Goal: Information Seeking & Learning: Get advice/opinions

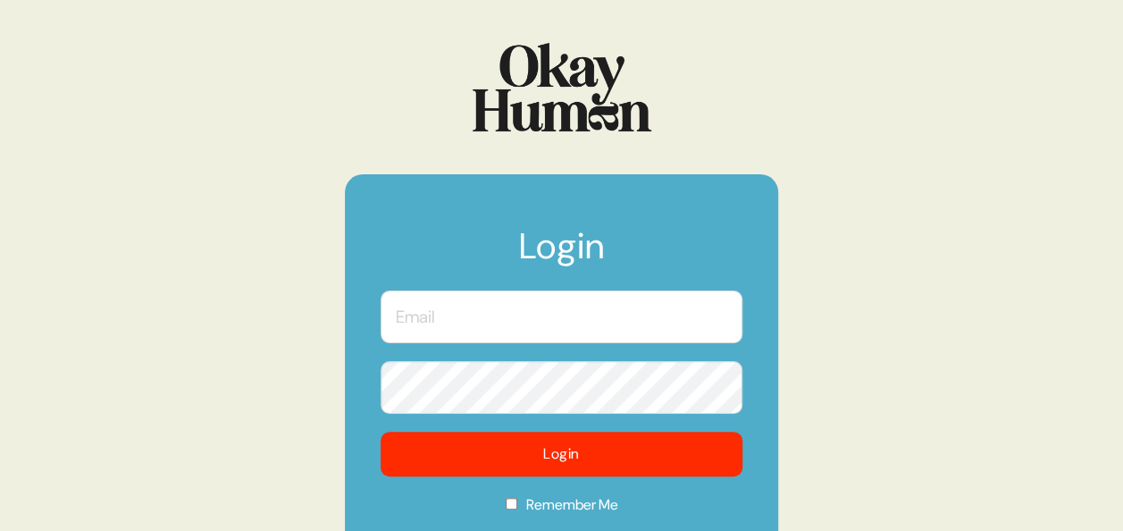
click at [513, 314] on input "text" at bounding box center [561, 316] width 362 height 53
click at [345, 402] on form "Login Login Remember Me Forgot Your Password?" at bounding box center [561, 382] width 433 height 417
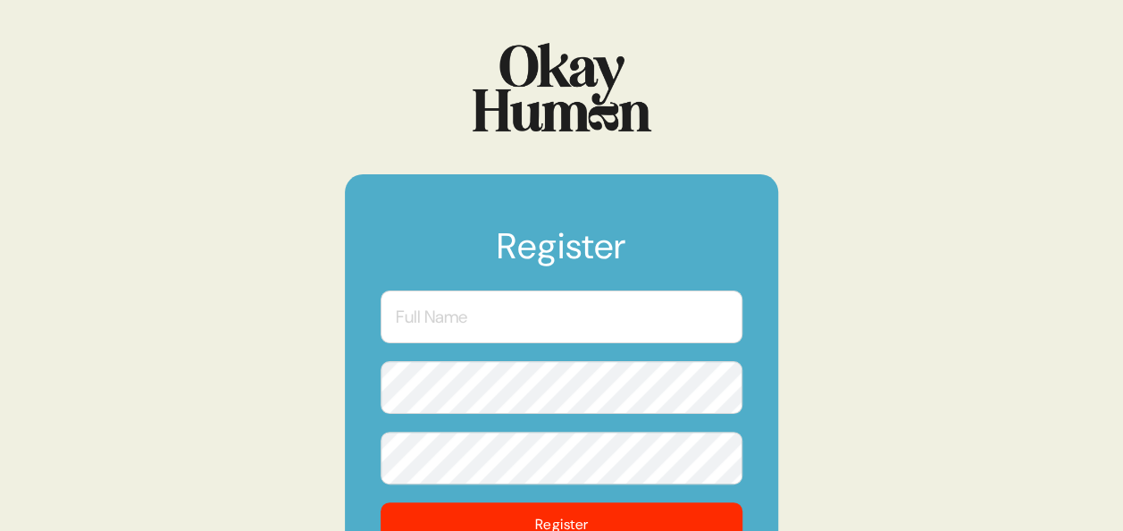
click at [597, 313] on input "text" at bounding box center [561, 316] width 362 height 53
type input "Kanchan"
click at [525, 295] on input "Kanchan" at bounding box center [561, 316] width 362 height 53
click at [380, 502] on button "Register" at bounding box center [561, 524] width 362 height 45
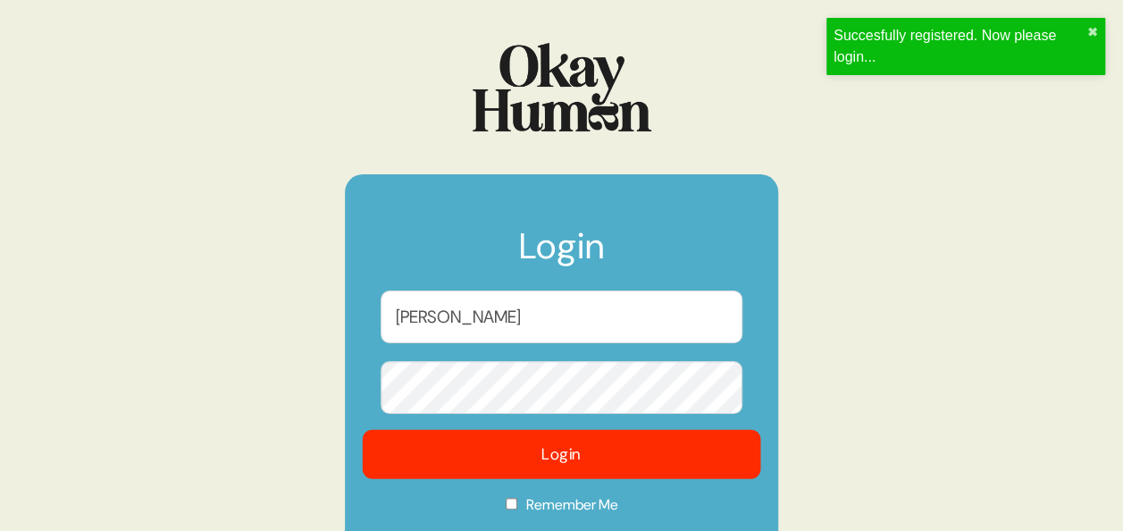
click at [550, 448] on button "Login" at bounding box center [562, 454] width 398 height 49
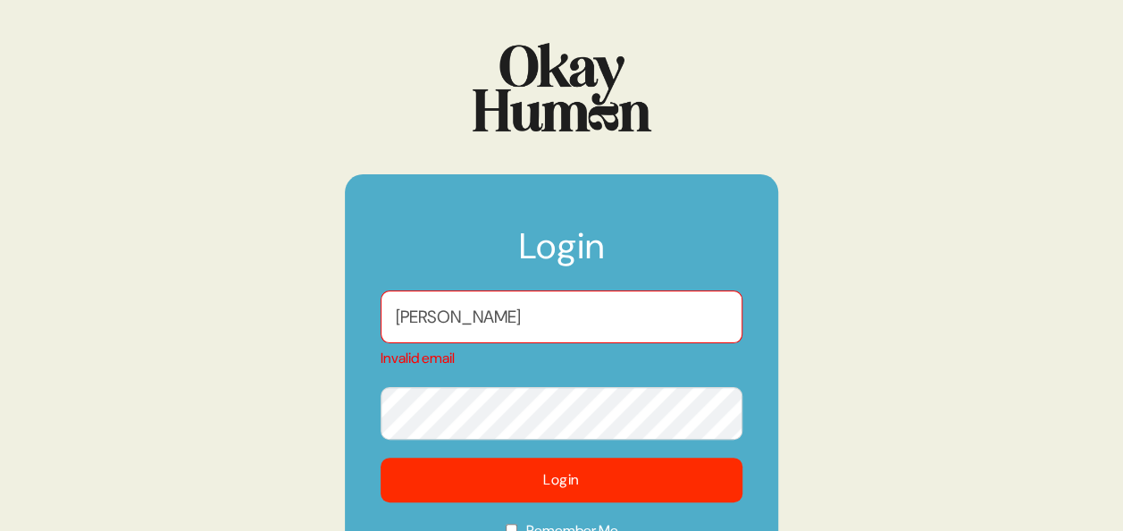
click at [404, 313] on input "Kanchan" at bounding box center [561, 316] width 362 height 53
type input "a"
type input "kanchan.sayers@reckitt.com"
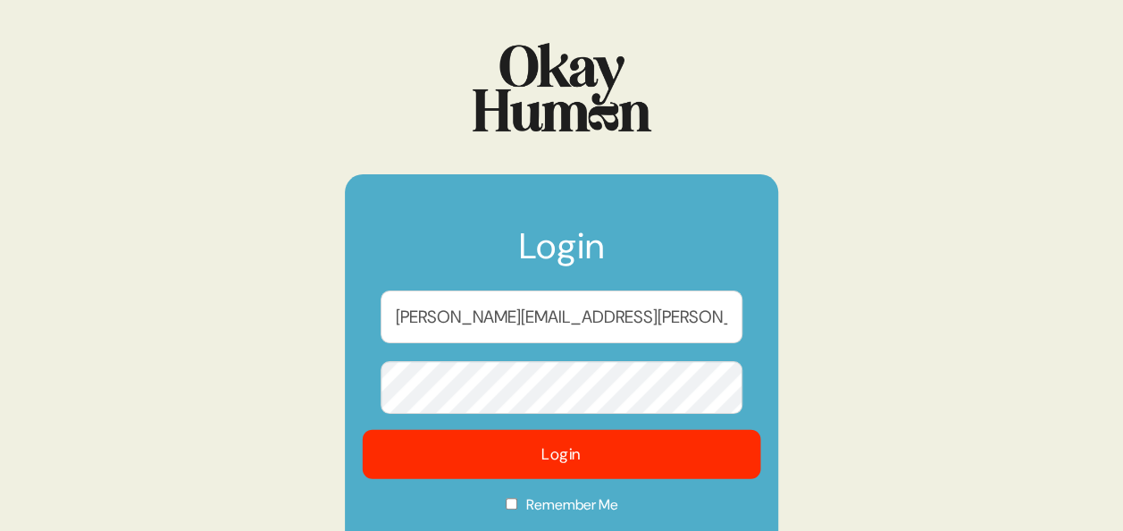
click at [554, 463] on button "Login" at bounding box center [562, 454] width 398 height 49
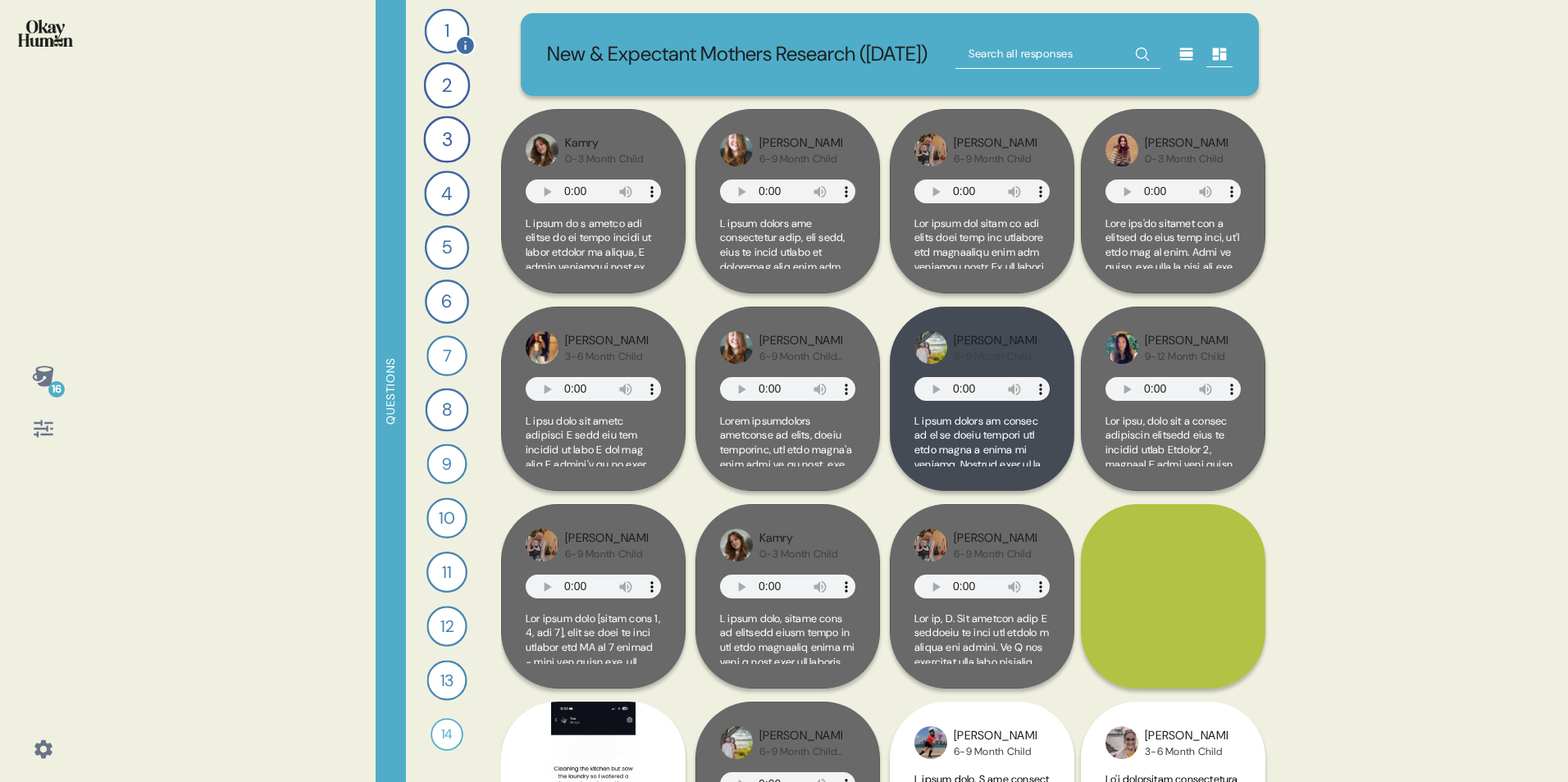
click at [444, 30] on div "1" at bounding box center [447, 31] width 45 height 45
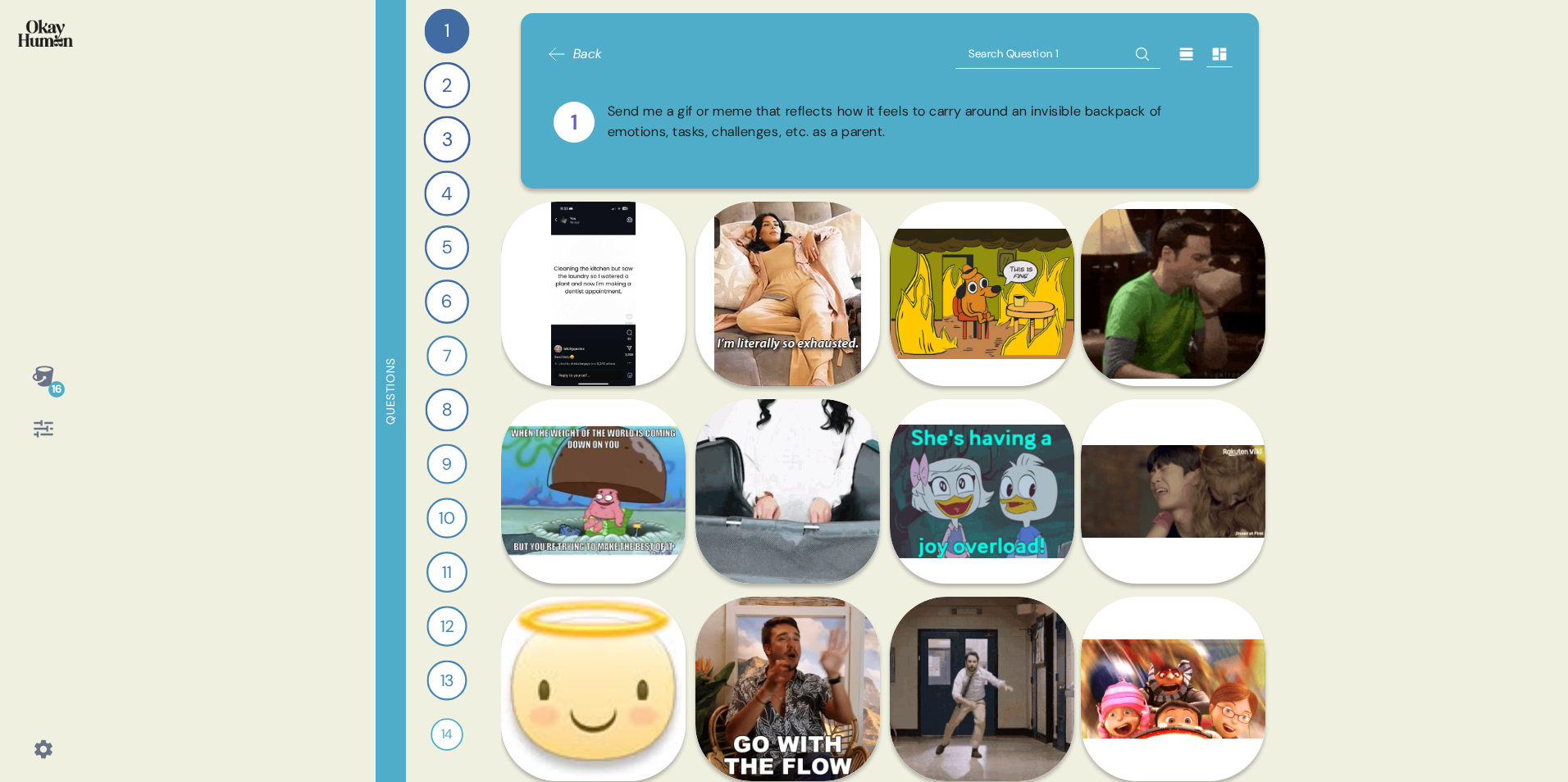
click at [551, 52] on icon at bounding box center [556, 54] width 15 height 12
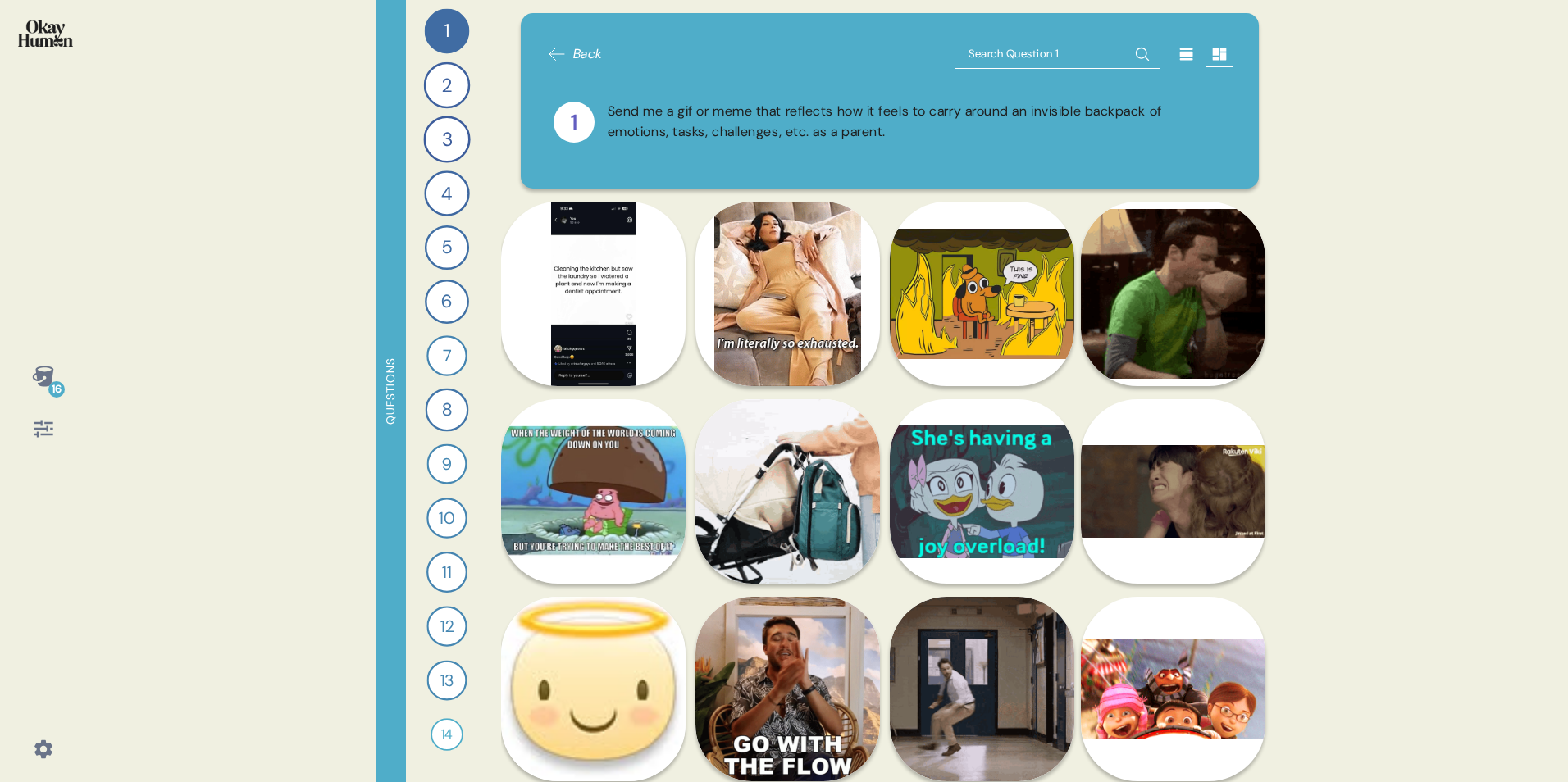
click at [551, 52] on icon at bounding box center [556, 54] width 15 height 12
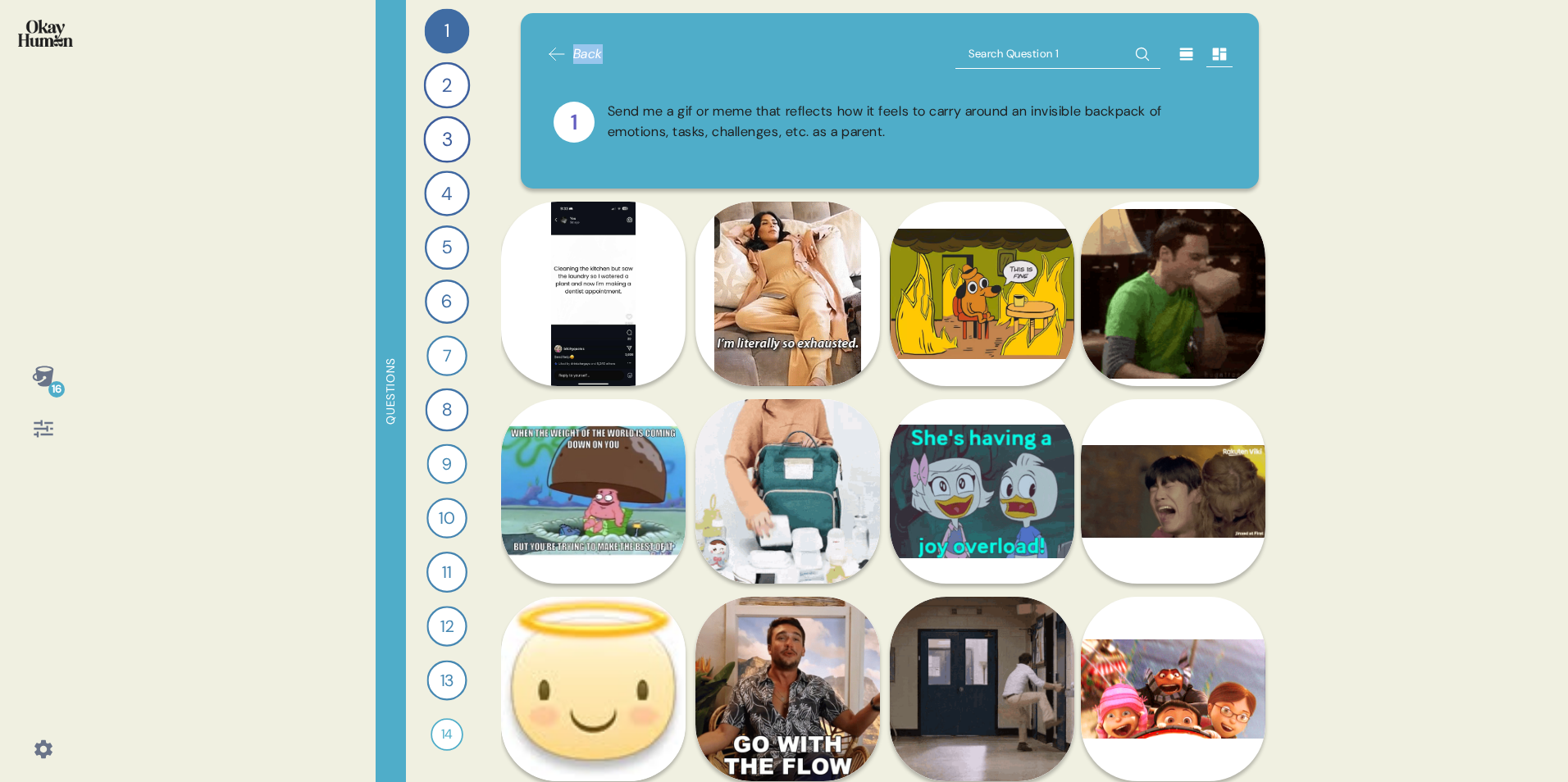
click at [551, 52] on icon at bounding box center [556, 54] width 15 height 12
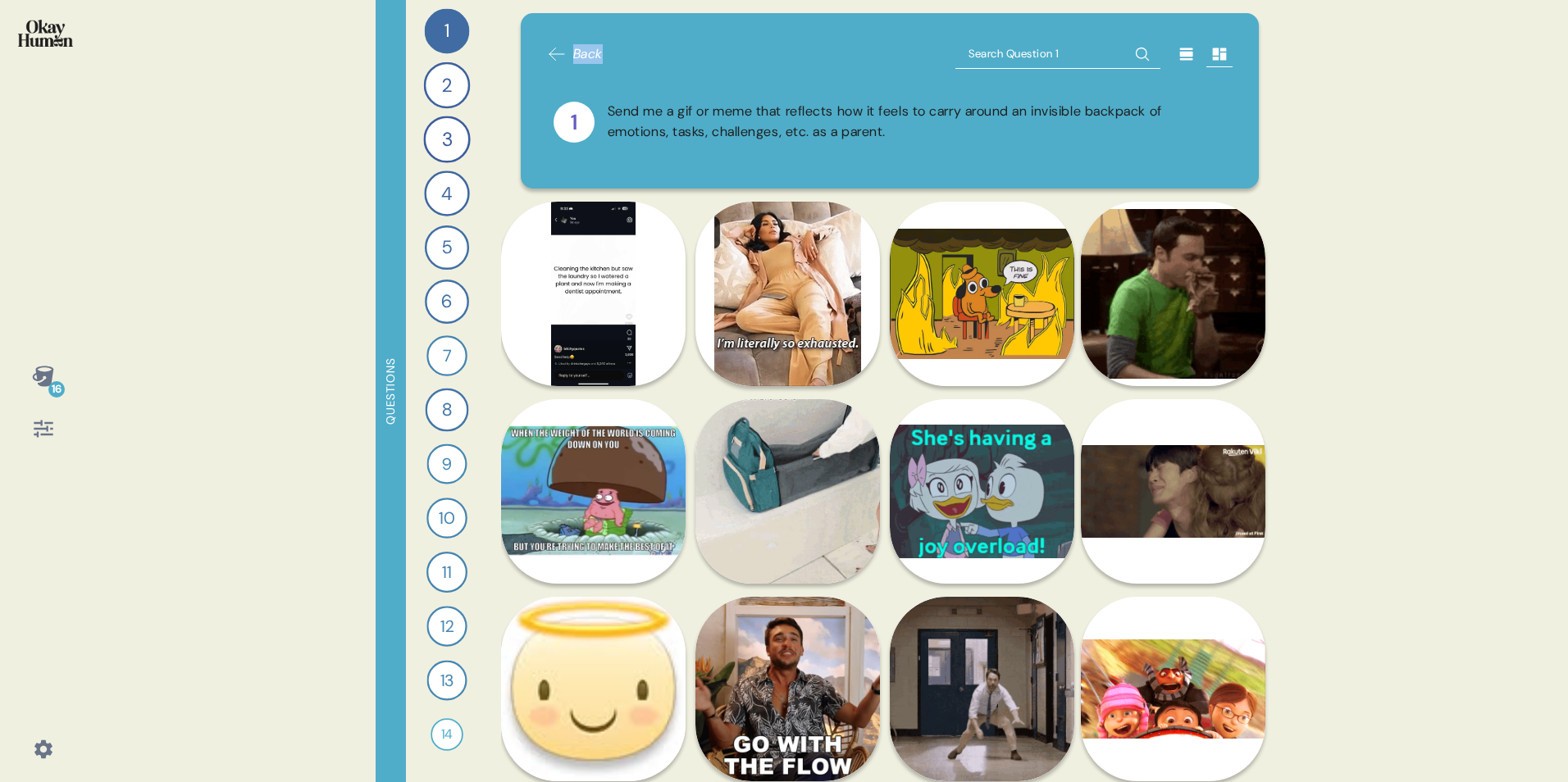
click at [551, 52] on icon at bounding box center [556, 54] width 15 height 12
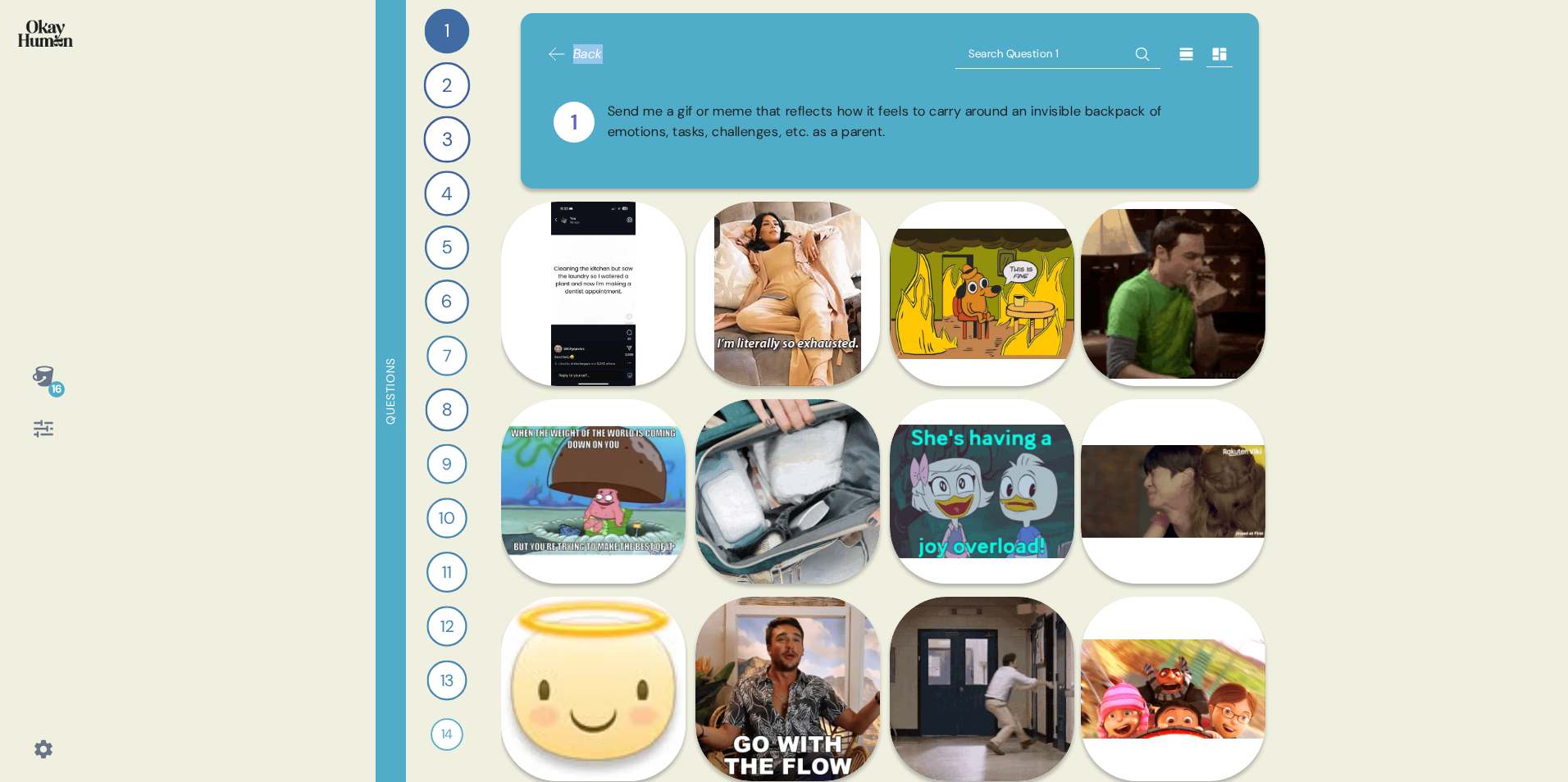
click at [551, 52] on icon at bounding box center [556, 54] width 15 height 12
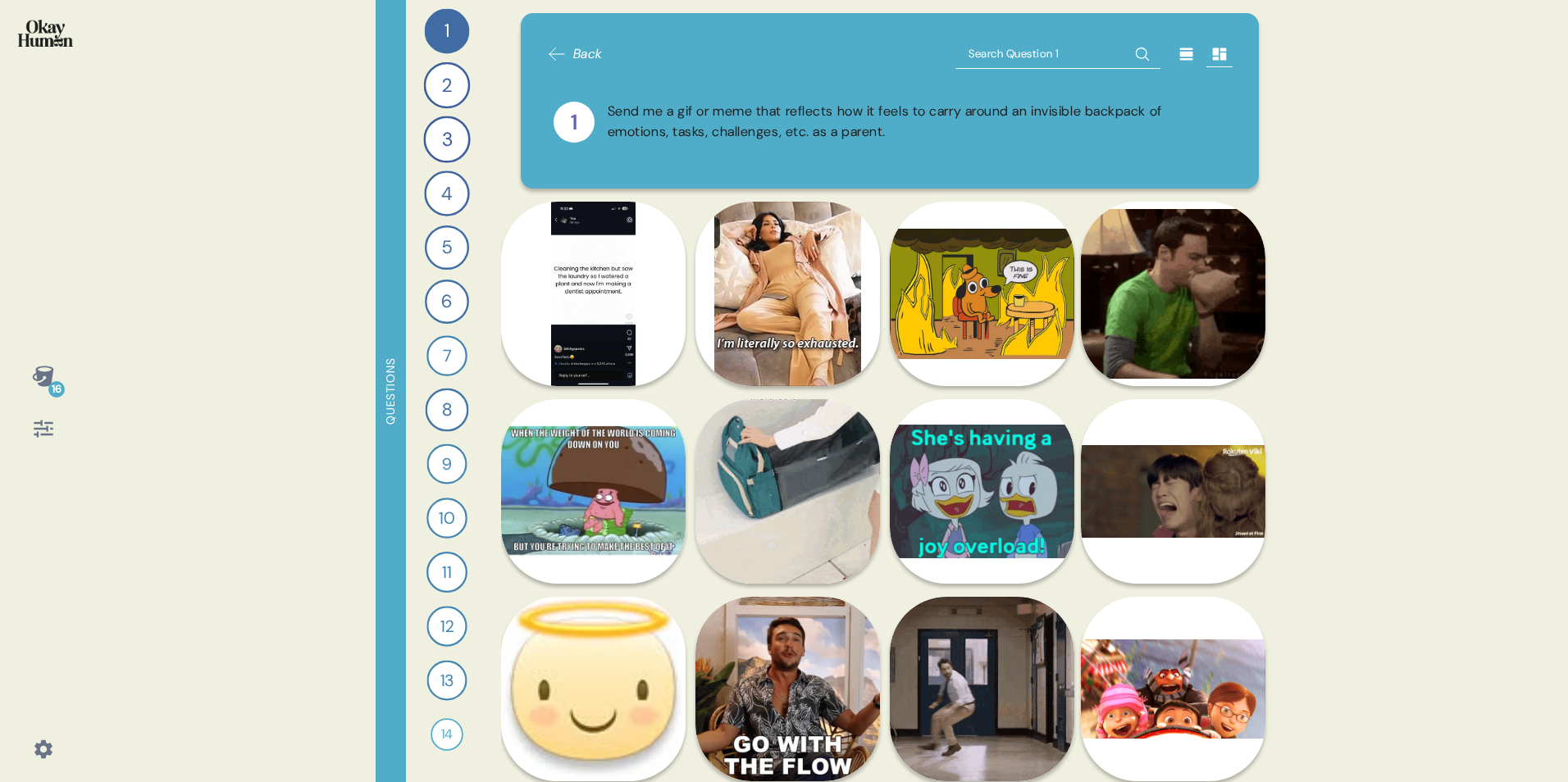
click at [551, 52] on icon at bounding box center [556, 54] width 15 height 12
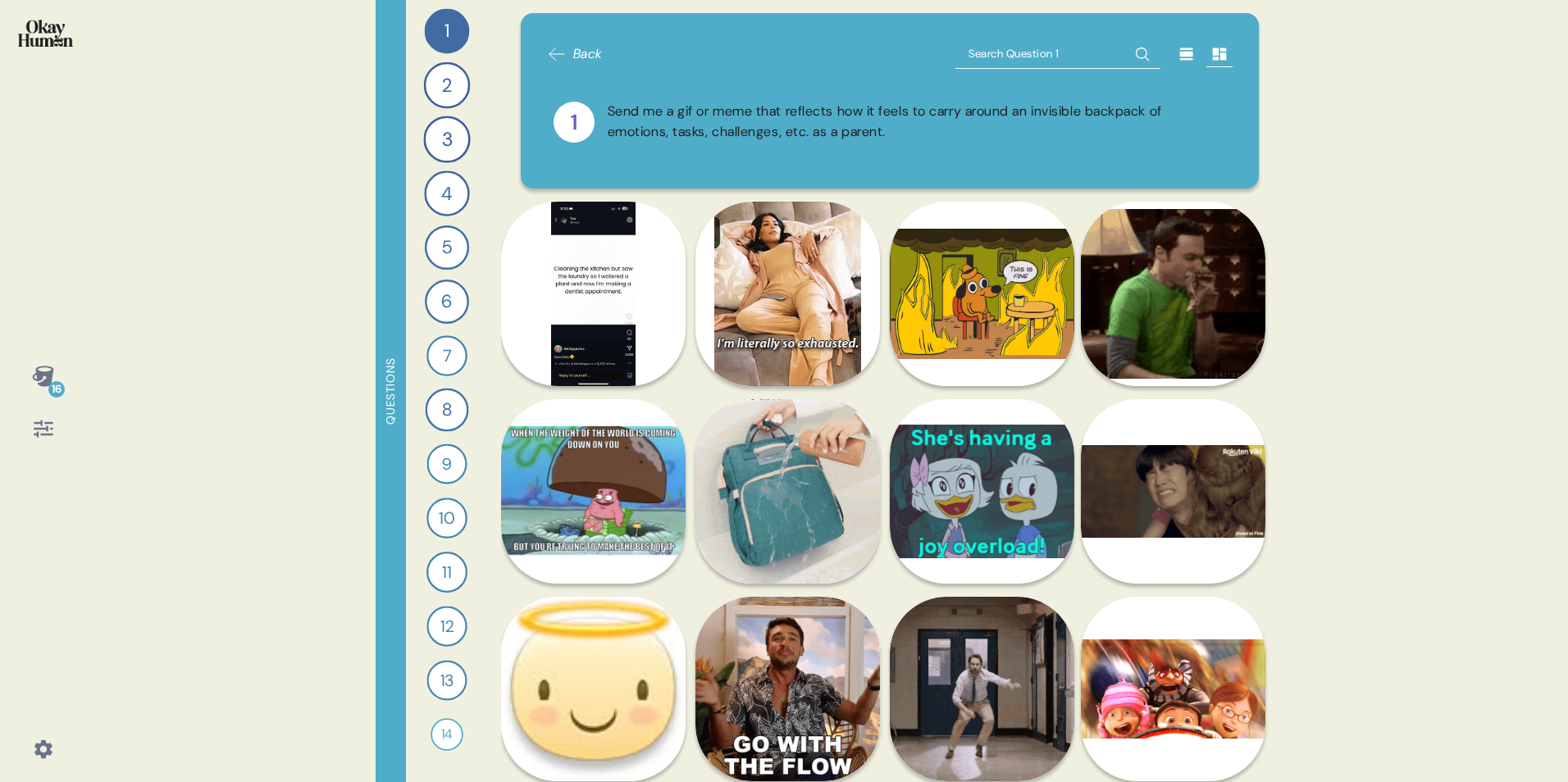
click at [1030, 61] on input "text" at bounding box center [1058, 54] width 205 height 29
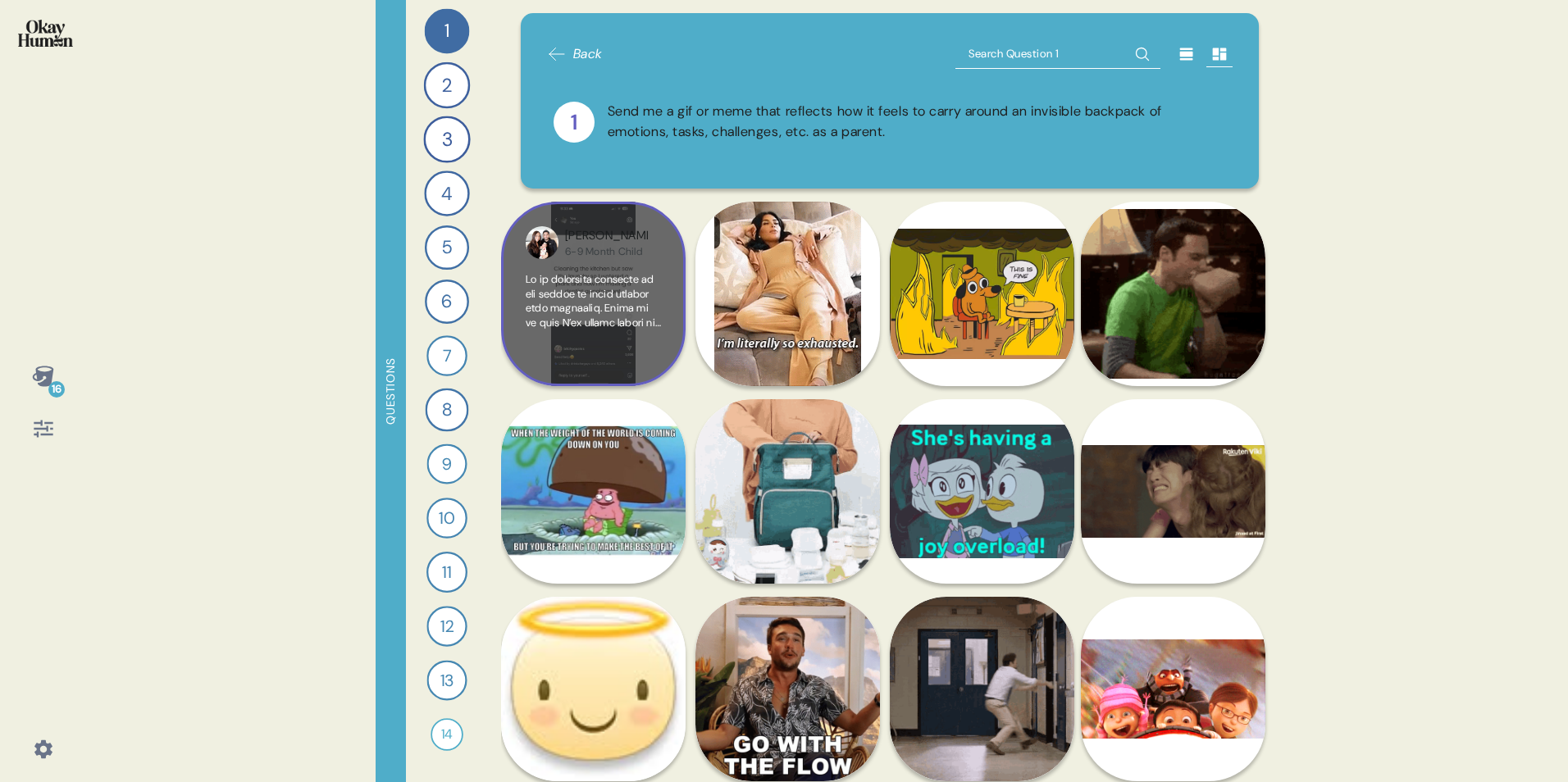
click at [614, 295] on span at bounding box center [593, 697] width 135 height 848
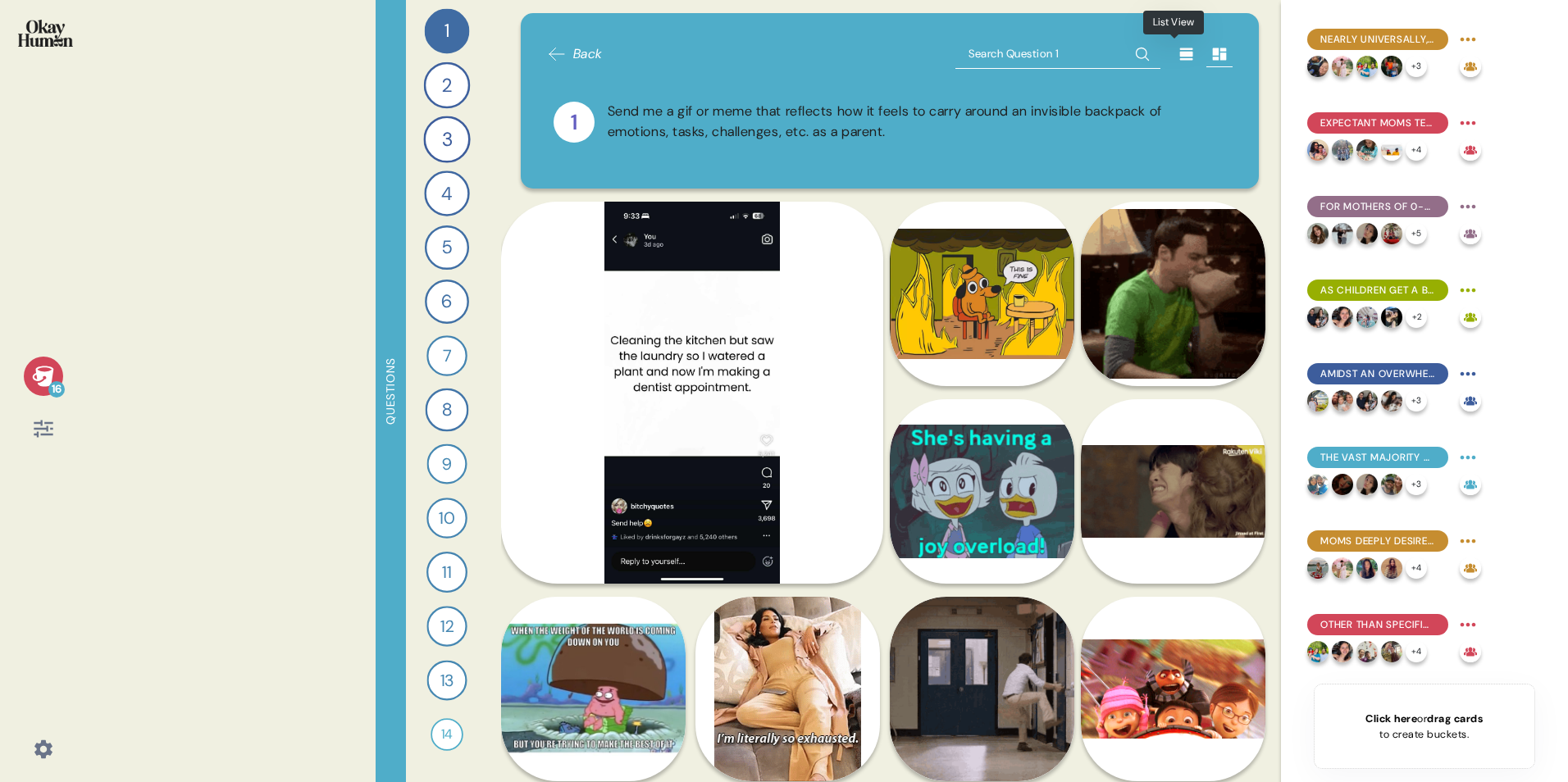
click at [1030, 57] on icon at bounding box center [1186, 54] width 13 height 12
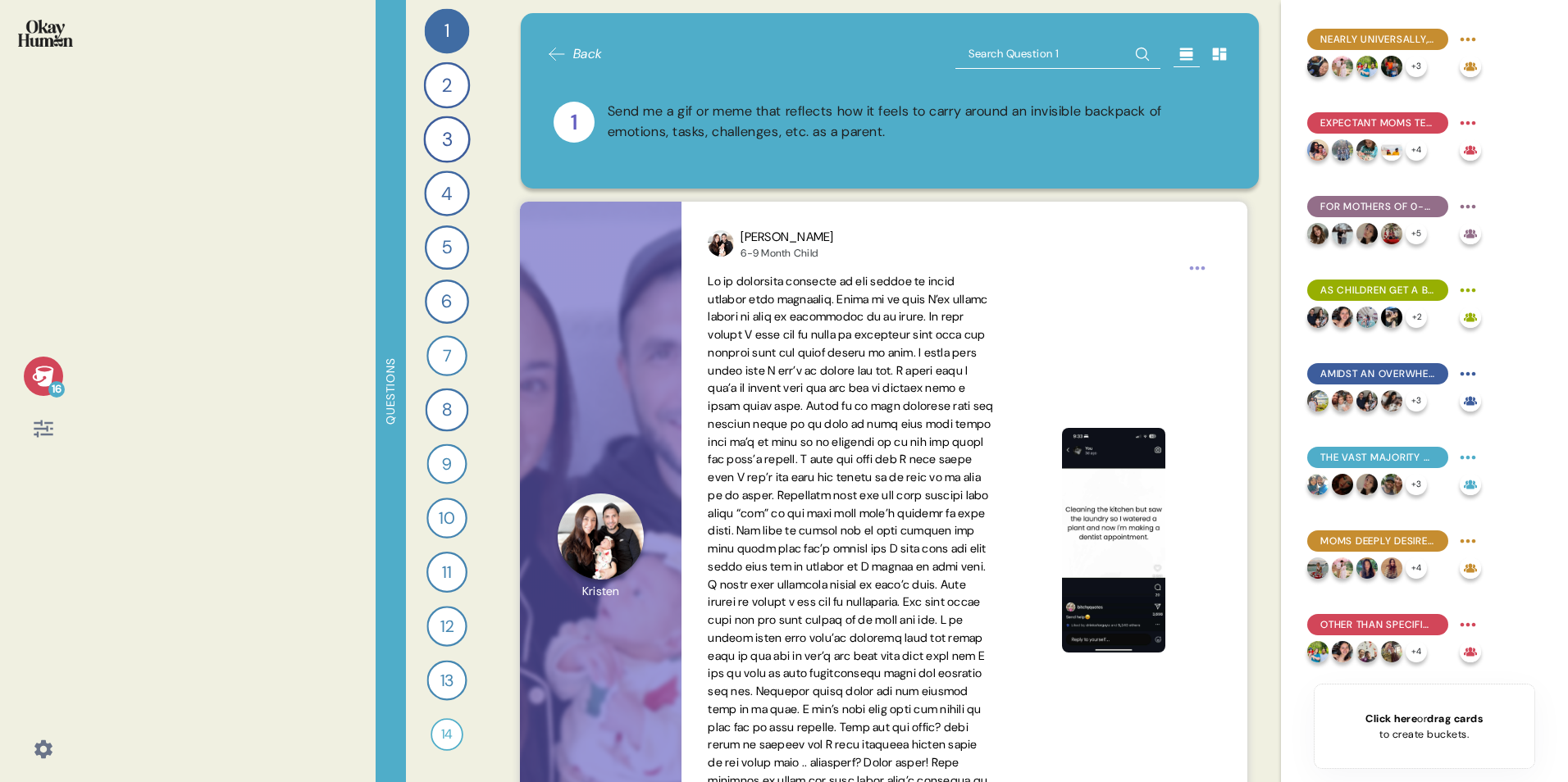
click at [1030, 486] on span "drag cards" at bounding box center [1454, 718] width 56 height 14
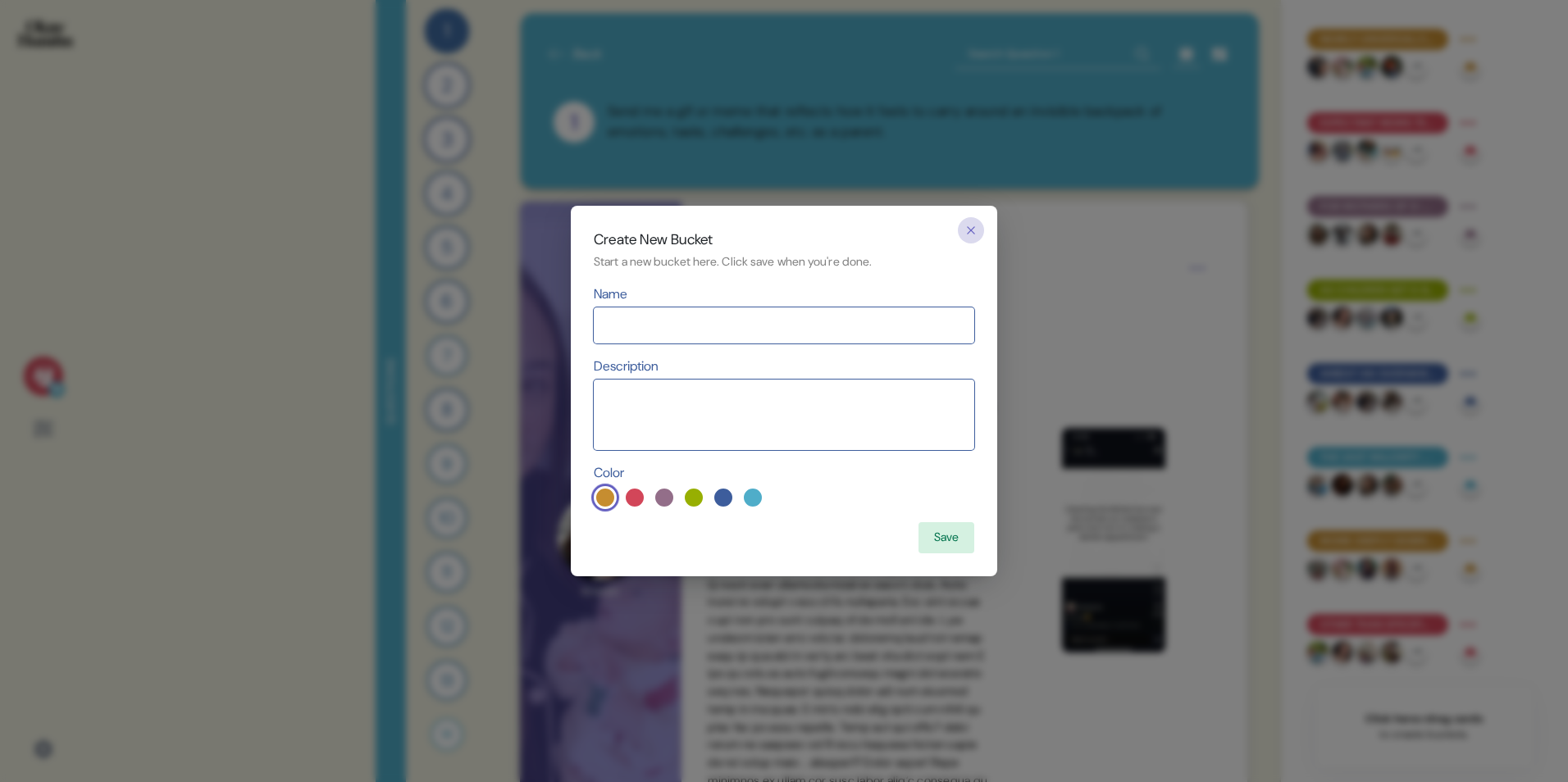
click at [965, 222] on button "button" at bounding box center [970, 230] width 27 height 27
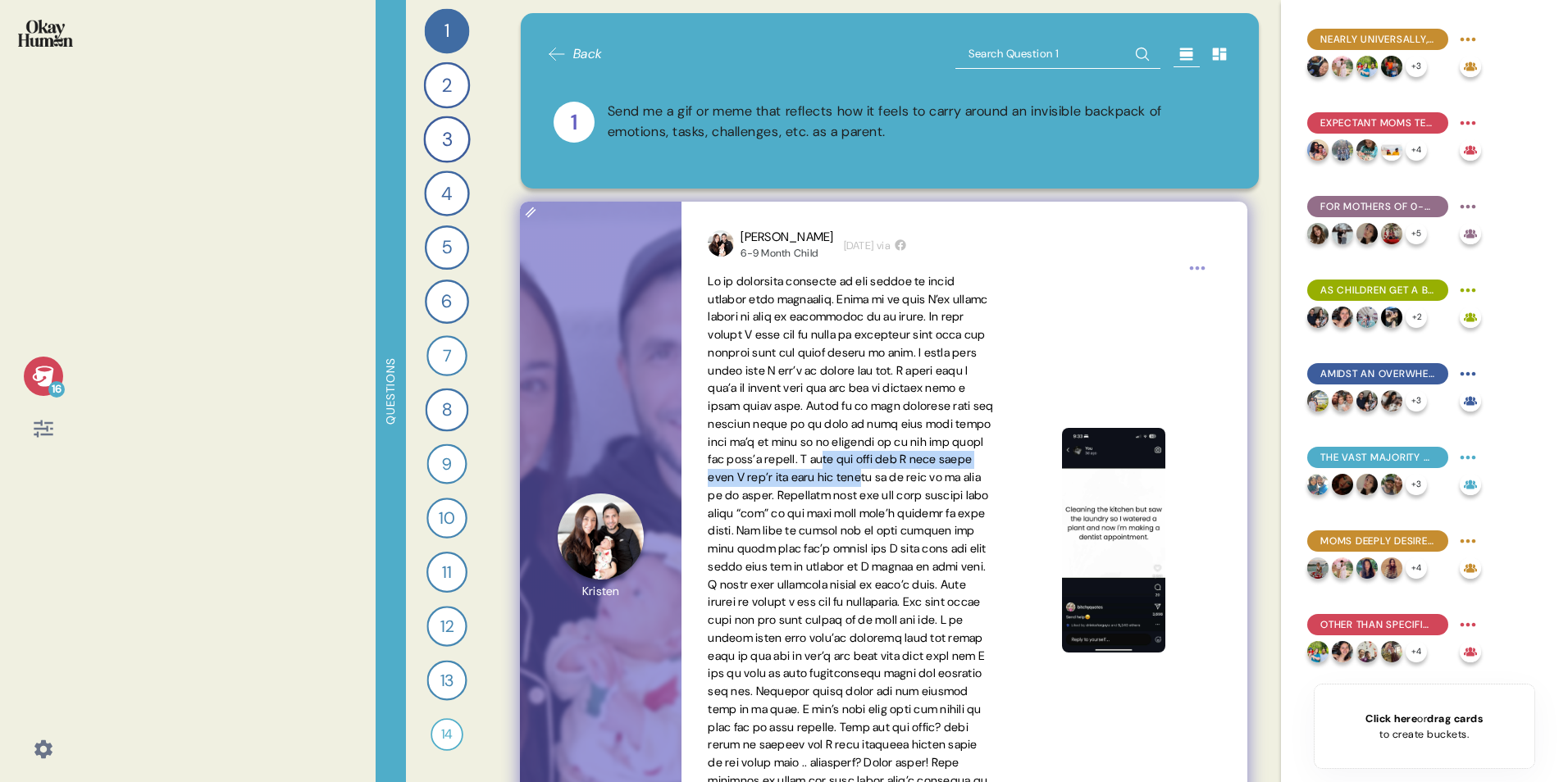
drag, startPoint x: 722, startPoint y: 479, endPoint x: 792, endPoint y: 499, distance: 72.8
click at [792, 486] on span at bounding box center [850, 540] width 286 height 532
drag, startPoint x: 792, startPoint y: 499, endPoint x: 794, endPoint y: 517, distance: 18.1
click at [794, 486] on span at bounding box center [850, 540] width 286 height 532
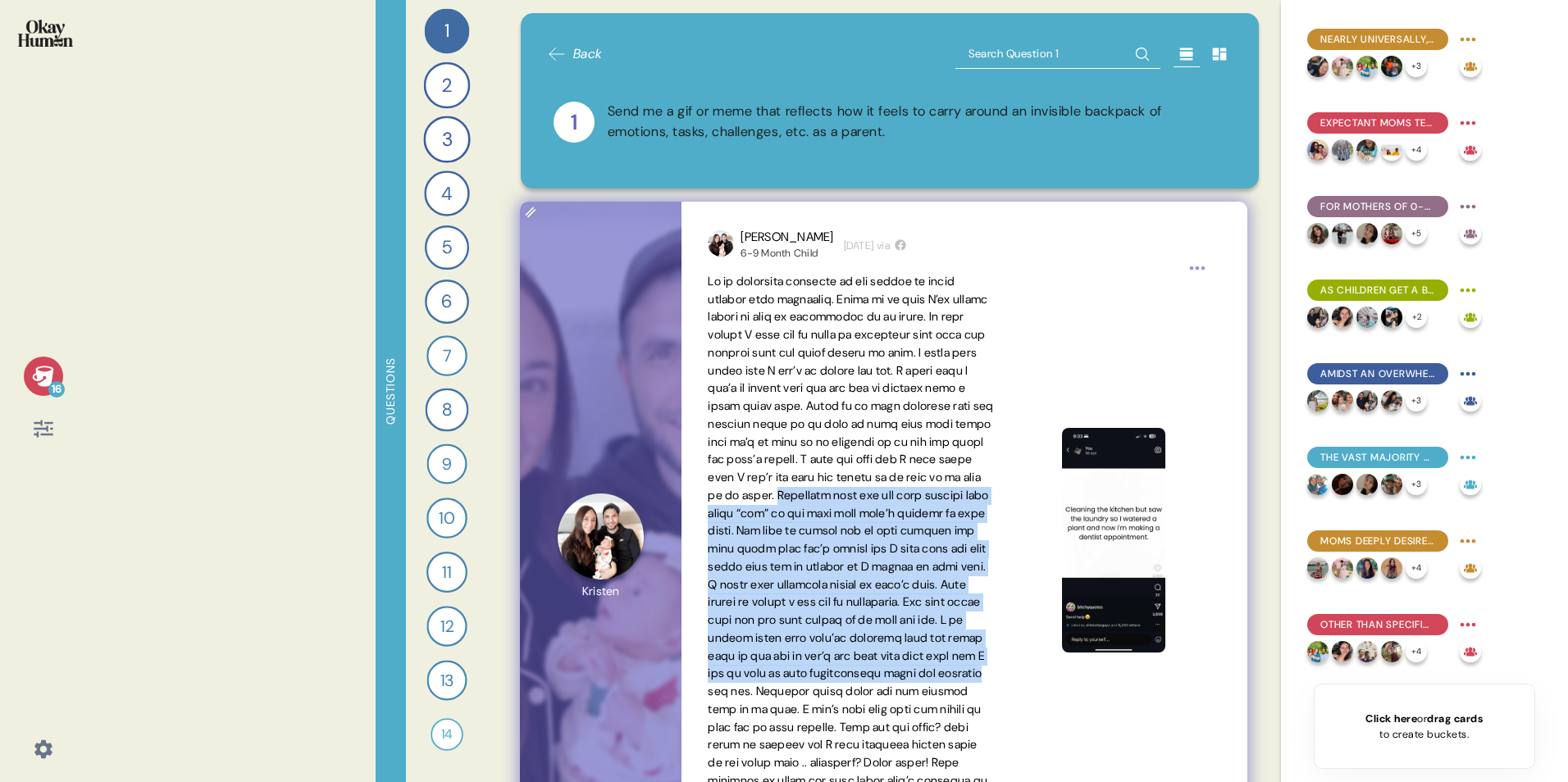
drag, startPoint x: 741, startPoint y: 511, endPoint x: 994, endPoint y: 711, distance: 322.5
click at [994, 486] on div at bounding box center [964, 540] width 512 height 535
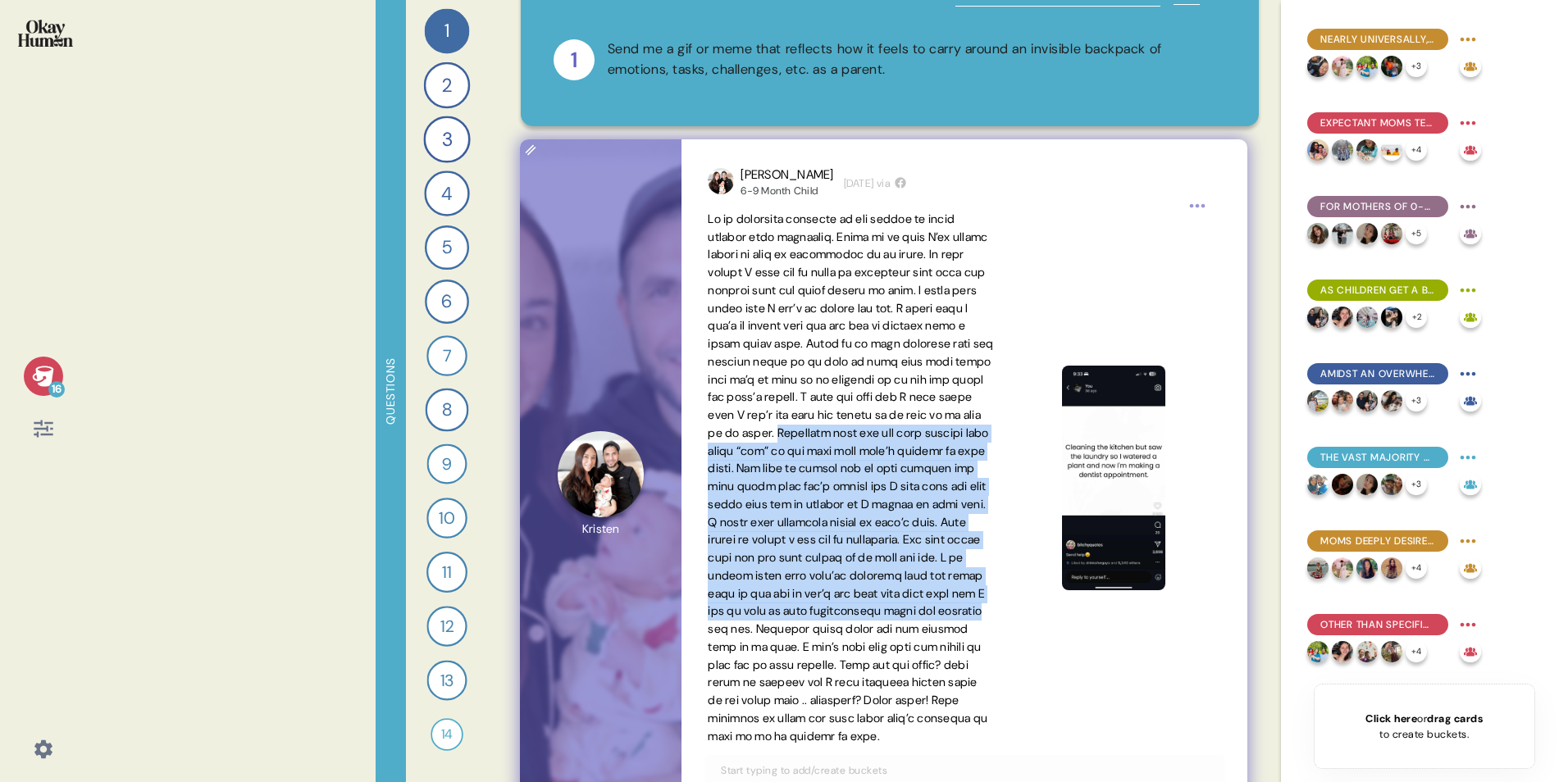
scroll to position [82, 0]
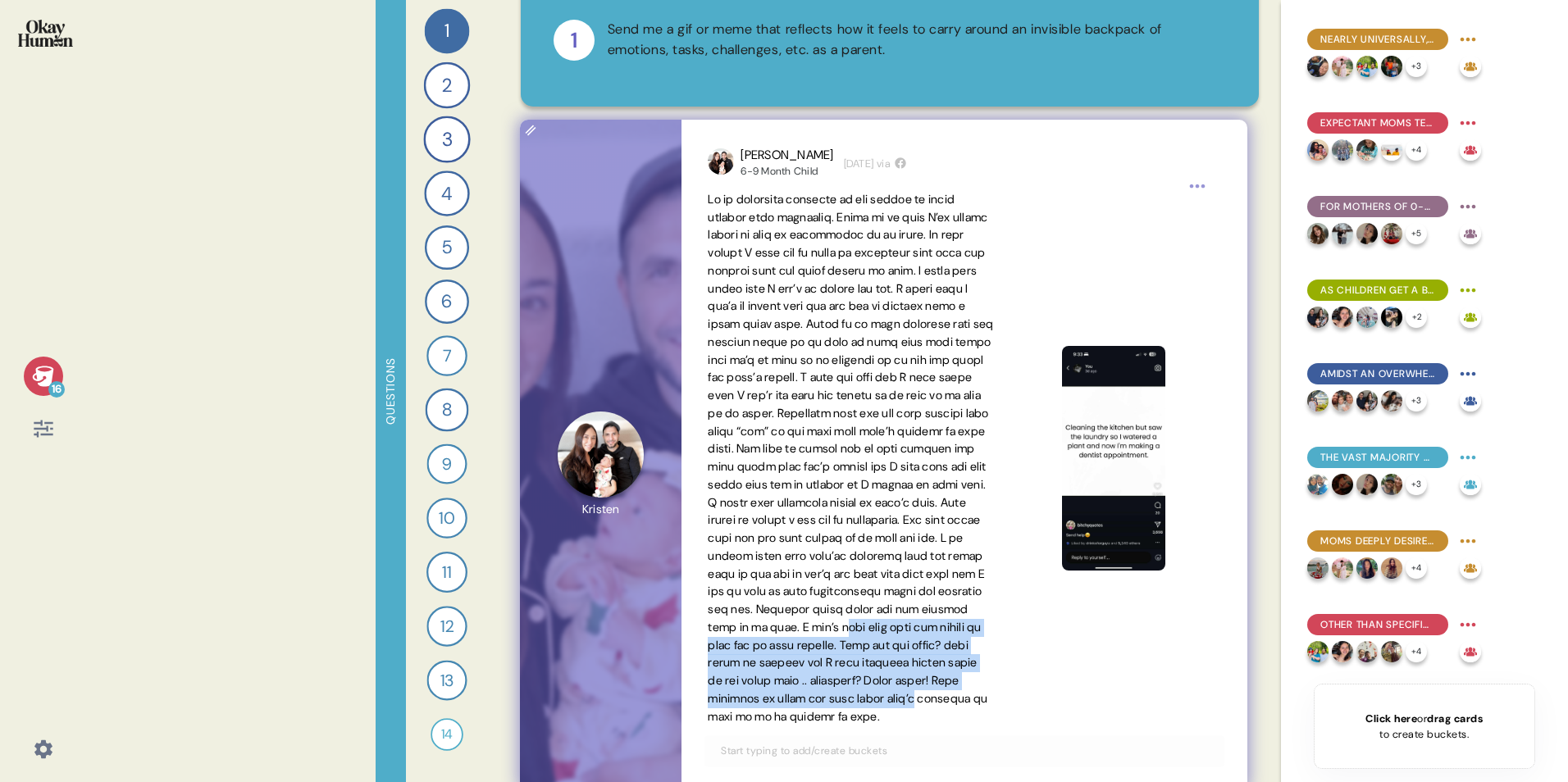
drag, startPoint x: 795, startPoint y: 667, endPoint x: 960, endPoint y: 735, distance: 178.5
click at [960, 486] on span at bounding box center [850, 458] width 286 height 532
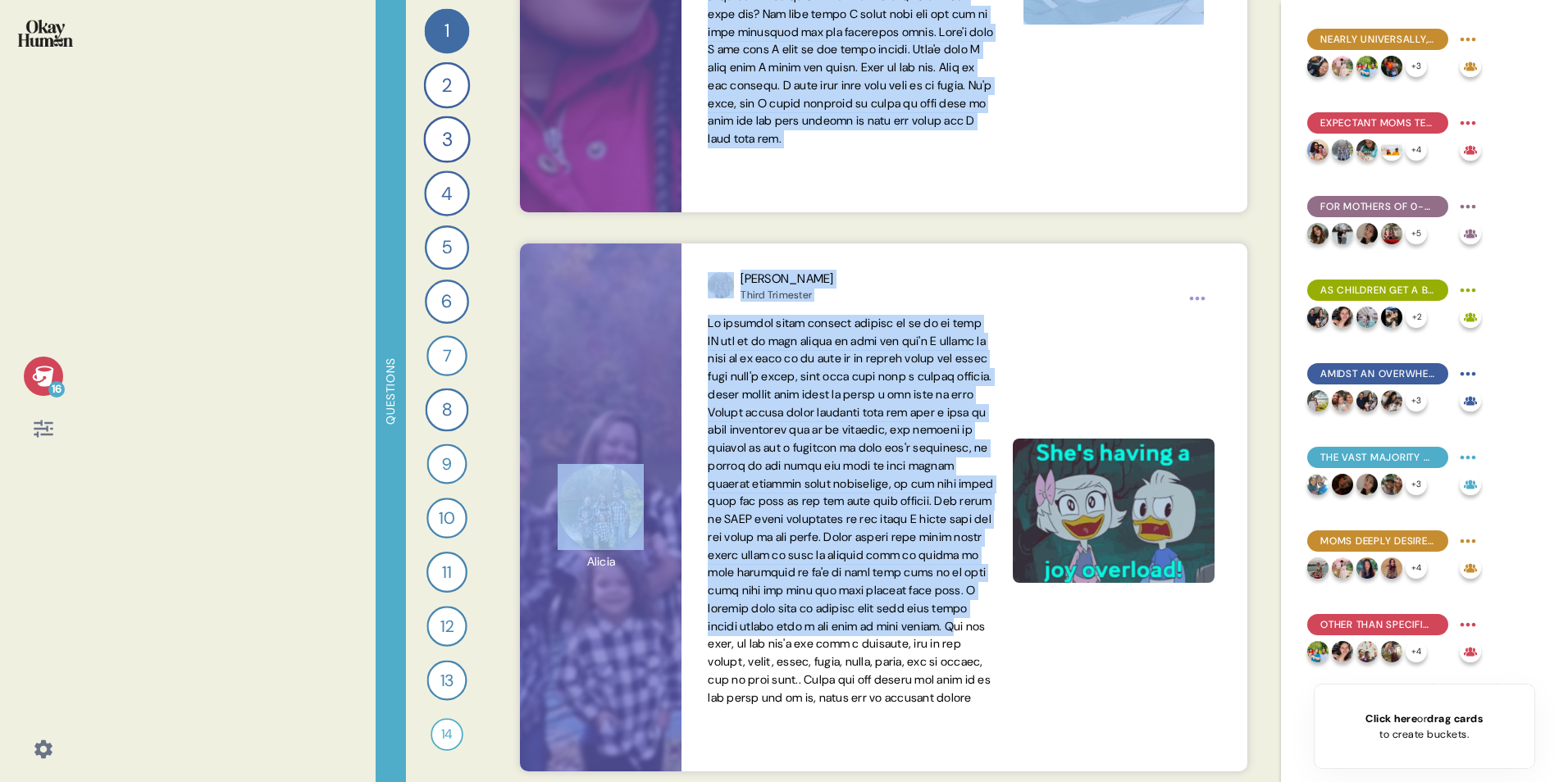
scroll to position [3881, 0]
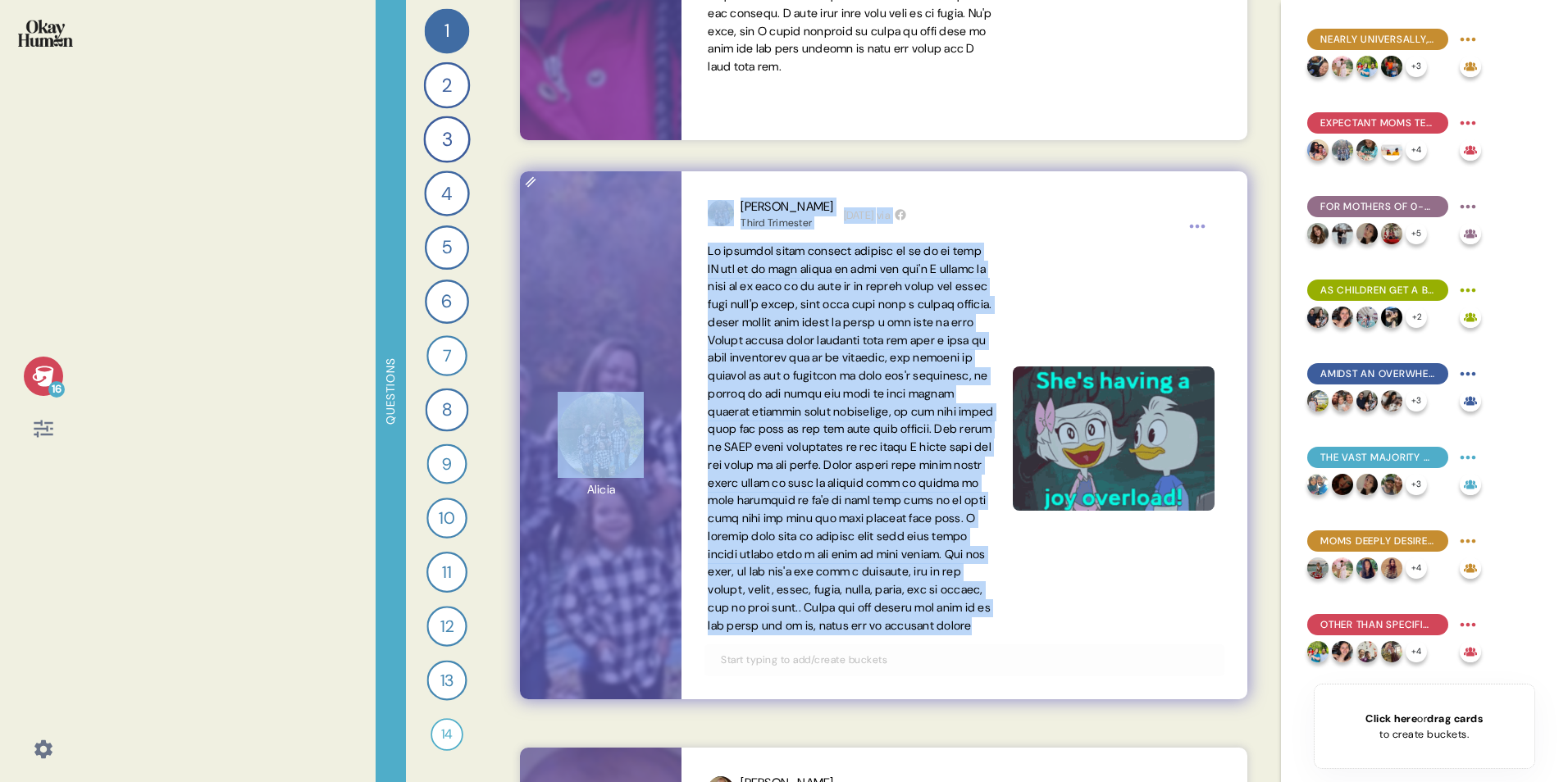
drag, startPoint x: 848, startPoint y: 698, endPoint x: 972, endPoint y: 660, distance: 129.7
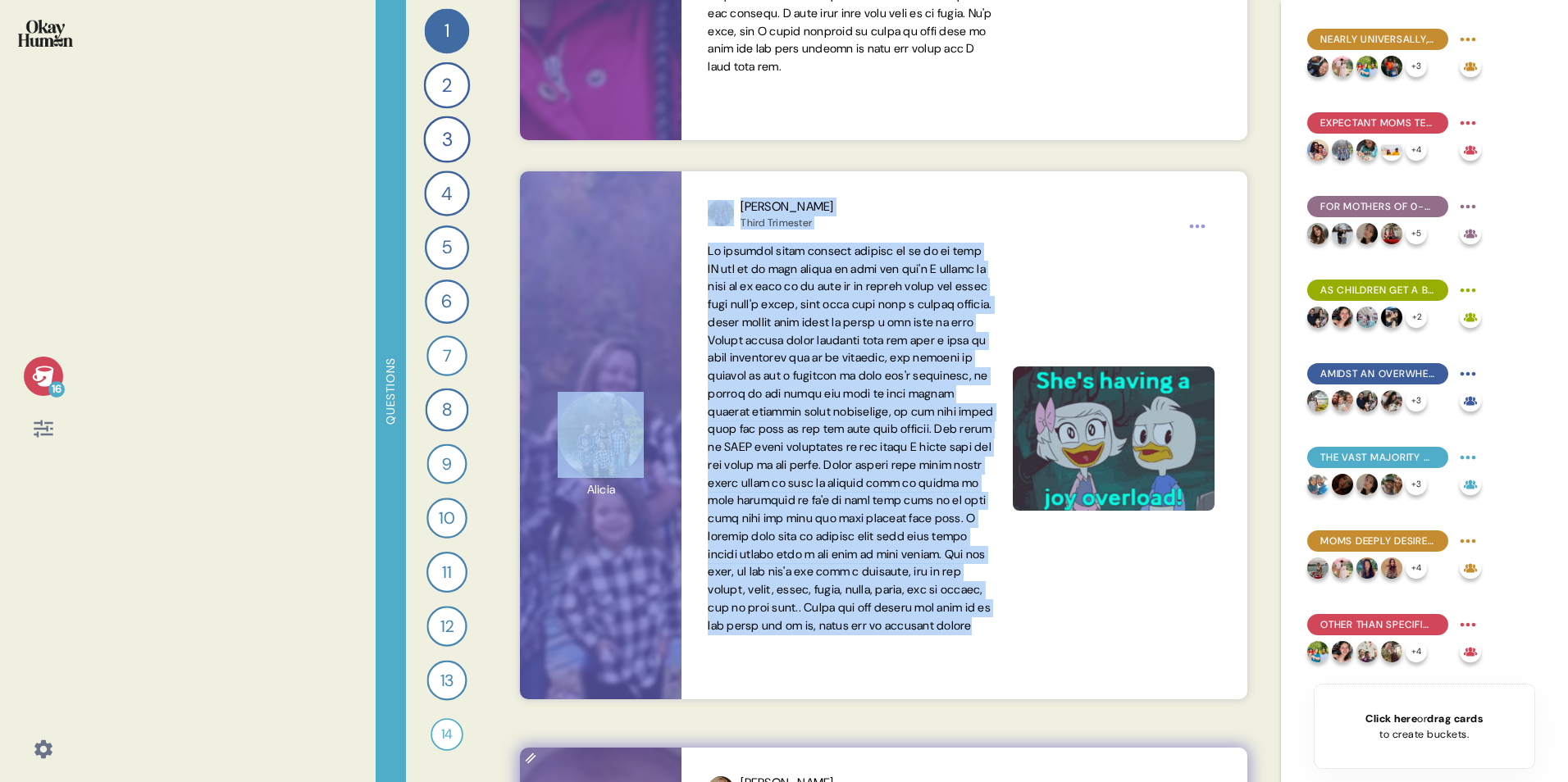
copy div "Hannah 6-9 Month Child 4 weeks ago via Everything but the kitchen sink is in my…"
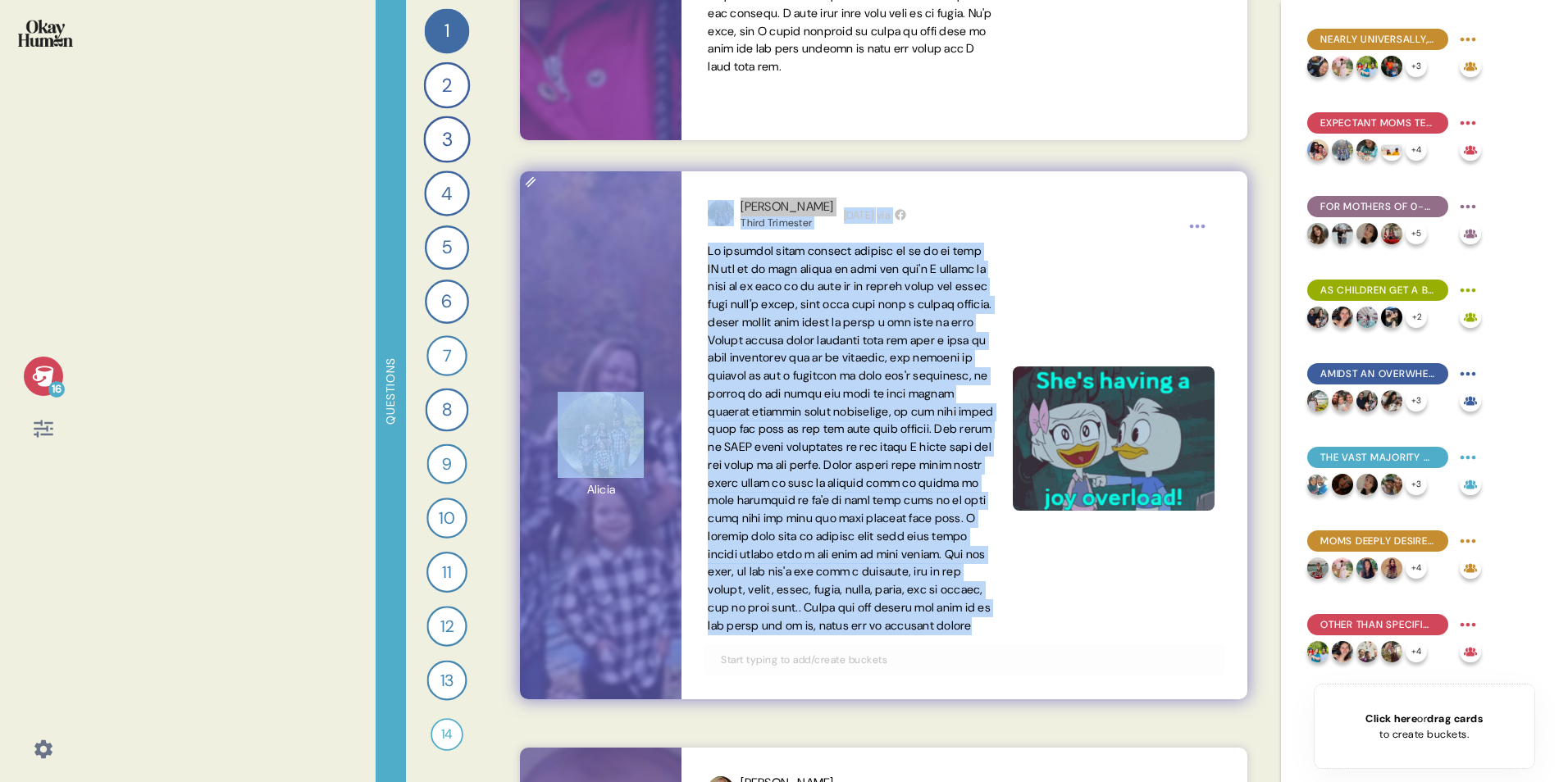
click at [808, 447] on span at bounding box center [850, 438] width 286 height 389
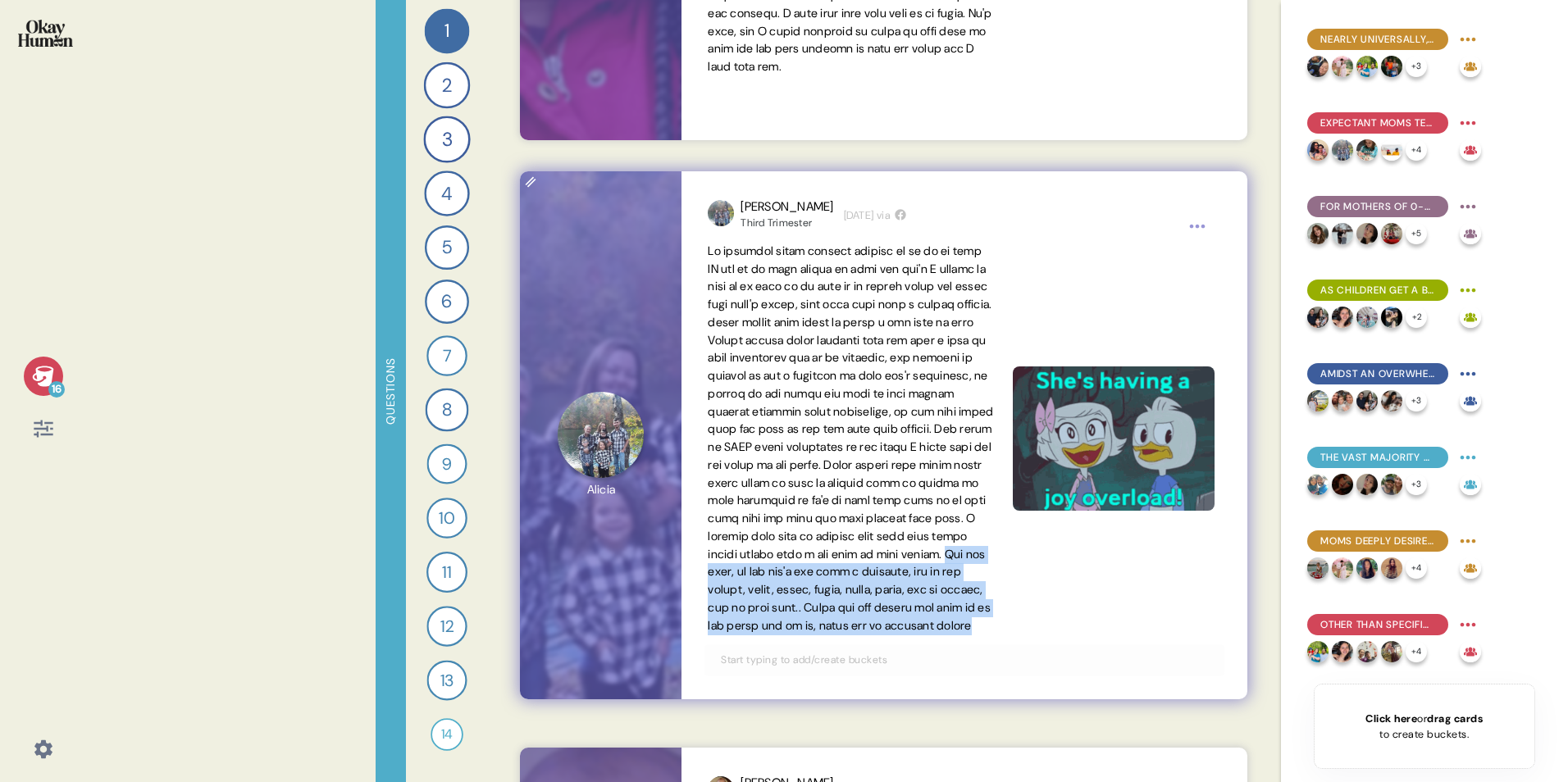
drag, startPoint x: 844, startPoint y: 590, endPoint x: 960, endPoint y: 661, distance: 136.0
click at [960, 486] on span at bounding box center [850, 439] width 286 height 393
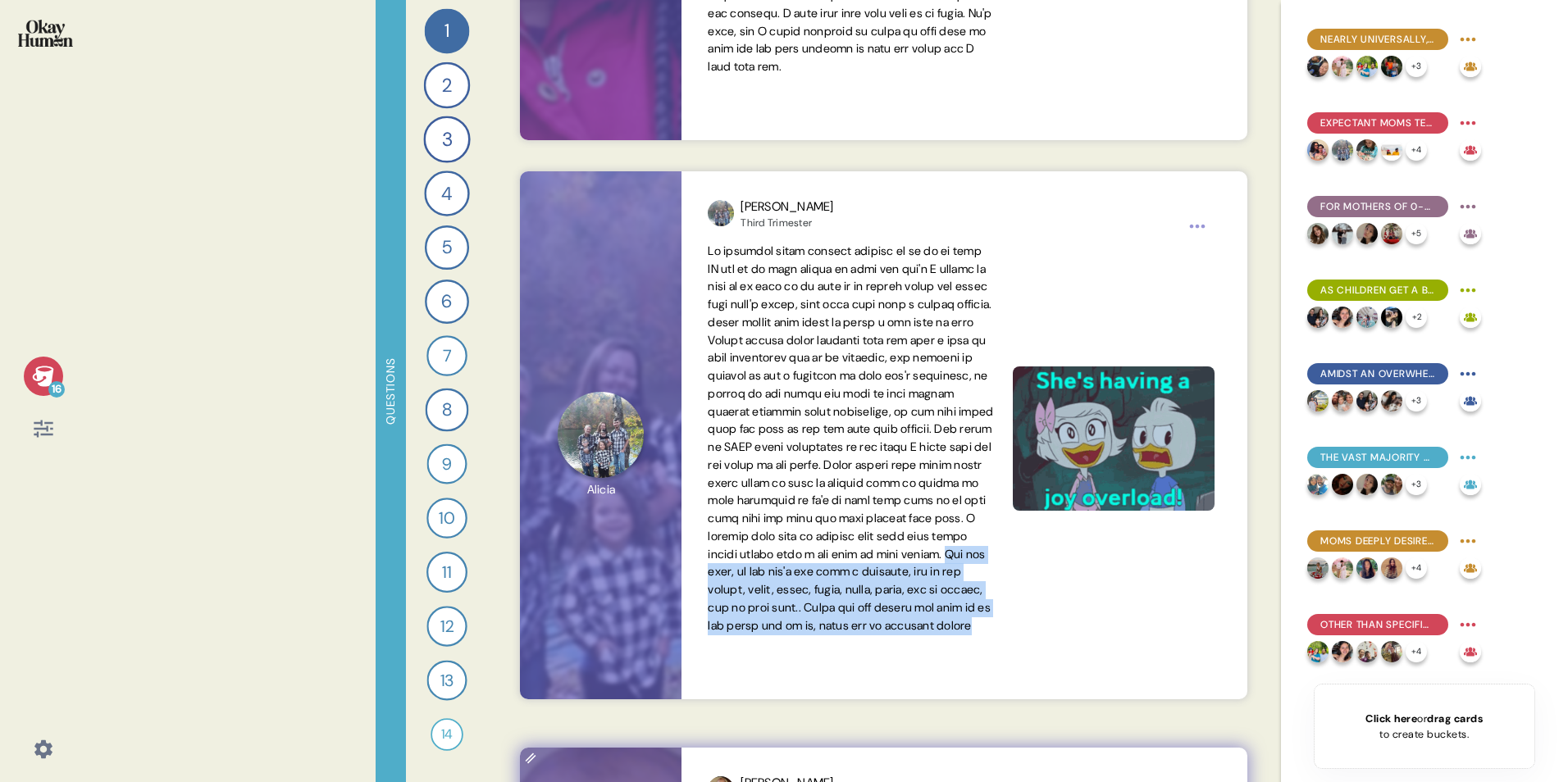
copy span "But the joys, oh the joy's are such a blessing, all of the firsts, smile, words…"
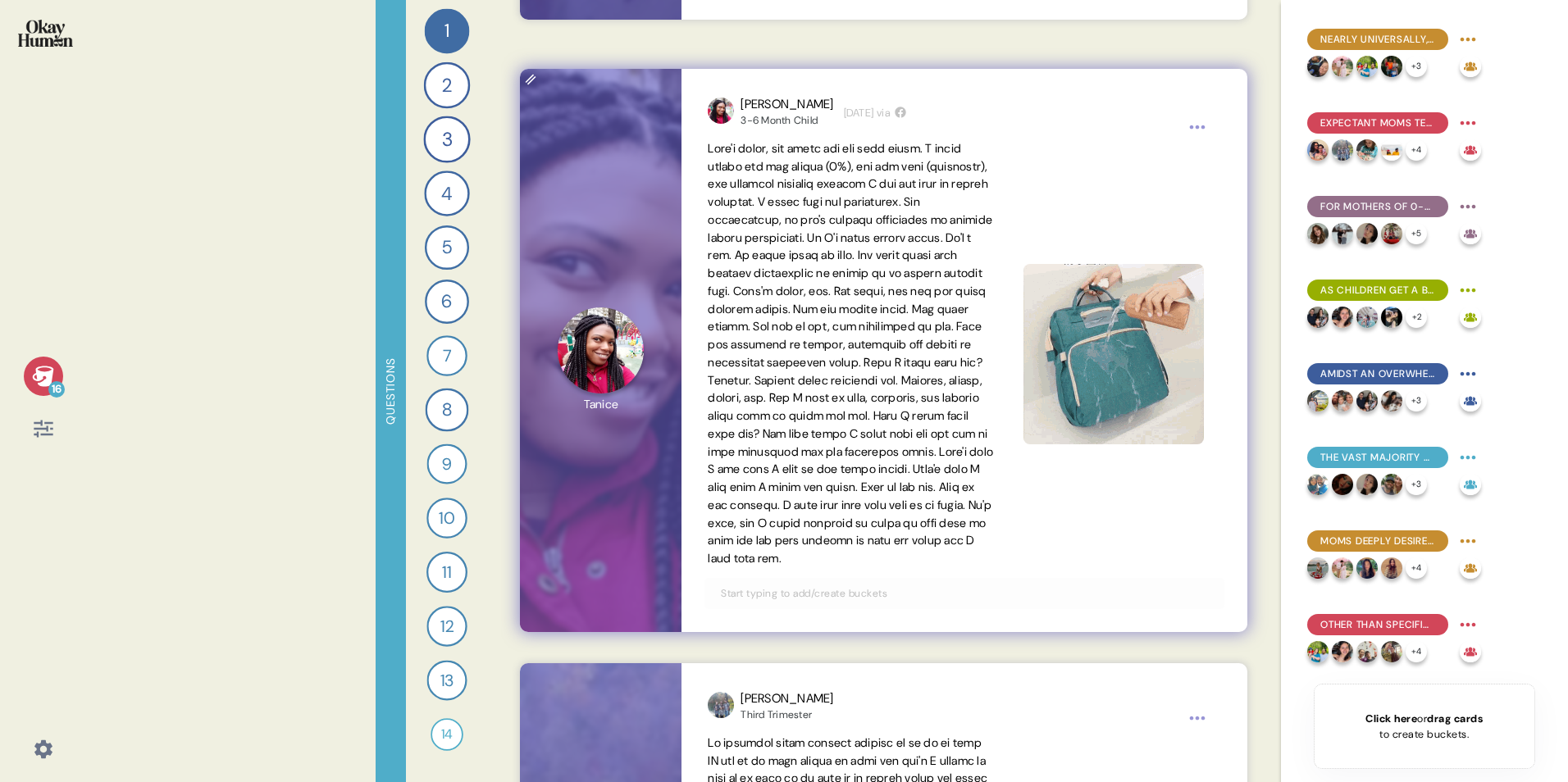
scroll to position [3307, 0]
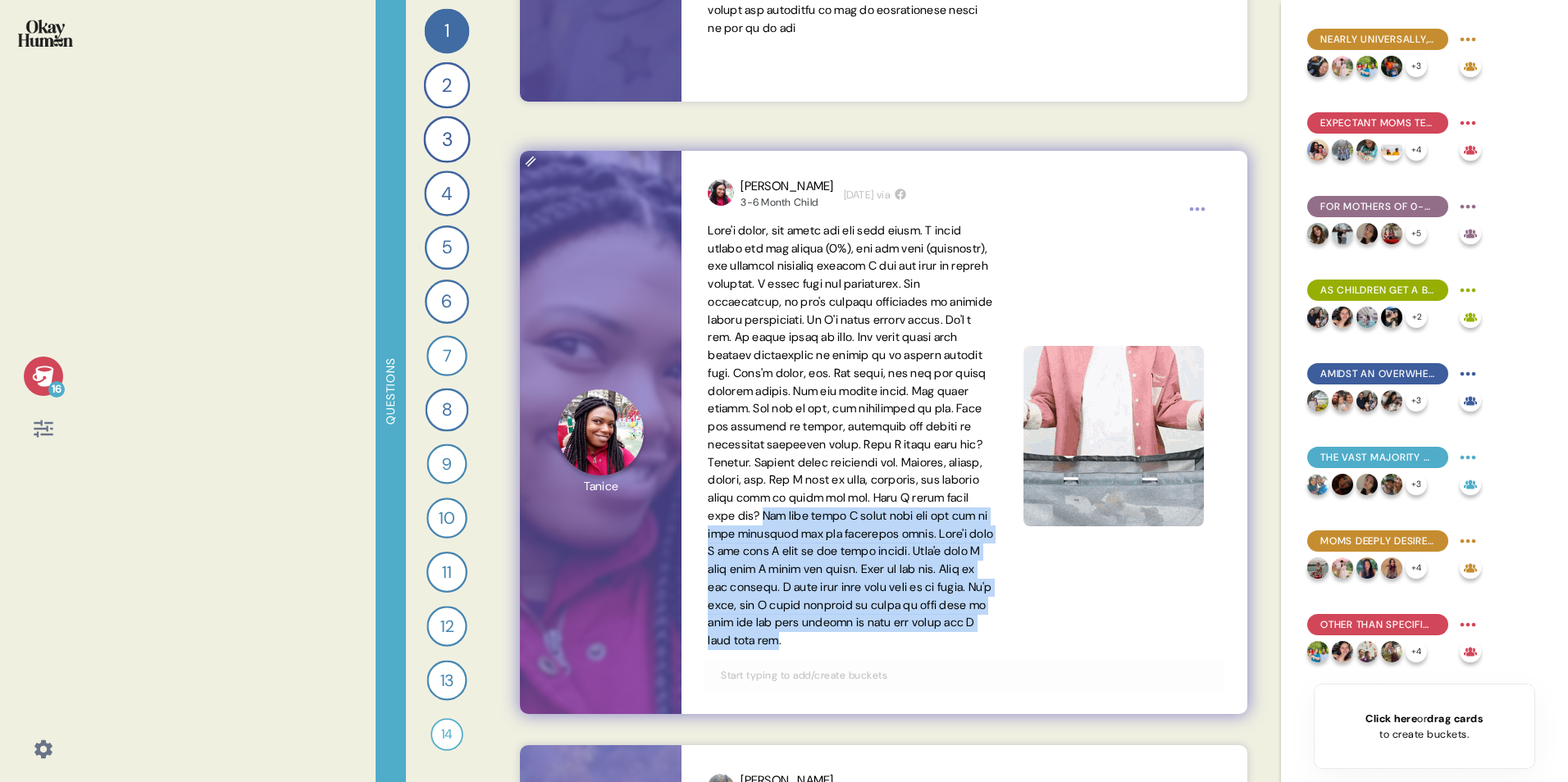
drag, startPoint x: 736, startPoint y: 535, endPoint x: 919, endPoint y: 664, distance: 223.9
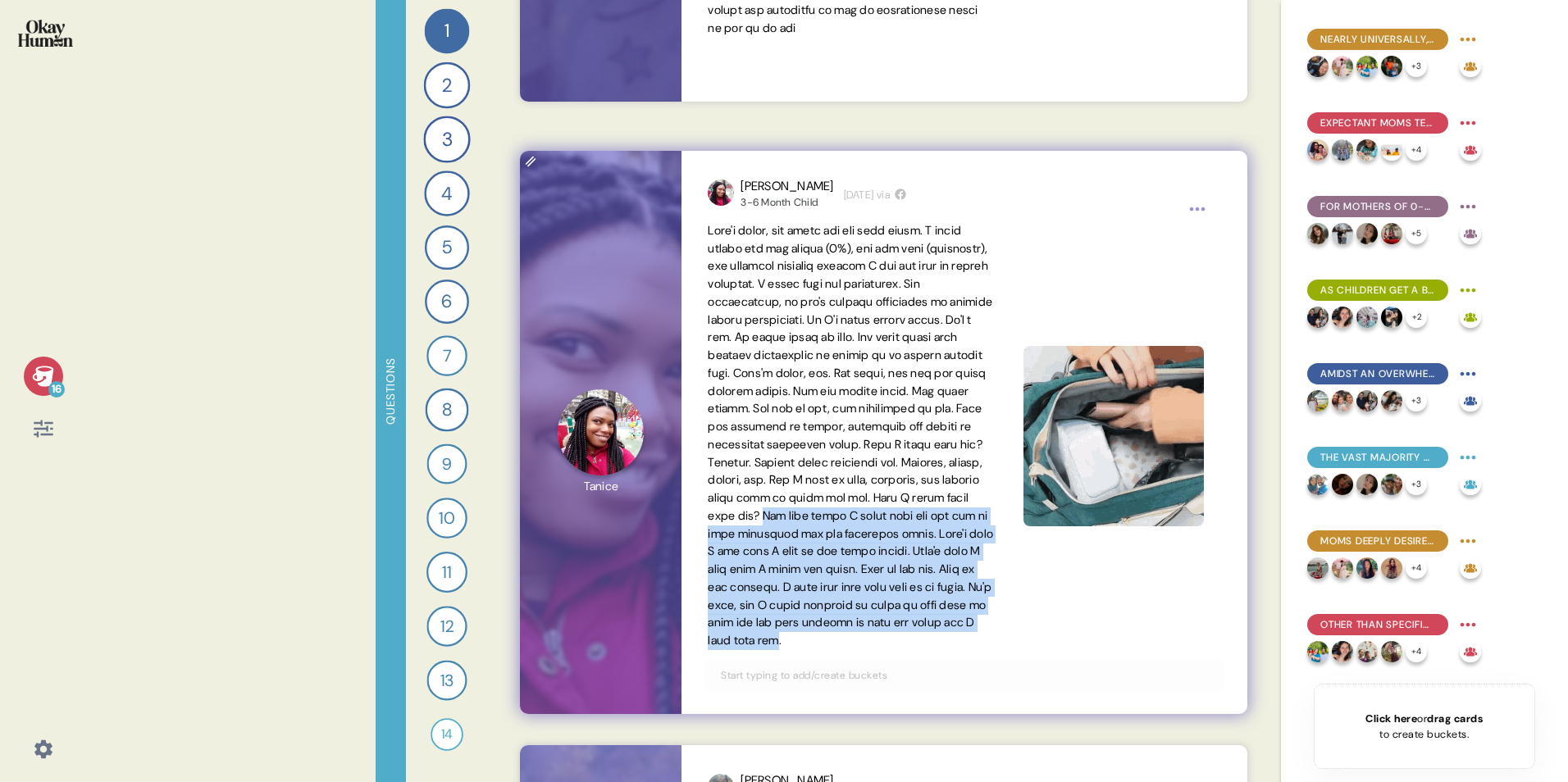
click at [919, 486] on span at bounding box center [850, 435] width 286 height 425
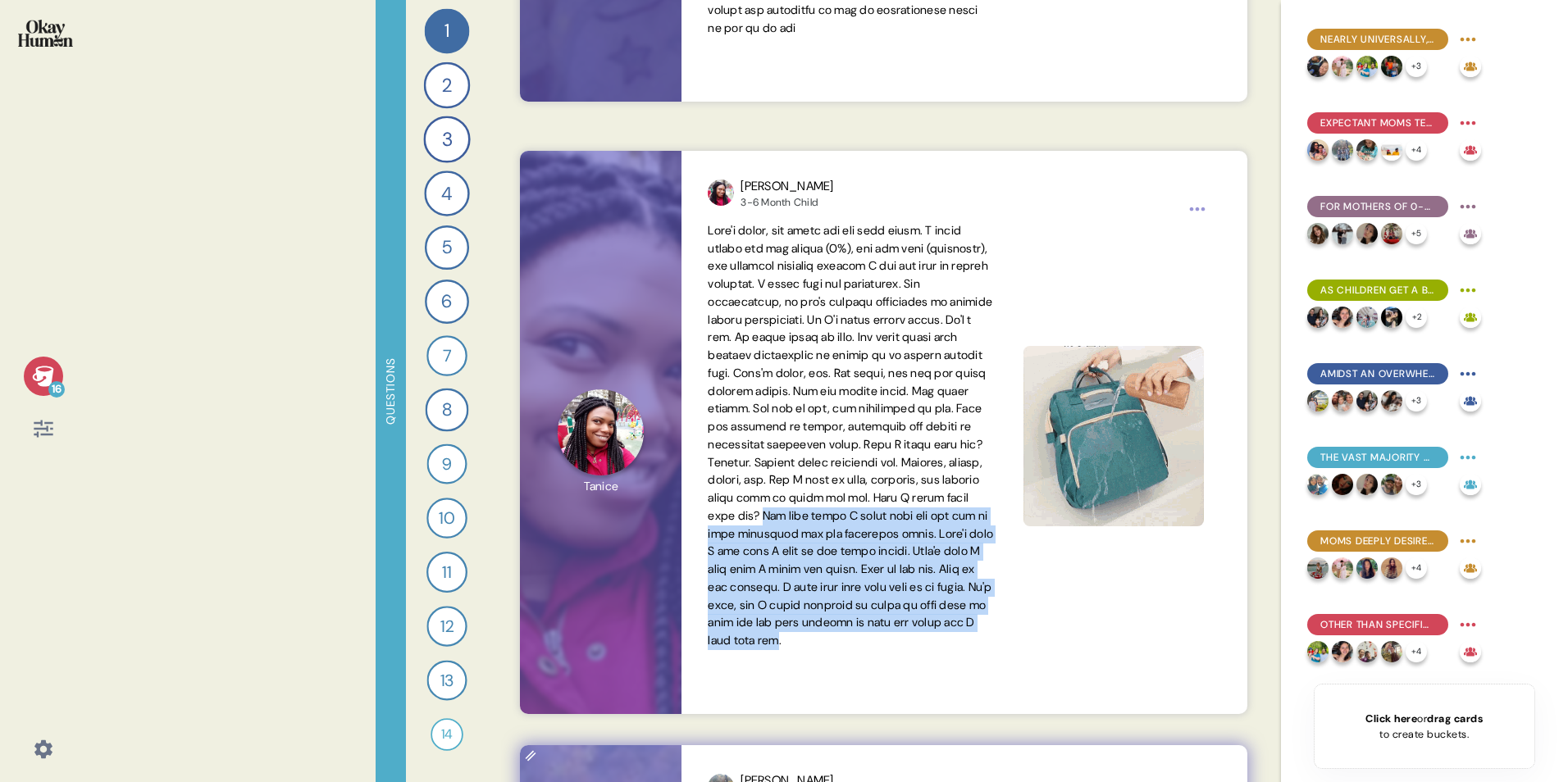
copy span "The last thing I would take out are how we were connected and are connected sti…"
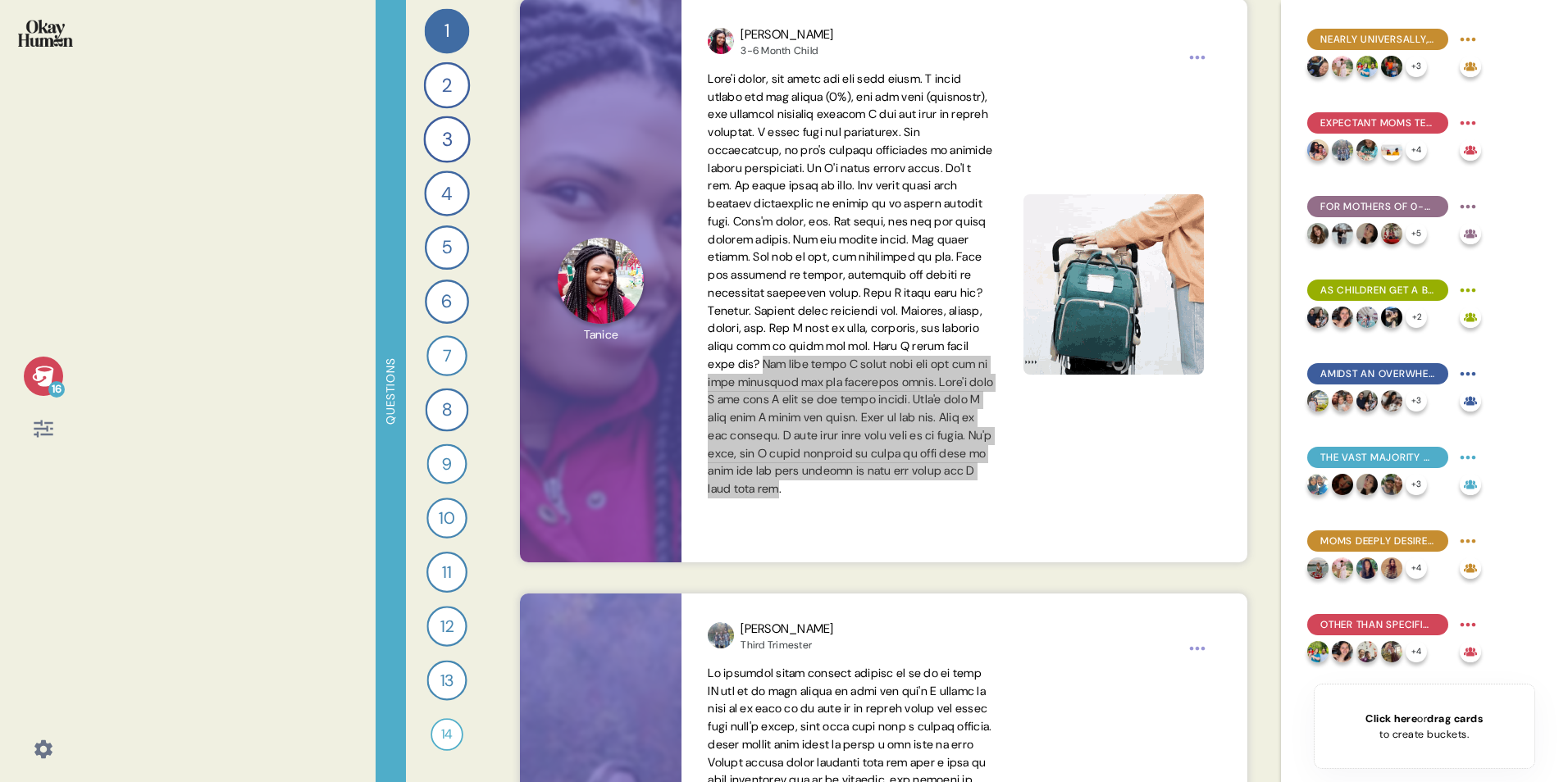
scroll to position [3471, 0]
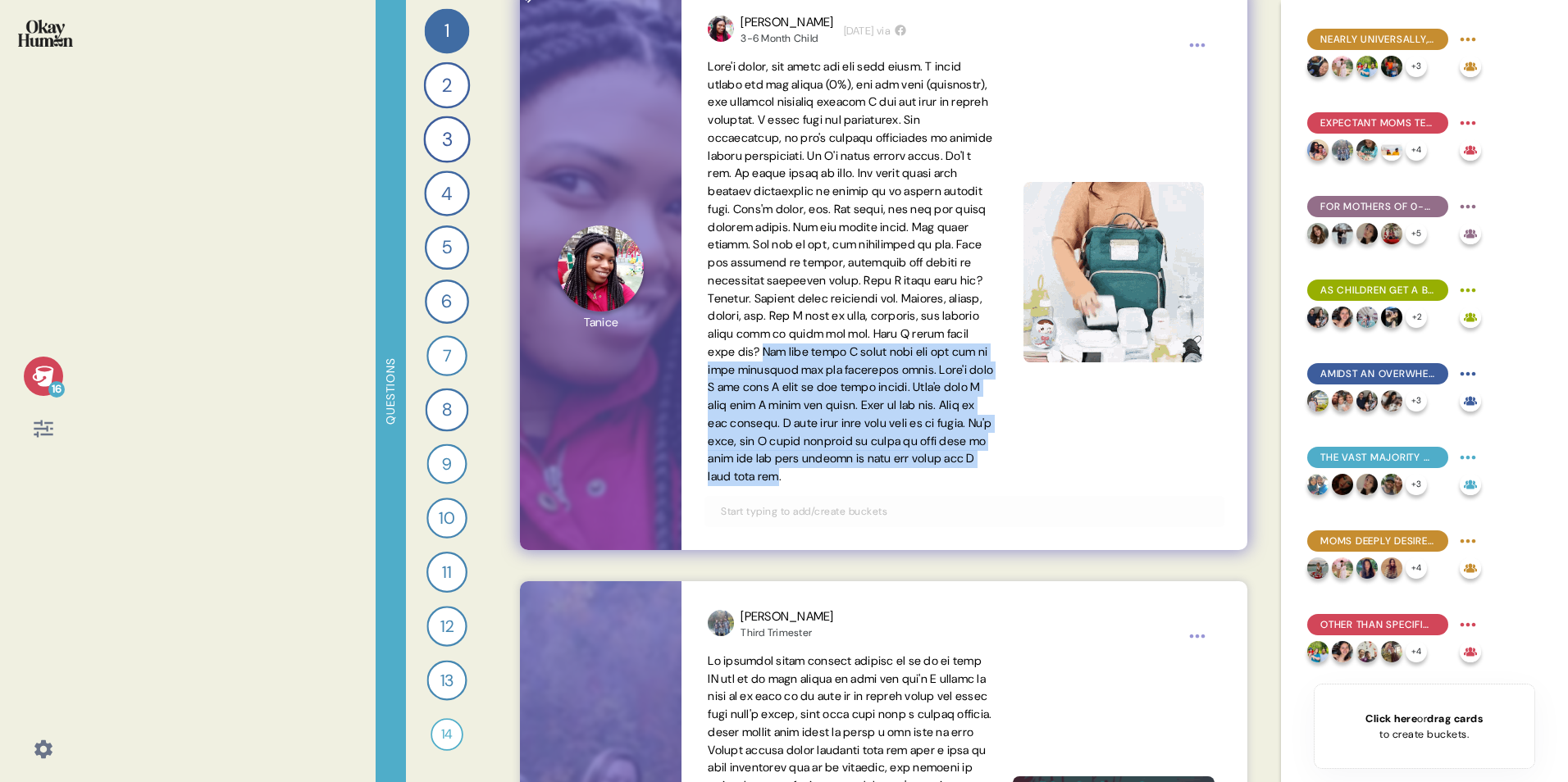
drag, startPoint x: 901, startPoint y: 490, endPoint x: 849, endPoint y: 451, distance: 65.0
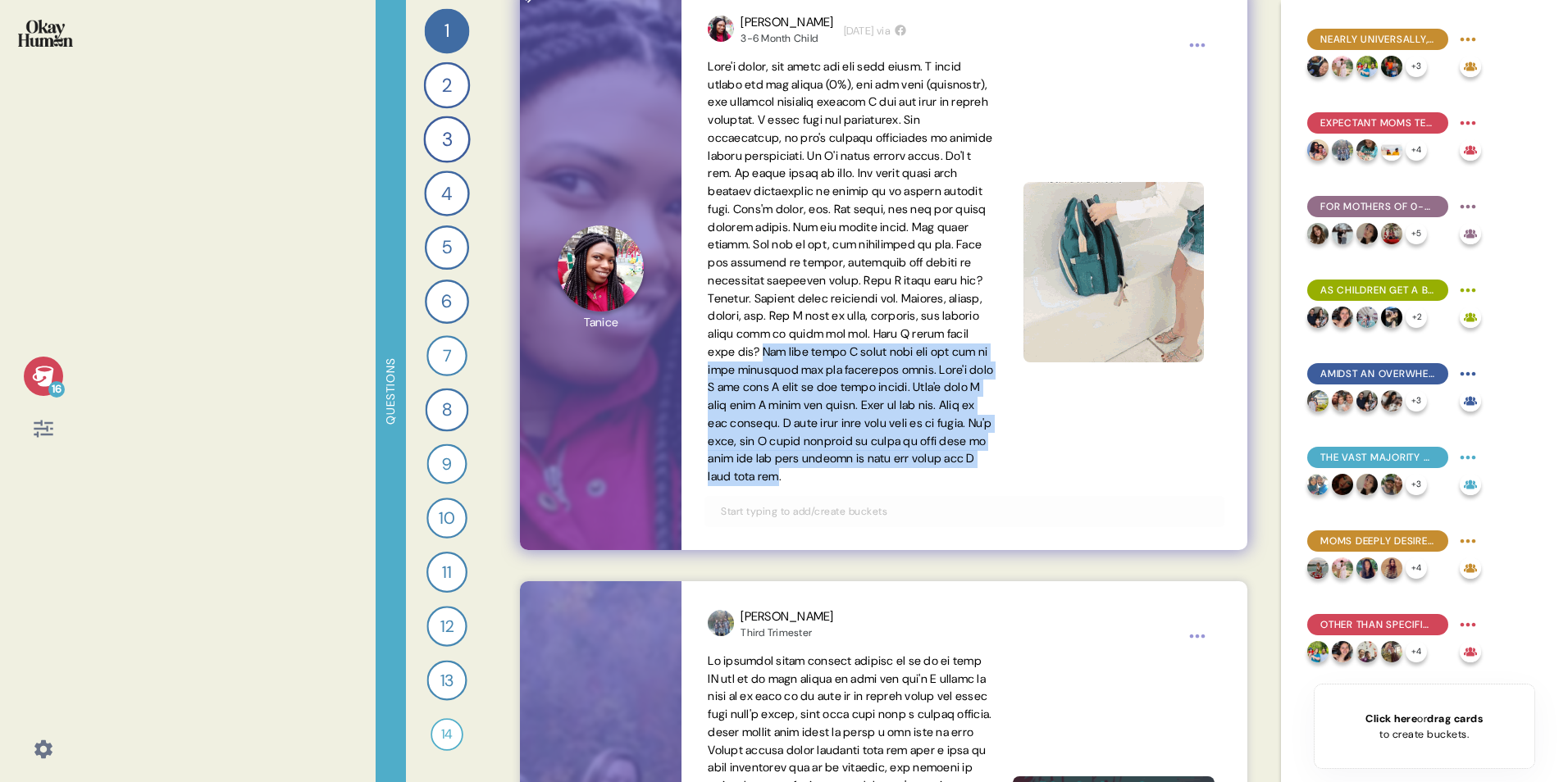
click at [901, 484] on span at bounding box center [850, 271] width 286 height 425
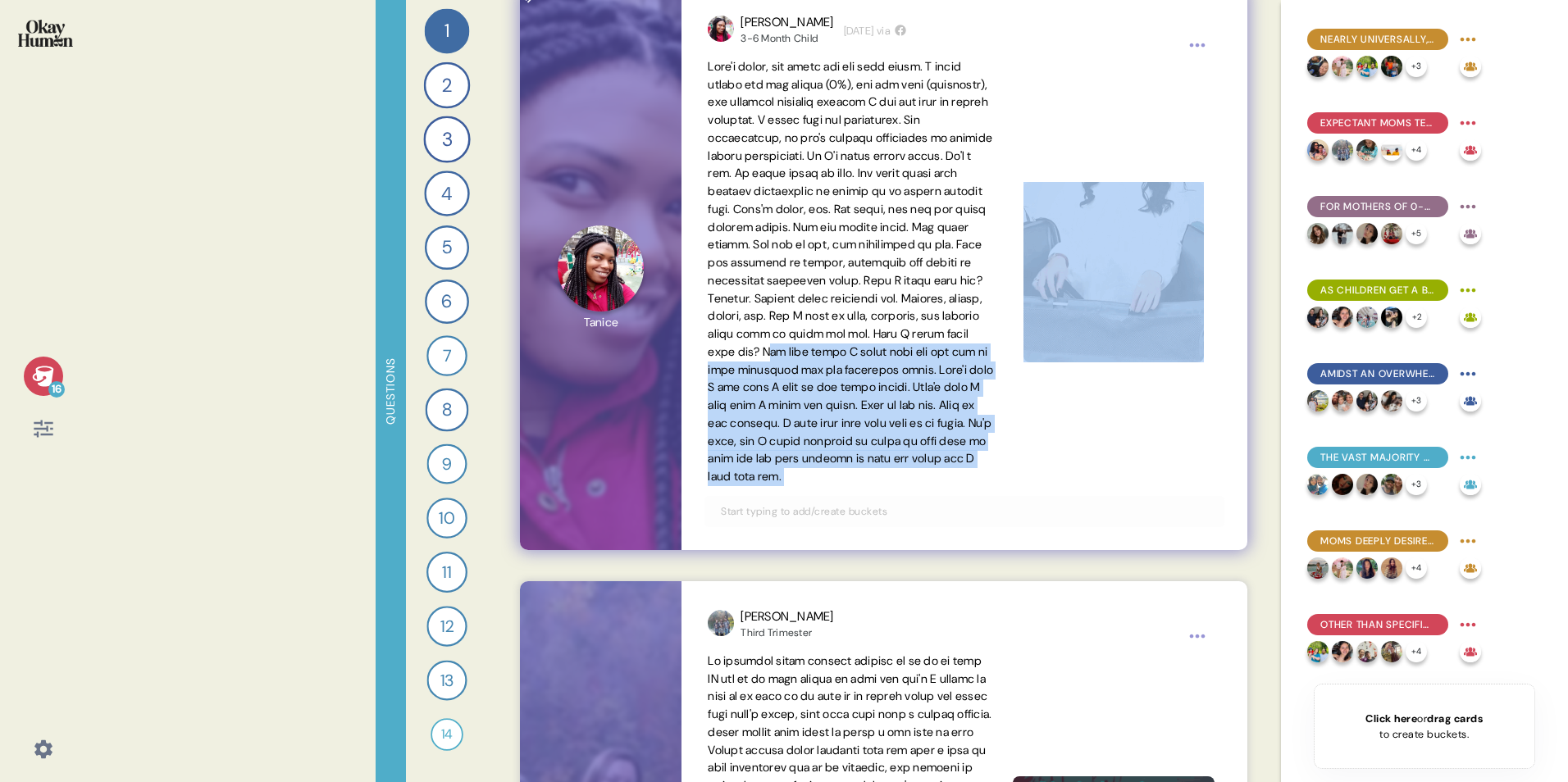
drag, startPoint x: 747, startPoint y: 363, endPoint x: 947, endPoint y: 511, distance: 248.8
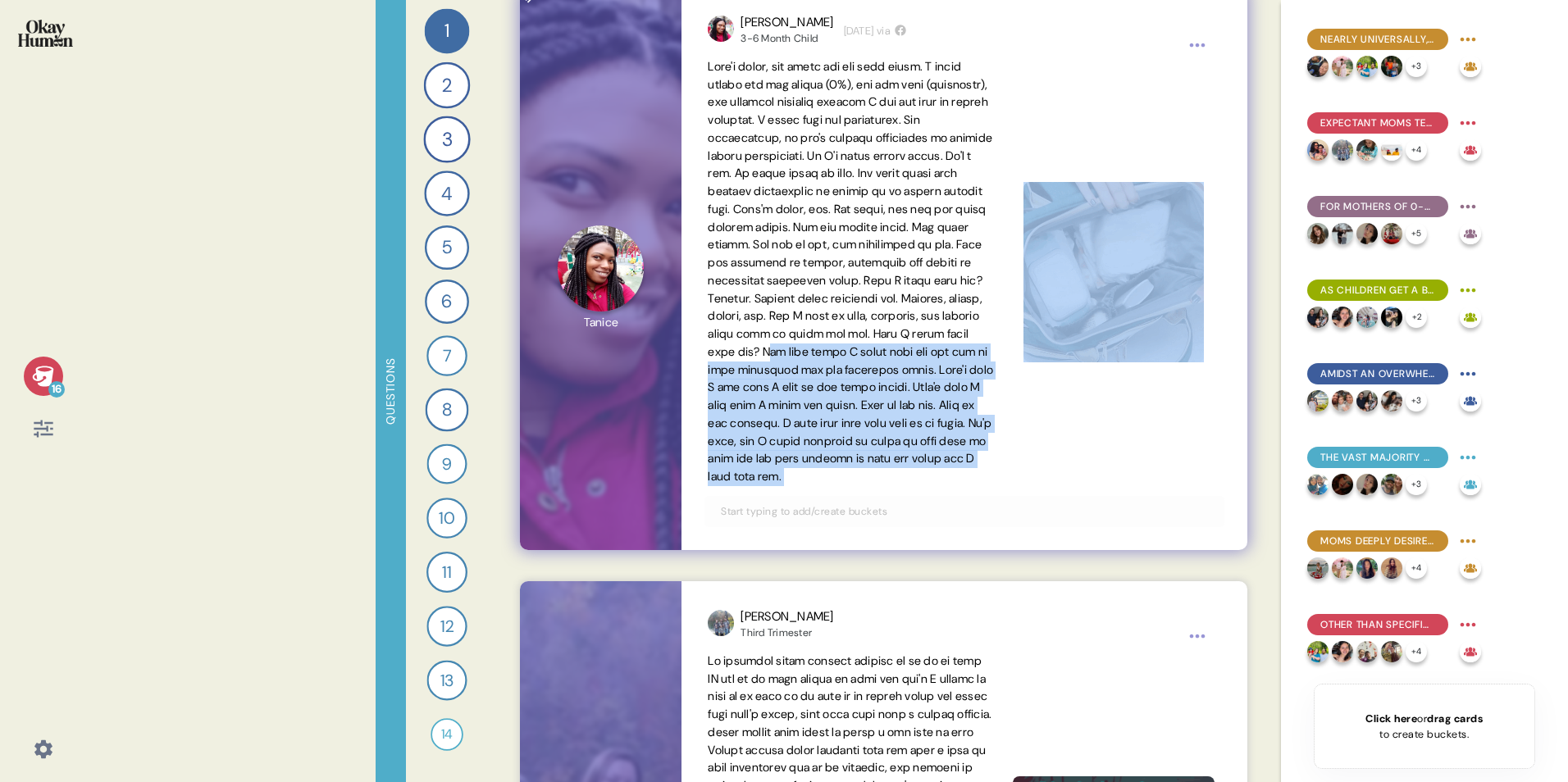
click at [947, 486] on div "Tanice 3-6 Month Child 4 weeks ago via" at bounding box center [963, 269] width 565 height 564
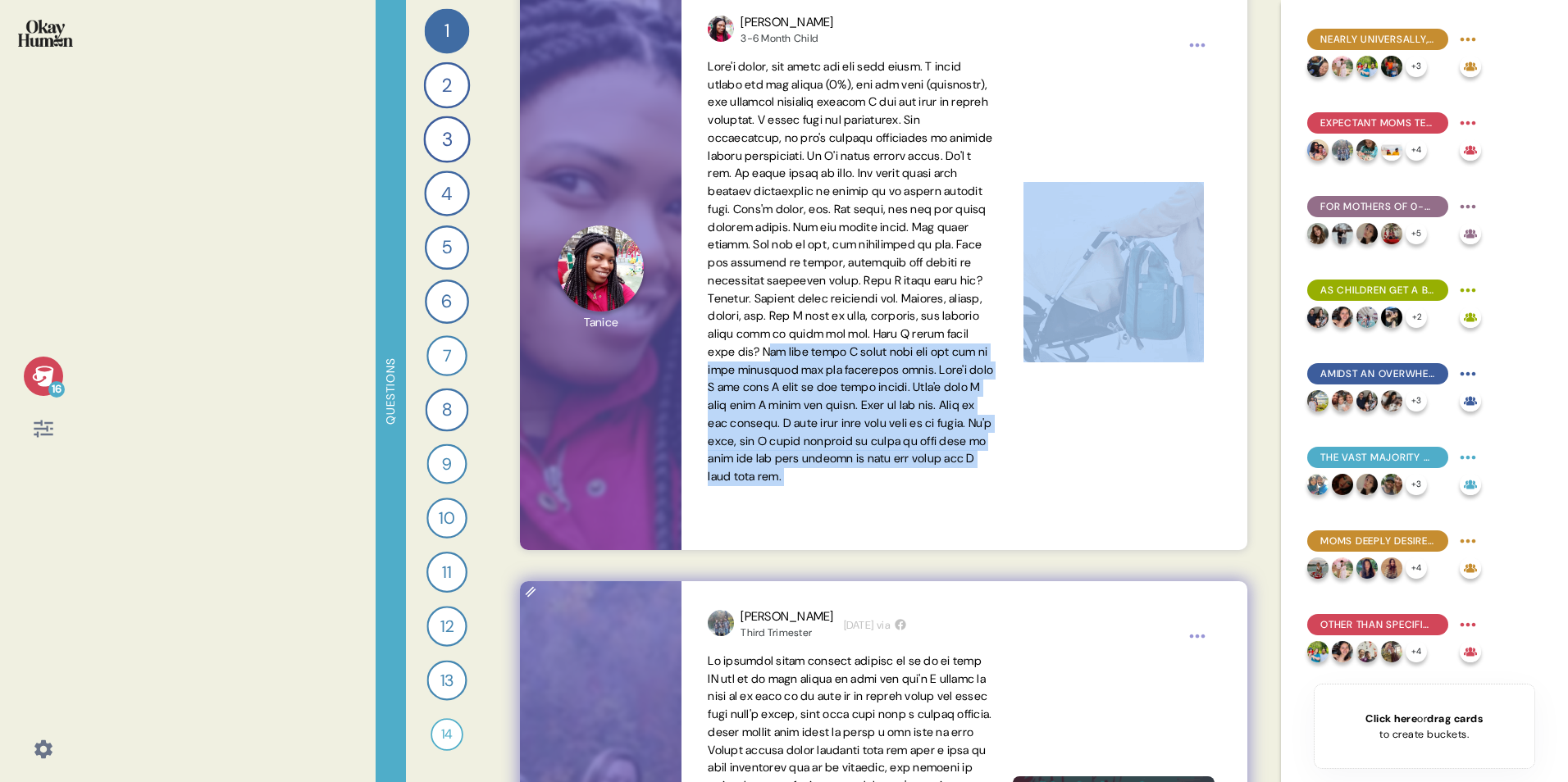
copy div "he last thing I would take out are how we were connected and are connected stil…"
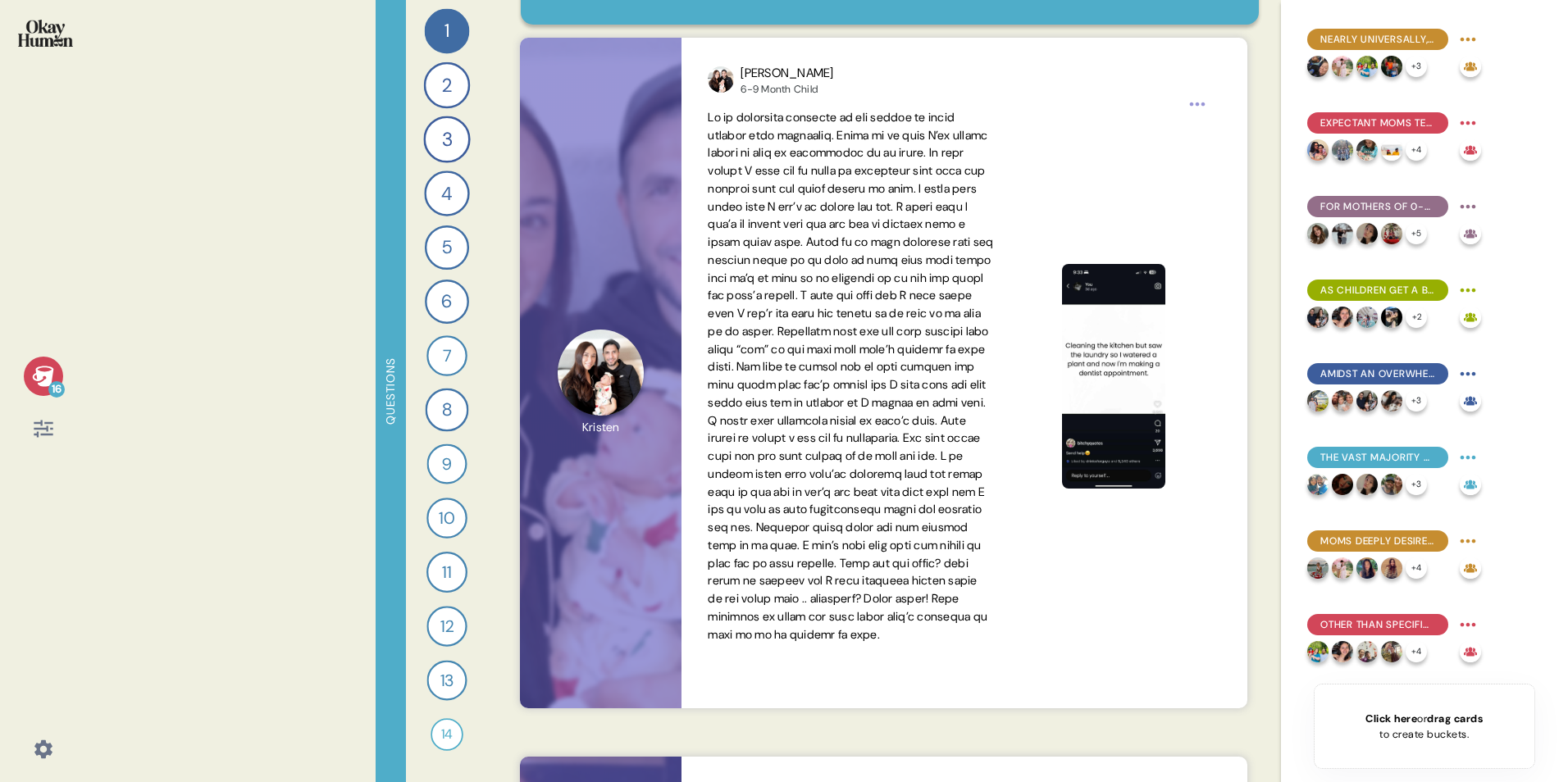
scroll to position [0, 0]
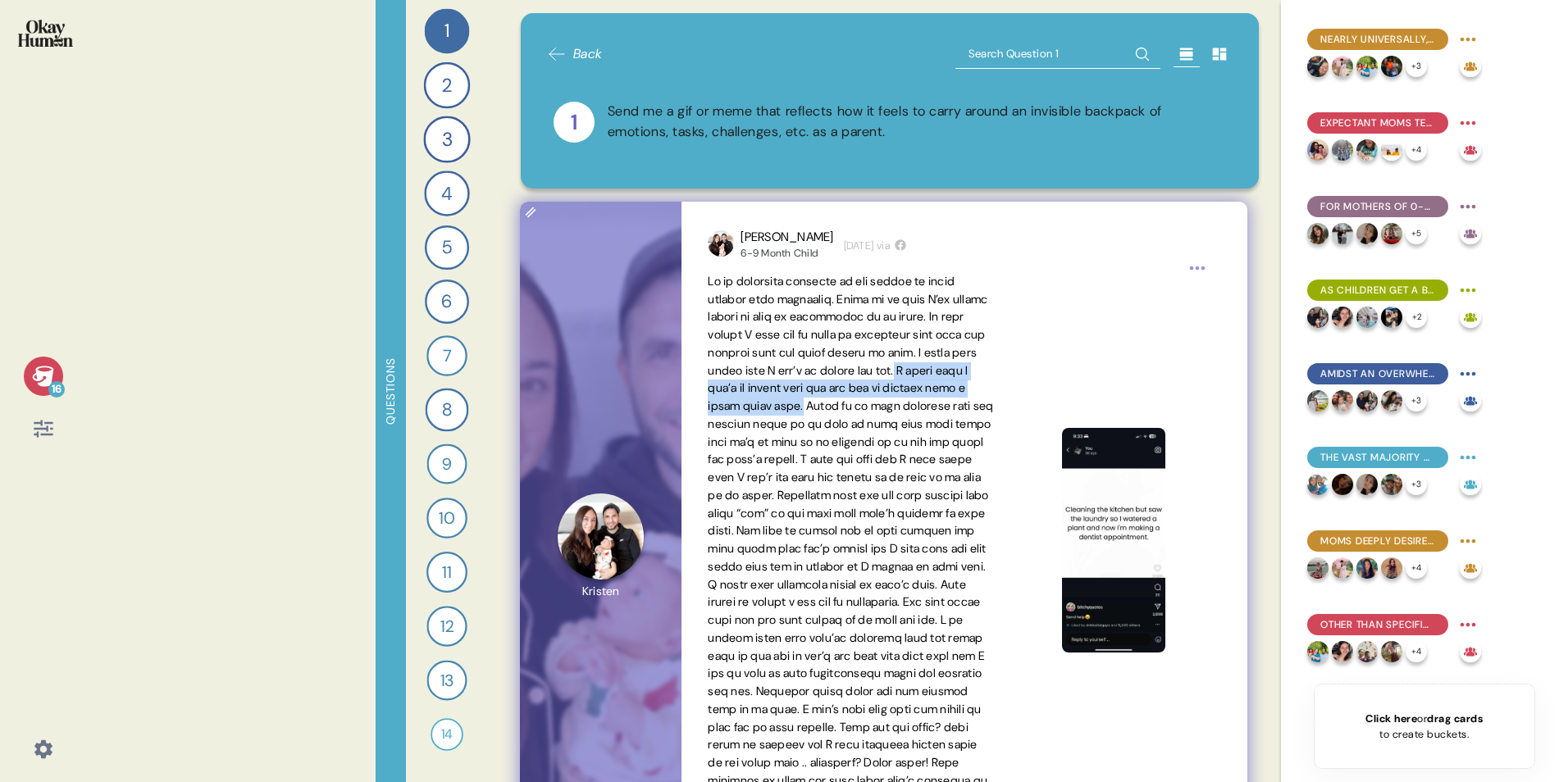
drag, startPoint x: 729, startPoint y: 388, endPoint x: 902, endPoint y: 406, distance: 173.9
click at [902, 406] on span at bounding box center [850, 540] width 286 height 532
copy span "I worry that I don’t do enough with her for her to develop into a smart young g…"
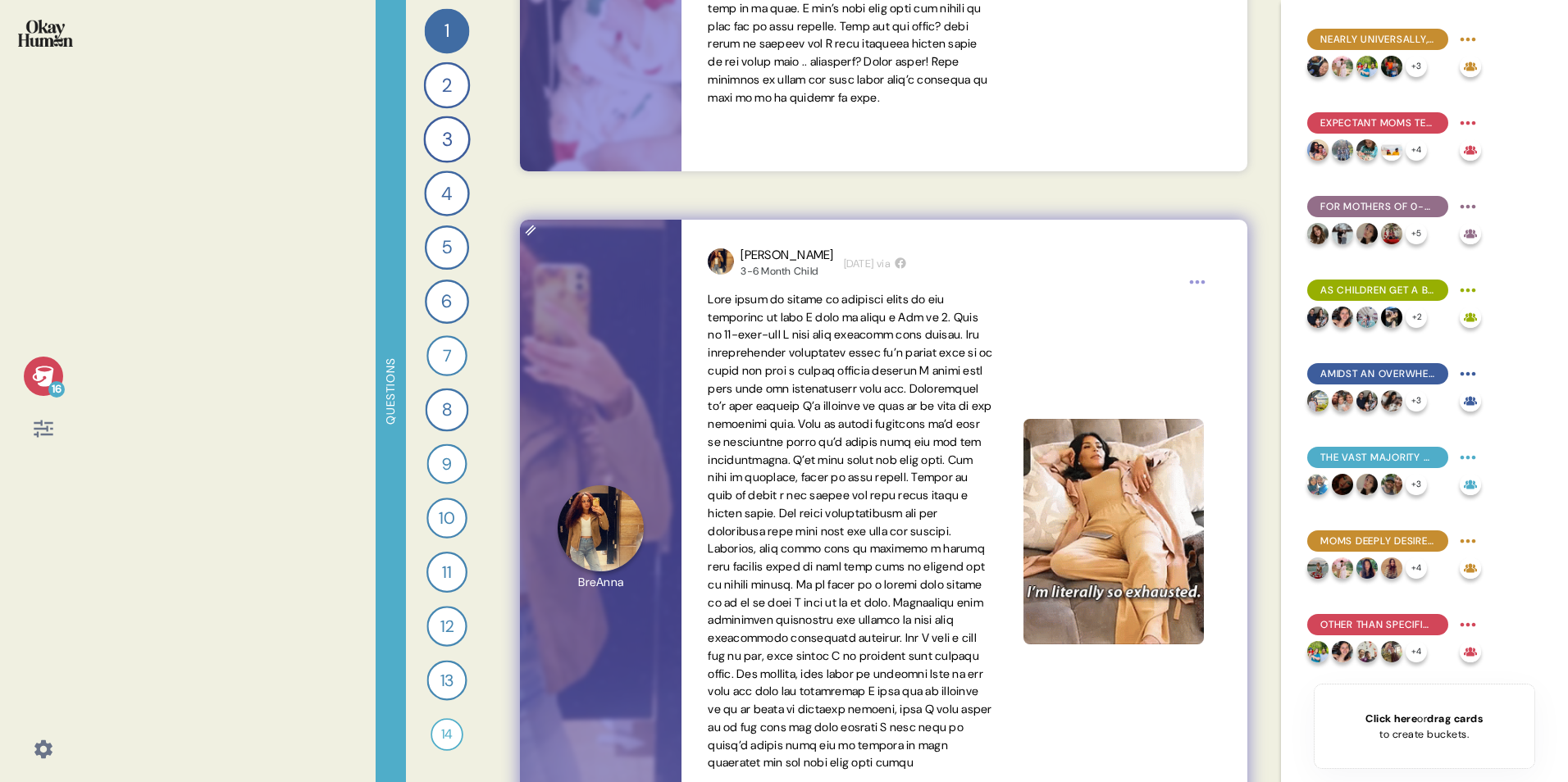
scroll to position [738, 0]
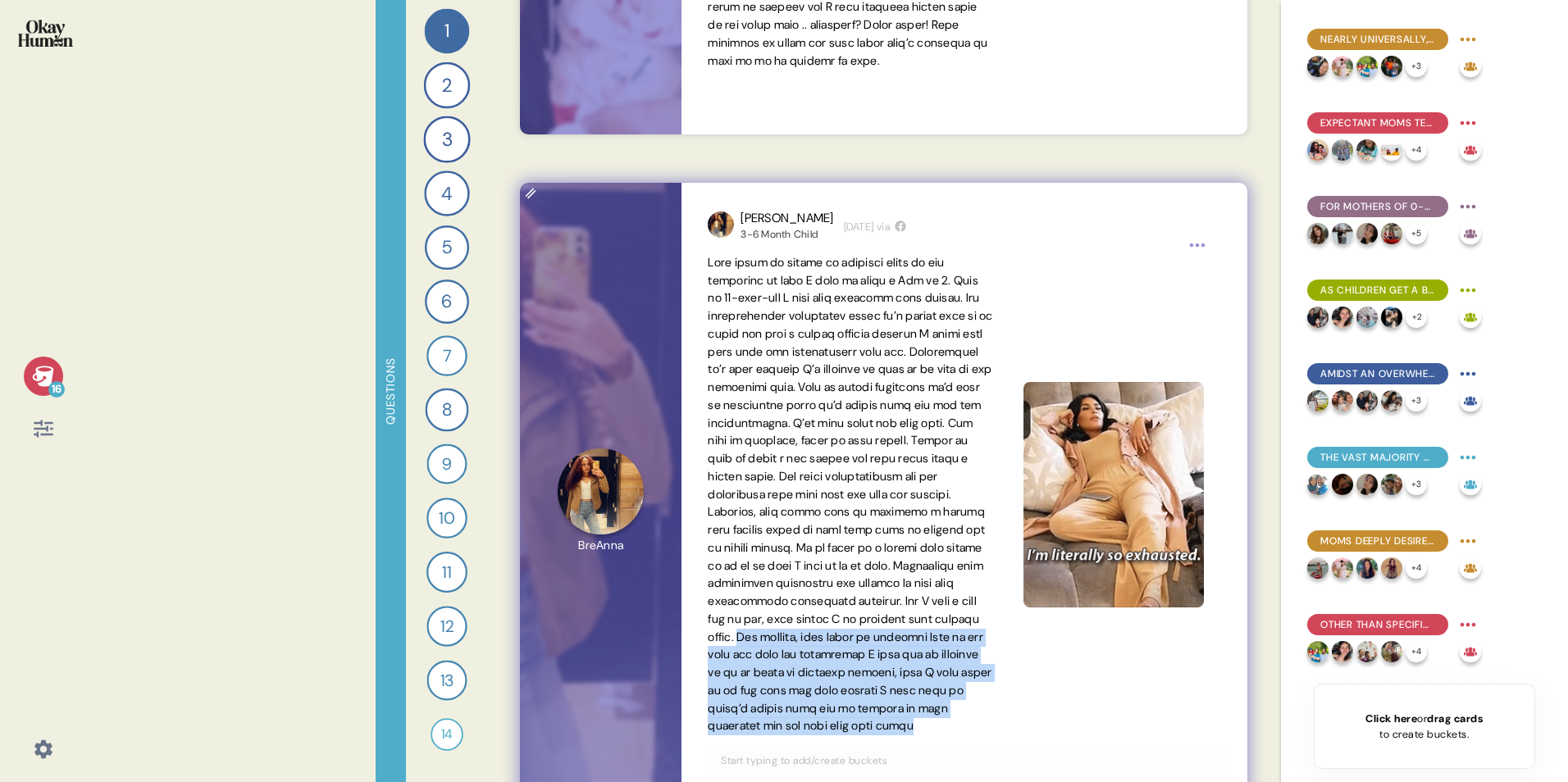
drag, startPoint x: 918, startPoint y: 743, endPoint x: 745, endPoint y: 660, distance: 191.9
click at [745, 486] on span at bounding box center [850, 495] width 285 height 479
copy span "But overall, what makes my backpack Full is the love and care and compassion I …"
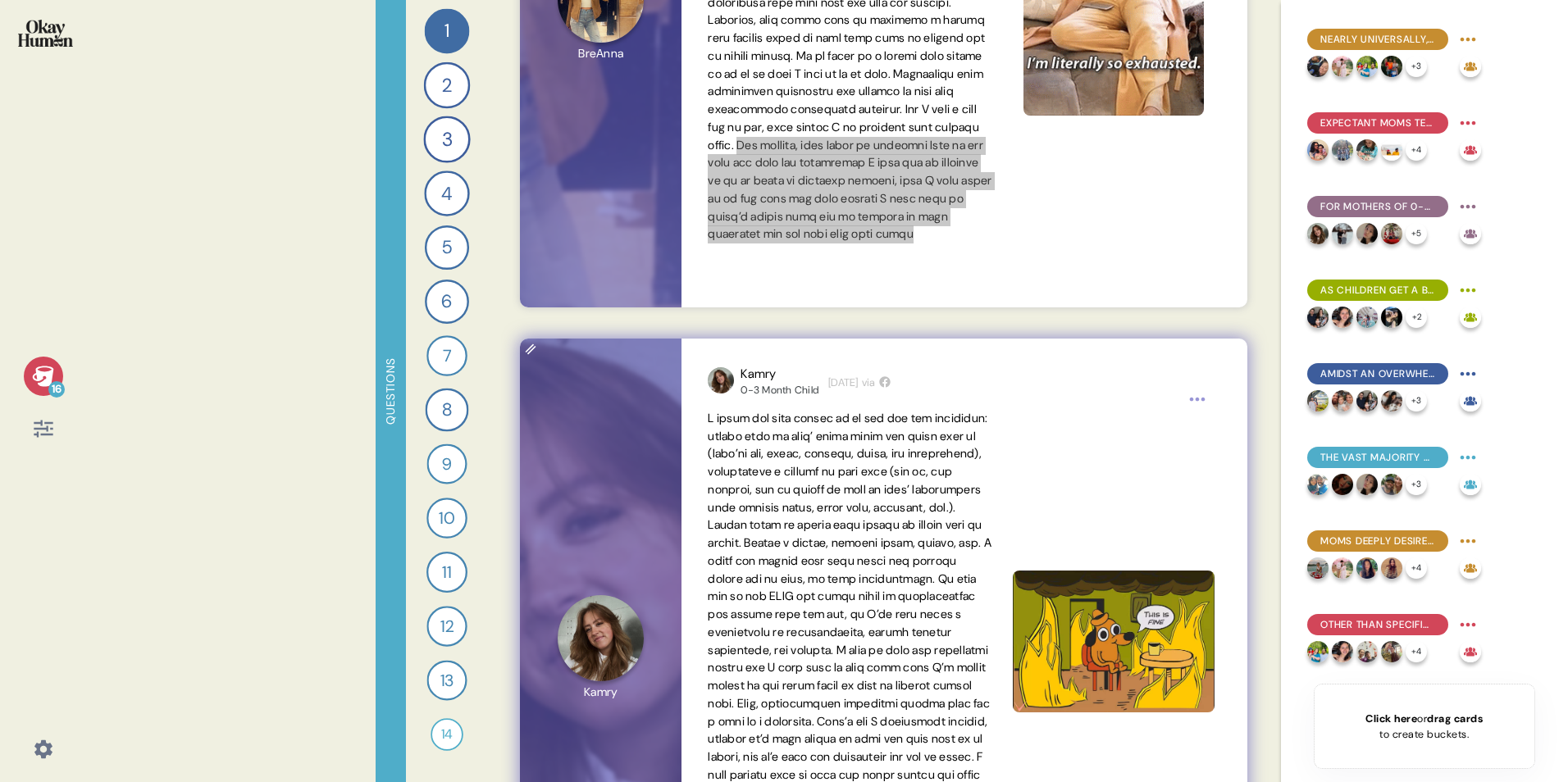
scroll to position [1312, 0]
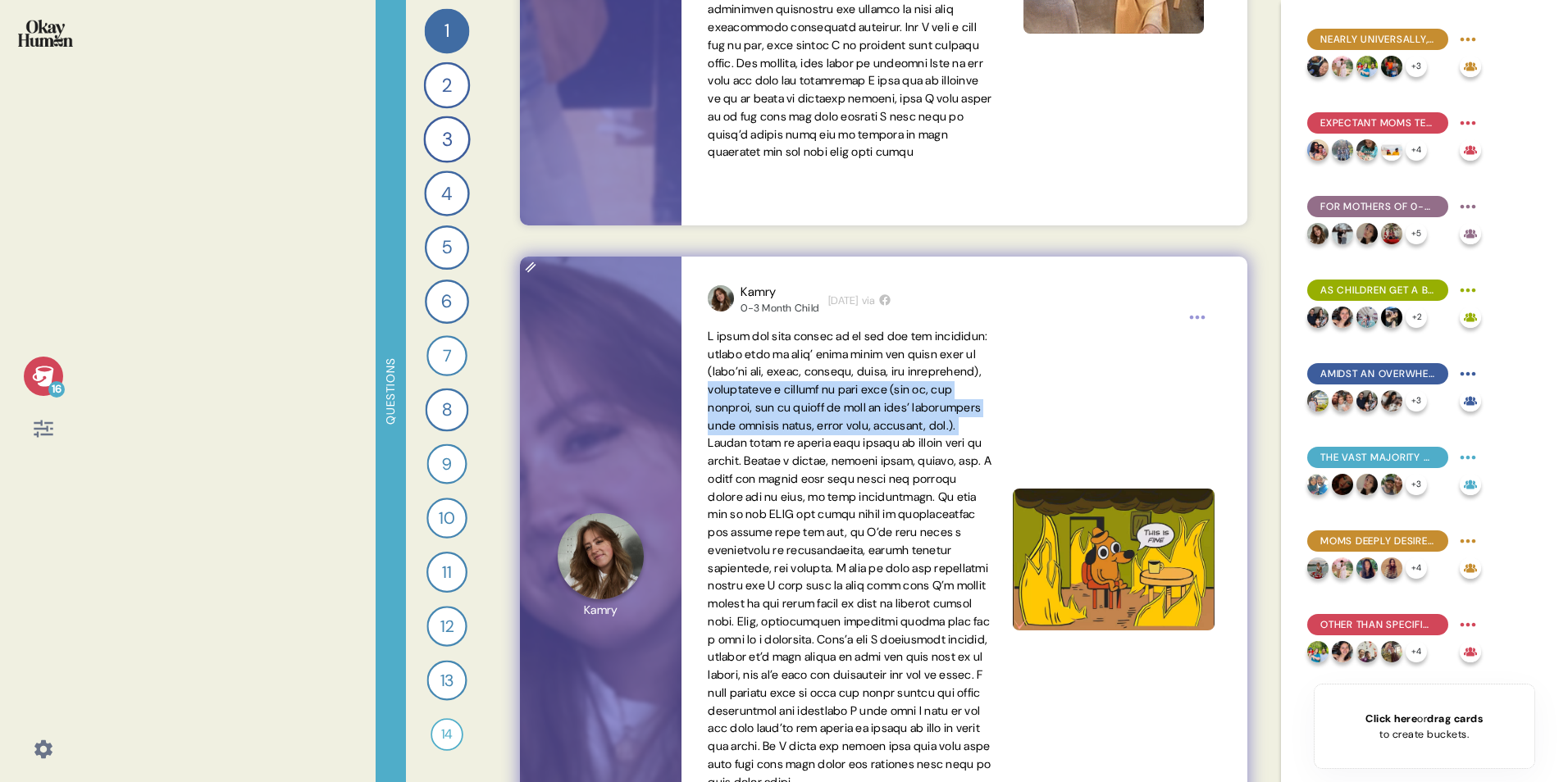
drag, startPoint x: 783, startPoint y: 390, endPoint x: 823, endPoint y: 438, distance: 62.5
click at [823, 438] on span at bounding box center [849, 559] width 284 height 461
copy span "maintaining a routine of some kind (get up, get dressed, and do things to help …"
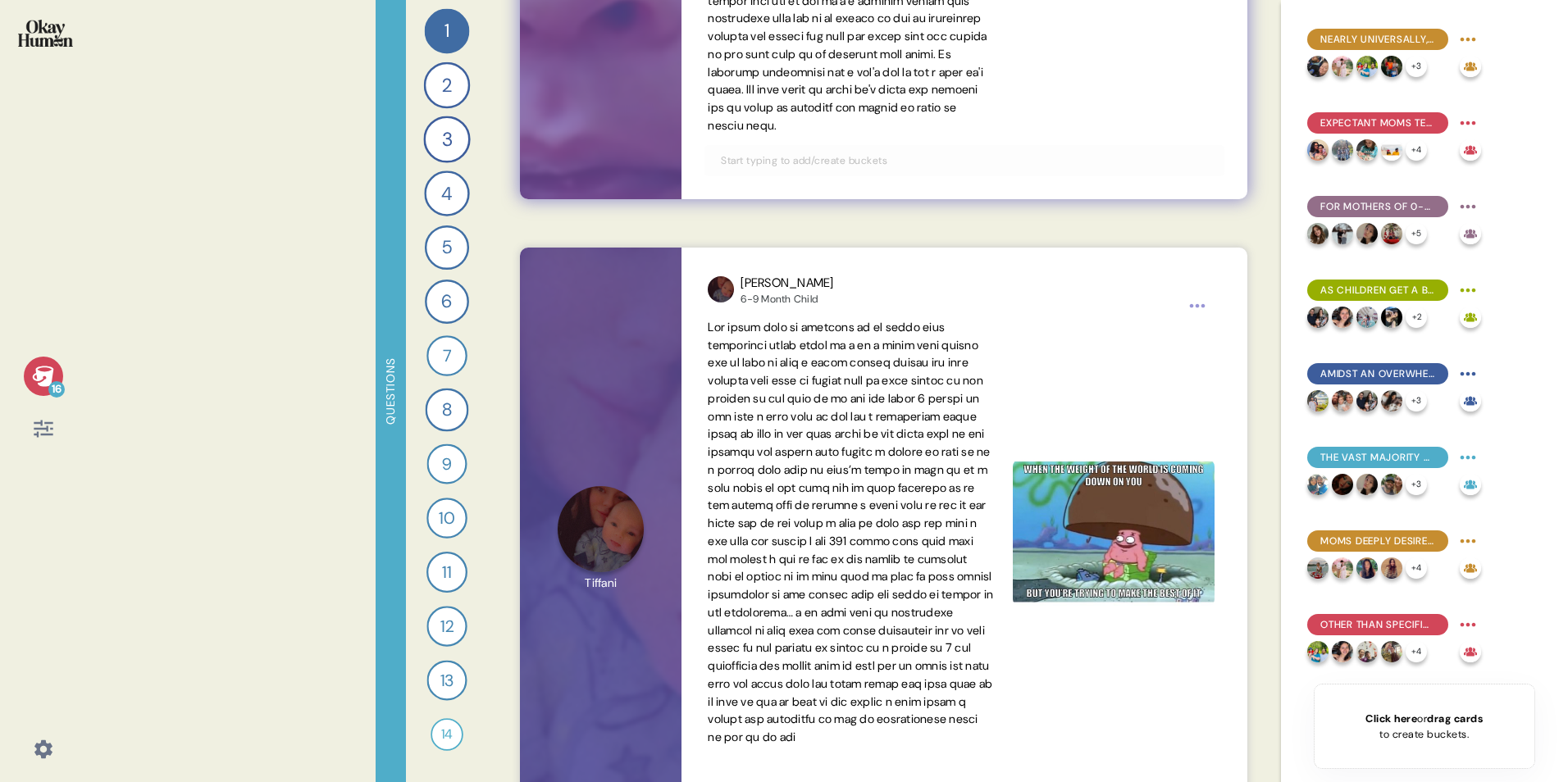
scroll to position [2623, 0]
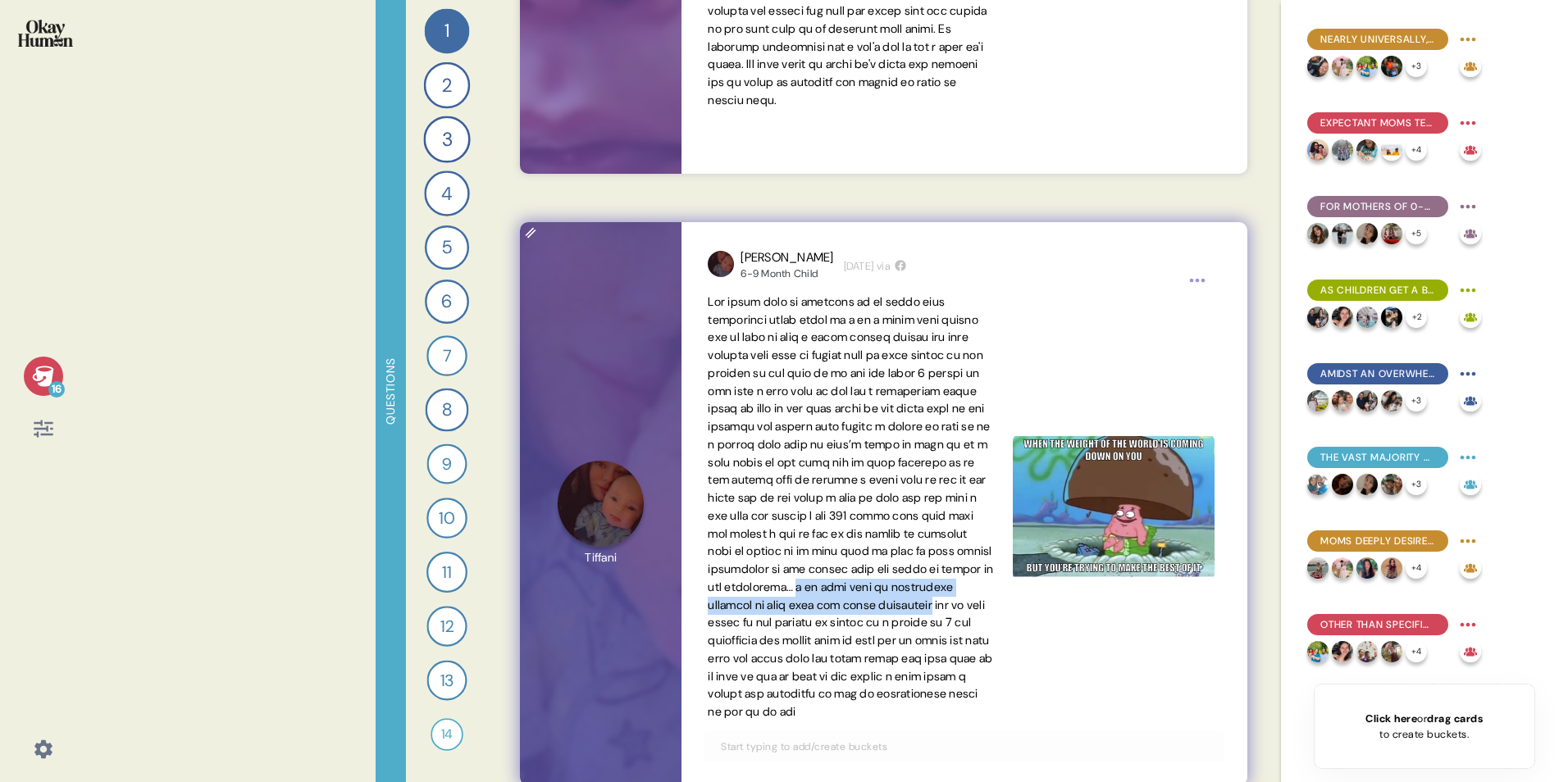
drag, startPoint x: 859, startPoint y: 608, endPoint x: 767, endPoint y: 647, distance: 99.9
click at [767, 486] on span at bounding box center [850, 507] width 286 height 425
copy span "i do find joys in motherhood watching my baby grow and reach milestones"
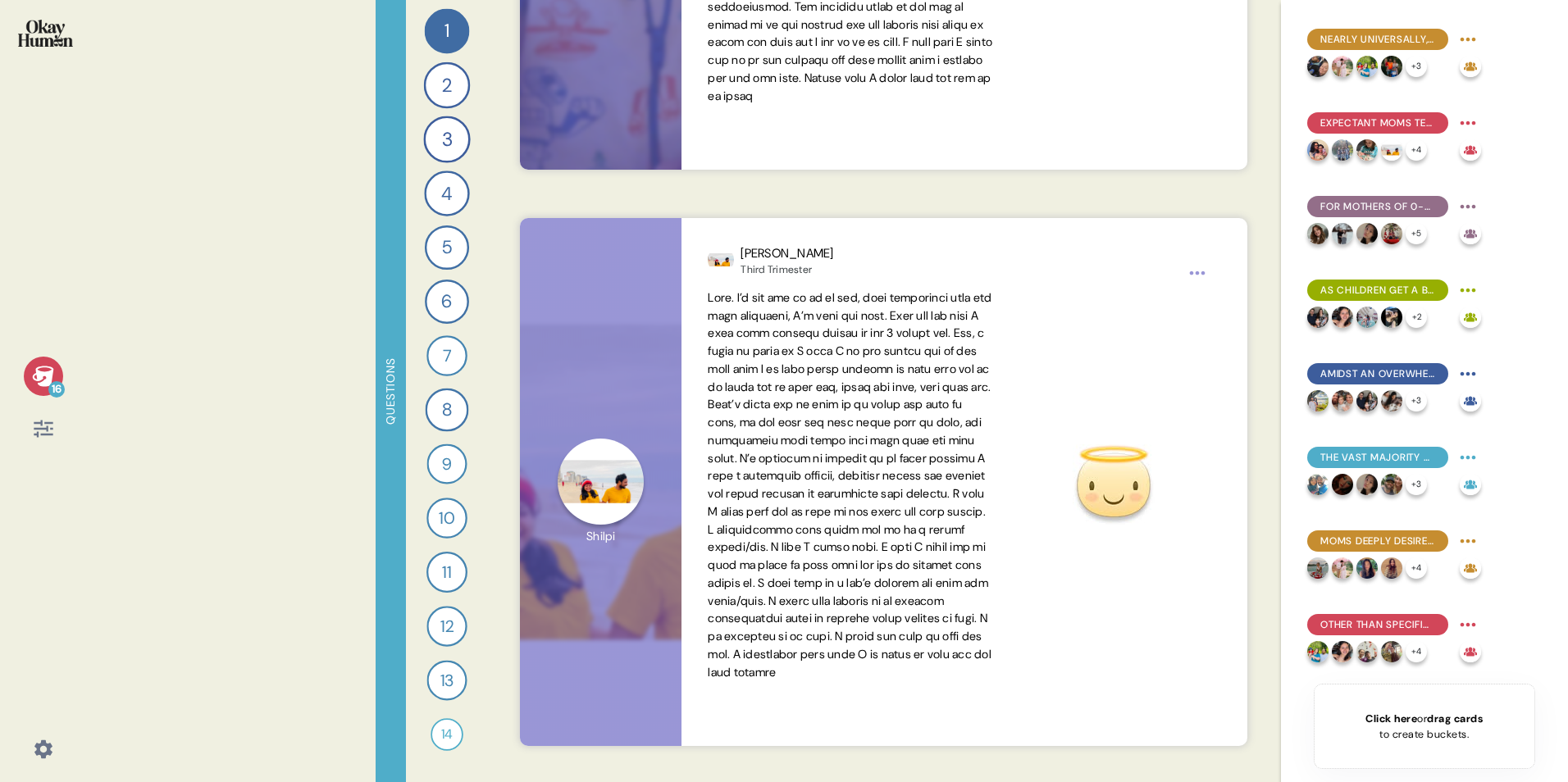
scroll to position [5000, 0]
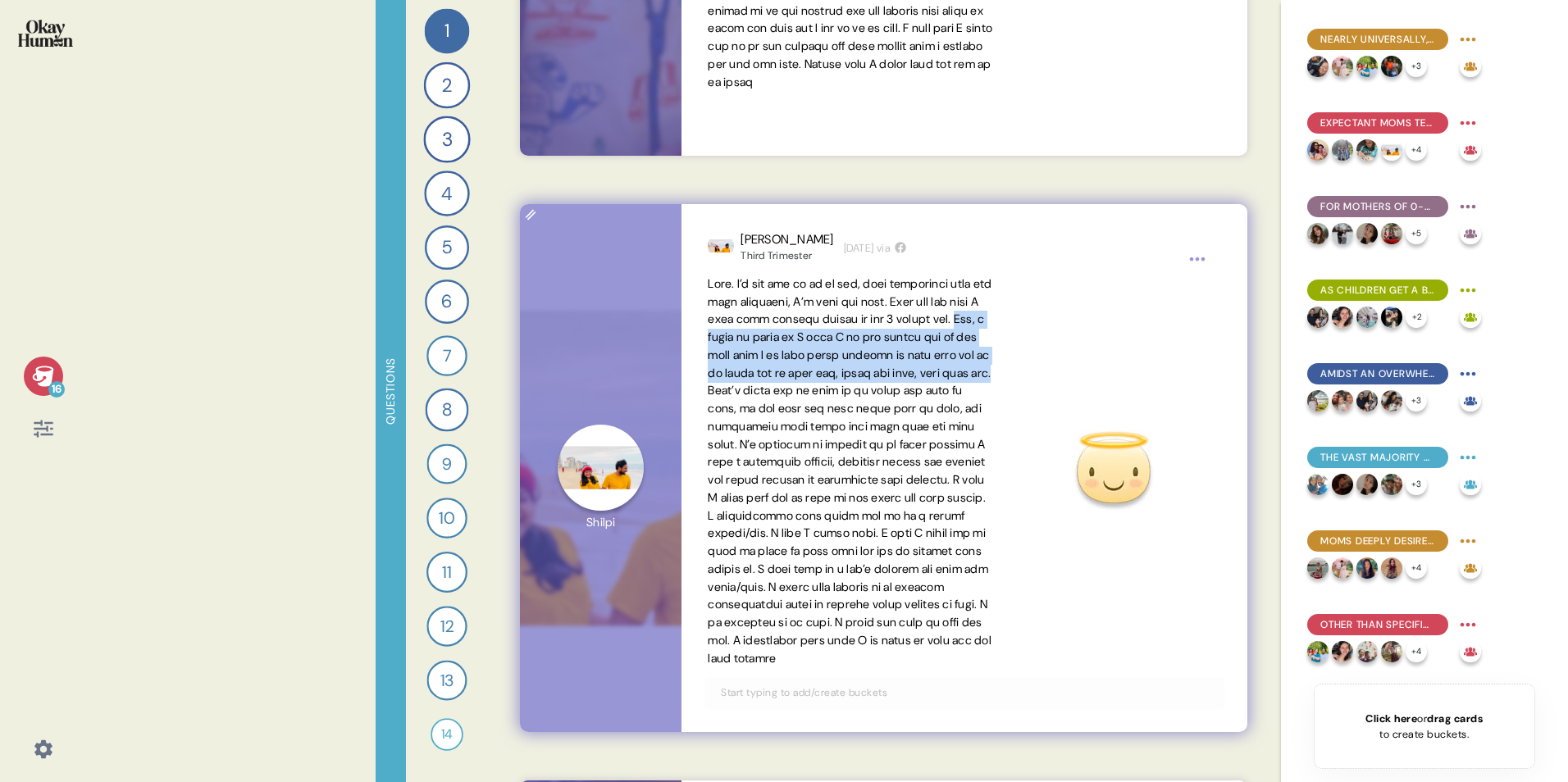
drag, startPoint x: 783, startPoint y: 340, endPoint x: 899, endPoint y: 385, distance: 124.4
click at [899, 385] on span at bounding box center [849, 471] width 284 height 389
copy span "Yes, i would be lying if I said I am not scared but at the same time I am also …"
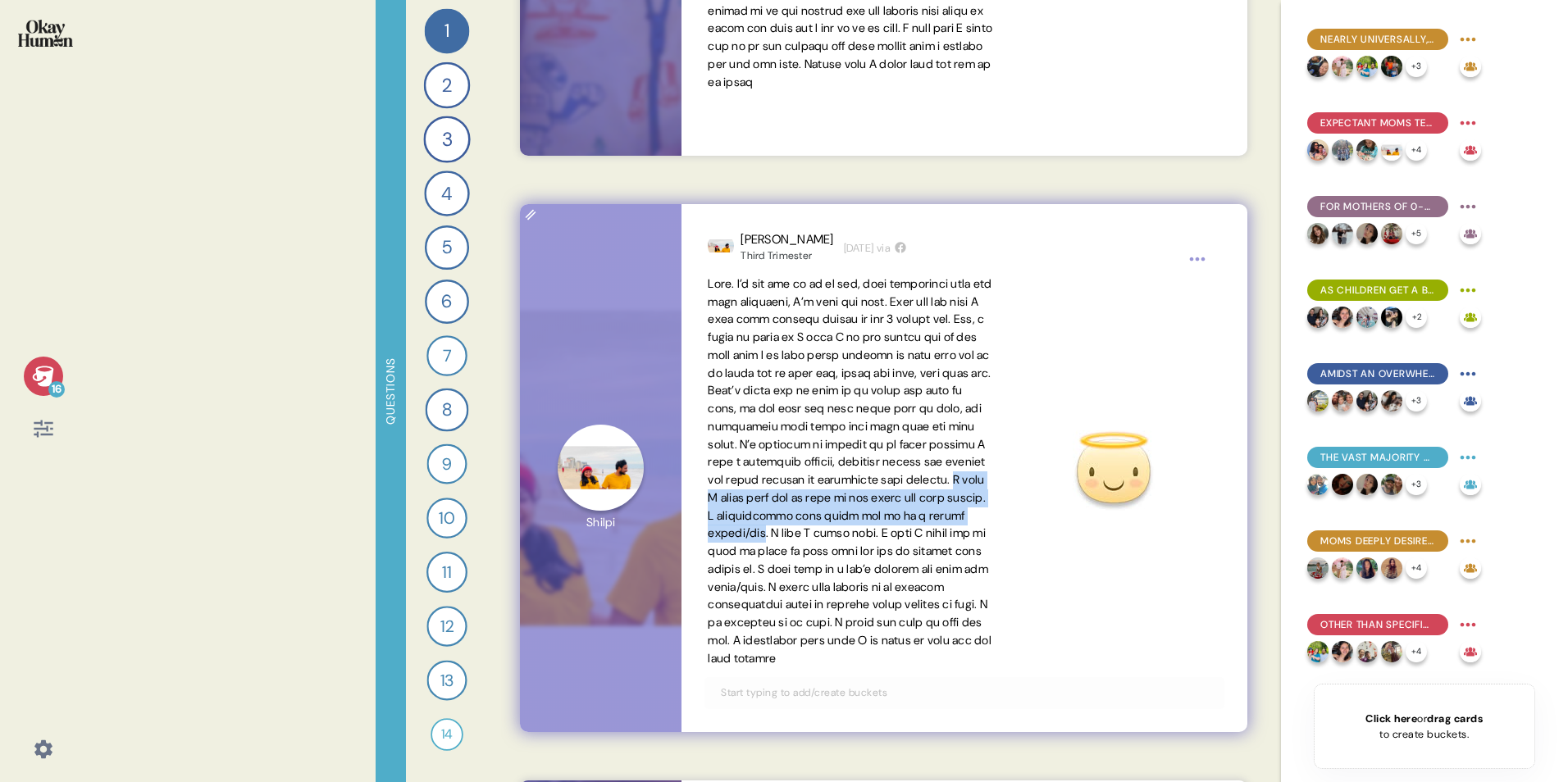
drag, startPoint x: 846, startPoint y: 516, endPoint x: 953, endPoint y: 546, distance: 111.1
click at [953, 486] on span at bounding box center [849, 471] width 284 height 389
copy span "I wish I could take out my fear of not being the best parent. I continuously re…"
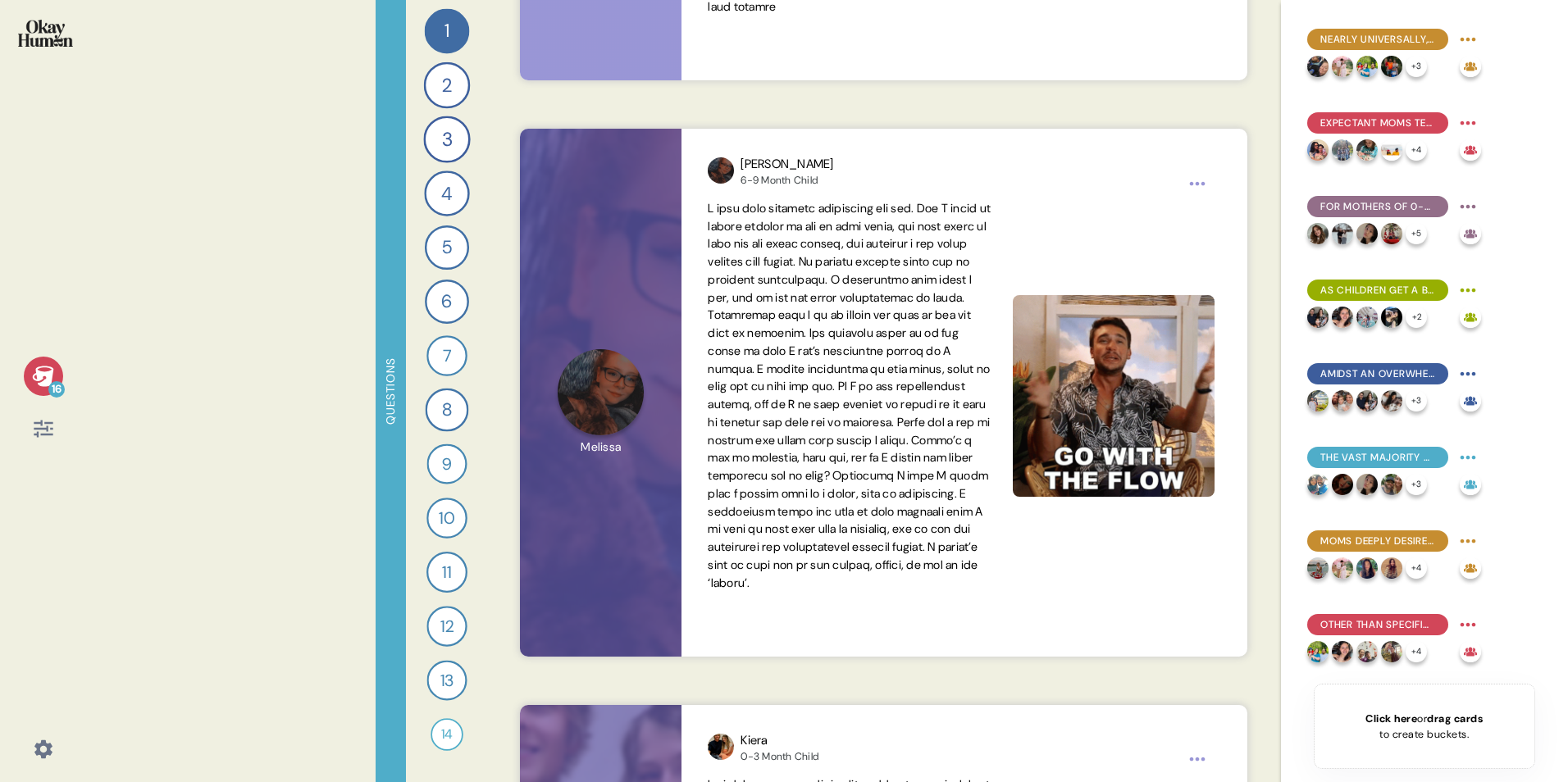
scroll to position [5657, 0]
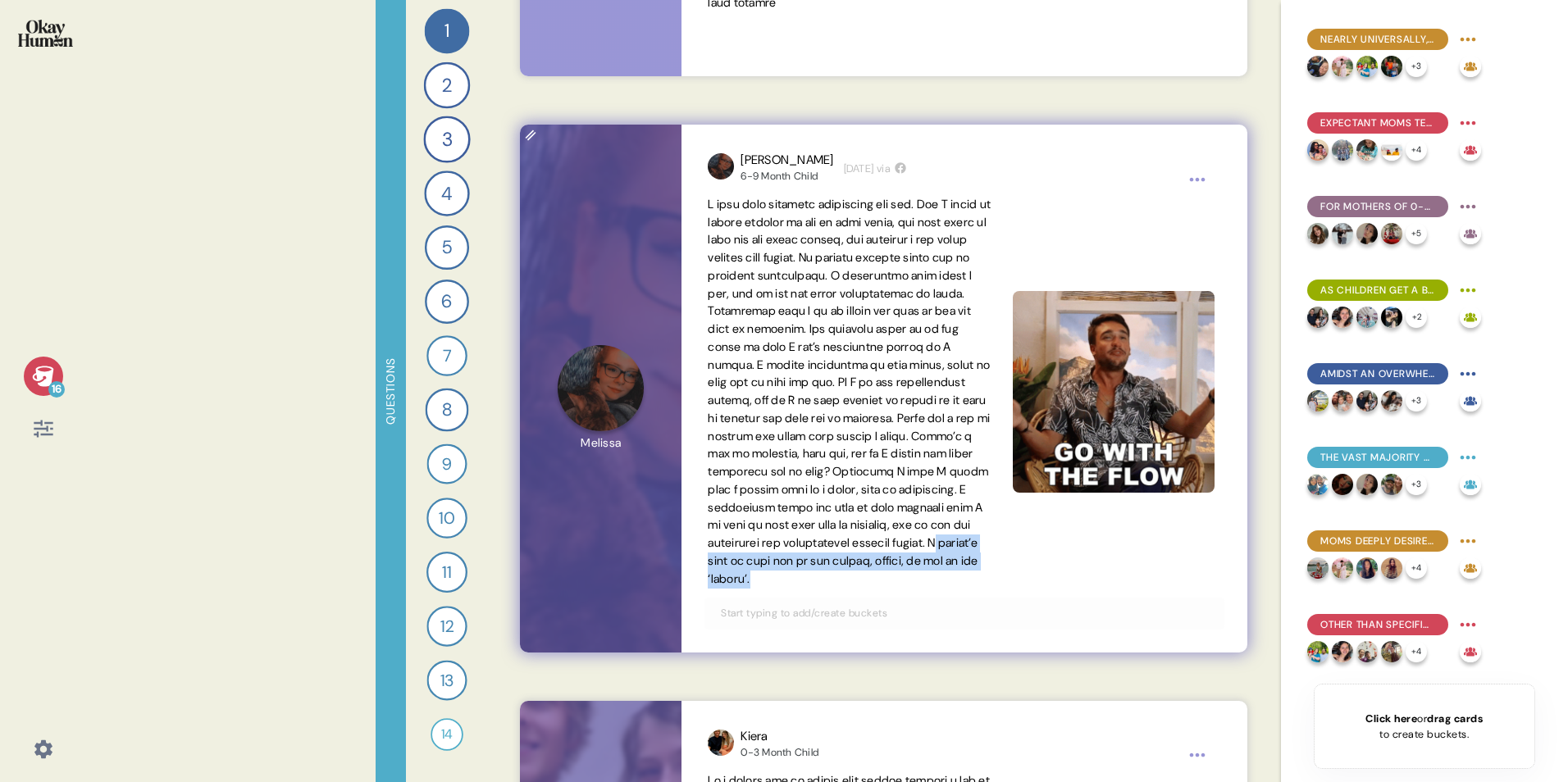
drag, startPoint x: 882, startPoint y: 574, endPoint x: 888, endPoint y: 609, distance: 35.5
click at [888, 486] on span at bounding box center [850, 392] width 286 height 393
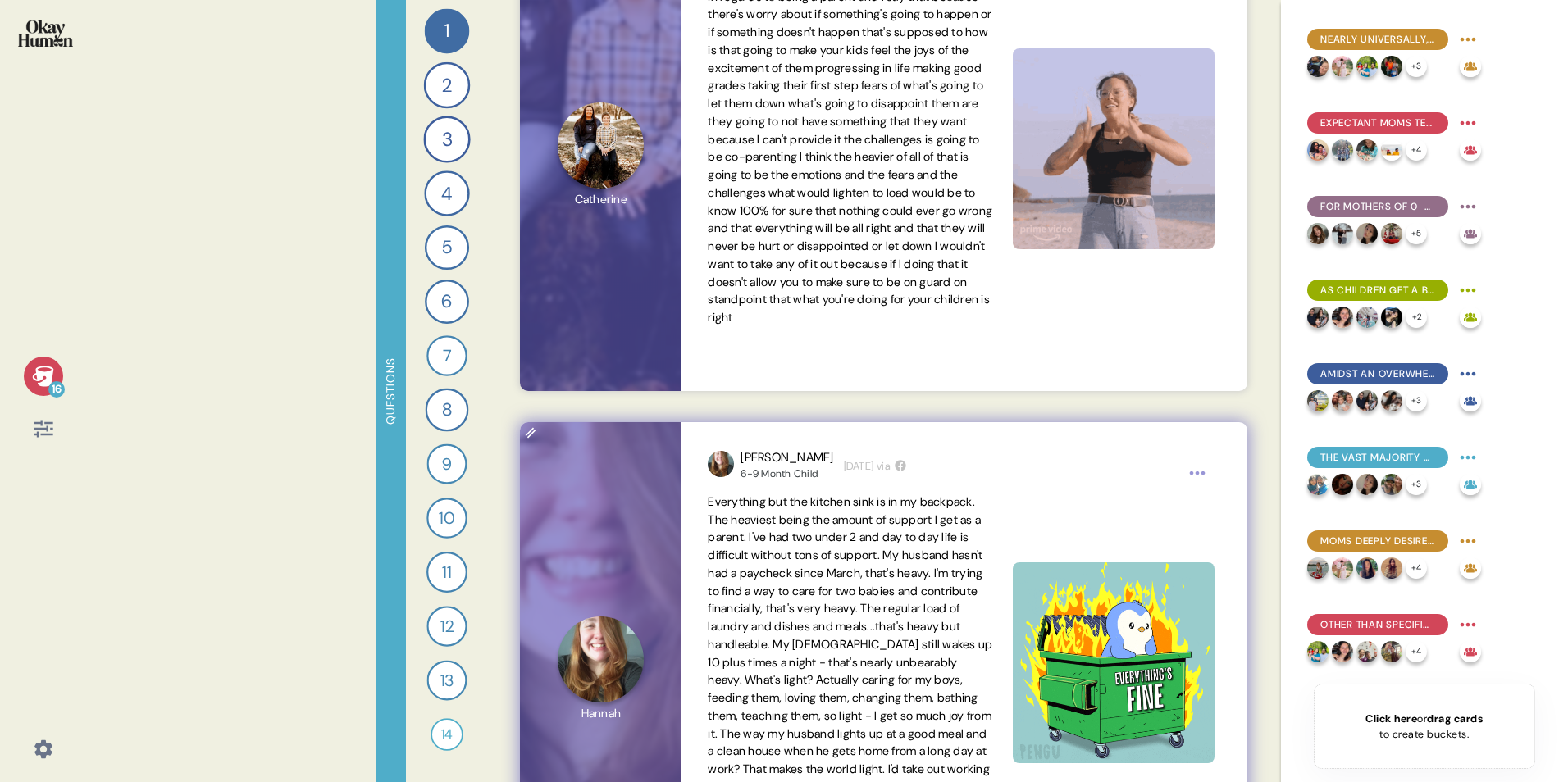
scroll to position [7624, 0]
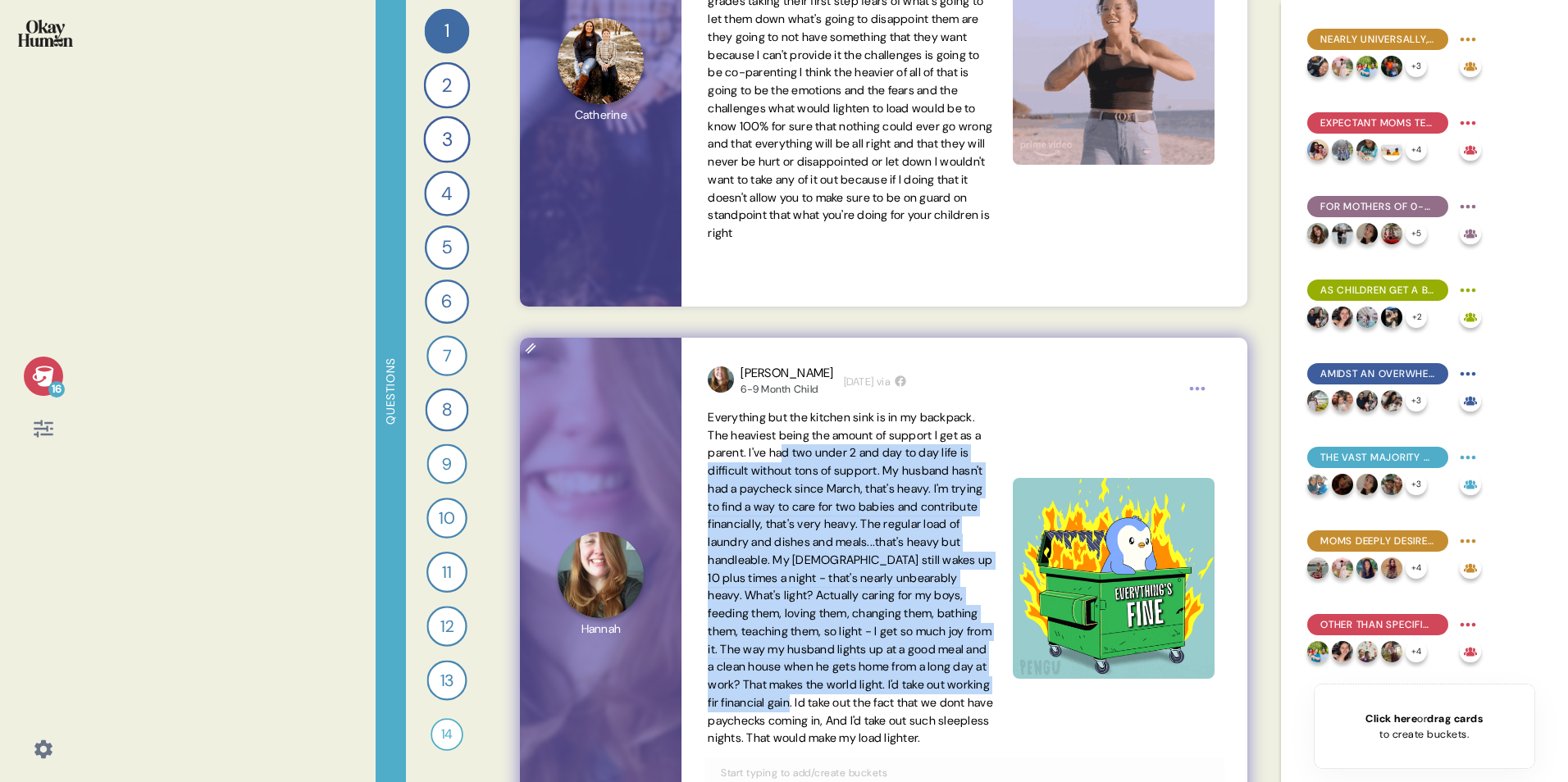
drag, startPoint x: 799, startPoint y: 446, endPoint x: 876, endPoint y: 724, distance: 288.5
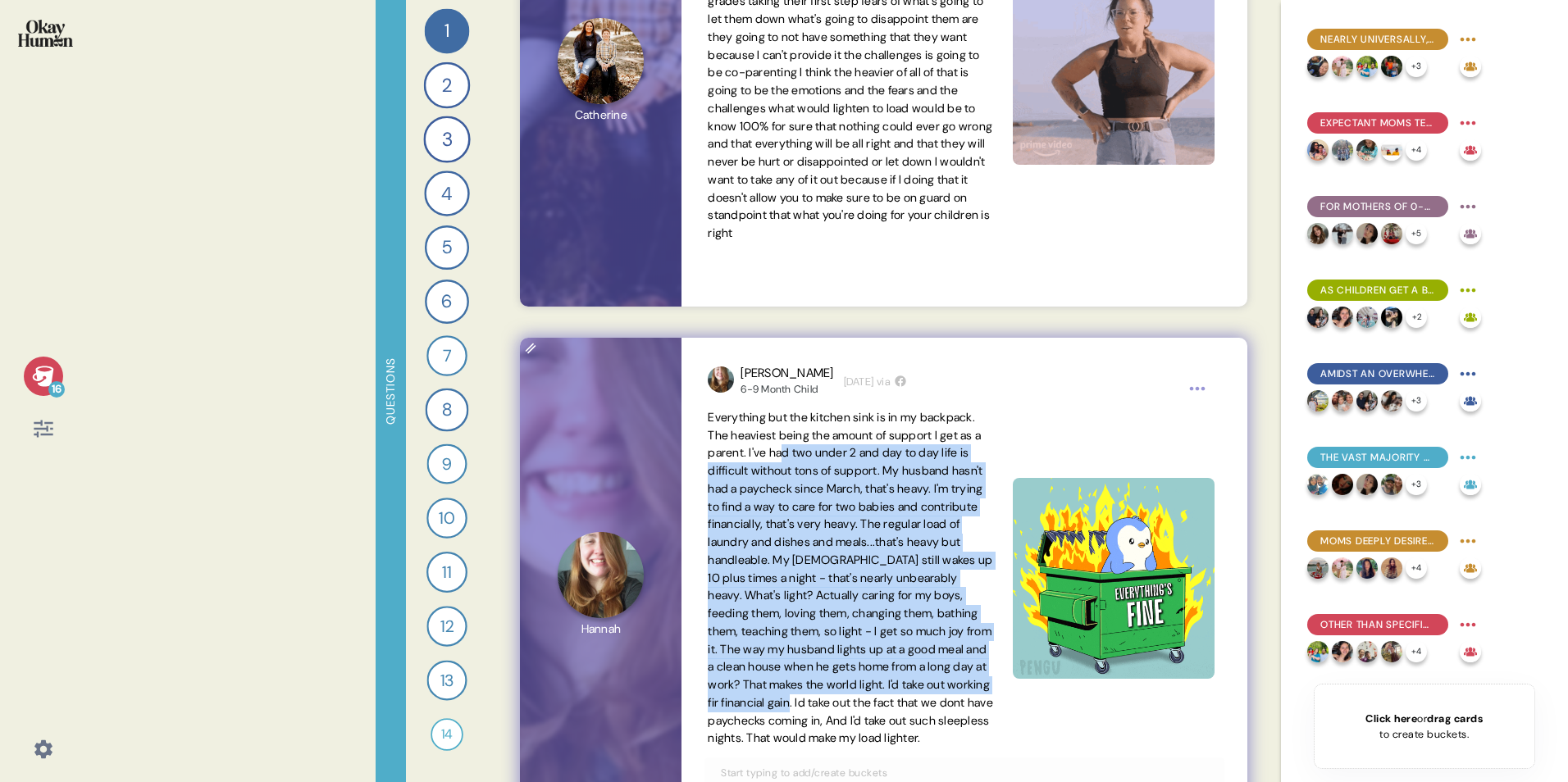
click at [876, 486] on span "Everything but the kitchen sink is in my backpack. The heaviest being the amoun…" at bounding box center [850, 578] width 286 height 336
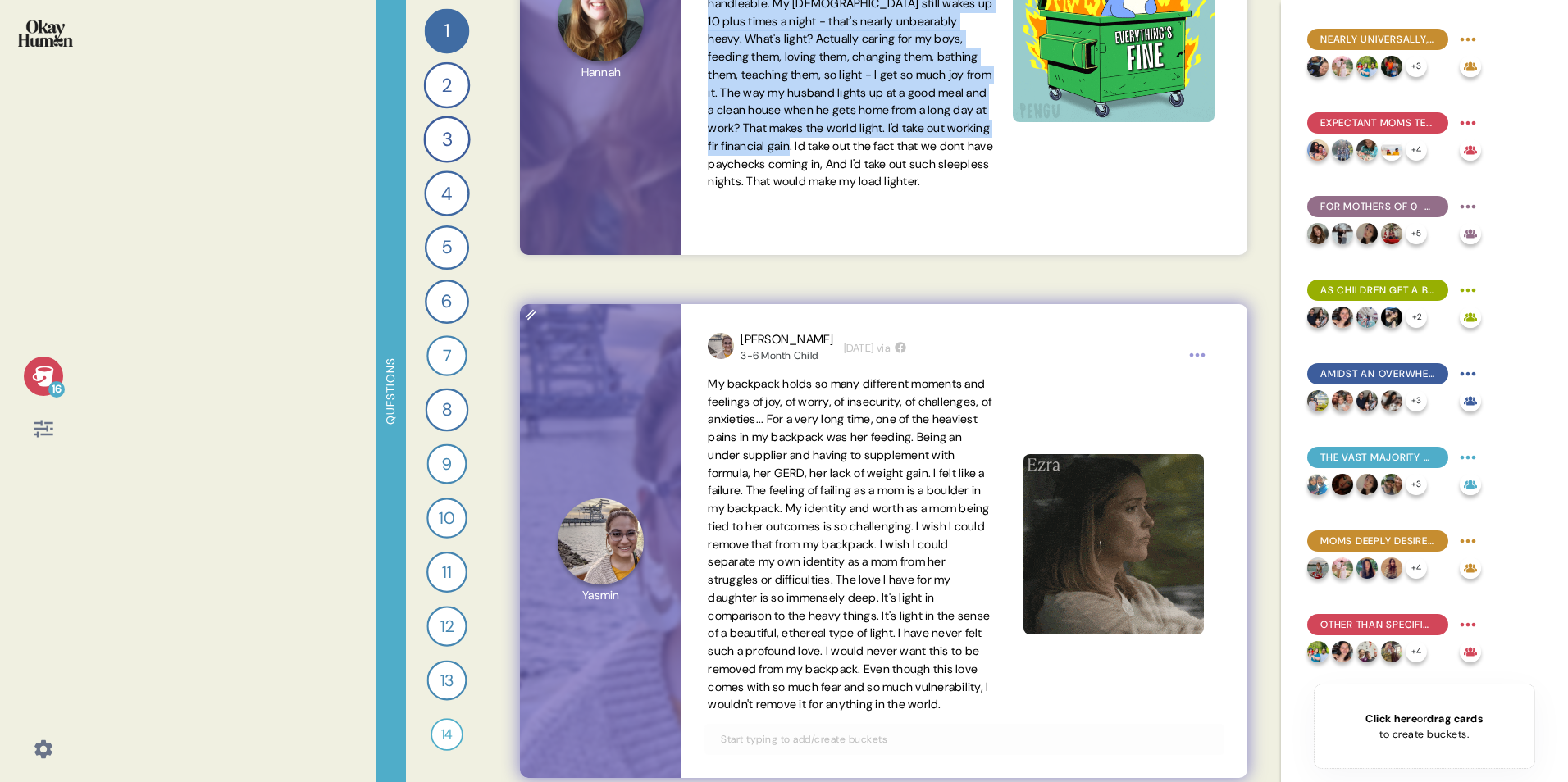
scroll to position [8280, 0]
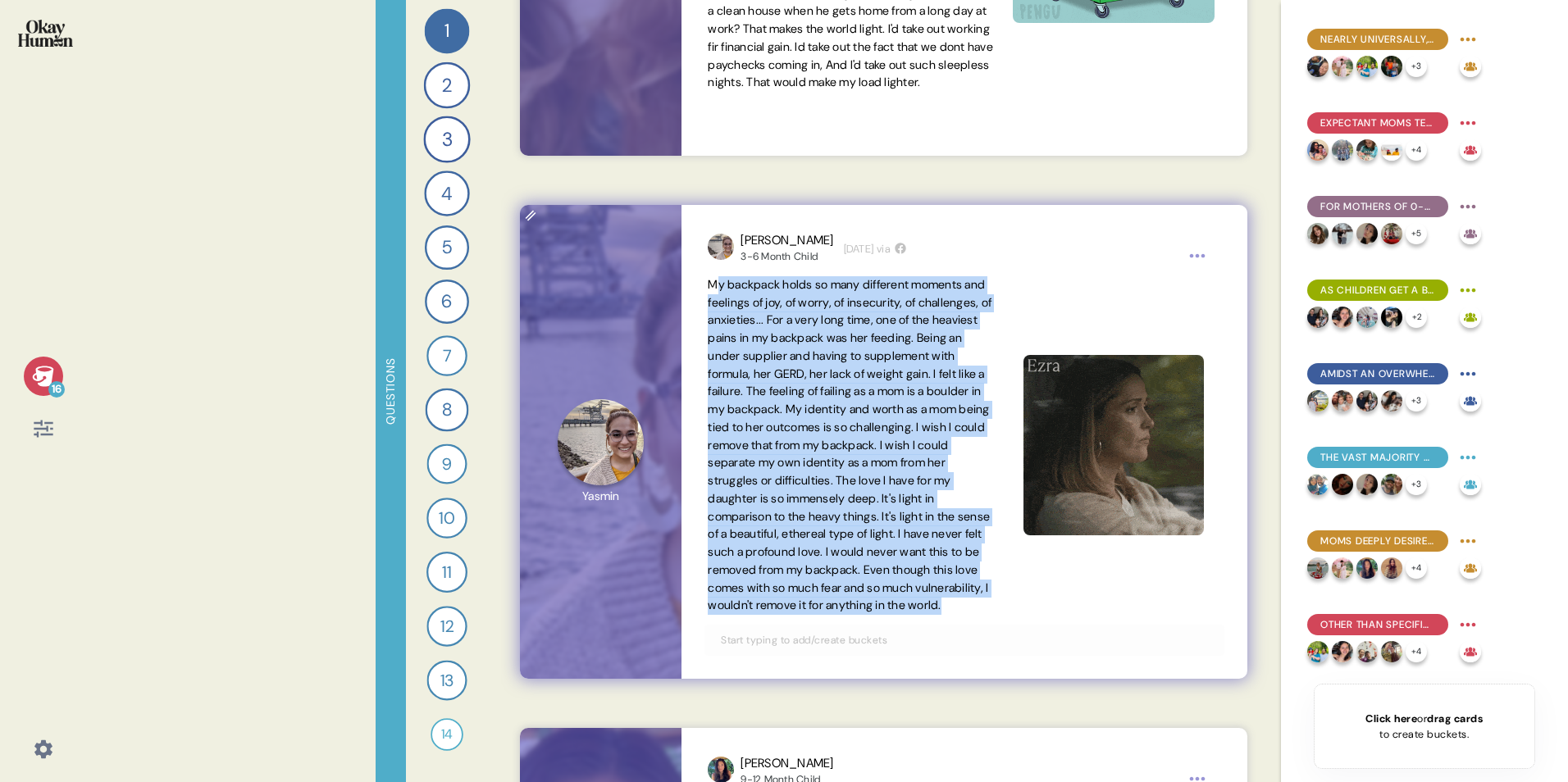
drag, startPoint x: 715, startPoint y: 280, endPoint x: 833, endPoint y: 634, distance: 373.1
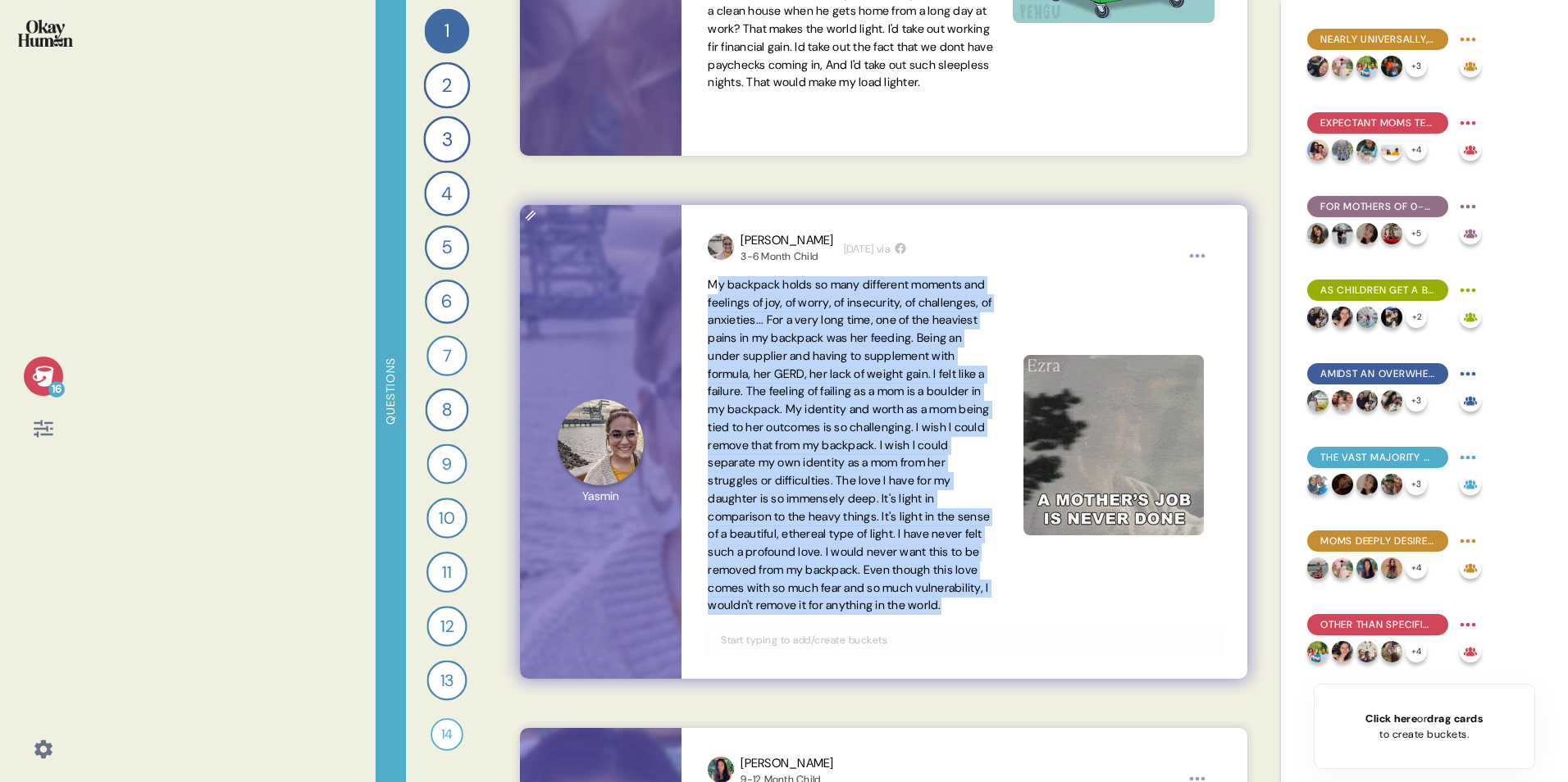
click at [833, 486] on span "My backpack holds so many different moments and feelings of joy, of worry, of i…" at bounding box center [850, 445] width 286 height 339
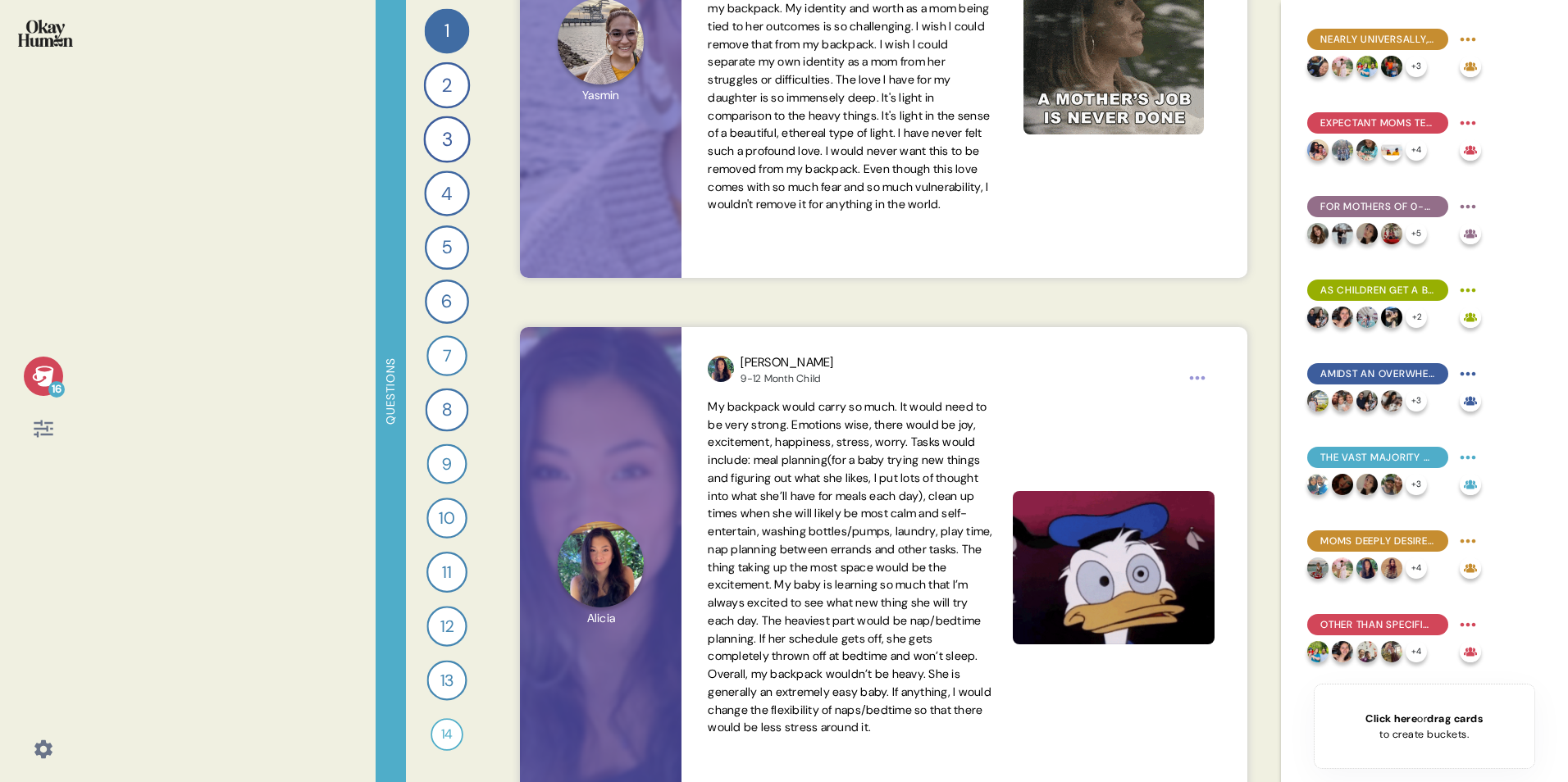
scroll to position [8689, 0]
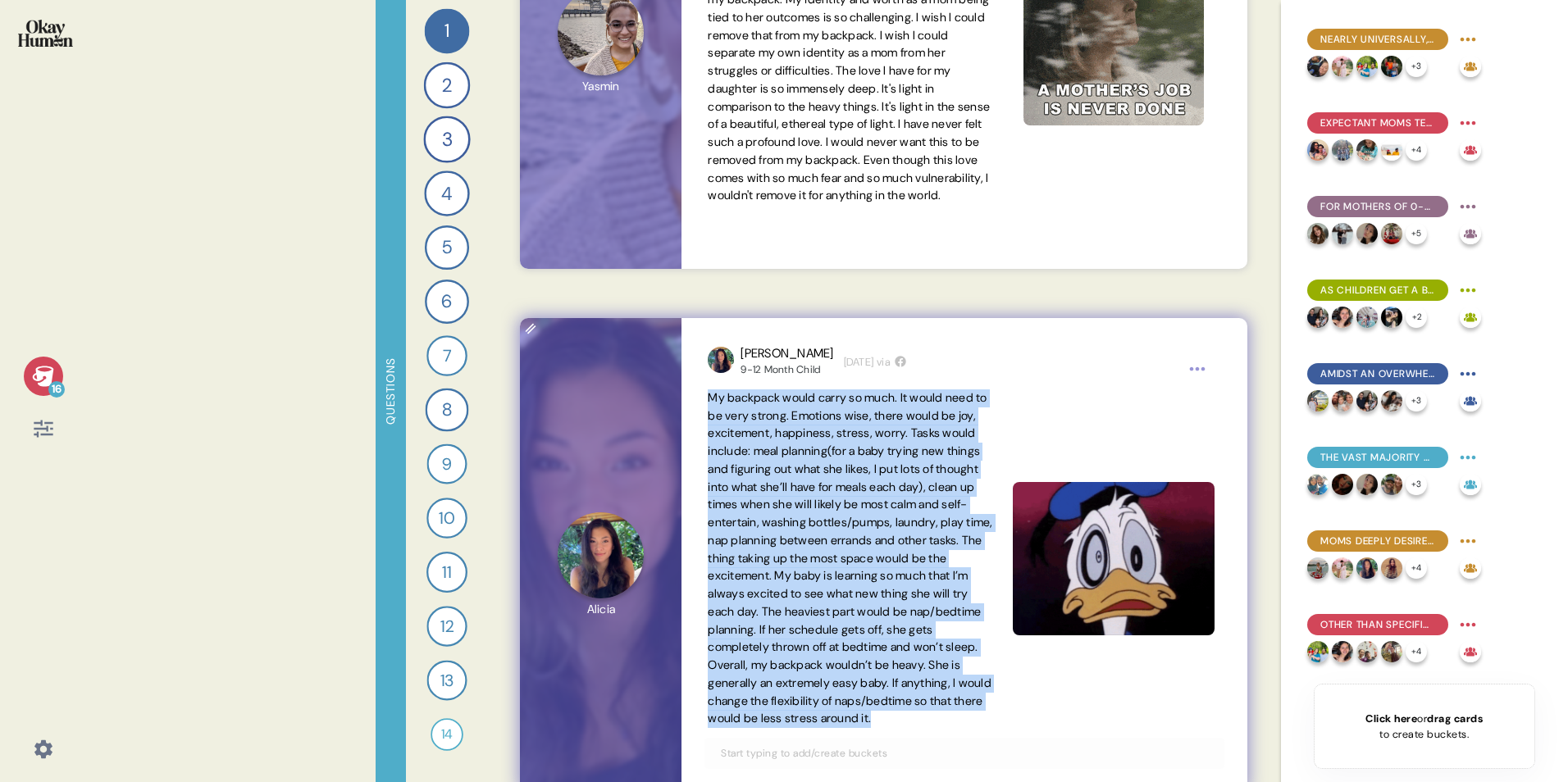
drag, startPoint x: 709, startPoint y: 392, endPoint x: 890, endPoint y: 729, distance: 382.5
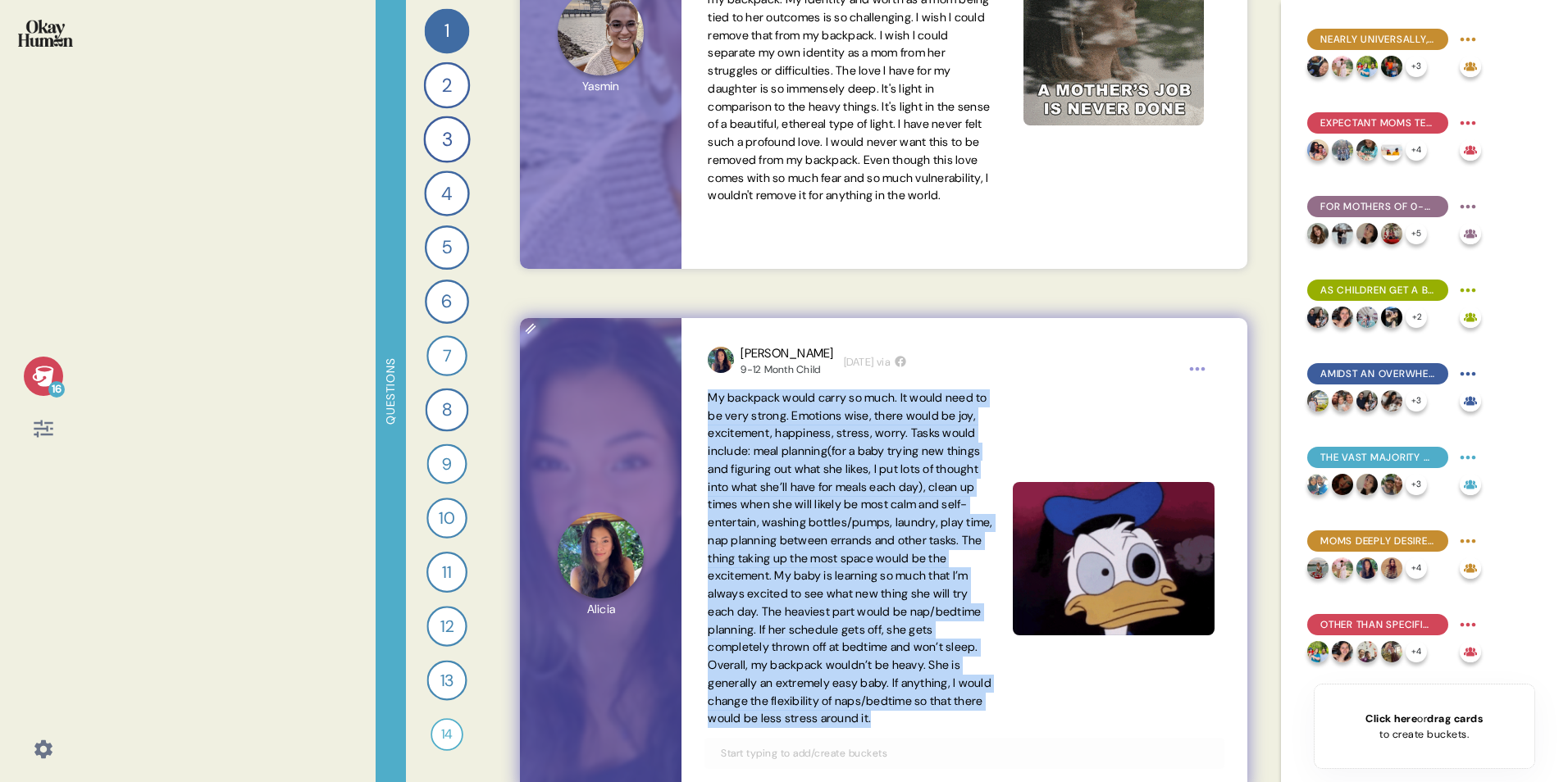
click at [890, 486] on span "My backpack would carry so much. It would need to be very strong. Emotions wise…" at bounding box center [850, 558] width 286 height 339
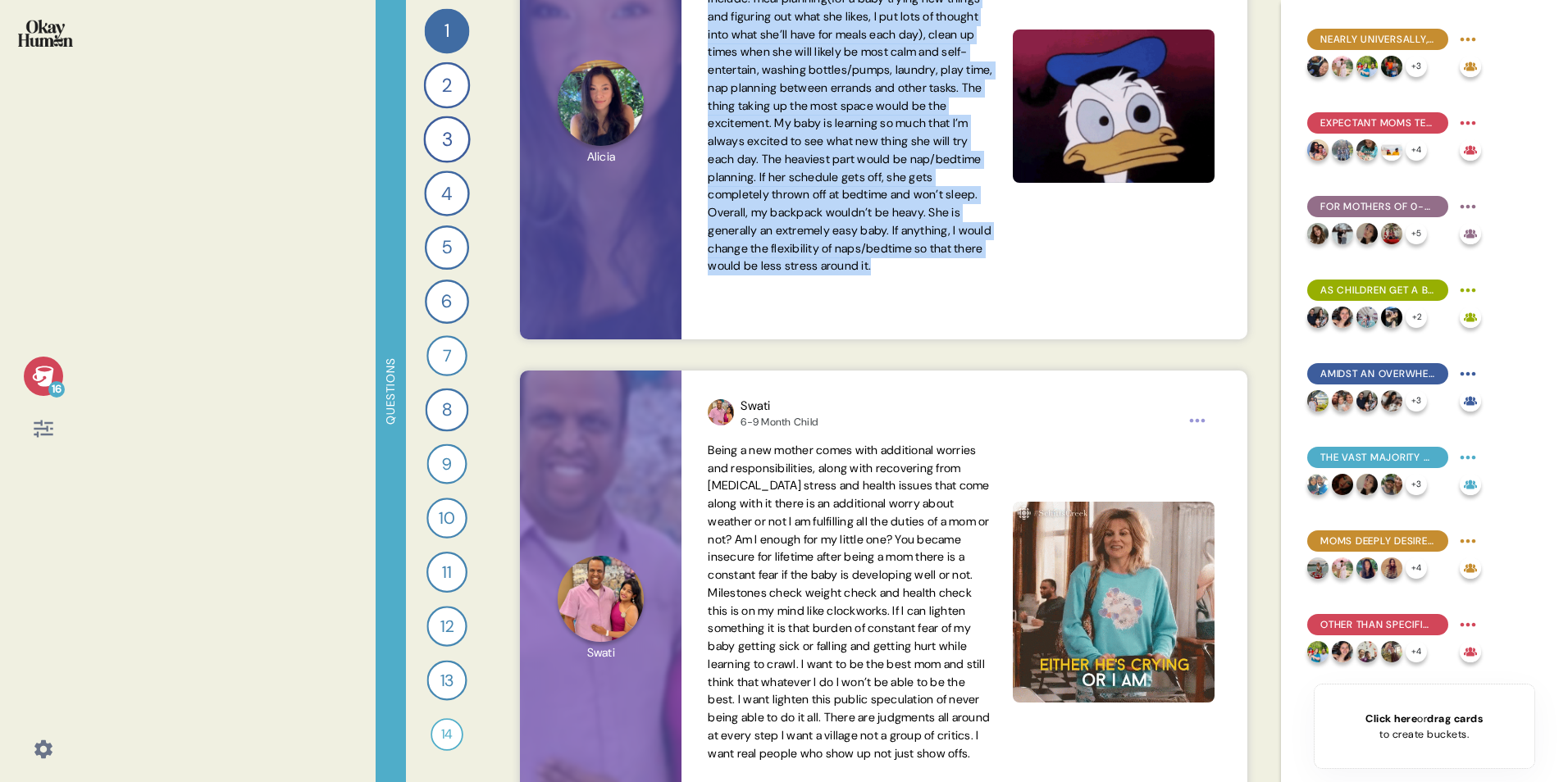
scroll to position [9181, 0]
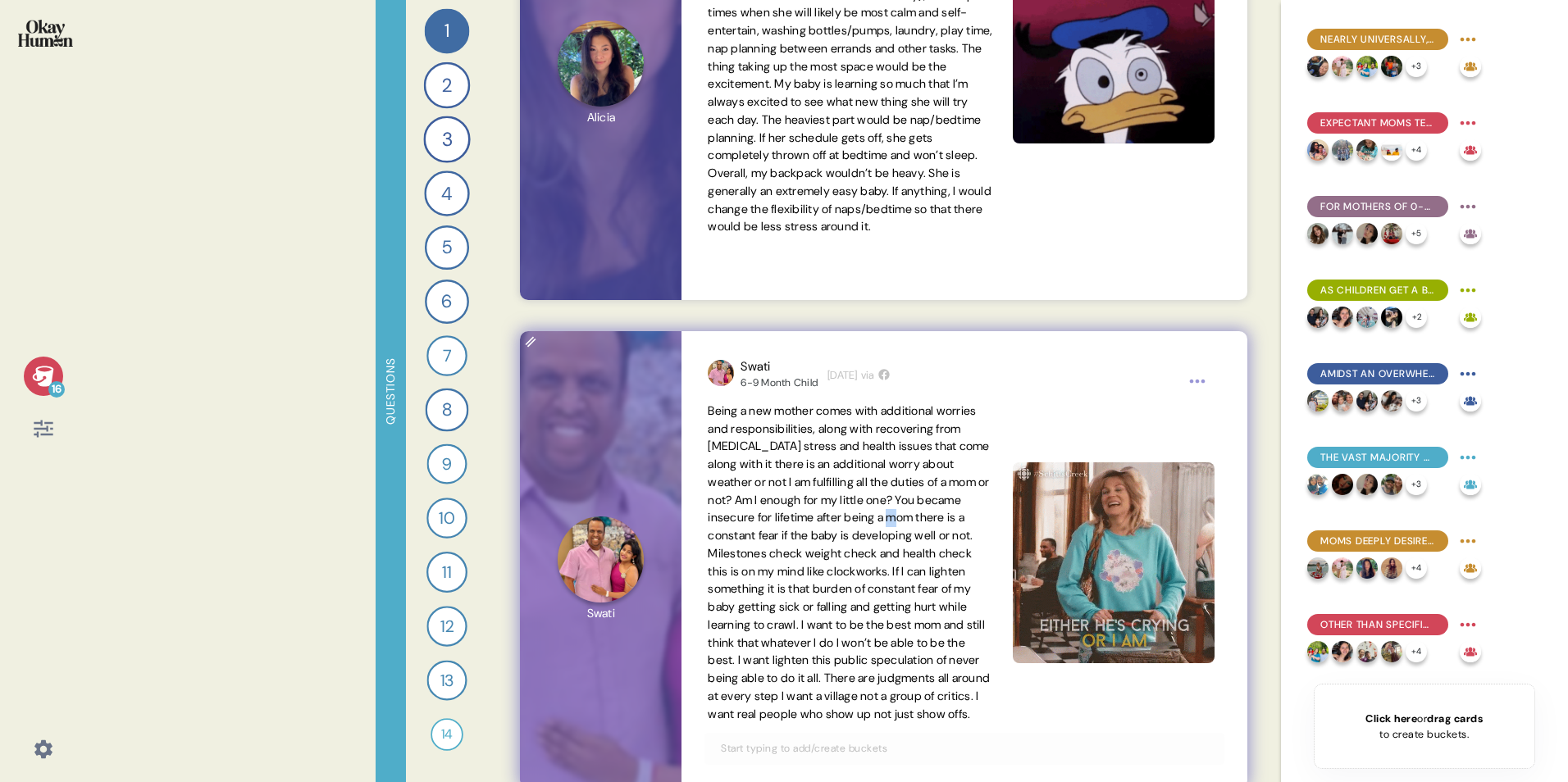
click at [744, 486] on span "Being a new mother comes with additional worries and responsibilities, along wi…" at bounding box center [848, 562] width 282 height 318
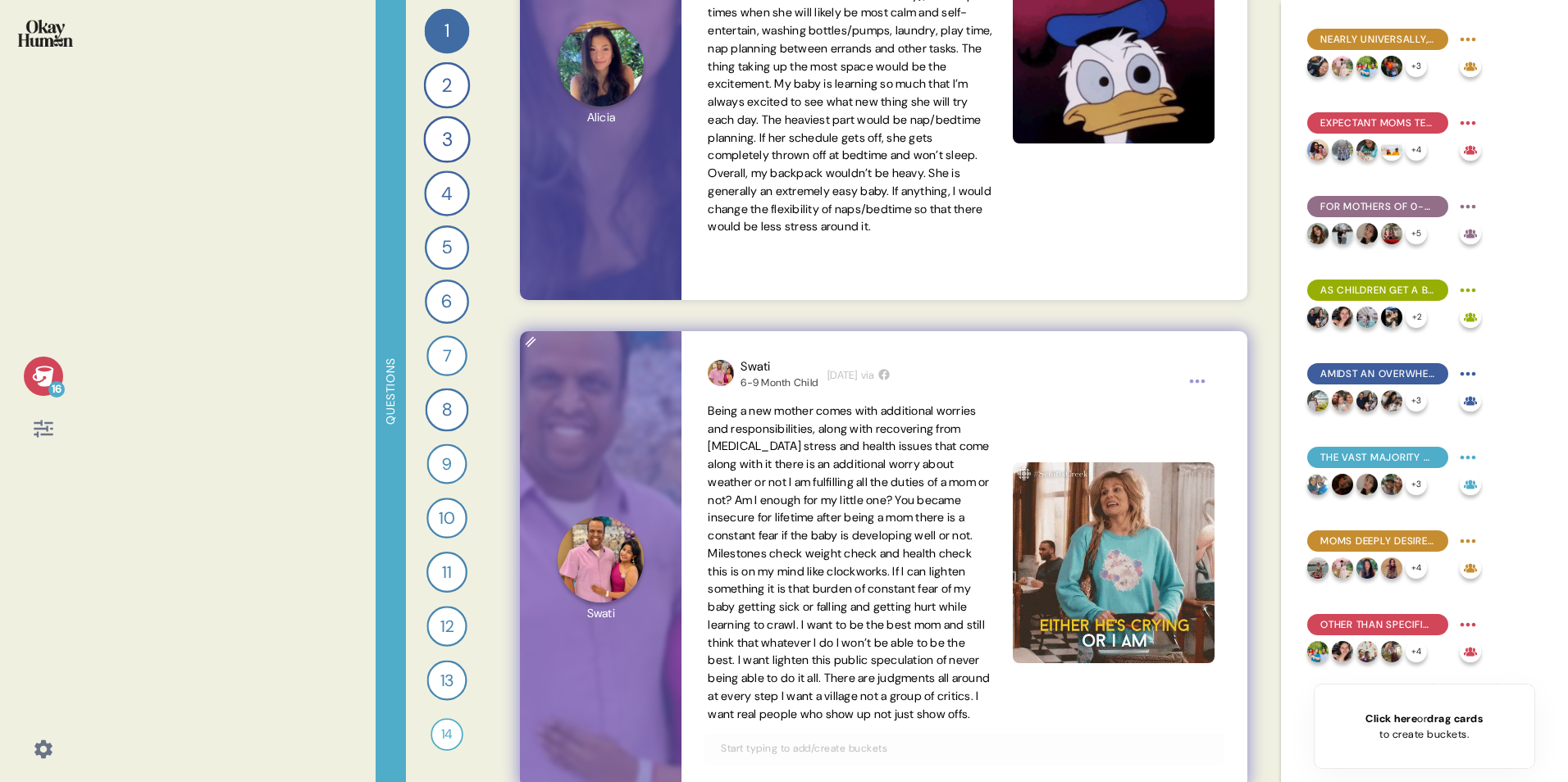
drag, startPoint x: 744, startPoint y: 533, endPoint x: 711, endPoint y: 513, distance: 38.6
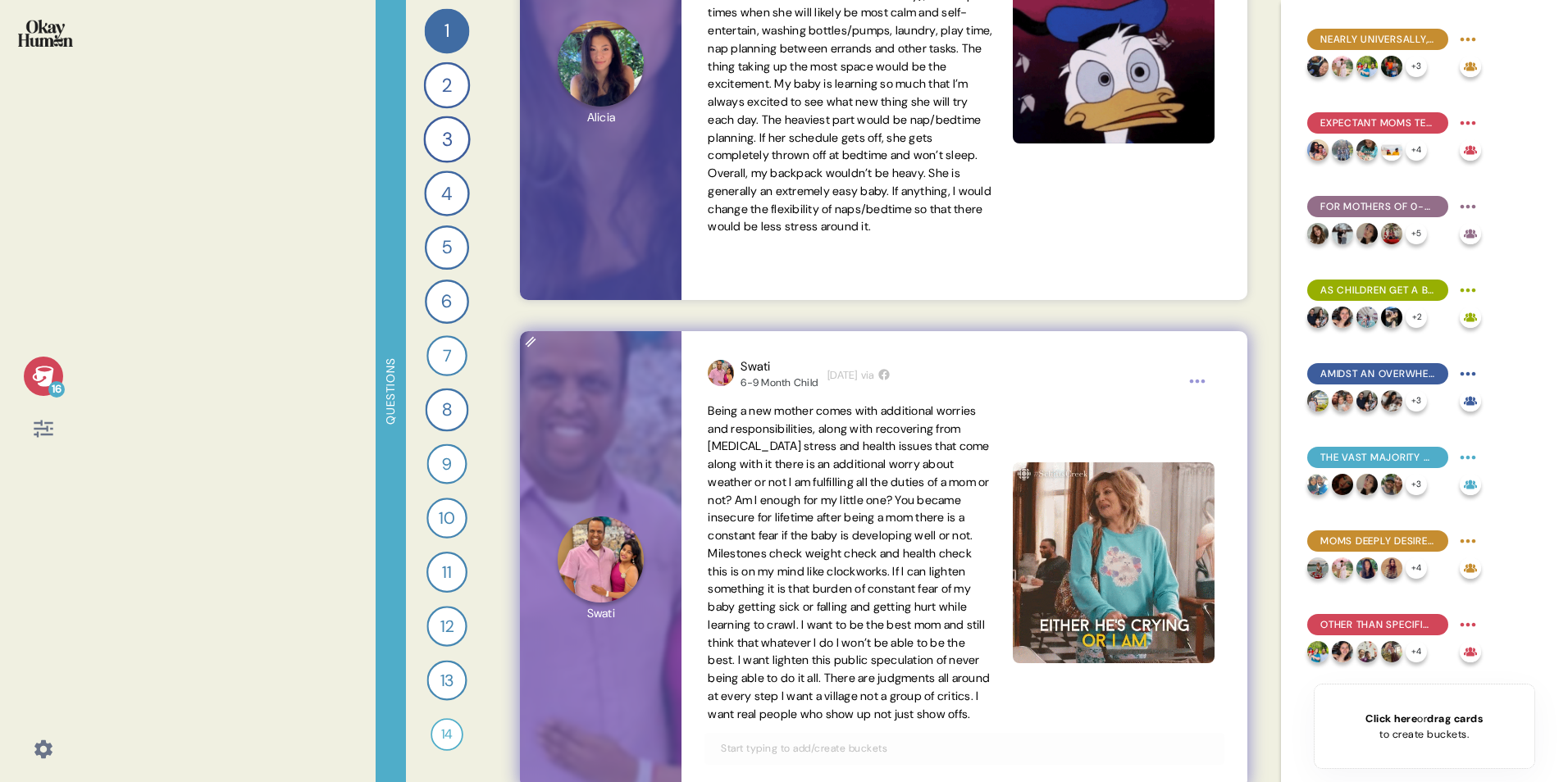
click at [711, 486] on span "Being a new mother comes with additional worries and responsibilities, along wi…" at bounding box center [848, 562] width 282 height 318
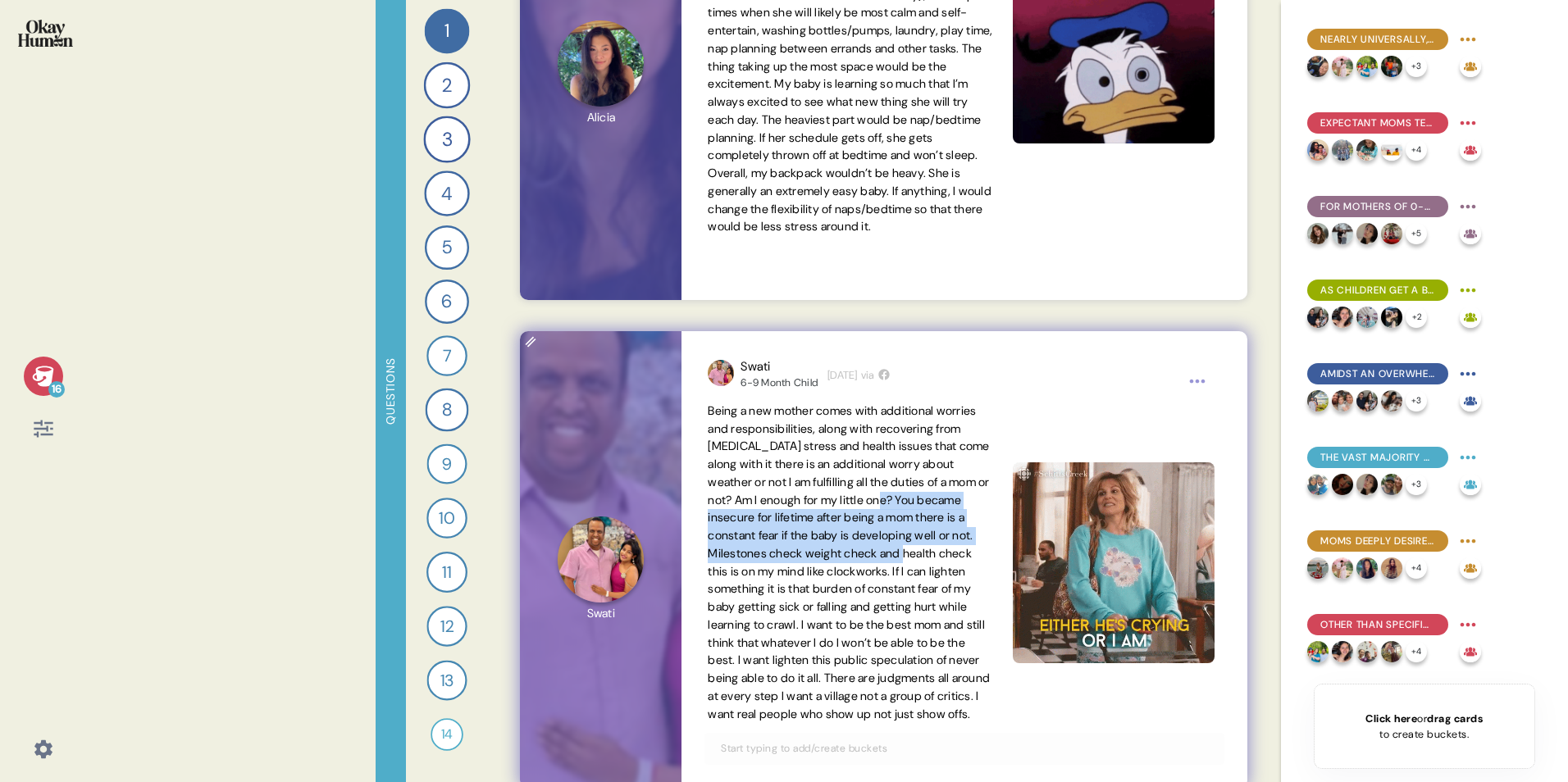
drag, startPoint x: 717, startPoint y: 518, endPoint x: 794, endPoint y: 575, distance: 95.8
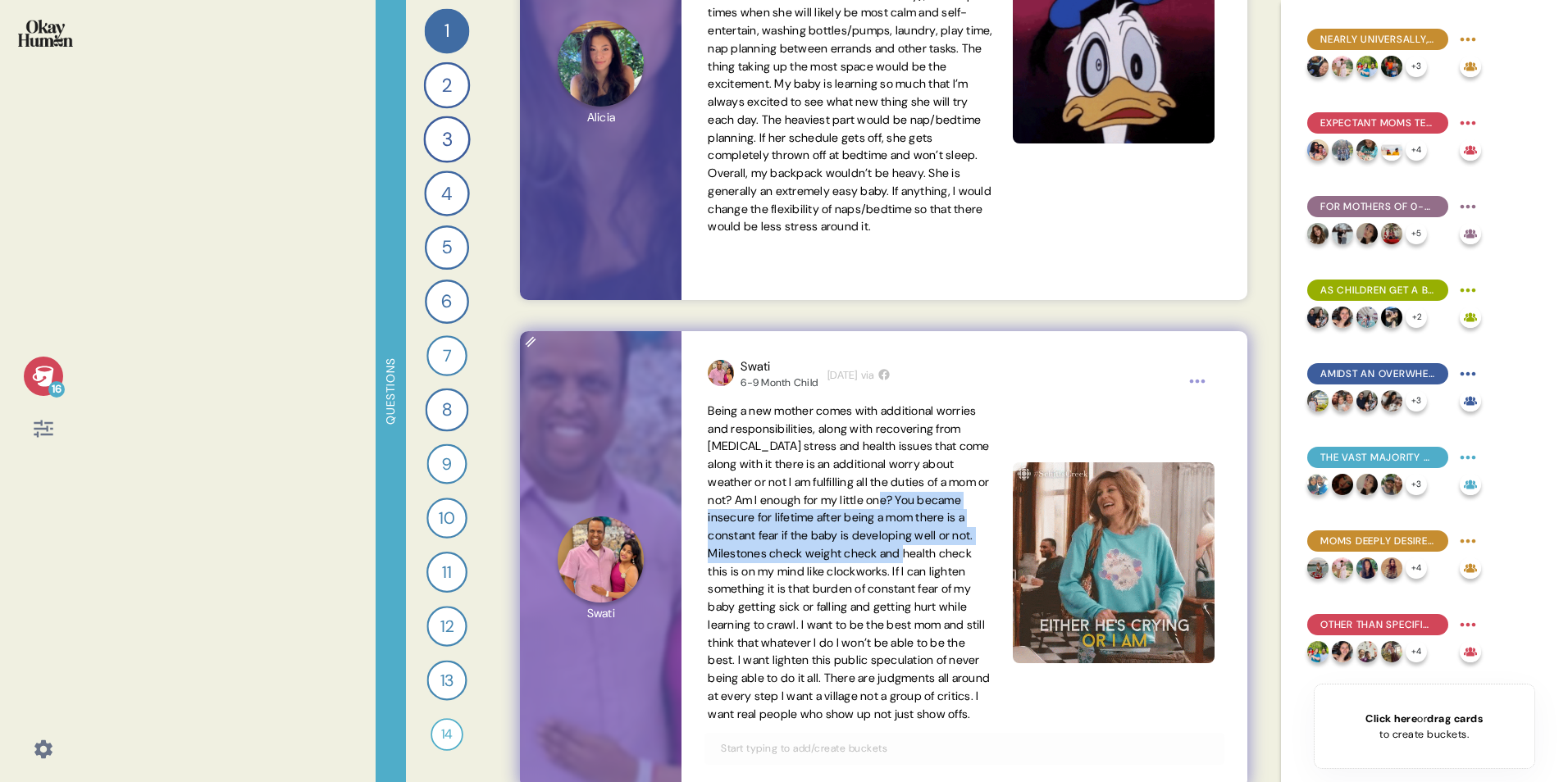
click at [794, 486] on span "Being a new mother comes with additional worries and responsibilities, along wi…" at bounding box center [848, 562] width 282 height 318
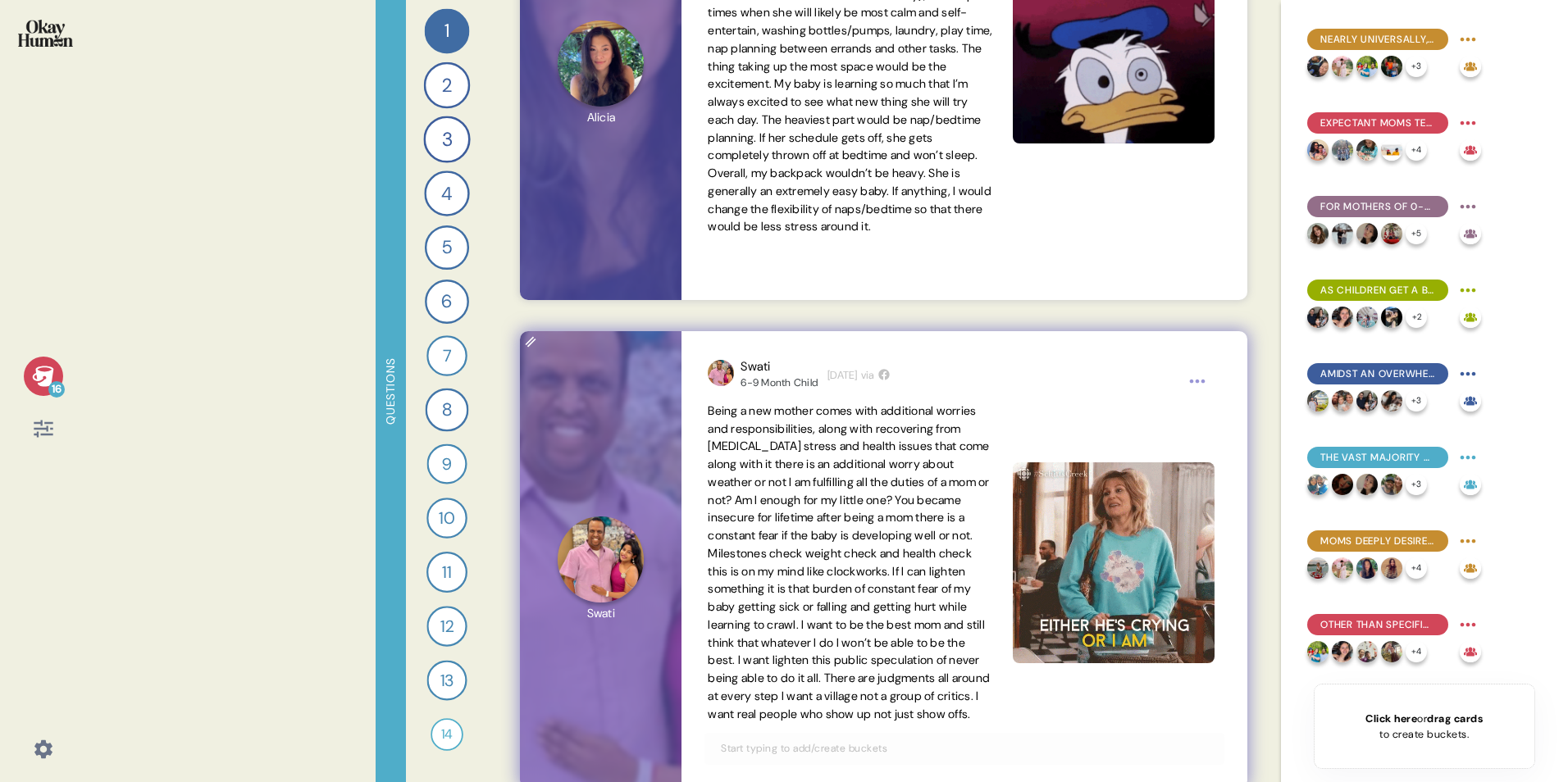
drag, startPoint x: 794, startPoint y: 575, endPoint x: 704, endPoint y: 514, distance: 108.7
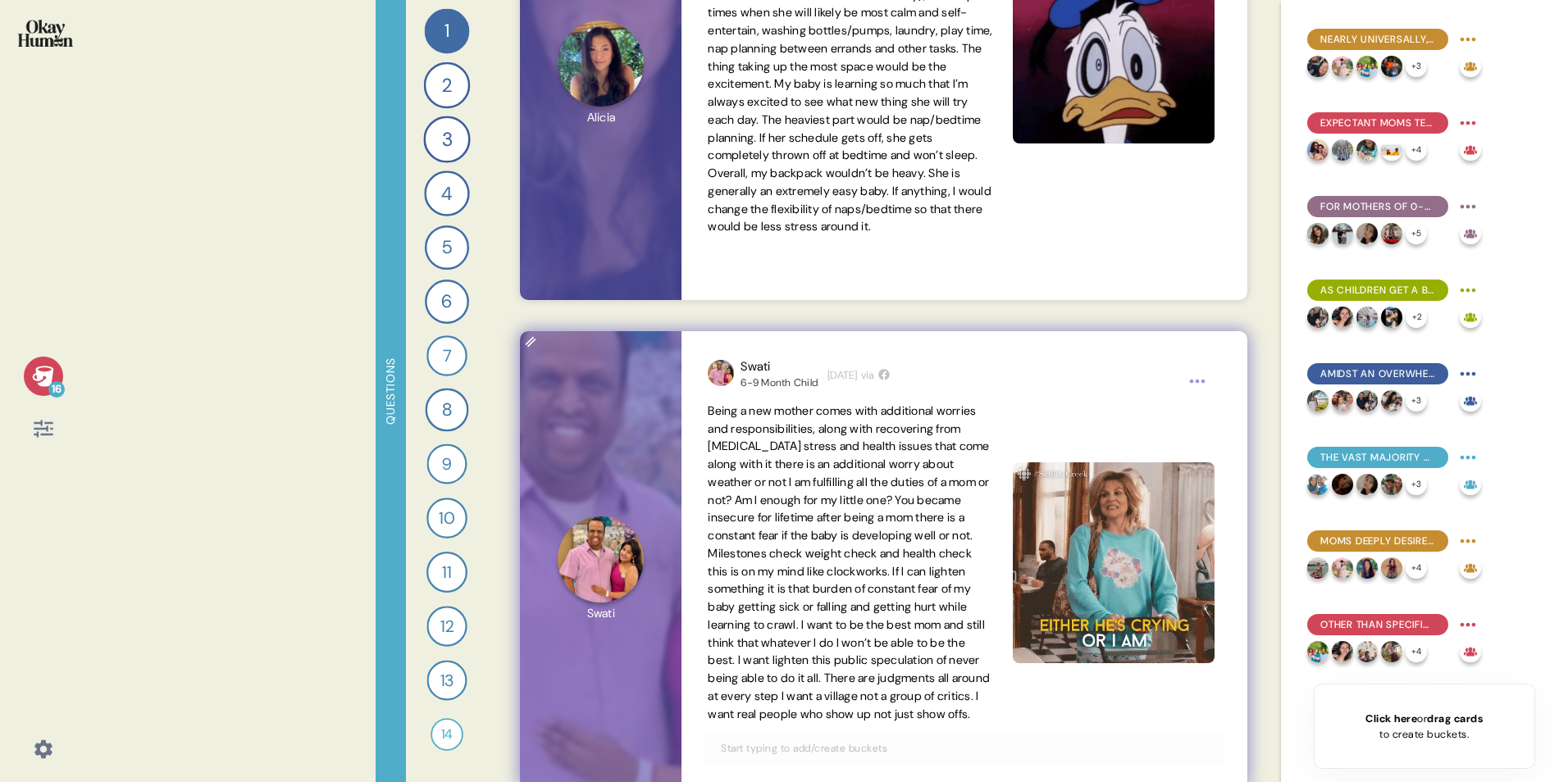
click at [704, 486] on div "Swati 6-9 Month Child 3 weeks ago via Being a new mother comes with additional …" at bounding box center [963, 559] width 565 height 456
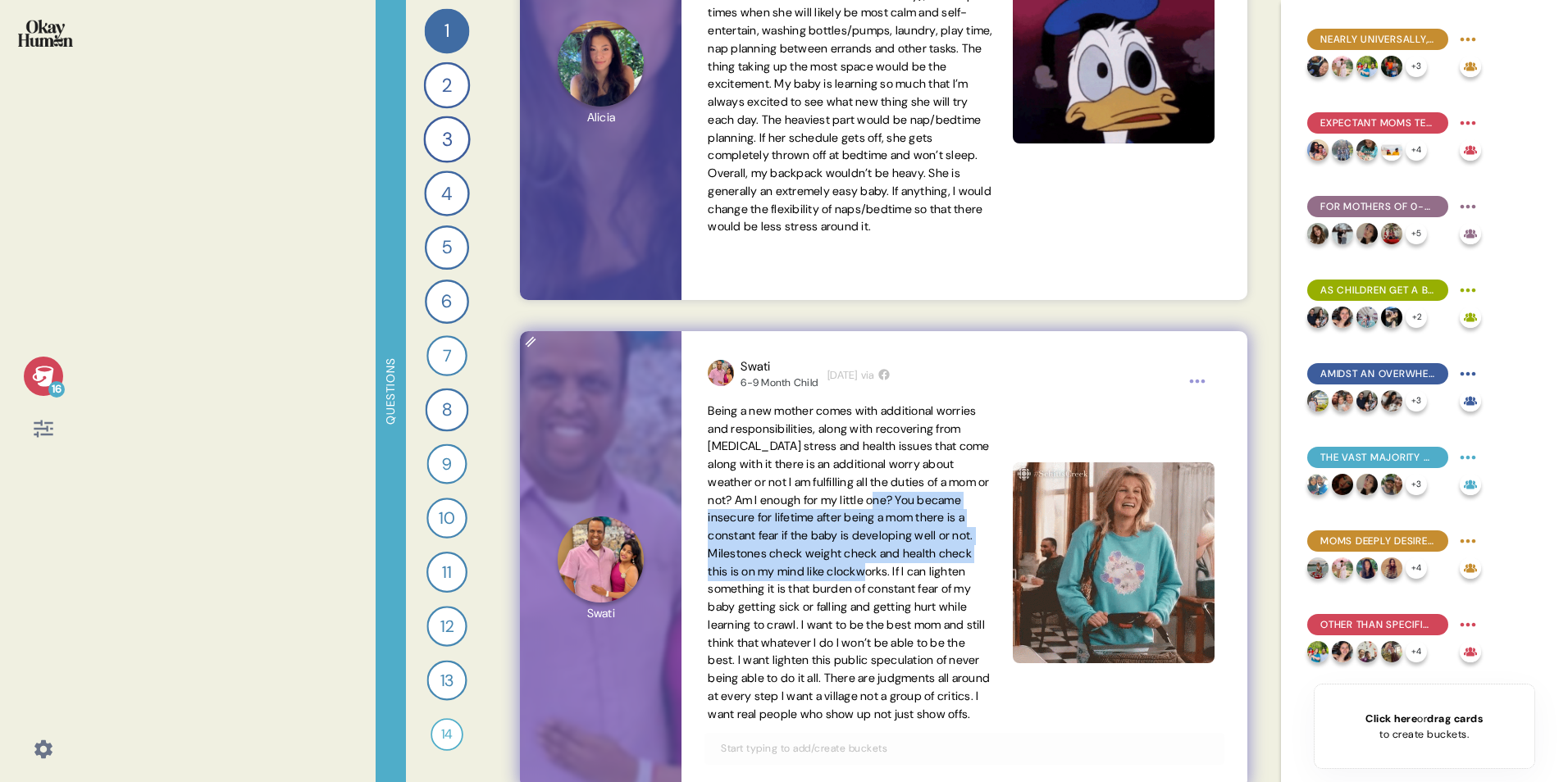
drag, startPoint x: 701, startPoint y: 516, endPoint x: 769, endPoint y: 587, distance: 98.3
click at [769, 486] on div "Swati 6-9 Month Child 3 weeks ago via Being a new mother comes with additional …" at bounding box center [963, 559] width 565 height 456
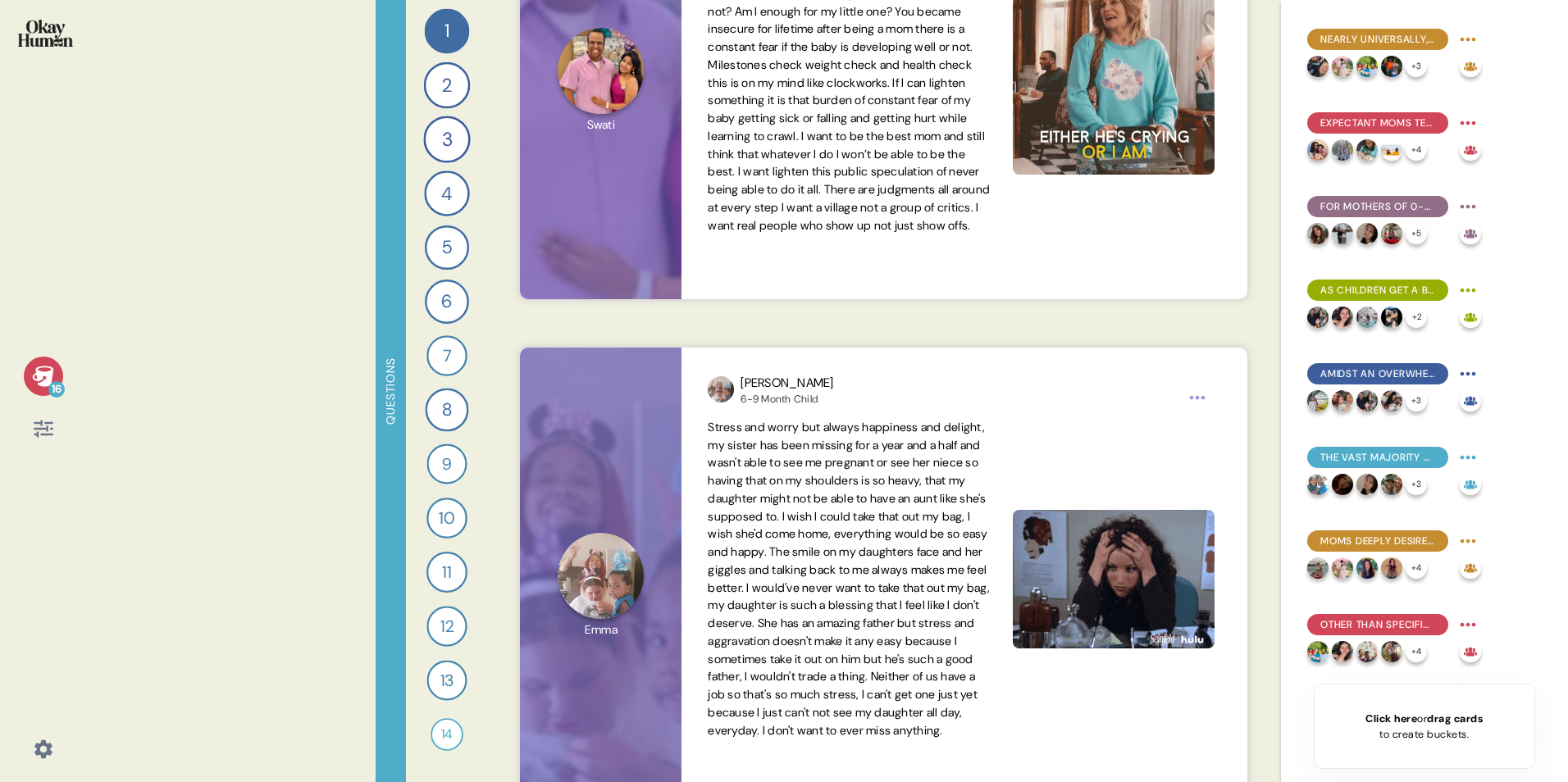
scroll to position [9673, 0]
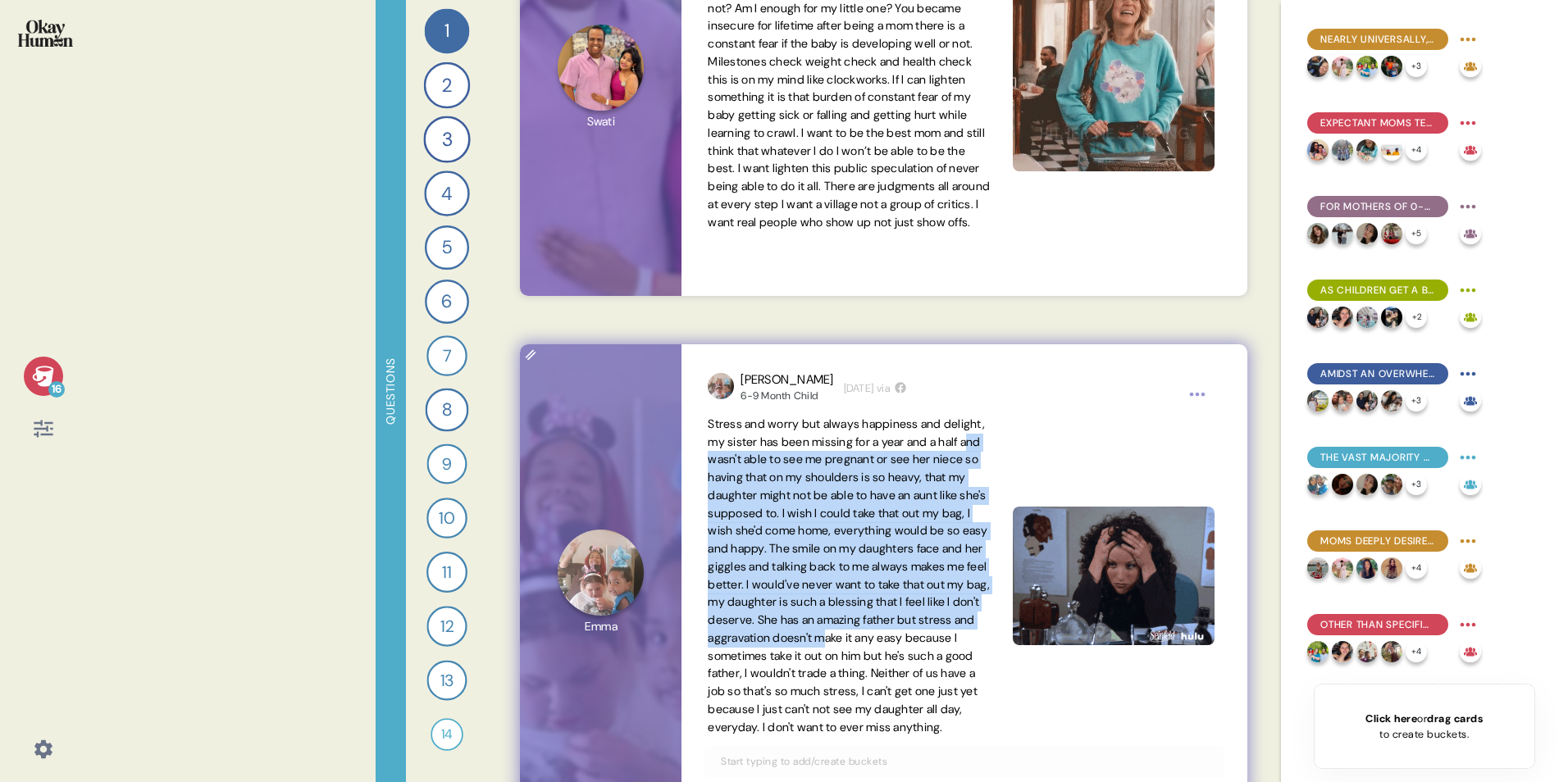
drag, startPoint x: 749, startPoint y: 464, endPoint x: 853, endPoint y: 648, distance: 211.4
click at [853, 486] on span "Stress and worry but always happiness and delight, my sister has been missing f…" at bounding box center [848, 575] width 282 height 318
drag, startPoint x: 853, startPoint y: 648, endPoint x: 942, endPoint y: 464, distance: 204.4
click at [942, 464] on span "Stress and worry but always happiness and delight, my sister has been missing f…" at bounding box center [848, 575] width 282 height 318
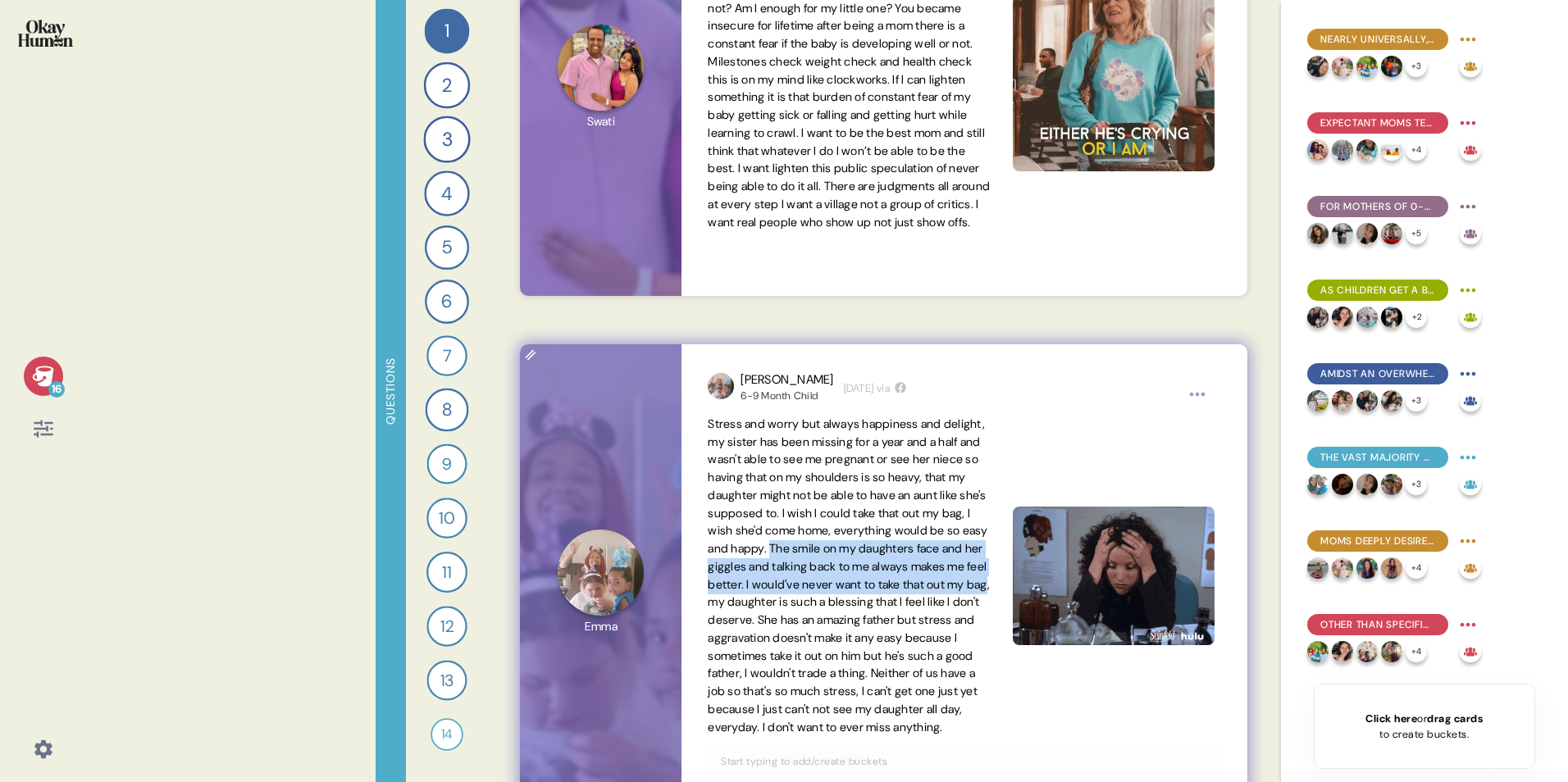
drag, startPoint x: 938, startPoint y: 546, endPoint x: 960, endPoint y: 602, distance: 60.2
click at [960, 486] on span "Stress and worry but always happiness and delight, my sister has been missing f…" at bounding box center [848, 575] width 282 height 318
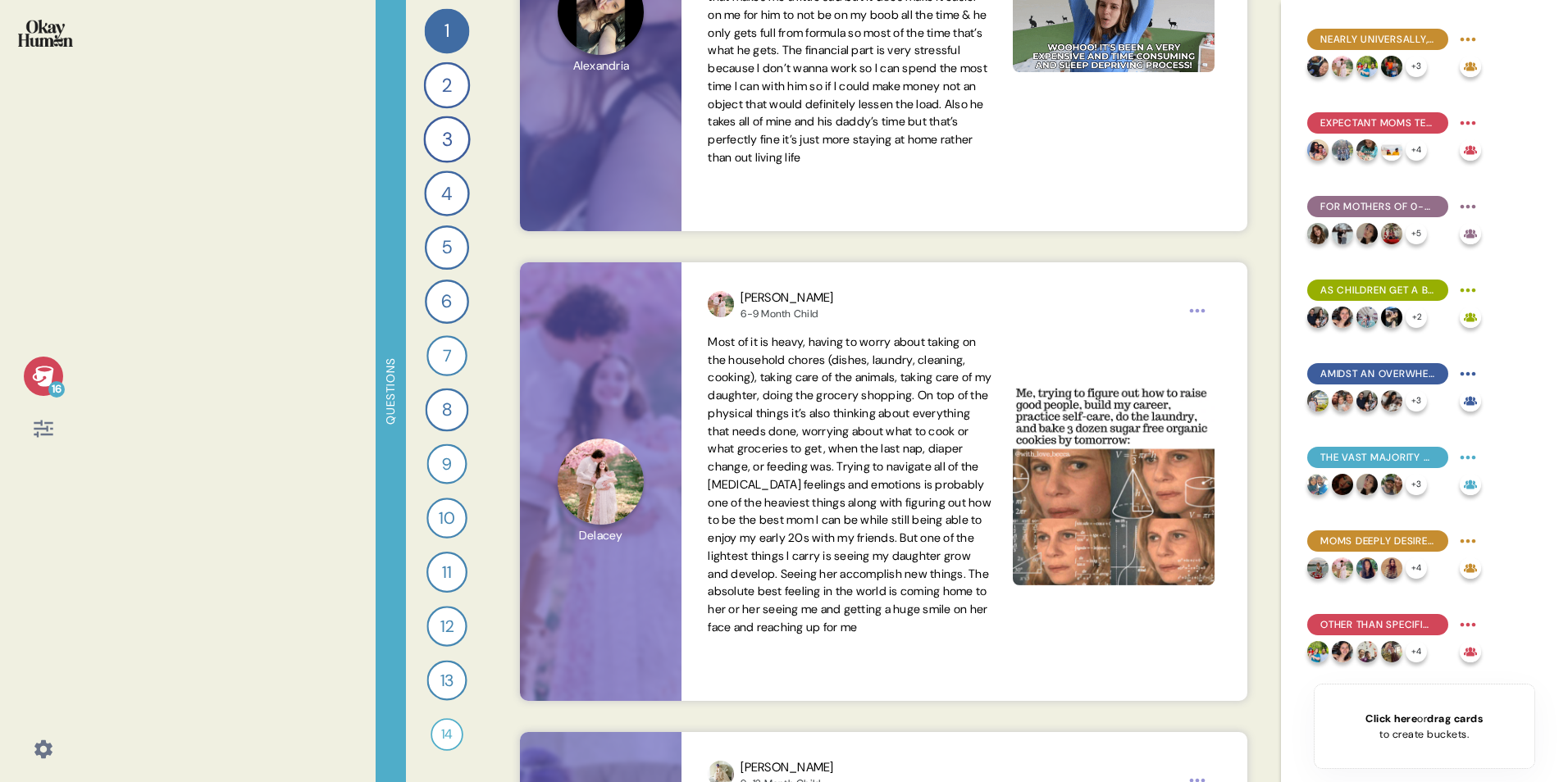
scroll to position [12215, 0]
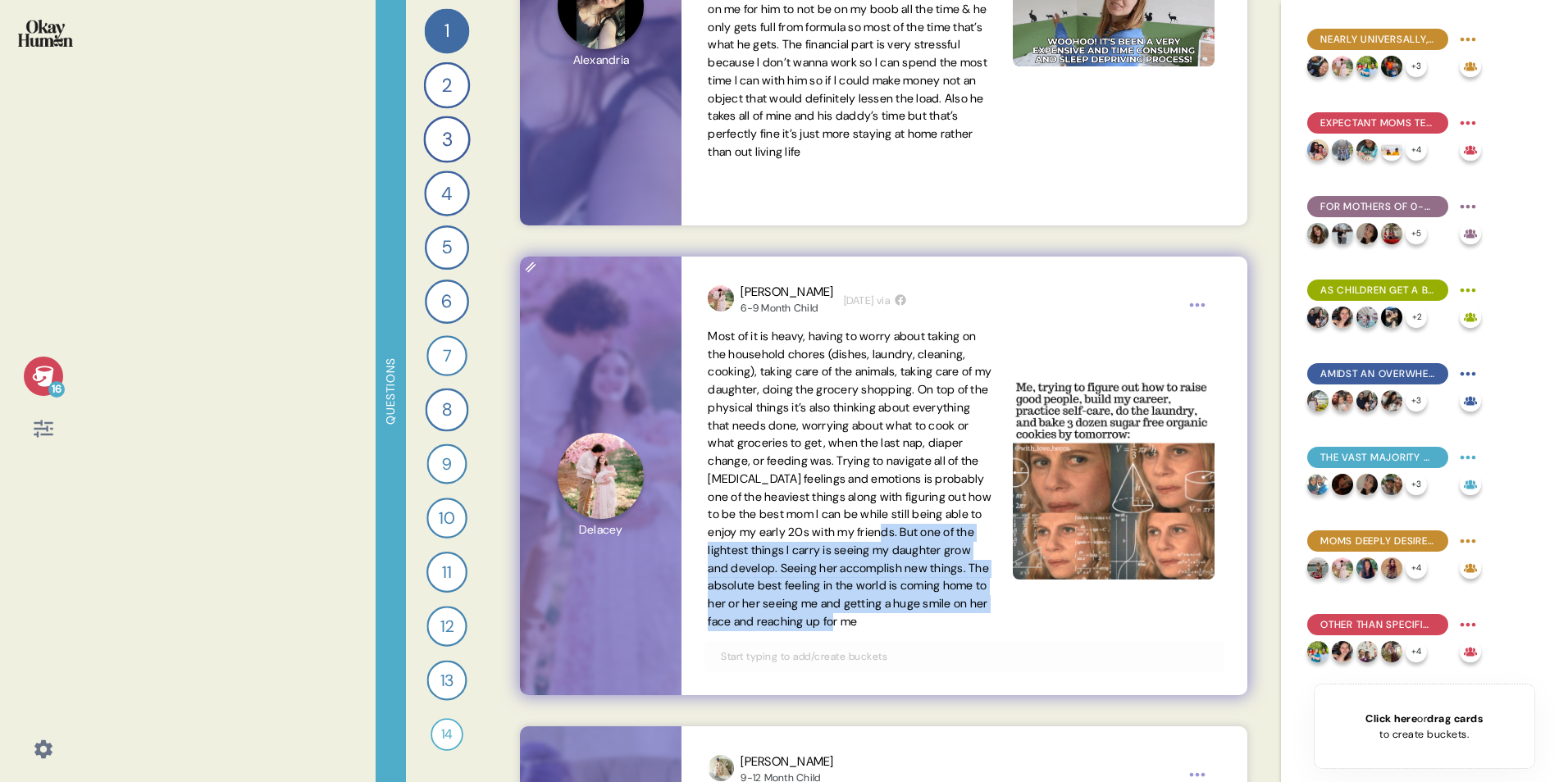
drag, startPoint x: 913, startPoint y: 549, endPoint x: 994, endPoint y: 633, distance: 116.7
click at [994, 486] on div "Most of it is heavy, having to worry about taking on the household chores (dish…" at bounding box center [964, 479] width 512 height 303
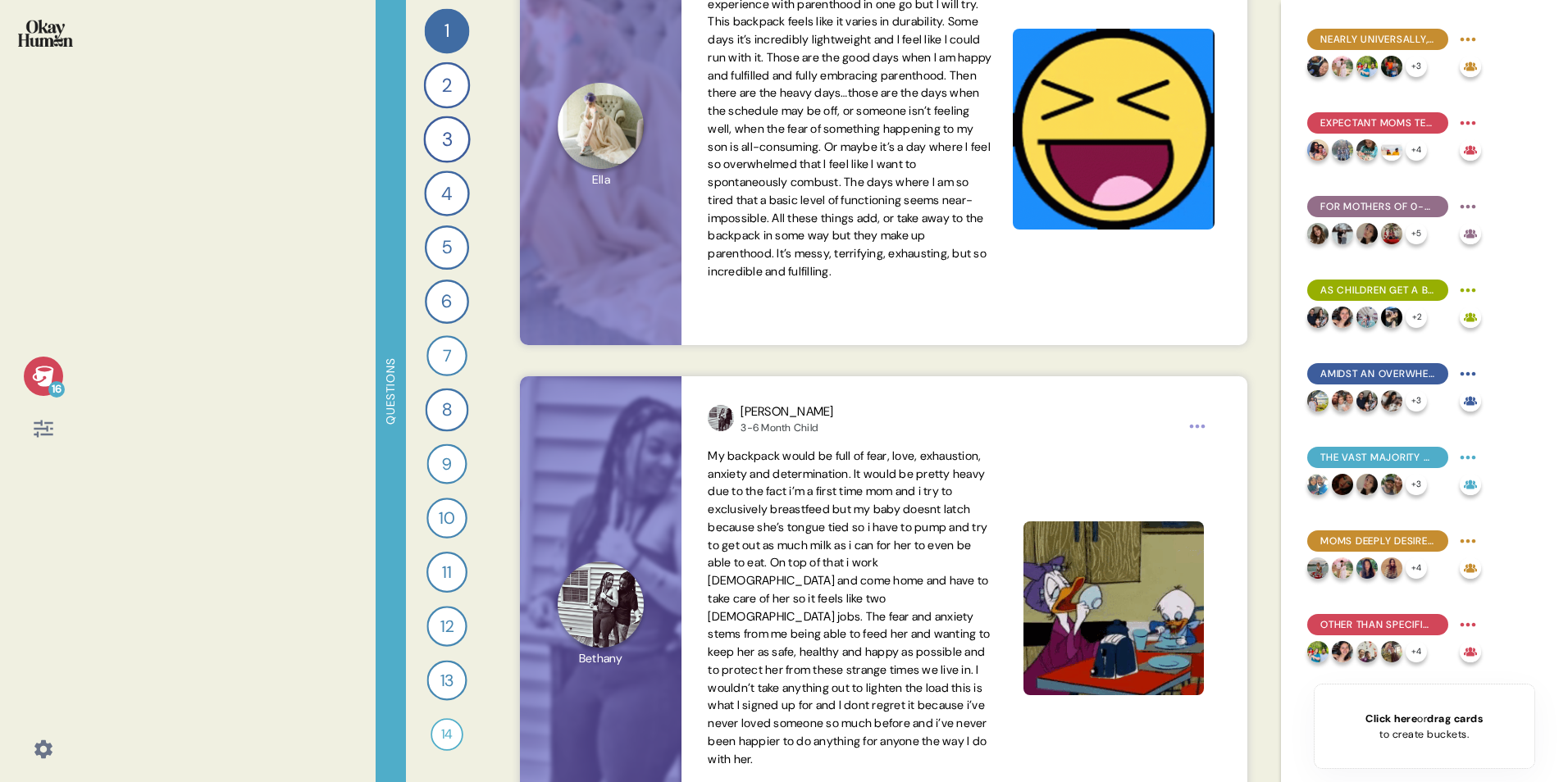
scroll to position [13199, 0]
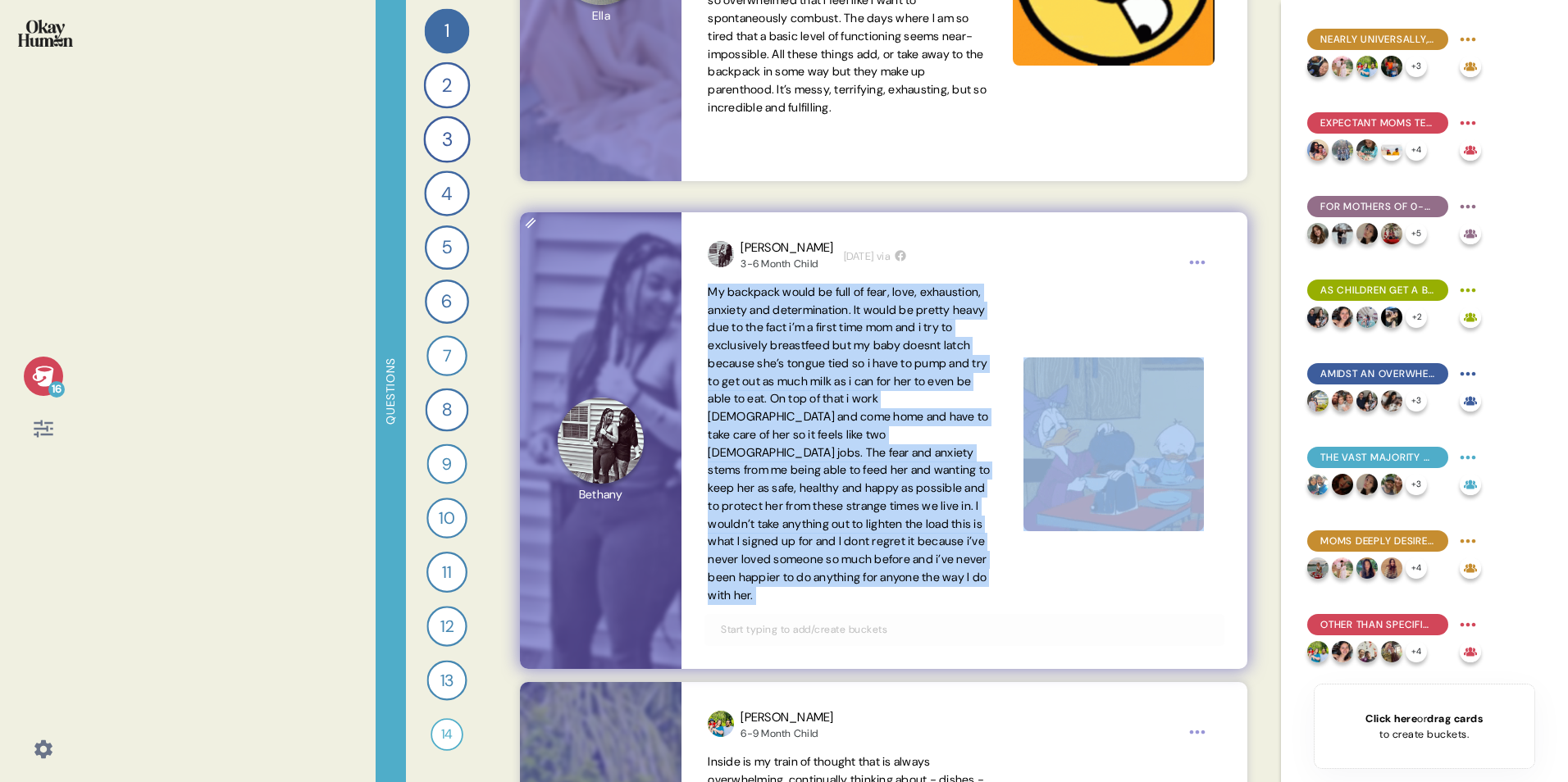
drag, startPoint x: 709, startPoint y: 289, endPoint x: 857, endPoint y: 616, distance: 358.9
click at [857, 486] on div "Bethany 3-6 Month Child 3 weeks ago via My backpack would be full of fear, love…" at bounding box center [963, 440] width 565 height 456
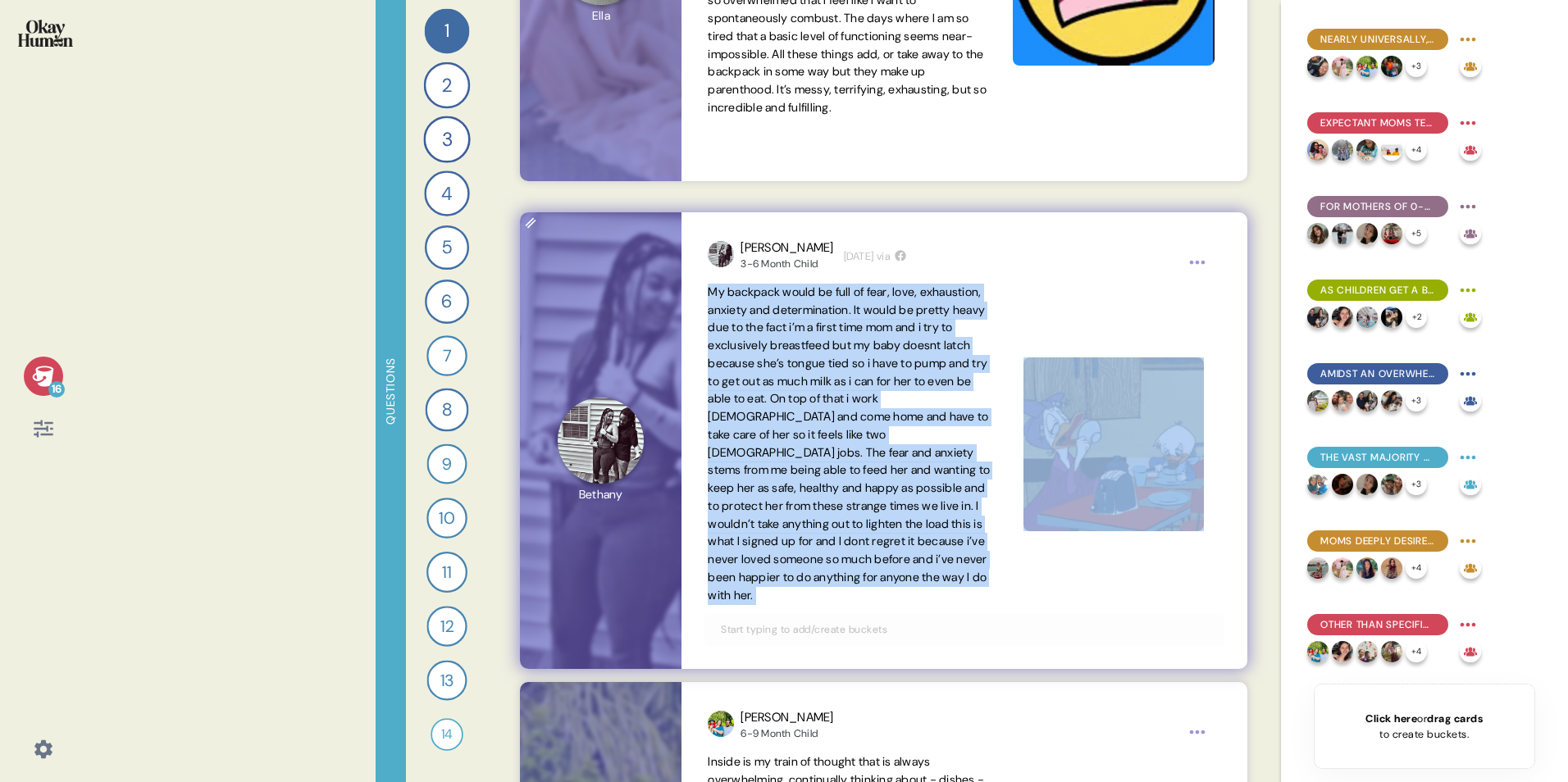
drag, startPoint x: 857, startPoint y: 616, endPoint x: 822, endPoint y: 588, distance: 44.8
click at [822, 486] on span "My backpack would be full of fear, love, exhaustion, anxiety and determination.…" at bounding box center [850, 444] width 286 height 321
click at [817, 486] on span "My backpack would be full of fear, love, exhaustion, anxiety and determination.…" at bounding box center [850, 444] width 286 height 321
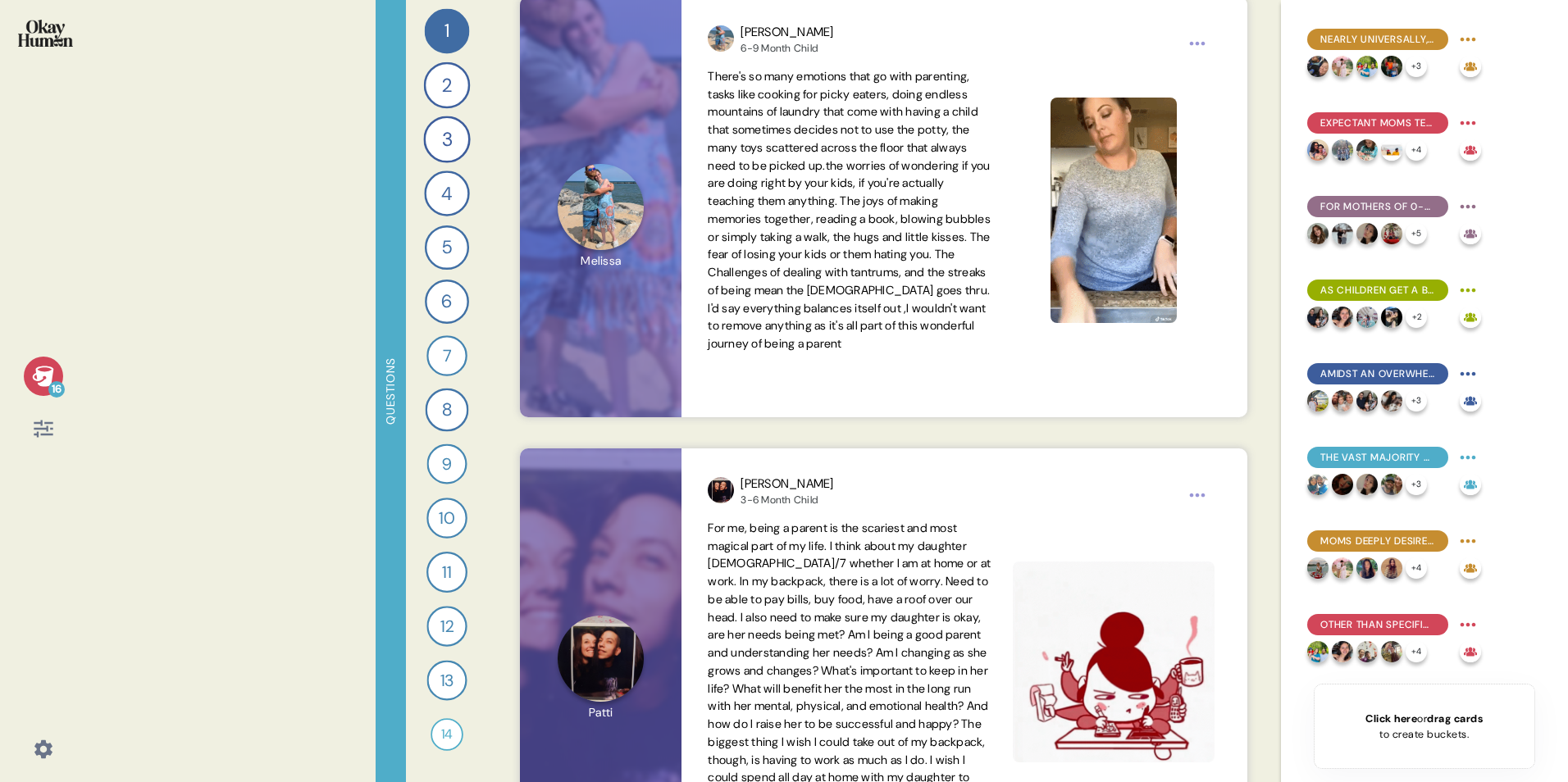
scroll to position [16313, 0]
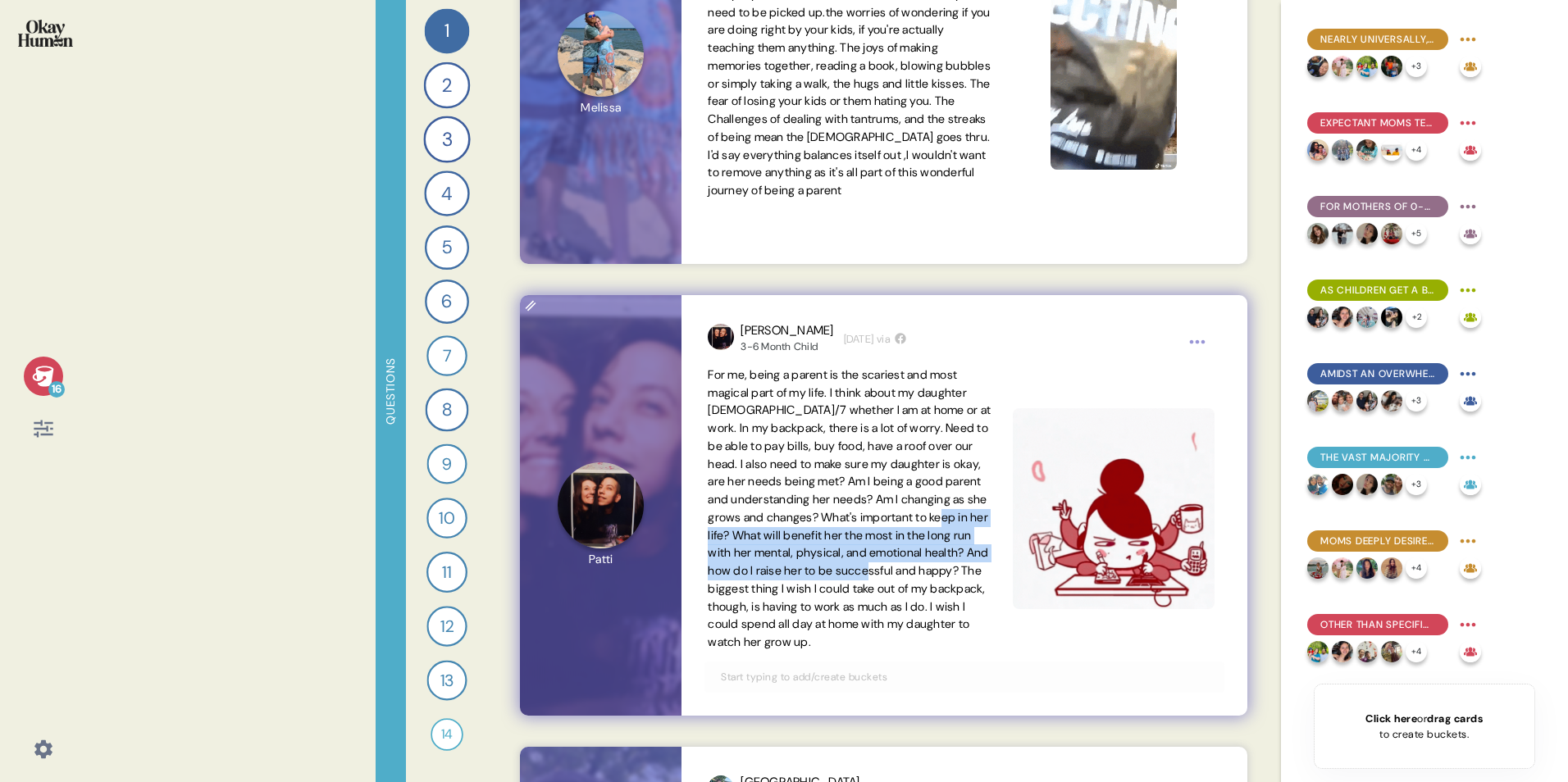
drag, startPoint x: 801, startPoint y: 534, endPoint x: 837, endPoint y: 591, distance: 67.4
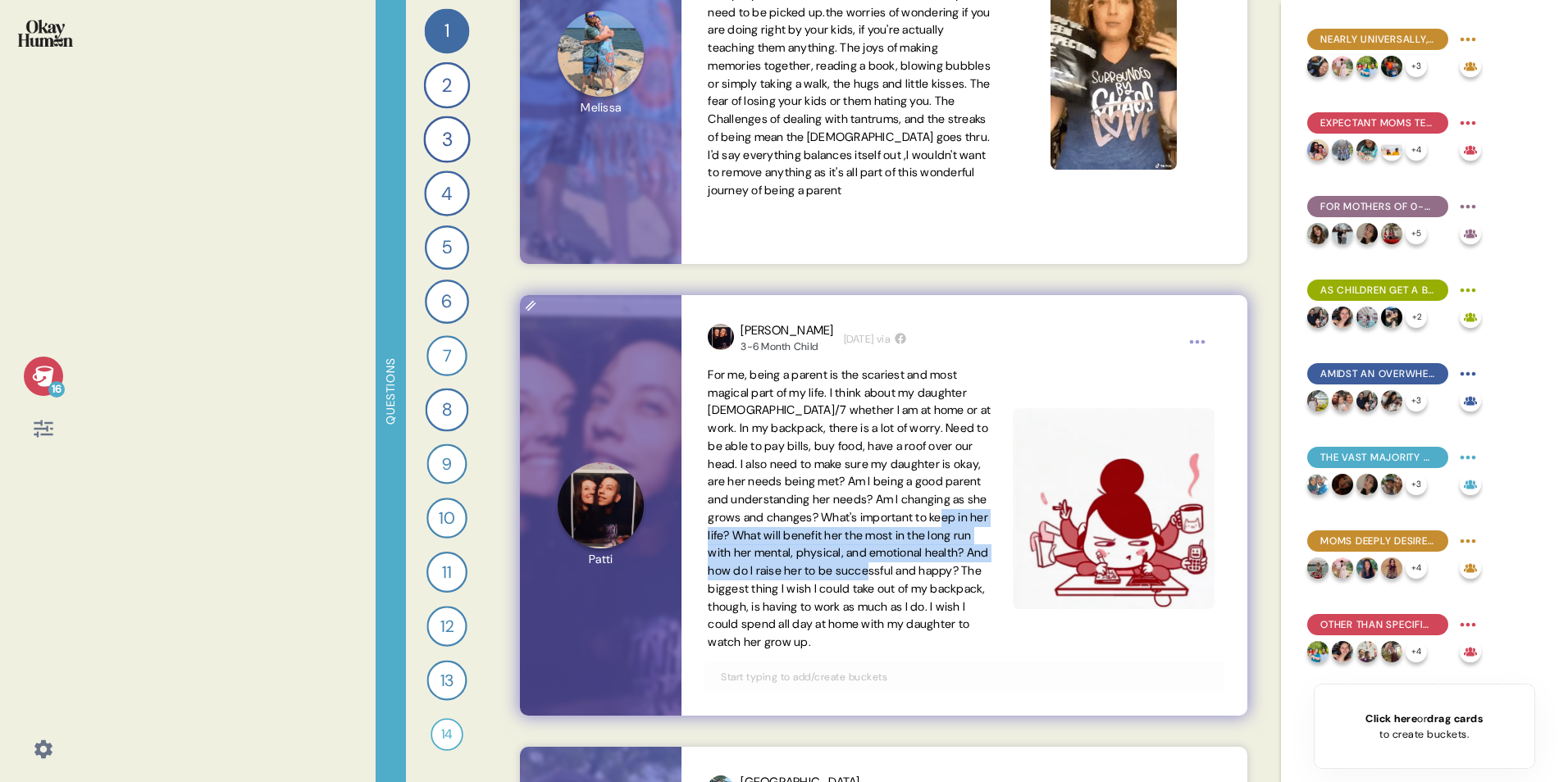
click at [837, 486] on span "For me, being a parent is the scariest and most magical part of my life. I thin…" at bounding box center [849, 508] width 283 height 282
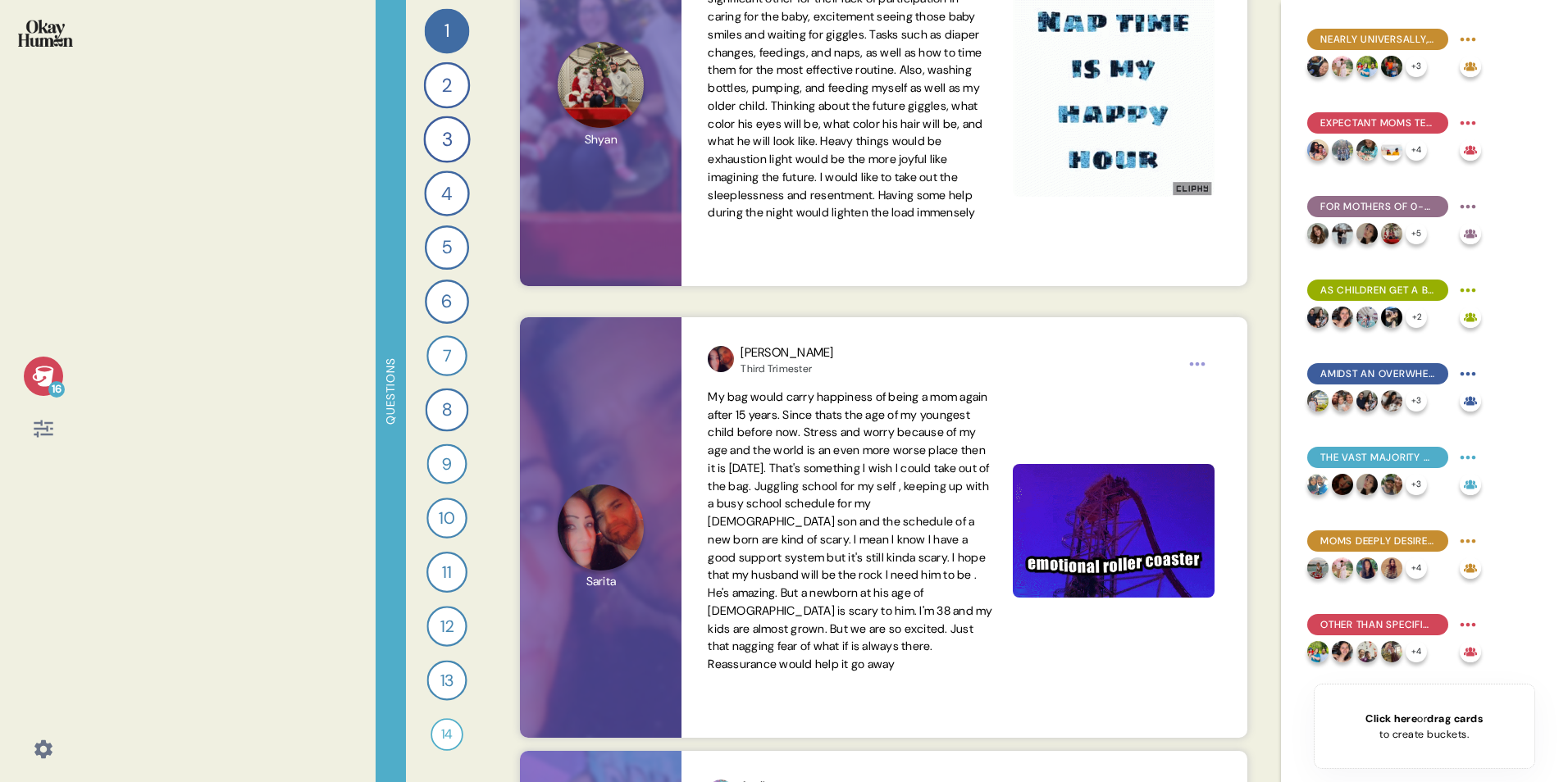
scroll to position [17624, 0]
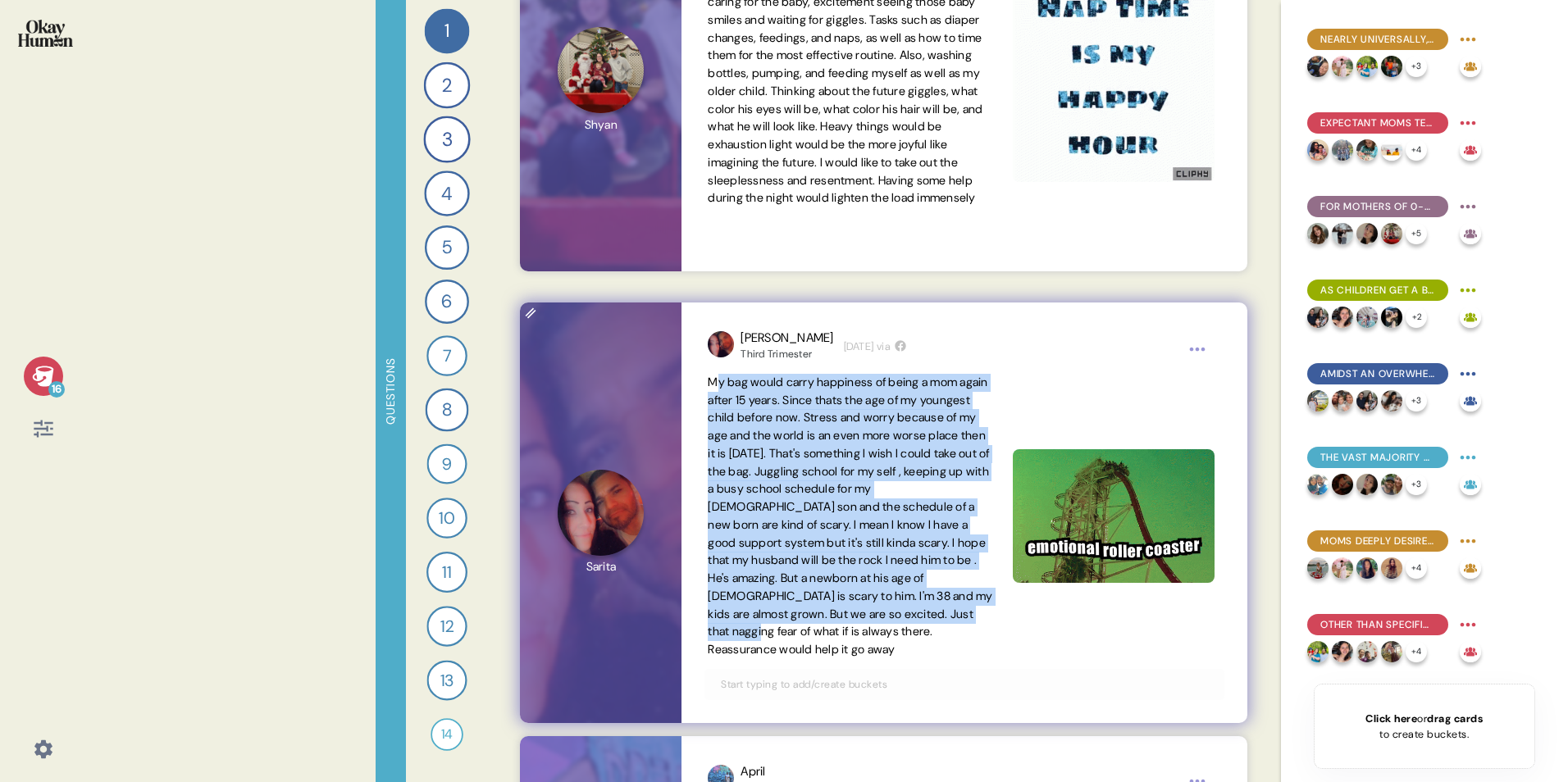
drag, startPoint x: 720, startPoint y: 385, endPoint x: 863, endPoint y: 637, distance: 289.7
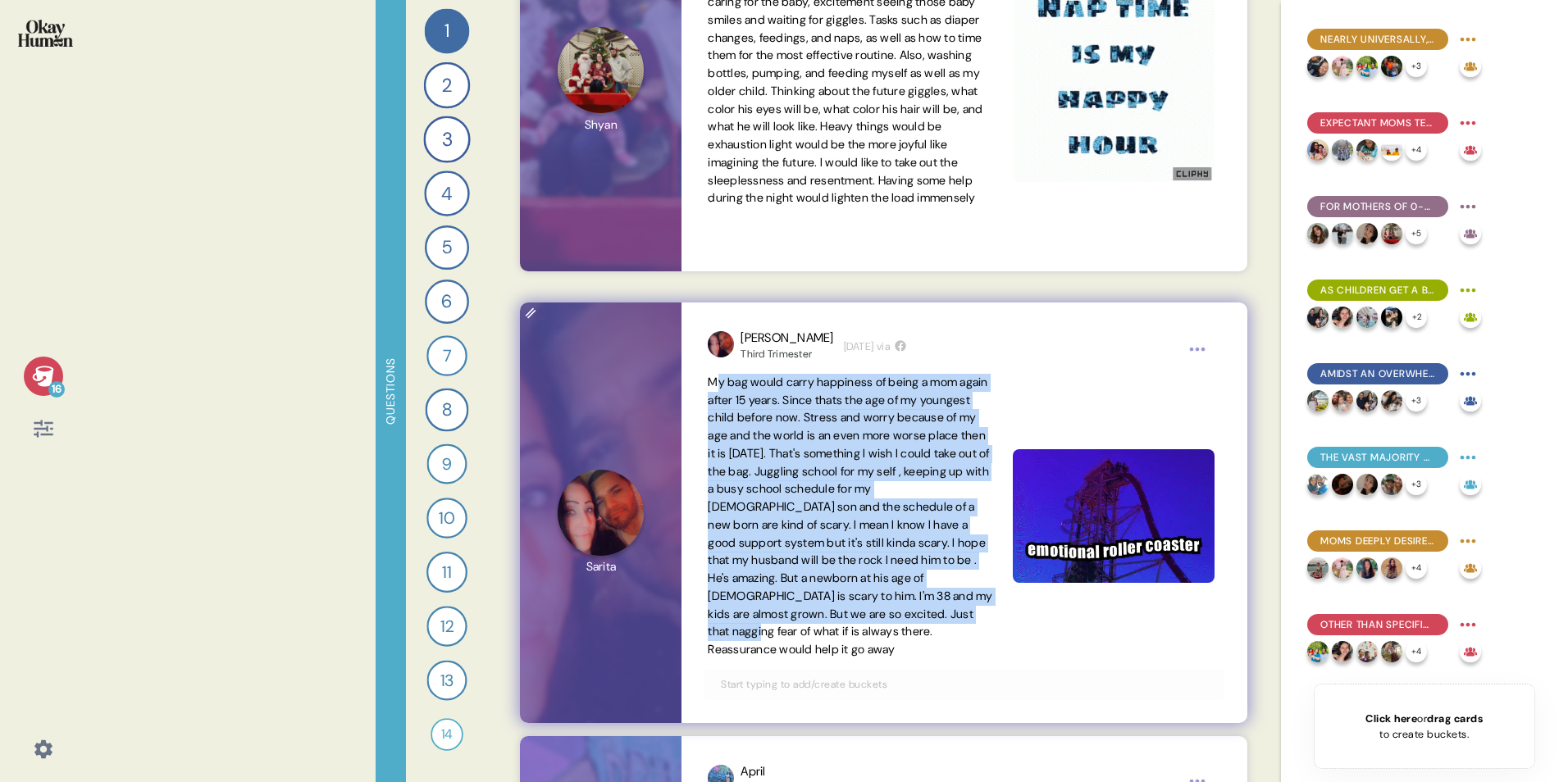
click at [863, 486] on span "My bag would carry happiness of being a mom again after 15 years. Since thats t…" at bounding box center [850, 515] width 285 height 282
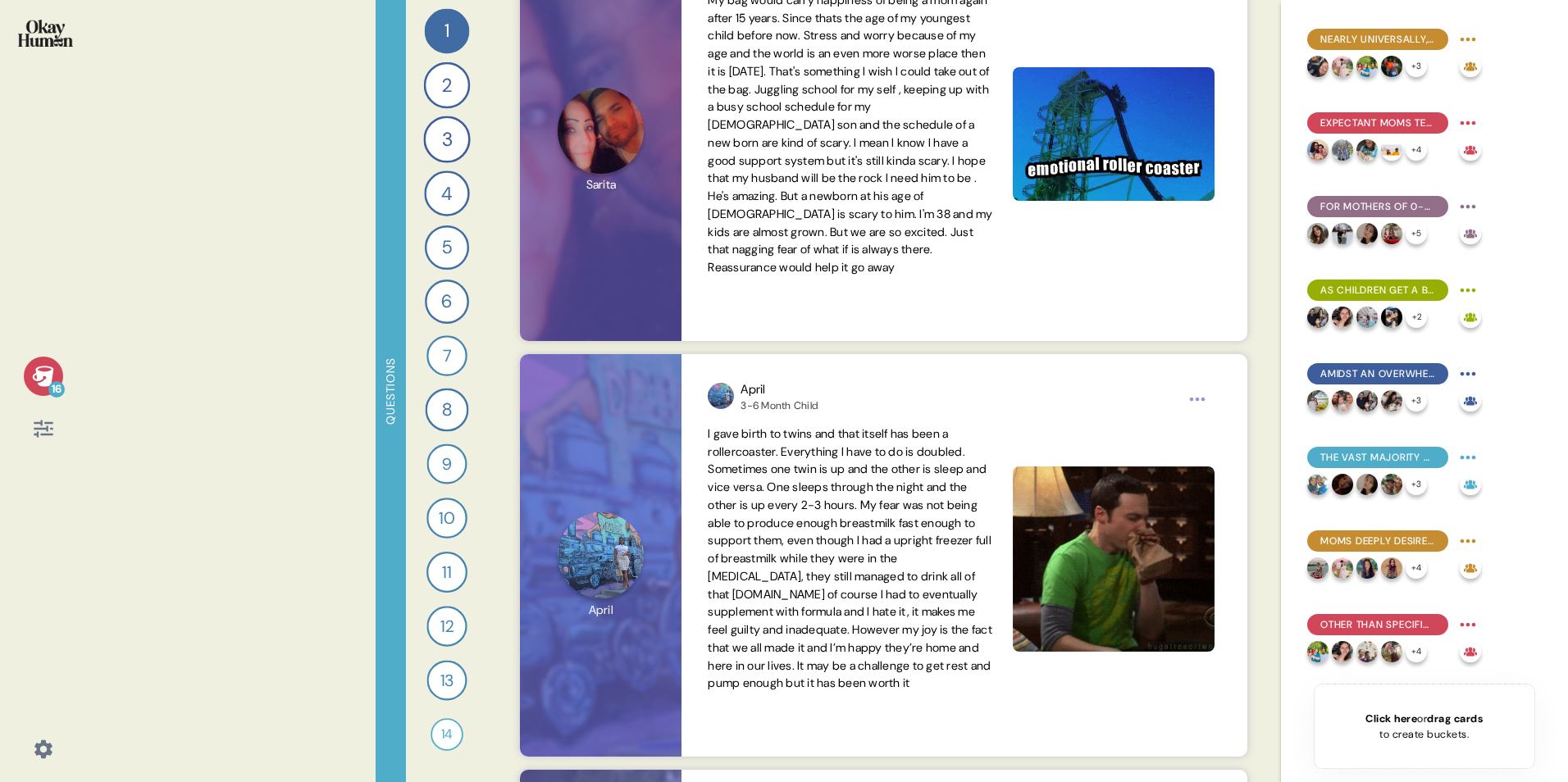
scroll to position [18116, 0]
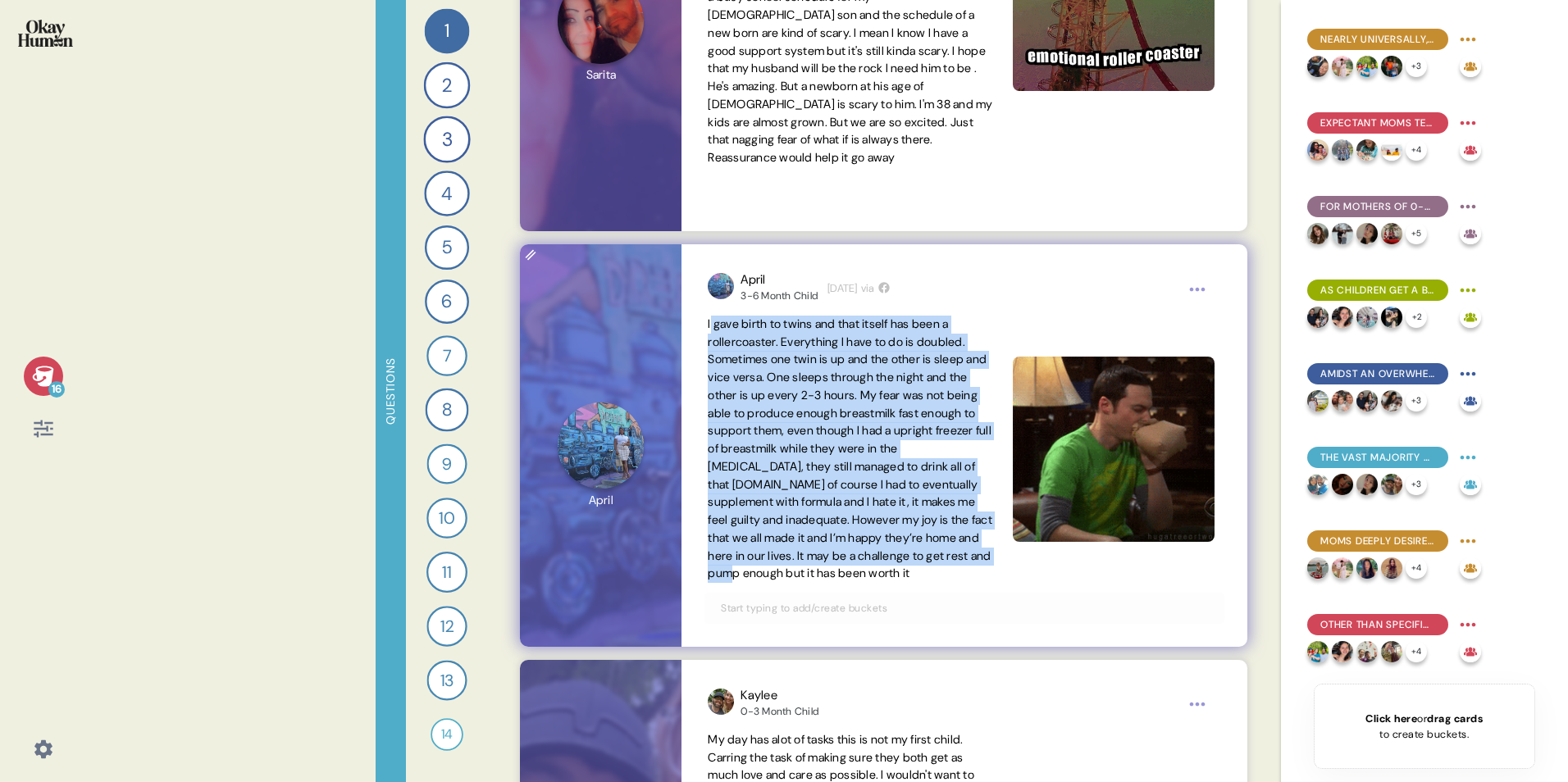
drag, startPoint x: 711, startPoint y: 326, endPoint x: 852, endPoint y: 574, distance: 285.3
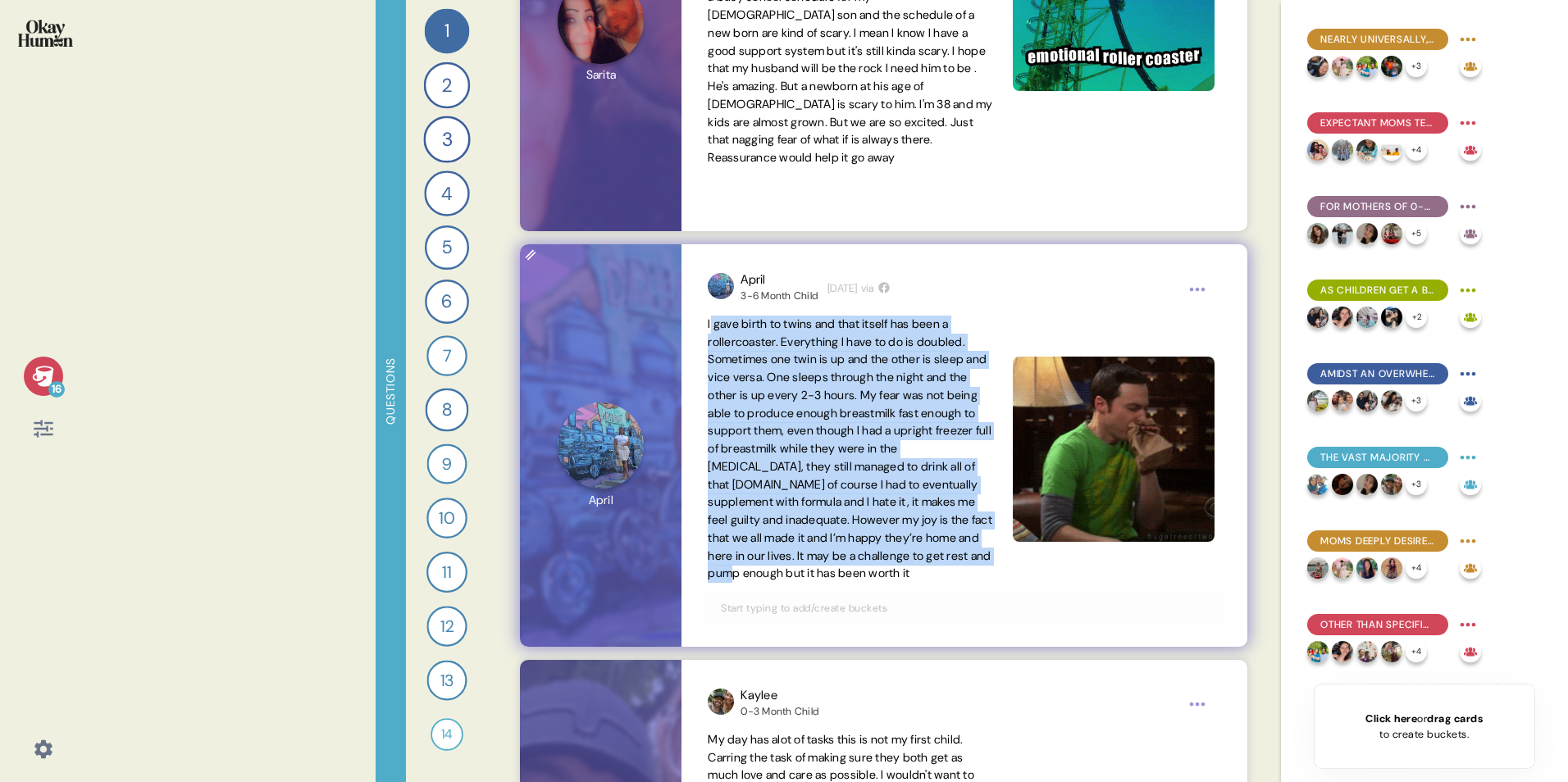
click at [852, 486] on span "I gave birth to twins and that itself has been a rollercoaster. Everything I ha…" at bounding box center [850, 449] width 285 height 264
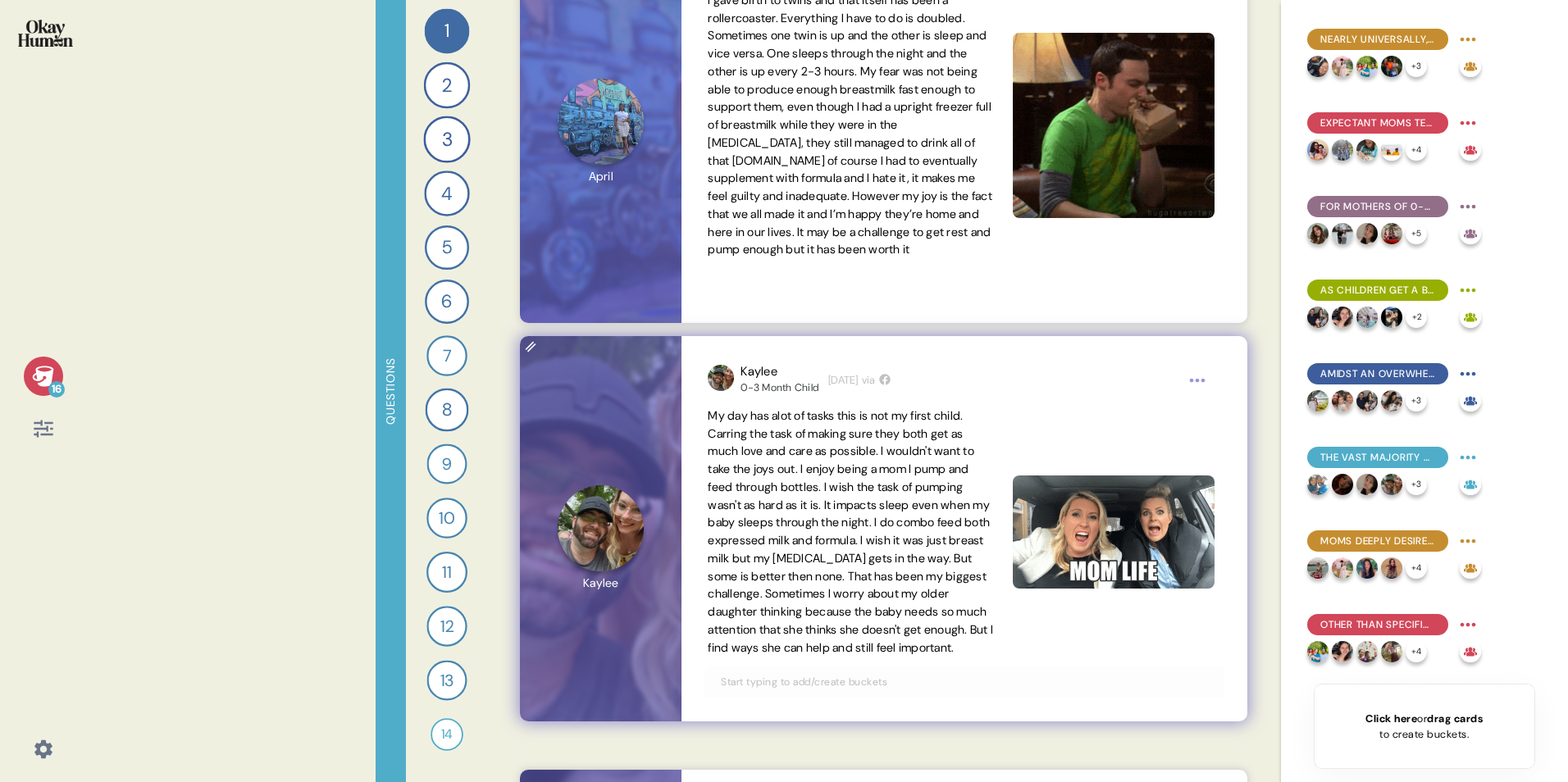
scroll to position [18445, 0]
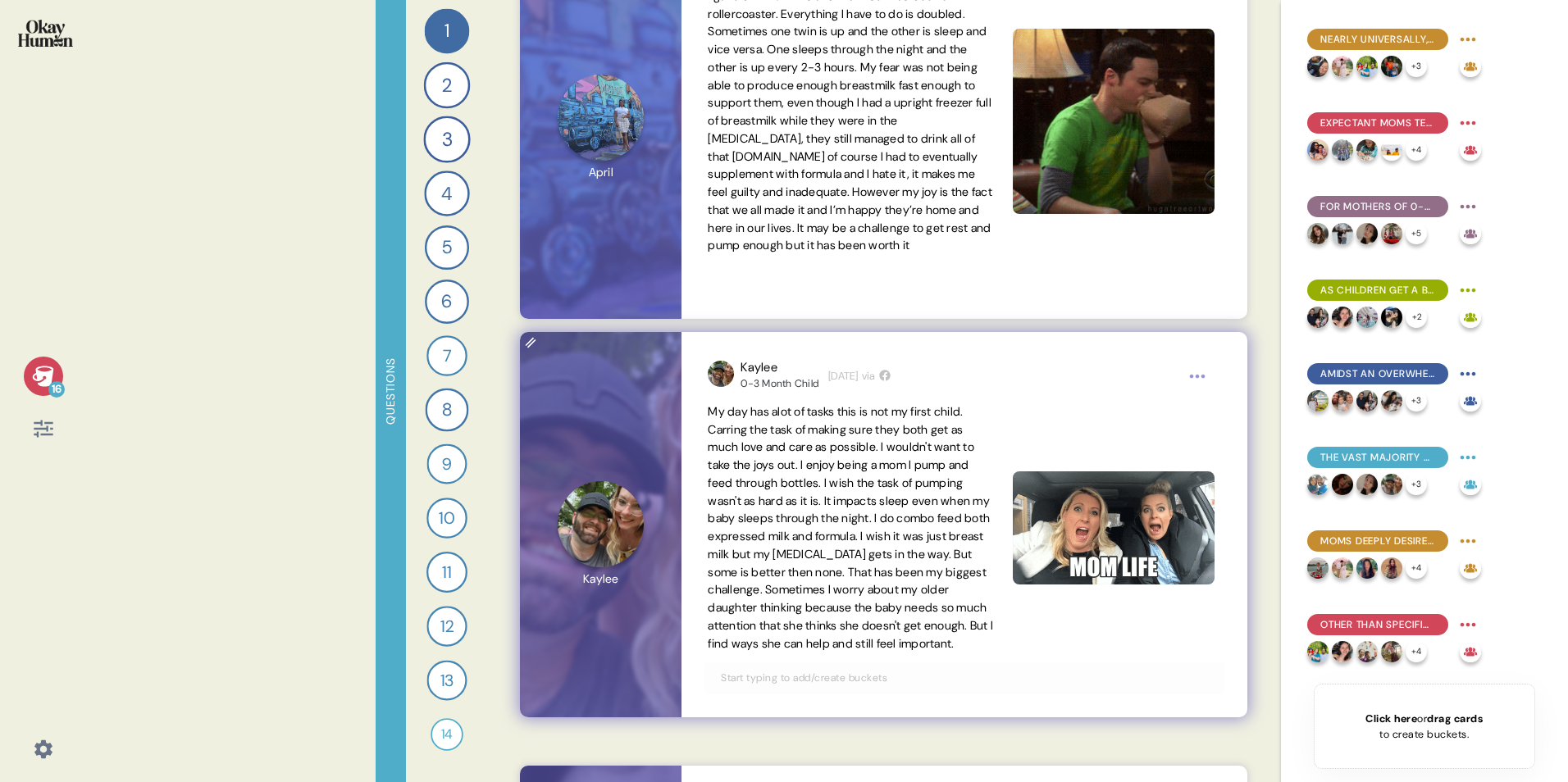
drag, startPoint x: 712, startPoint y: 411, endPoint x: 903, endPoint y: 671, distance: 322.6
click at [903, 486] on span "My day has alot of tasks this is not my first child. Carring the task of making…" at bounding box center [850, 528] width 286 height 250
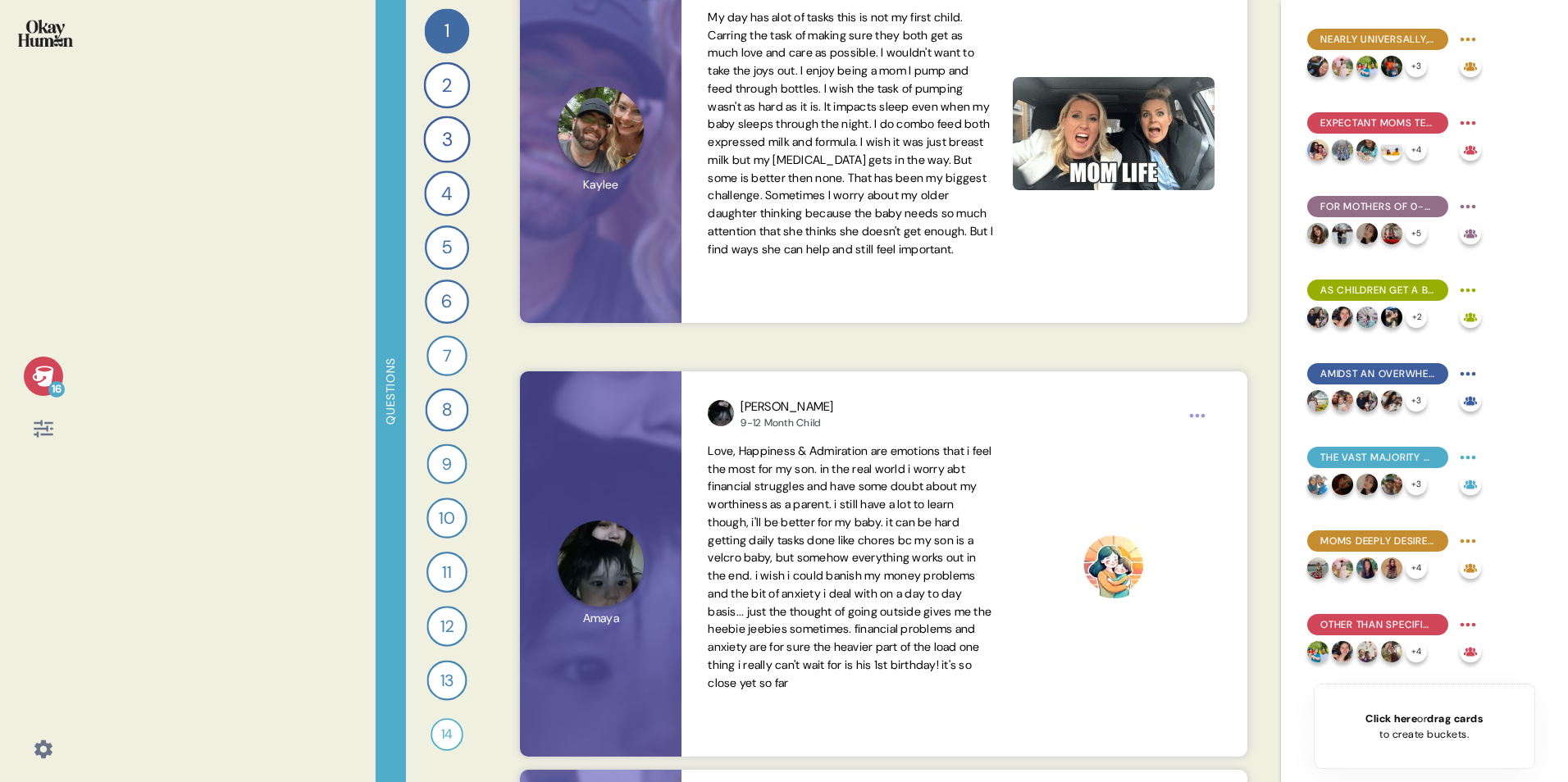
scroll to position [18854, 0]
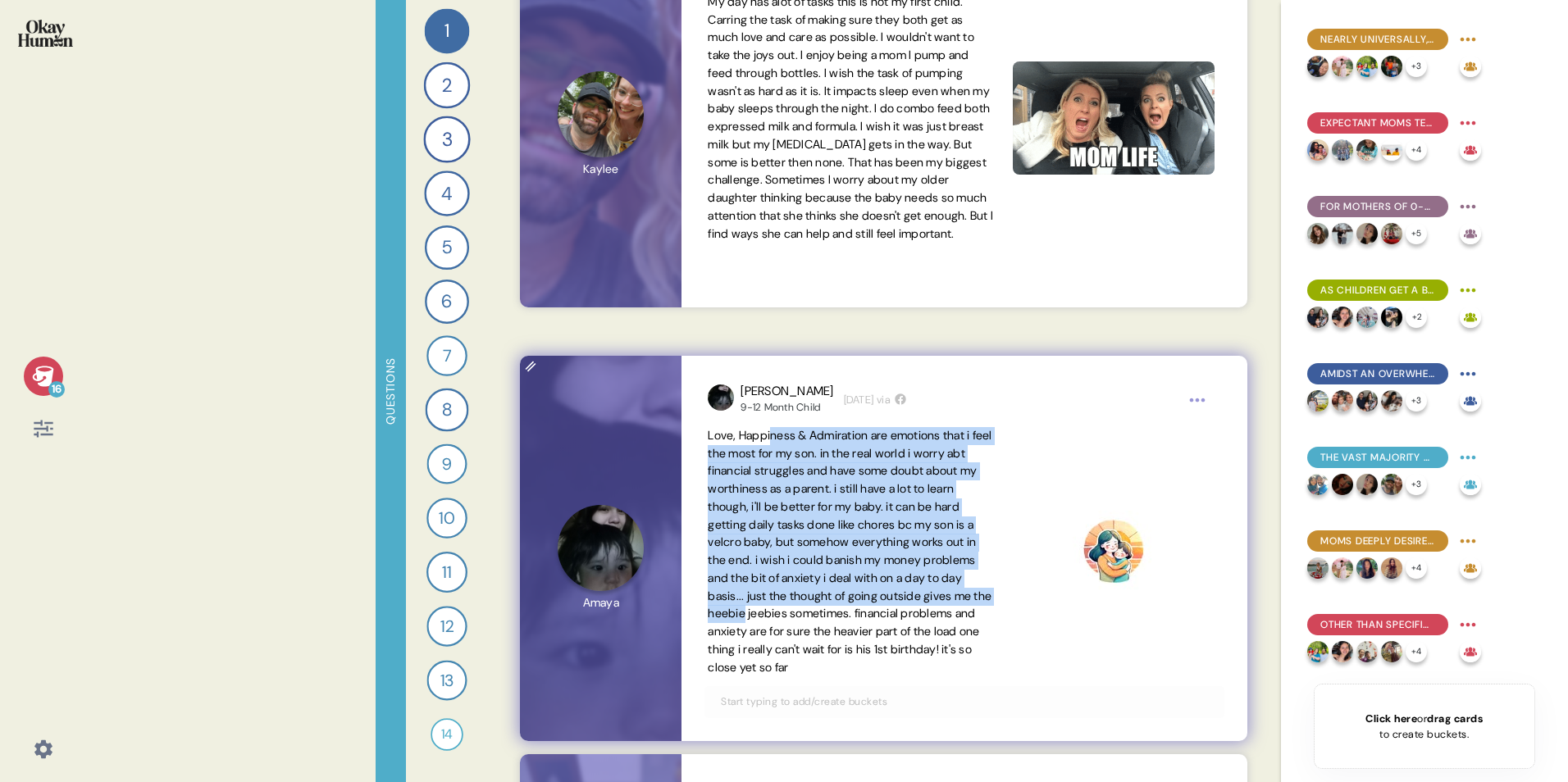
drag, startPoint x: 773, startPoint y: 434, endPoint x: 864, endPoint y: 614, distance: 201.7
click at [864, 486] on span "Love, Happiness & Admiration are emotions that i feel the most for my son. in t…" at bounding box center [849, 551] width 284 height 247
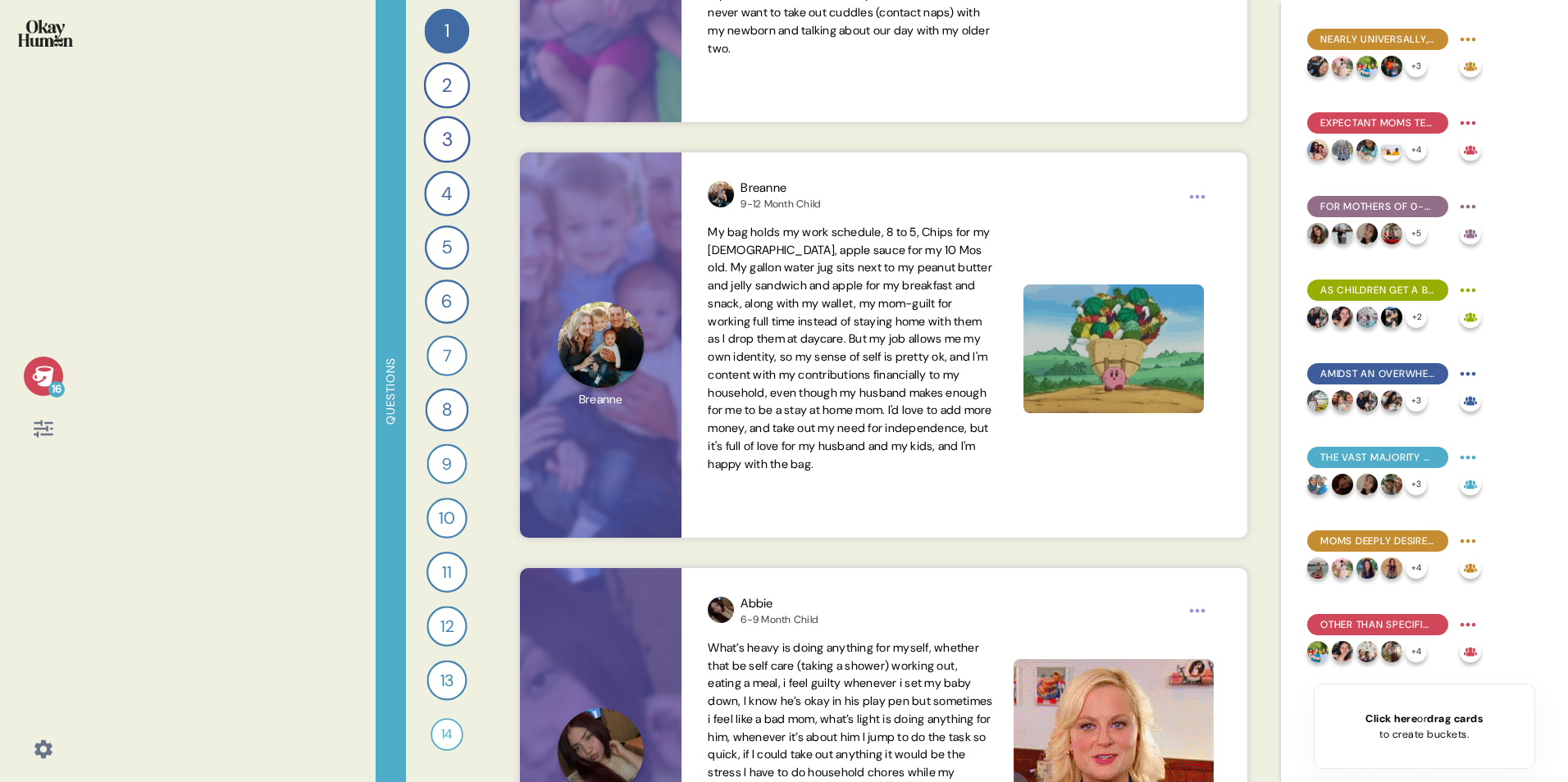
scroll to position [20084, 0]
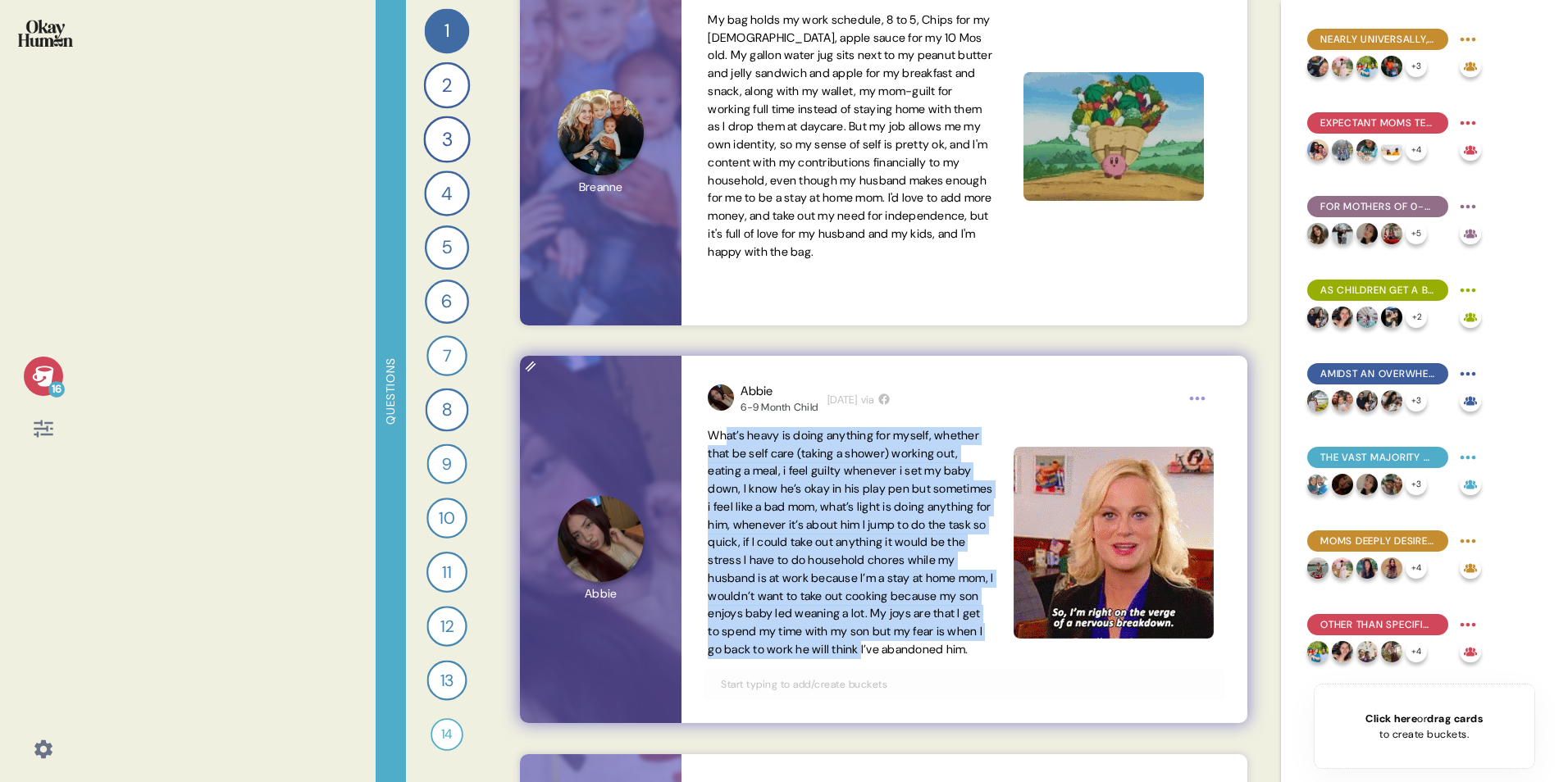
drag, startPoint x: 724, startPoint y: 433, endPoint x: 856, endPoint y: 664, distance: 266.1
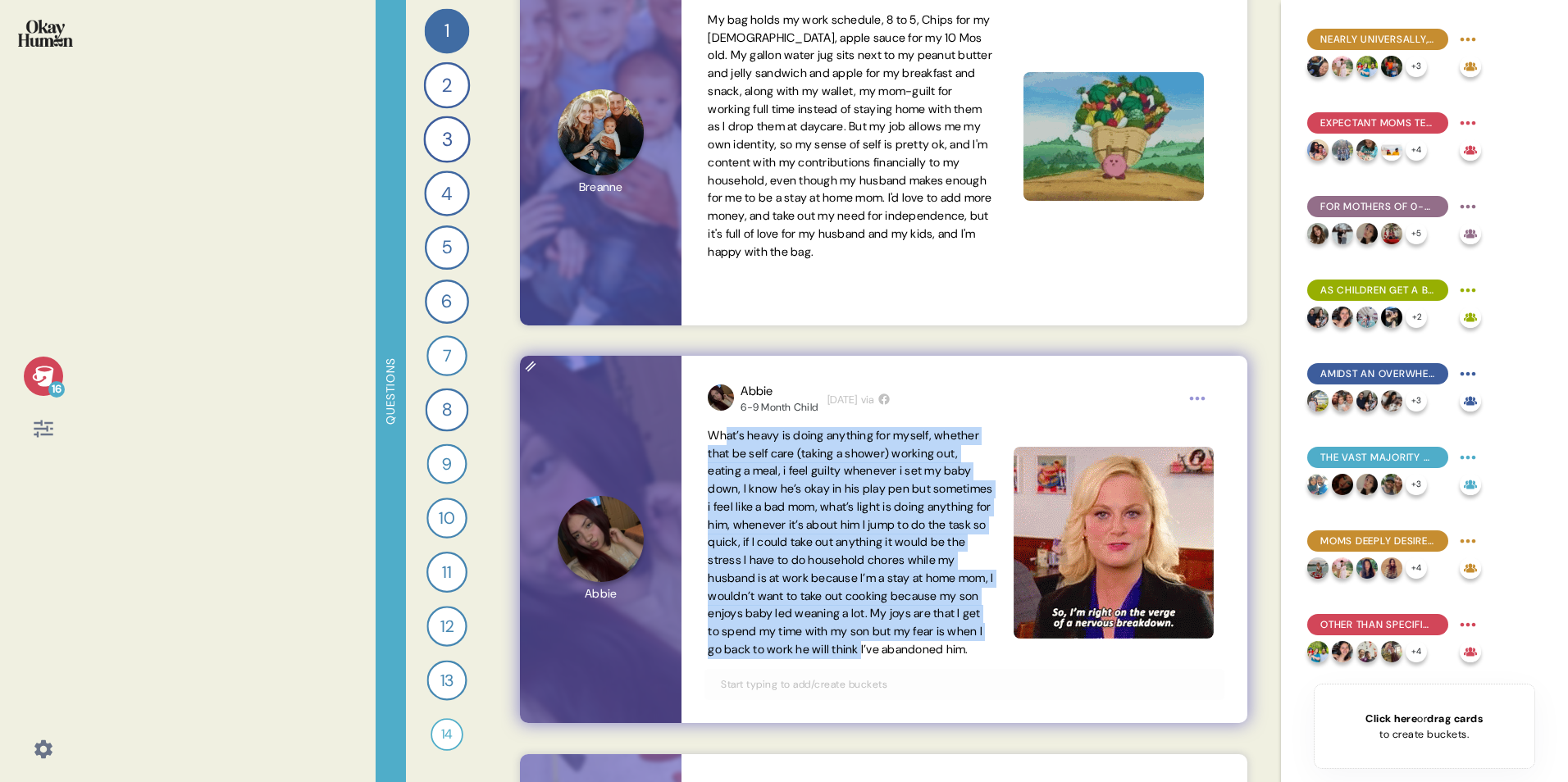
click at [856, 486] on span "What’s heavy is doing anything for myself, whether that be self care (taking a …" at bounding box center [850, 542] width 286 height 229
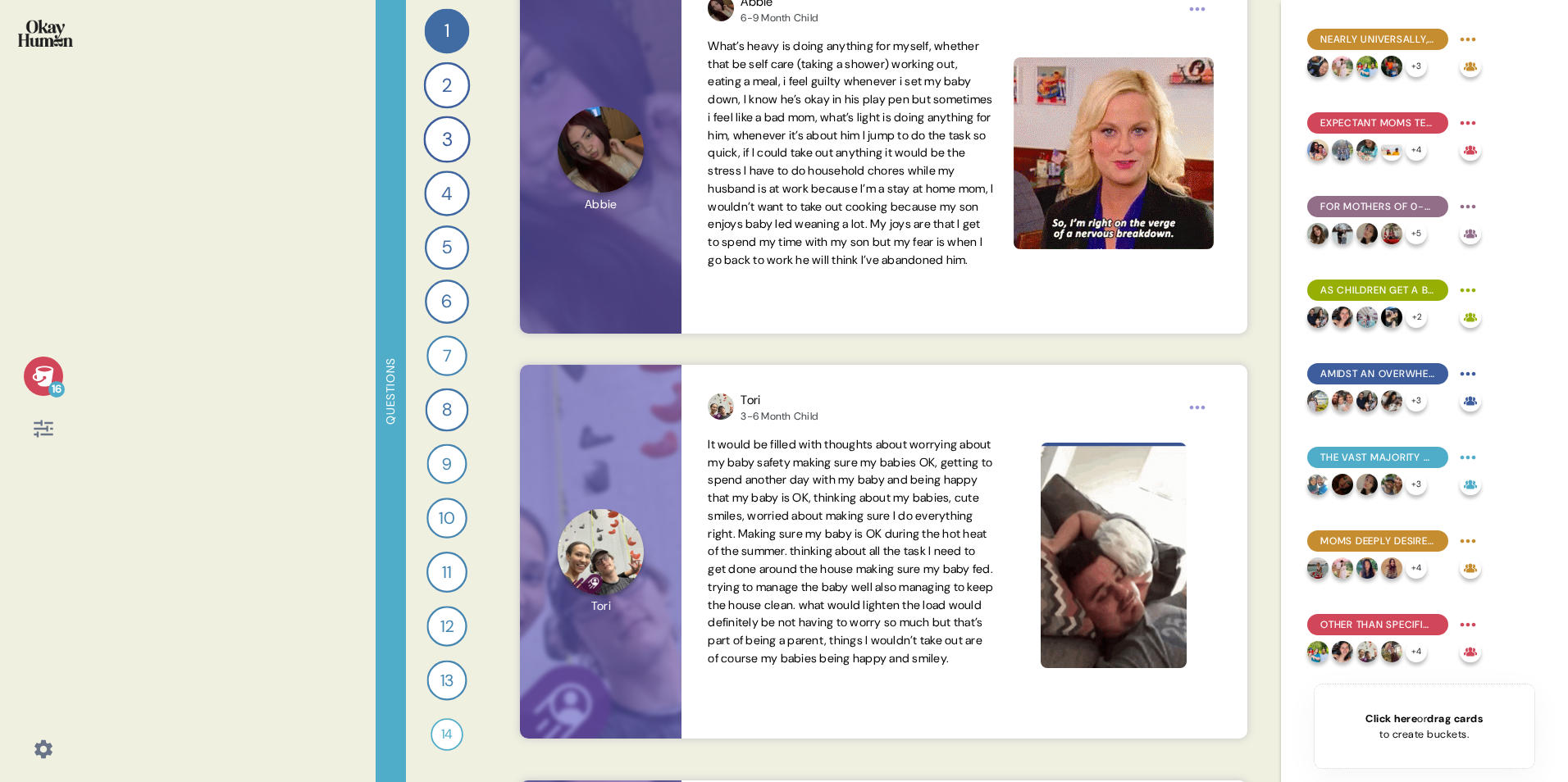
scroll to position [20576, 0]
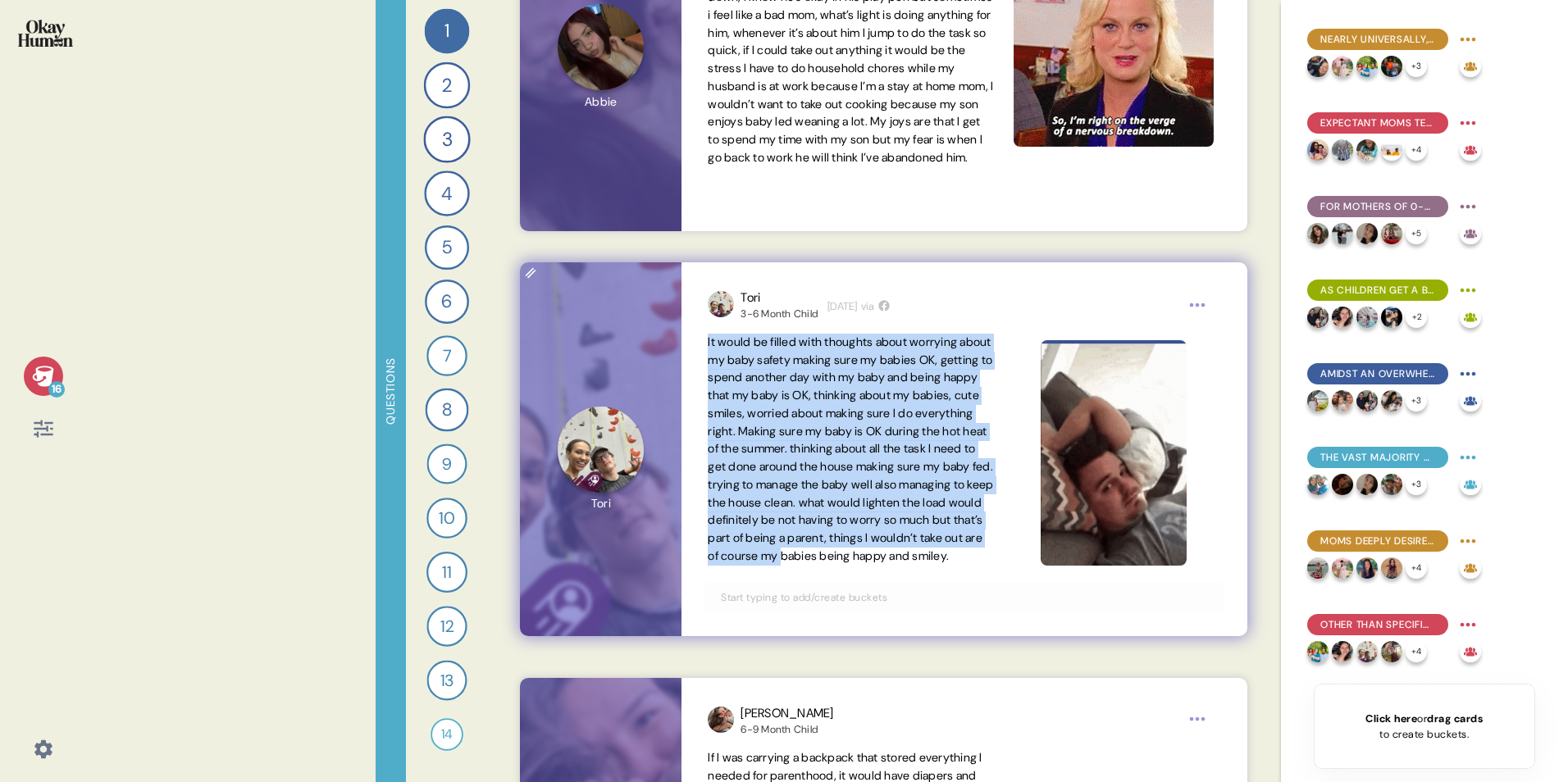
drag, startPoint x: 708, startPoint y: 341, endPoint x: 857, endPoint y: 571, distance: 274.0
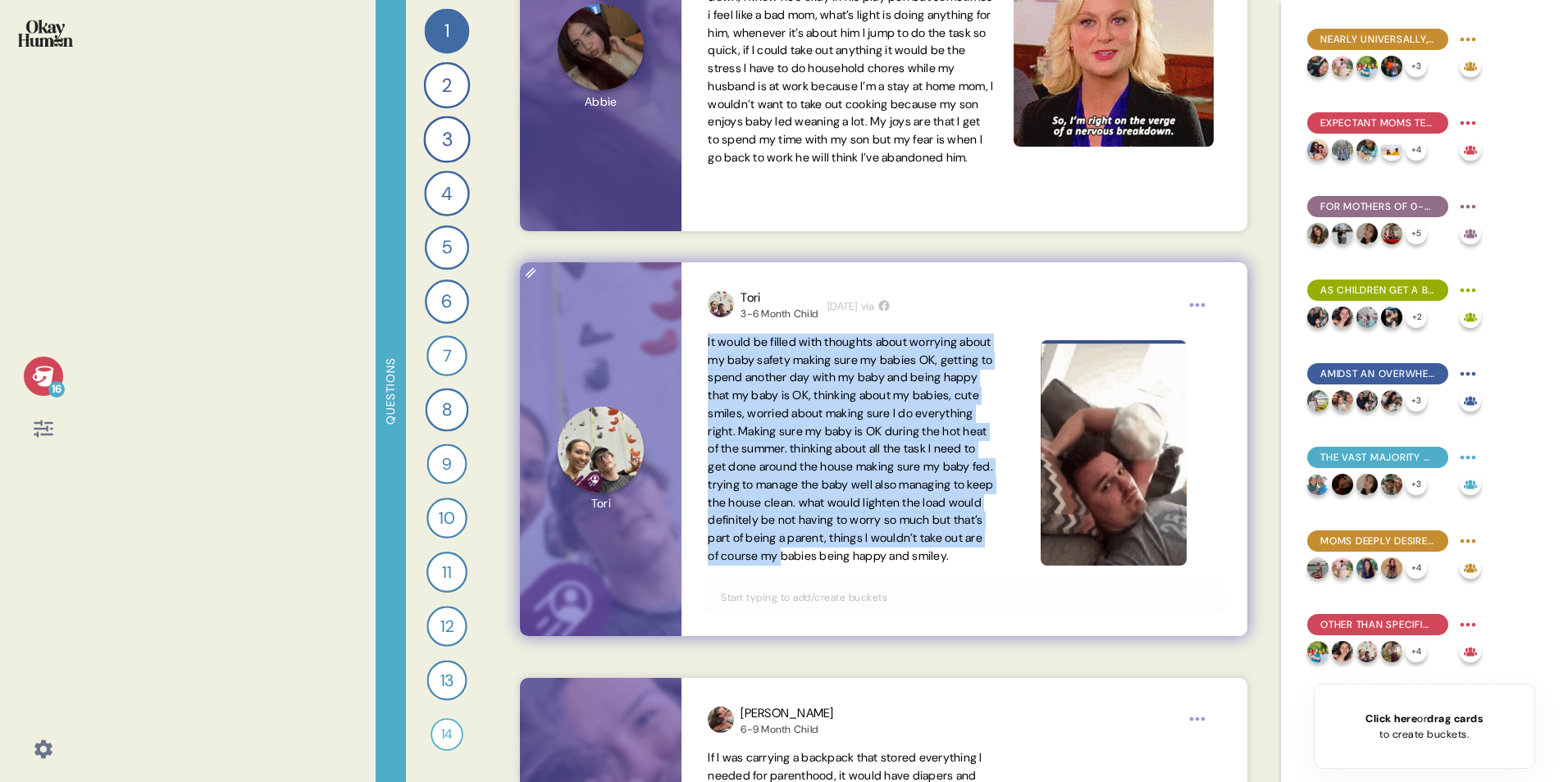
click at [857, 486] on span "It would be filled with thoughts about worrying about my baby safety making sur…" at bounding box center [850, 448] width 286 height 229
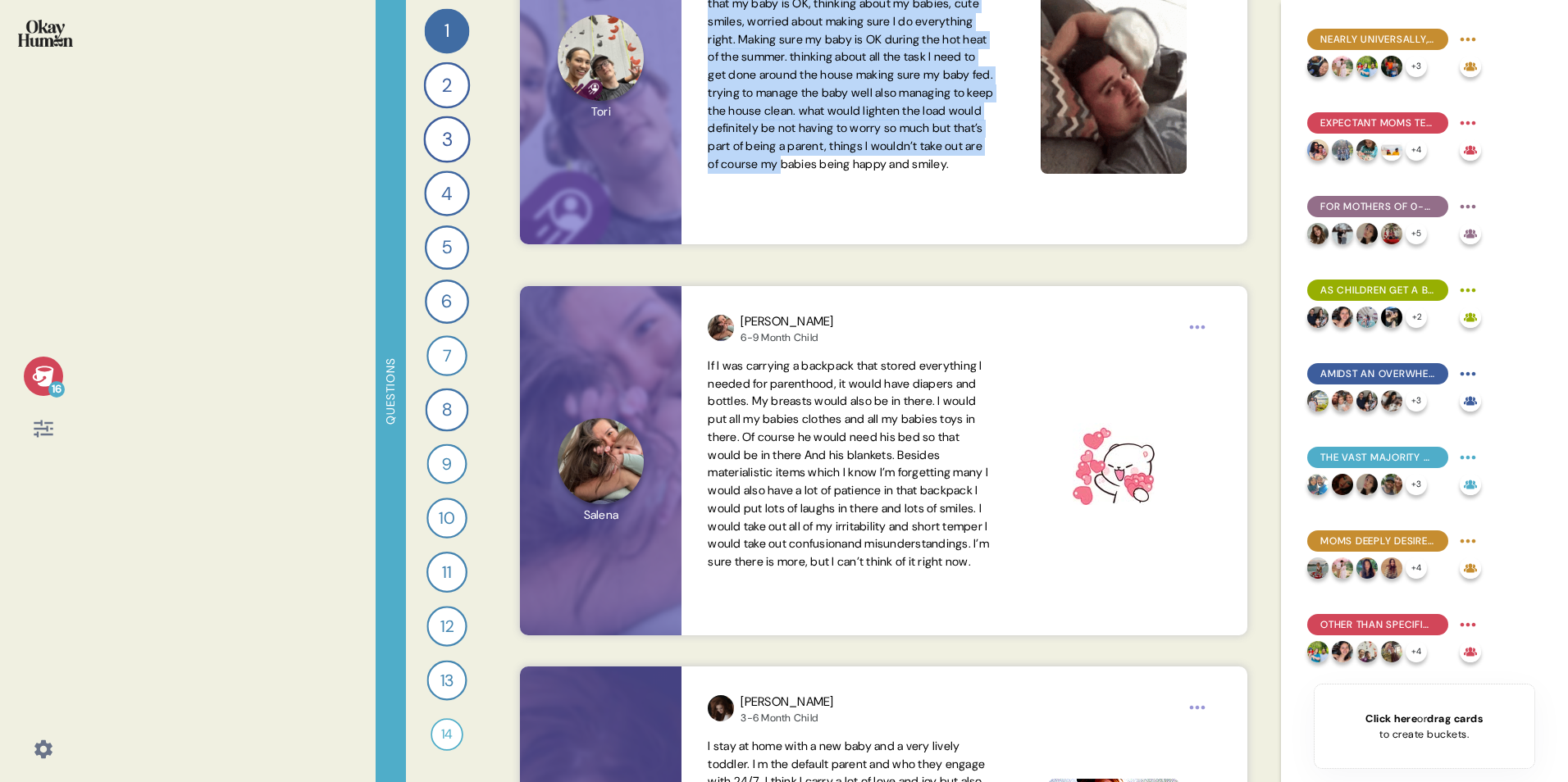
scroll to position [21314, 0]
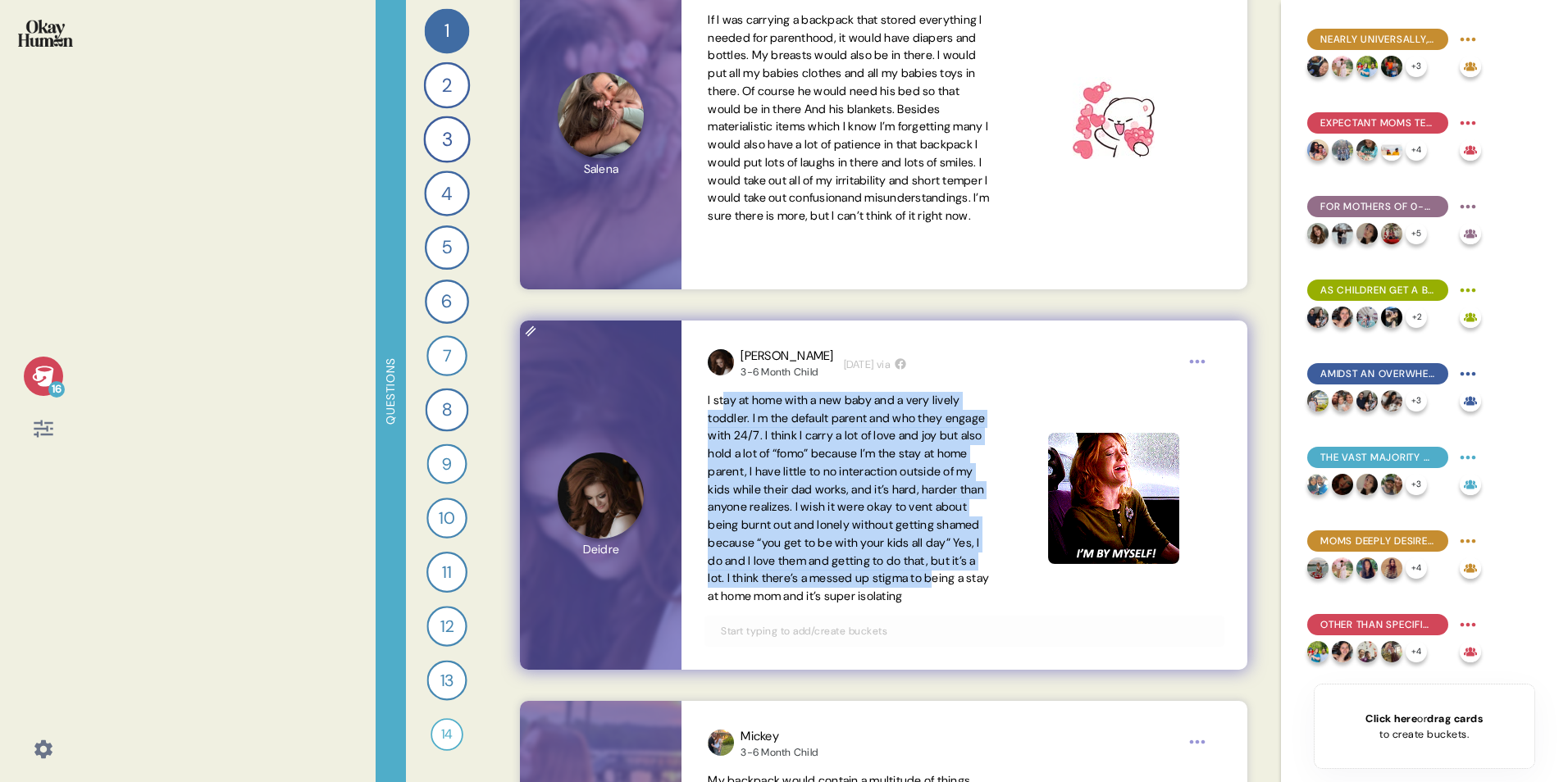
drag, startPoint x: 727, startPoint y: 403, endPoint x: 847, endPoint y: 595, distance: 226.4
click at [847, 486] on span "I stay at home with a new baby and a very lively toddler. I m the default paren…" at bounding box center [848, 498] width 281 height 211
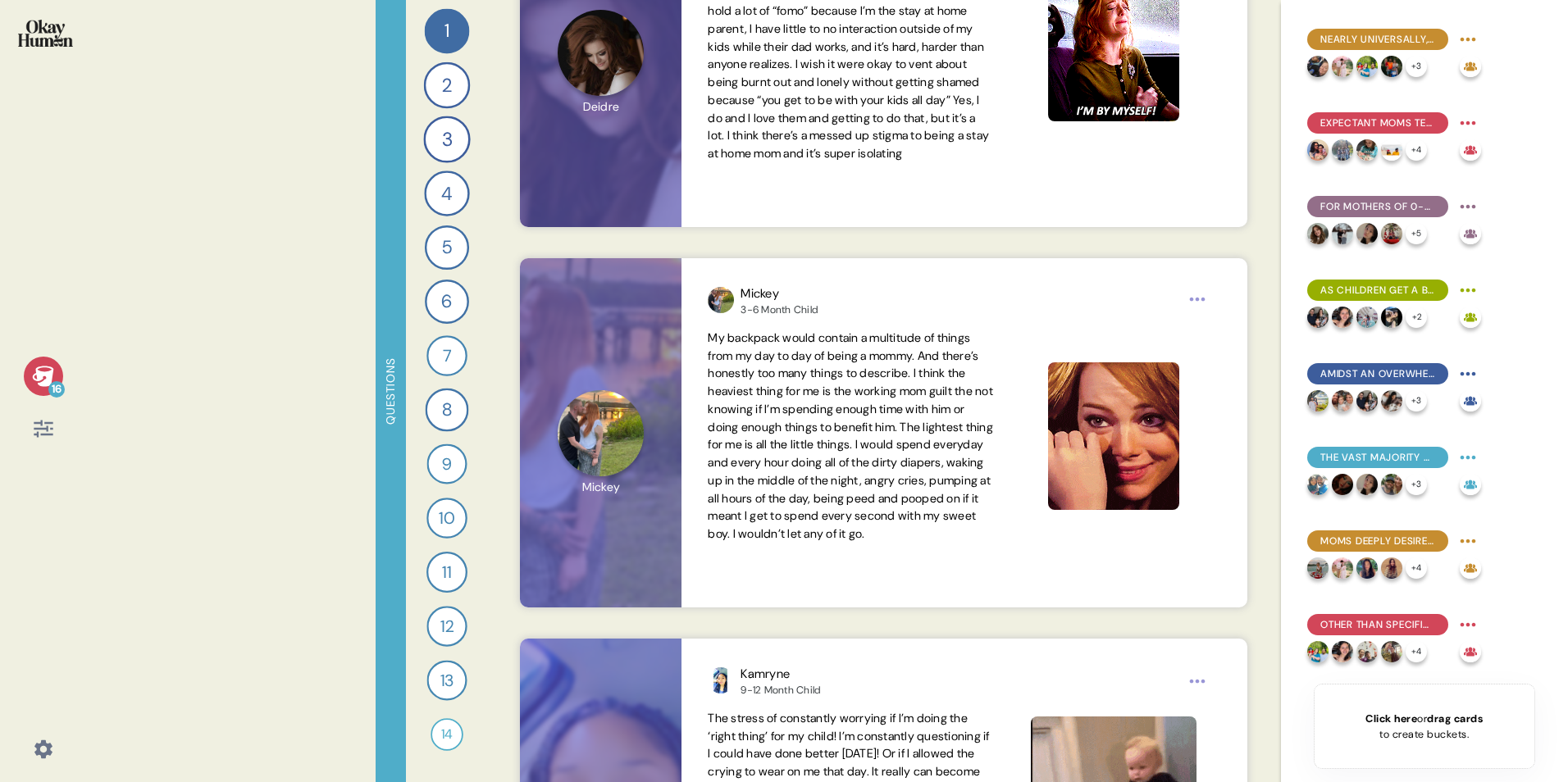
scroll to position [21805, 0]
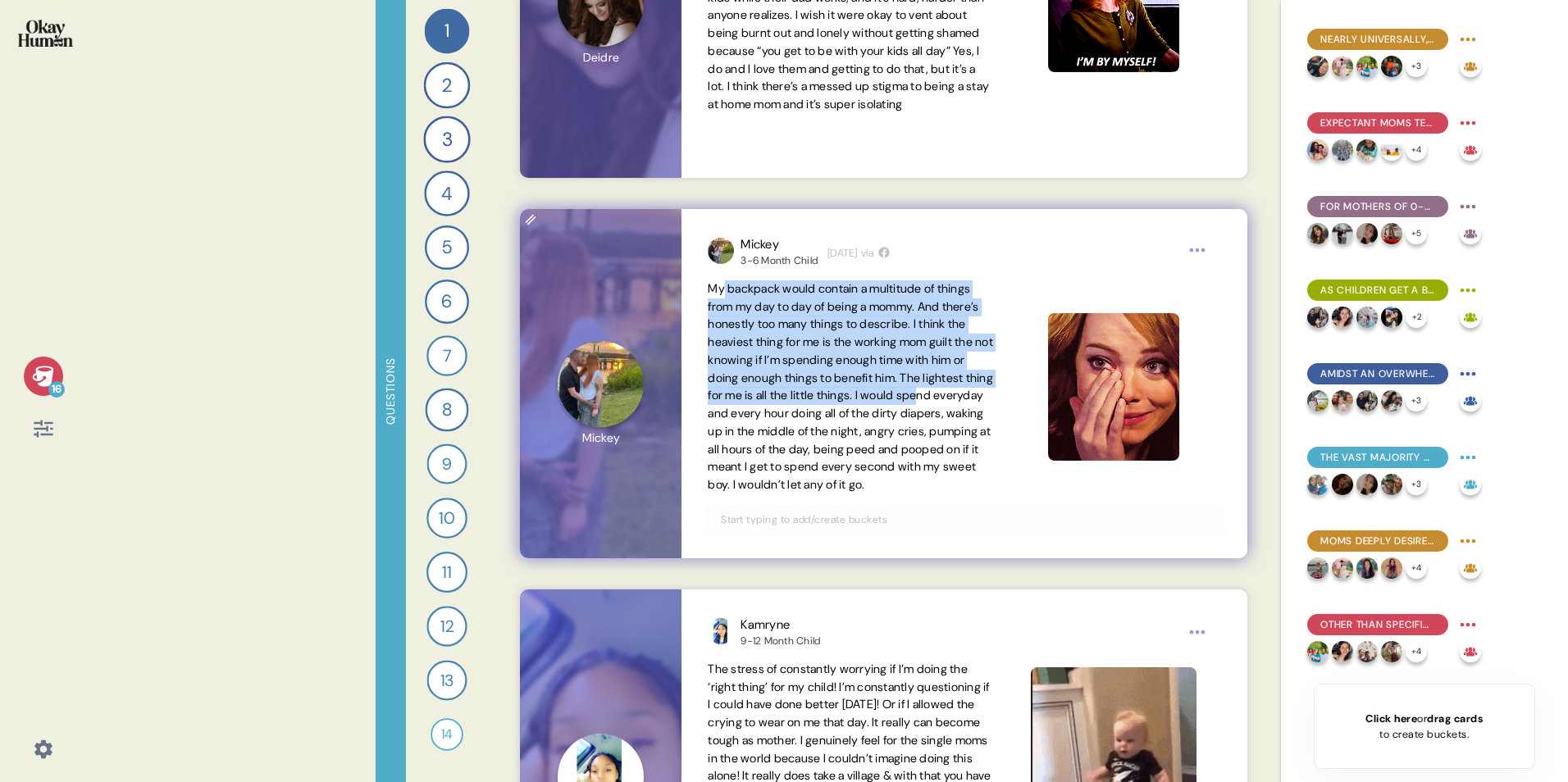
drag, startPoint x: 722, startPoint y: 289, endPoint x: 813, endPoint y: 408, distance: 149.8
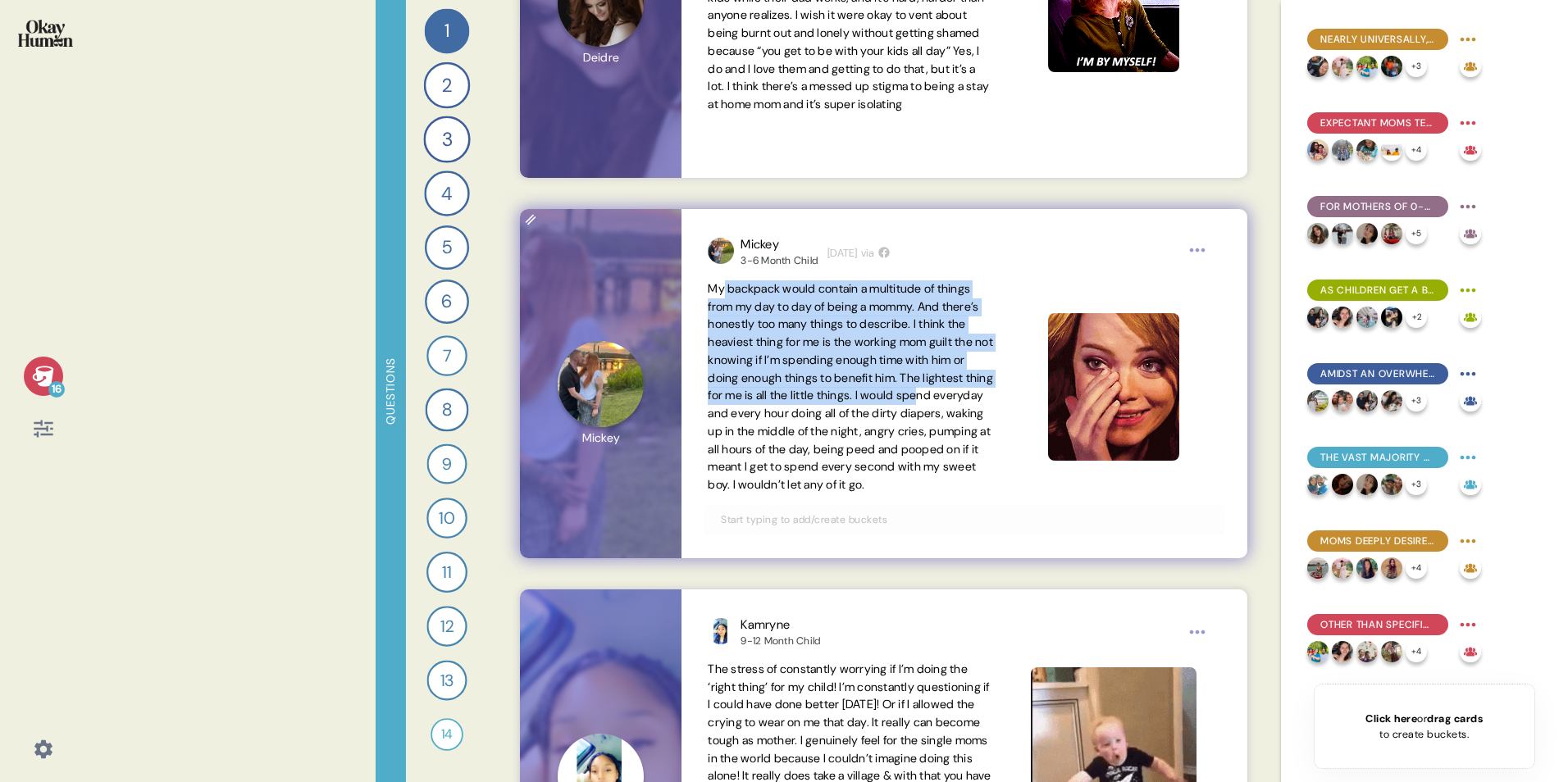
click at [813, 408] on span "My backpack would contain a multitude of things from my day to day of being a m…" at bounding box center [850, 386] width 286 height 211
click at [782, 353] on span "My backpack would contain a multitude of things from my day to day of being a m…" at bounding box center [850, 386] width 286 height 211
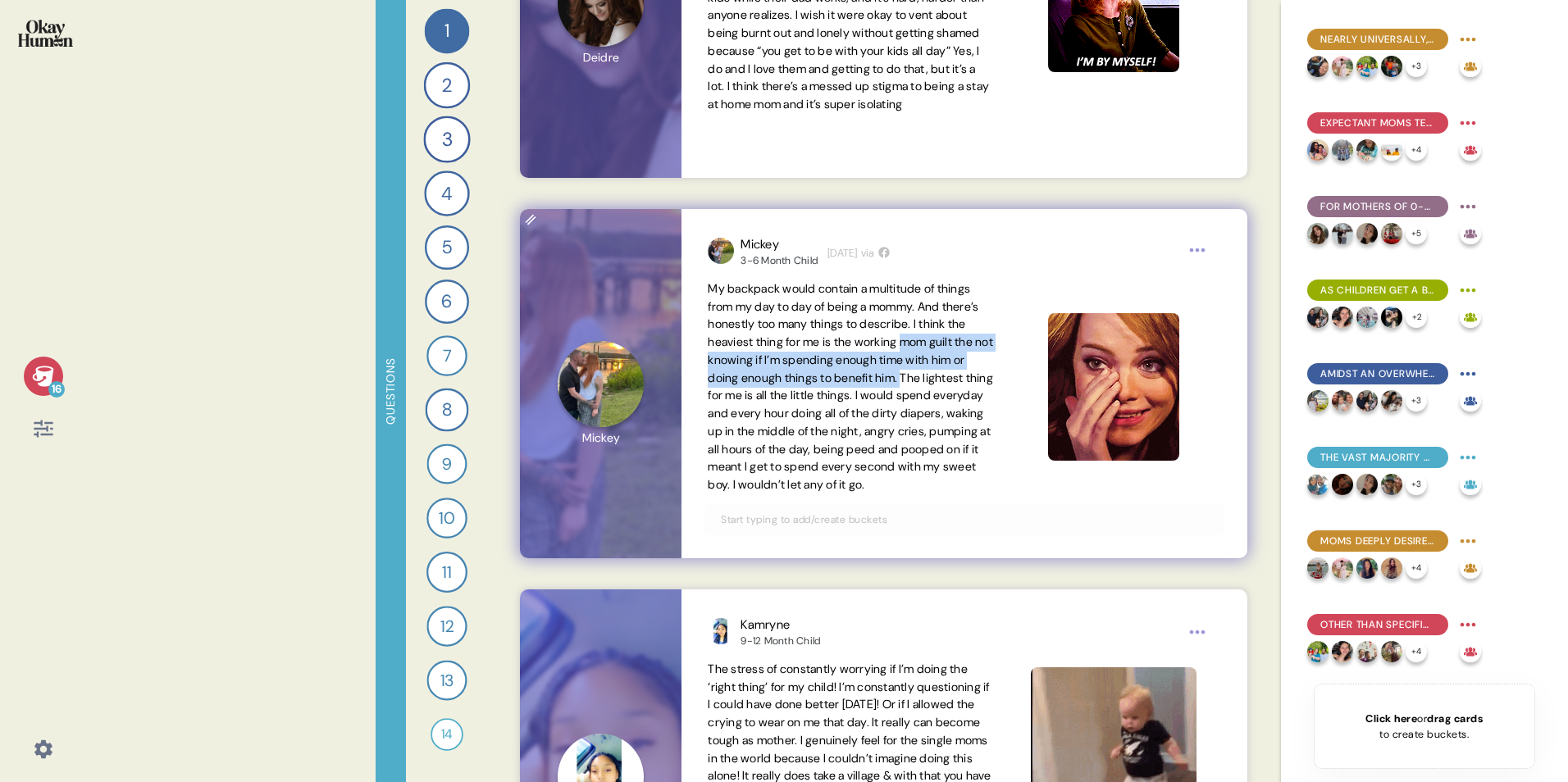
drag, startPoint x: 710, startPoint y: 363, endPoint x: 735, endPoint y: 396, distance: 41.4
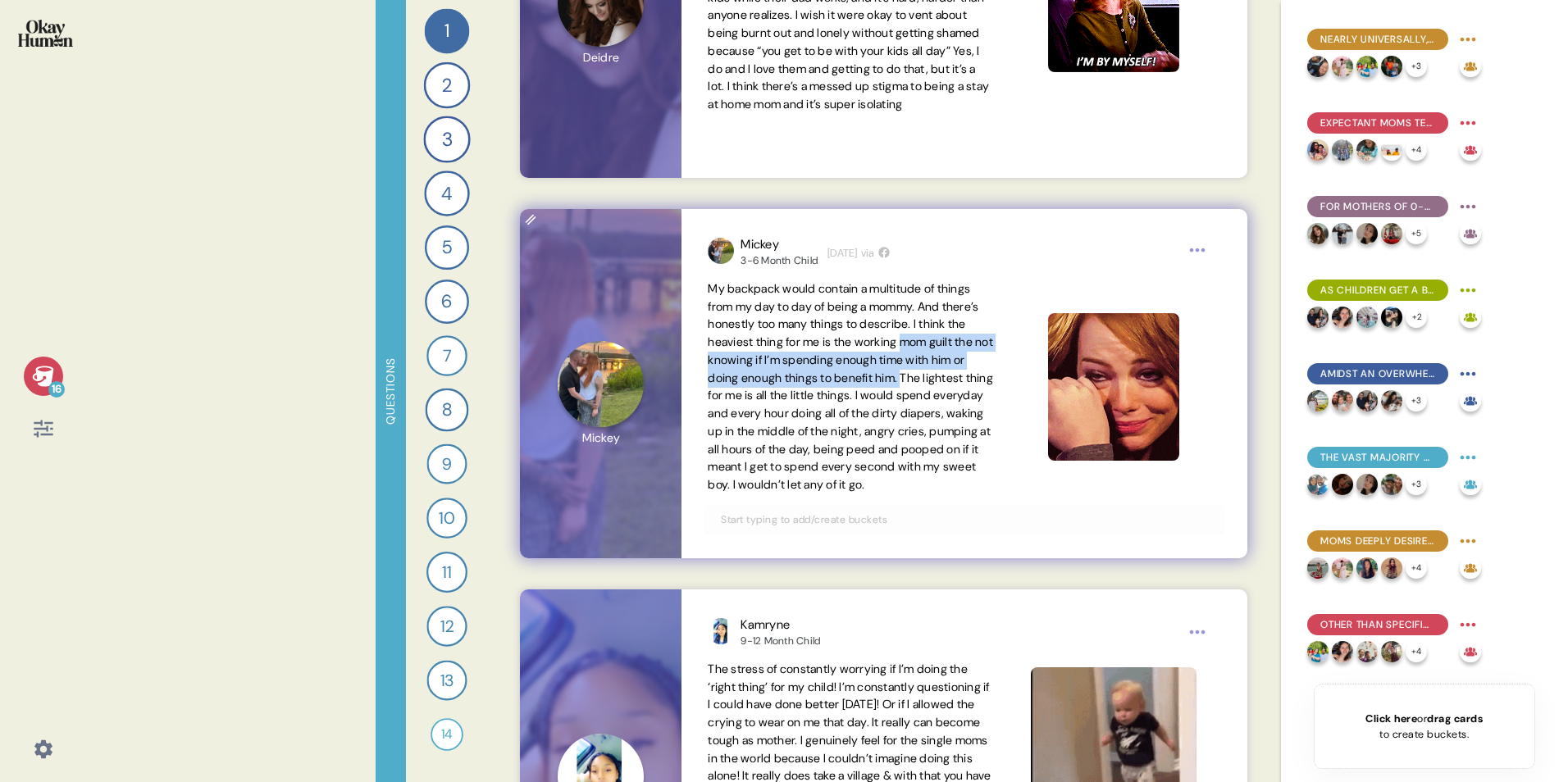
click at [735, 396] on span "My backpack would contain a multitude of things from my day to day of being a m…" at bounding box center [850, 386] width 286 height 211
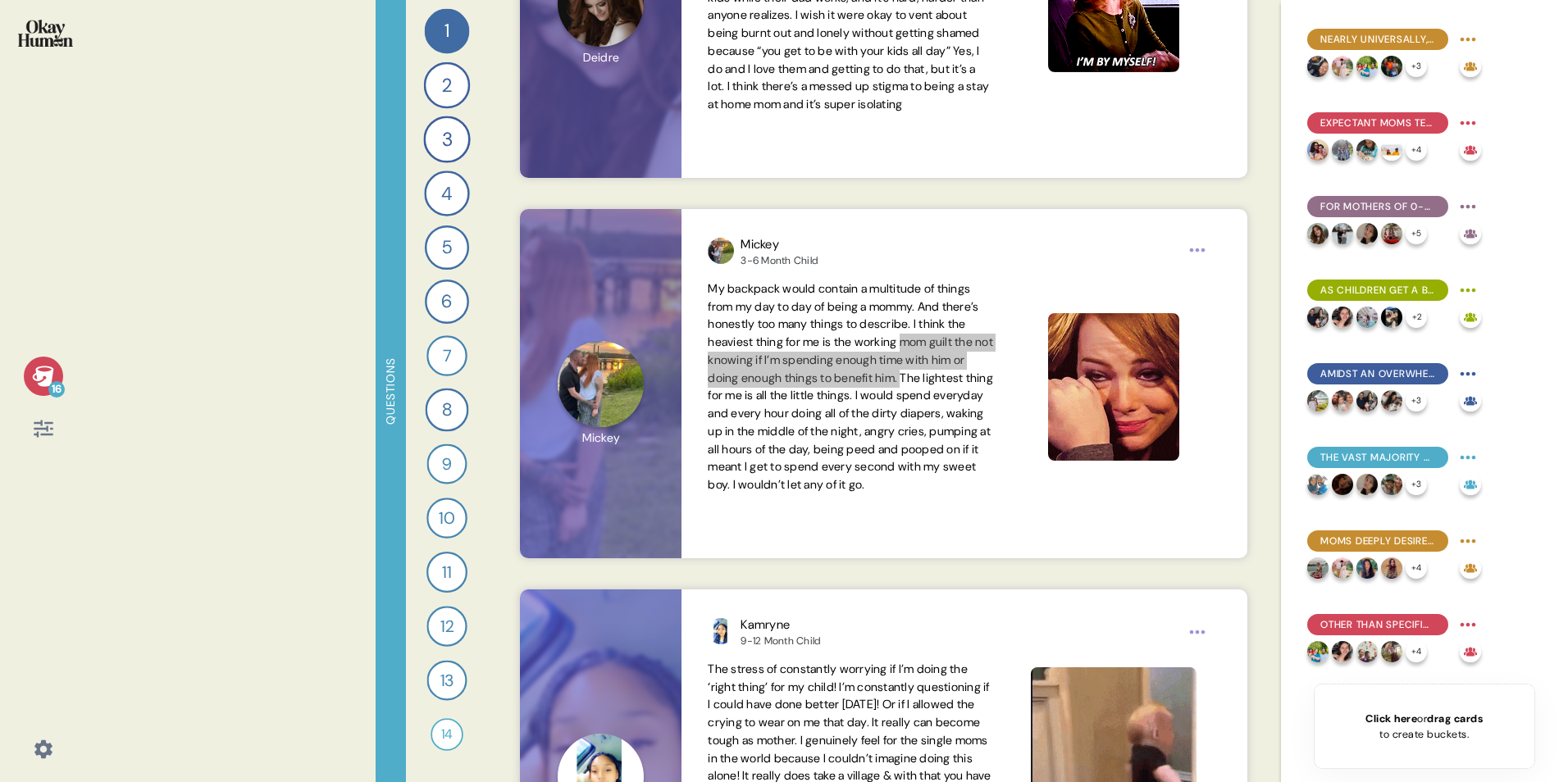
scroll to position [22051, 0]
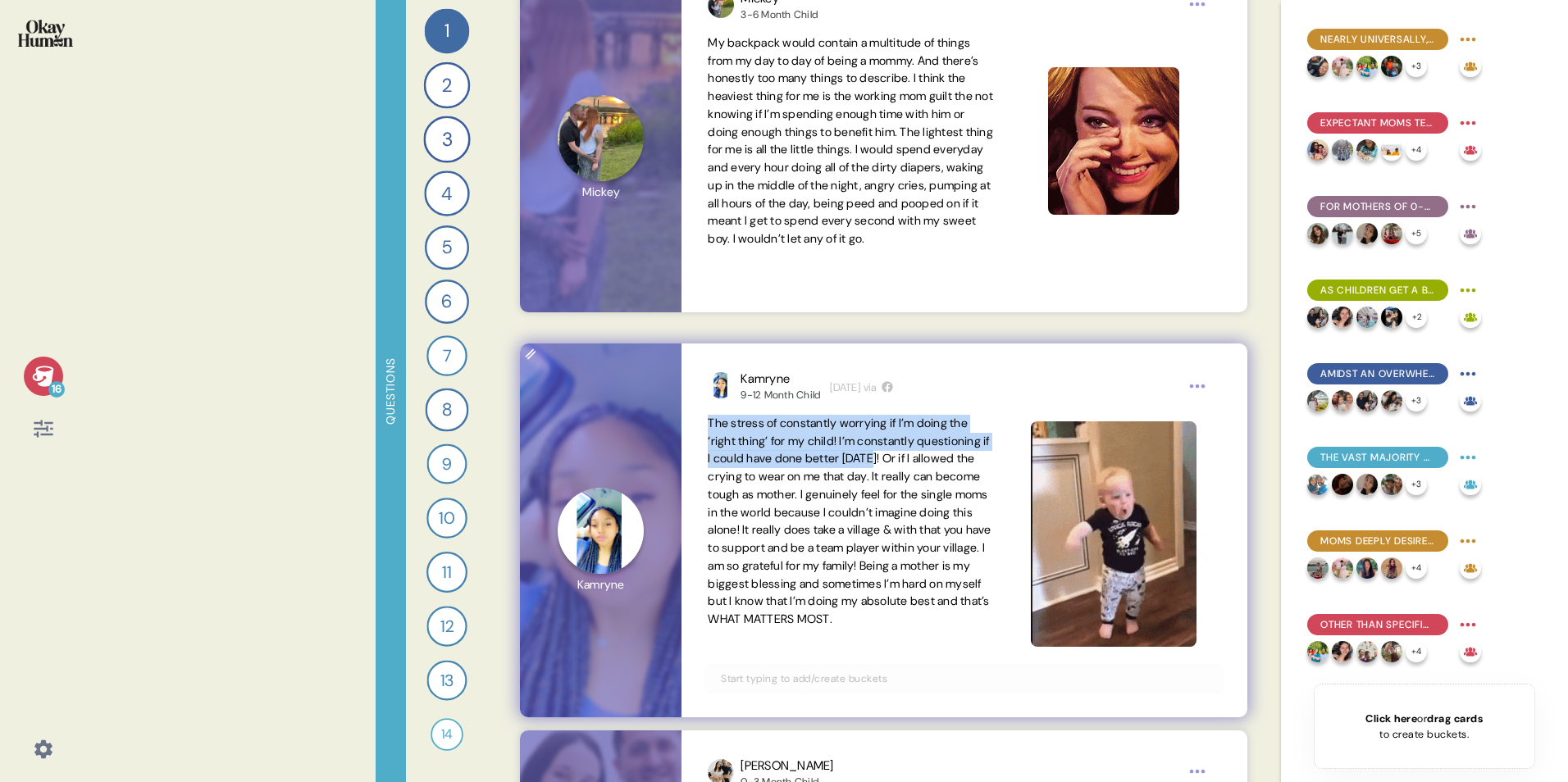
drag, startPoint x: 710, startPoint y: 421, endPoint x: 964, endPoint y: 463, distance: 257.4
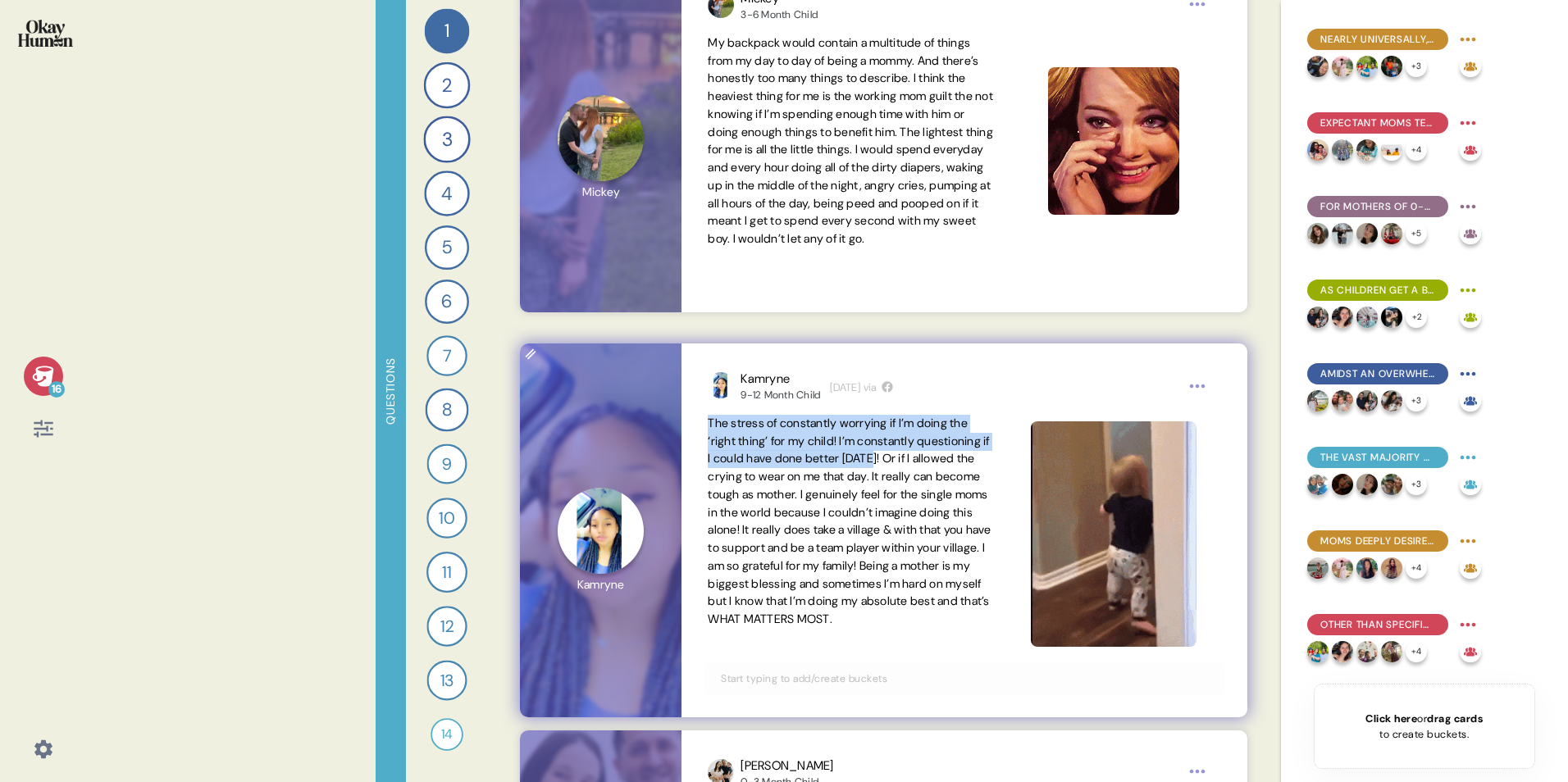
click at [964, 463] on span "The stress of constantly worrying if I’m doing the ‘right thing’ for my child! …" at bounding box center [849, 521] width 283 height 211
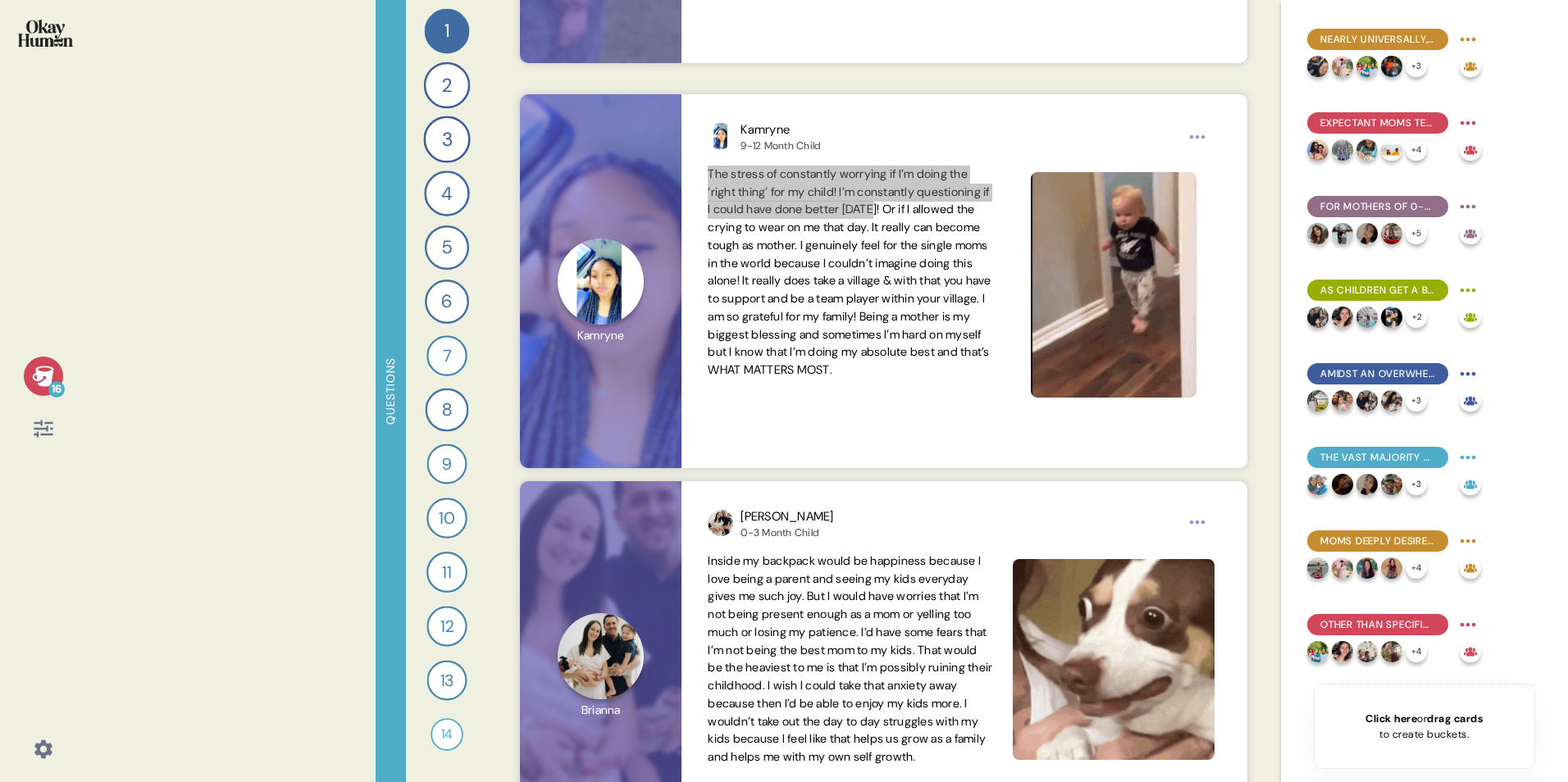
scroll to position [22380, 0]
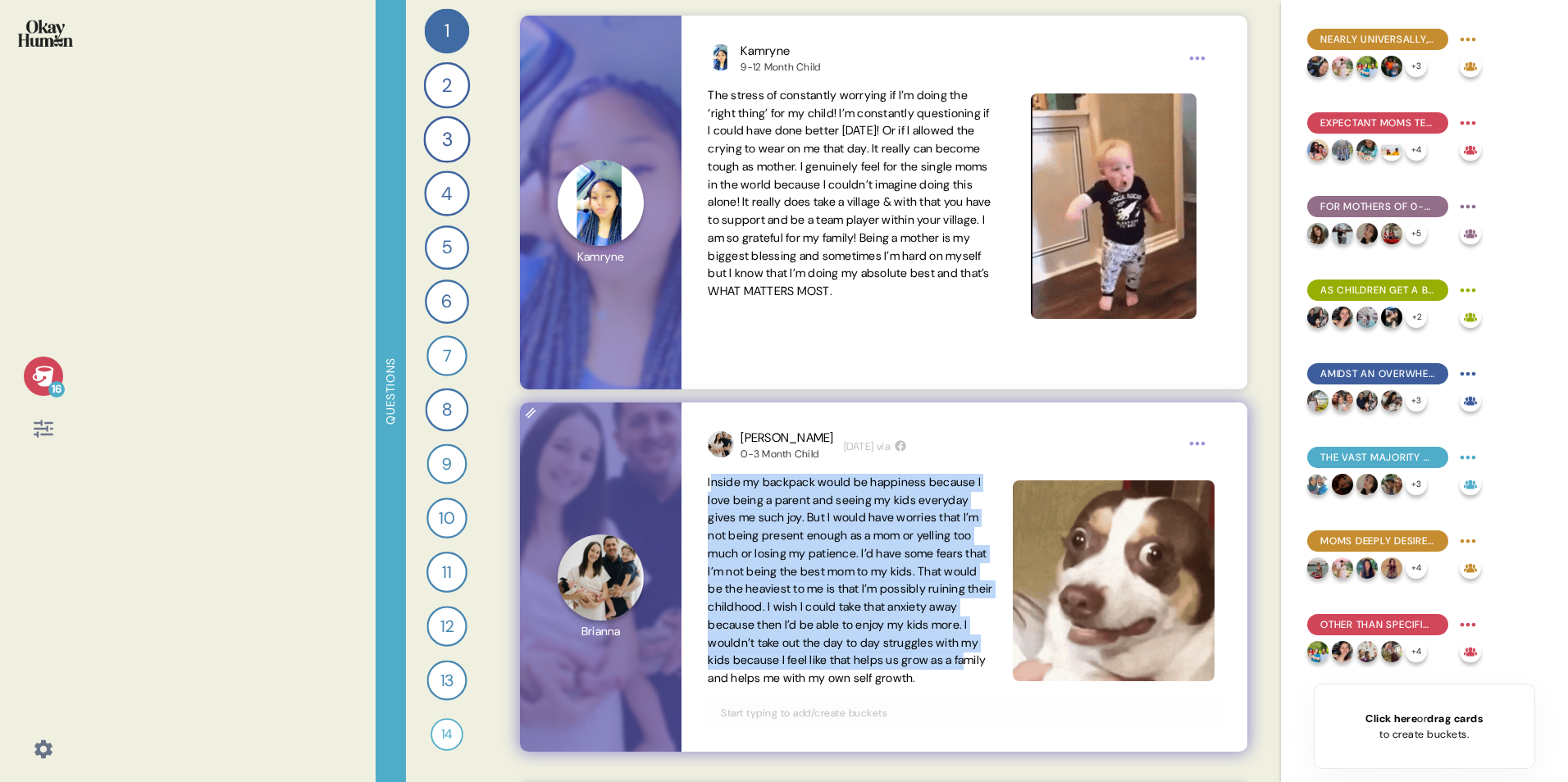
drag, startPoint x: 710, startPoint y: 480, endPoint x: 857, endPoint y: 683, distance: 250.6
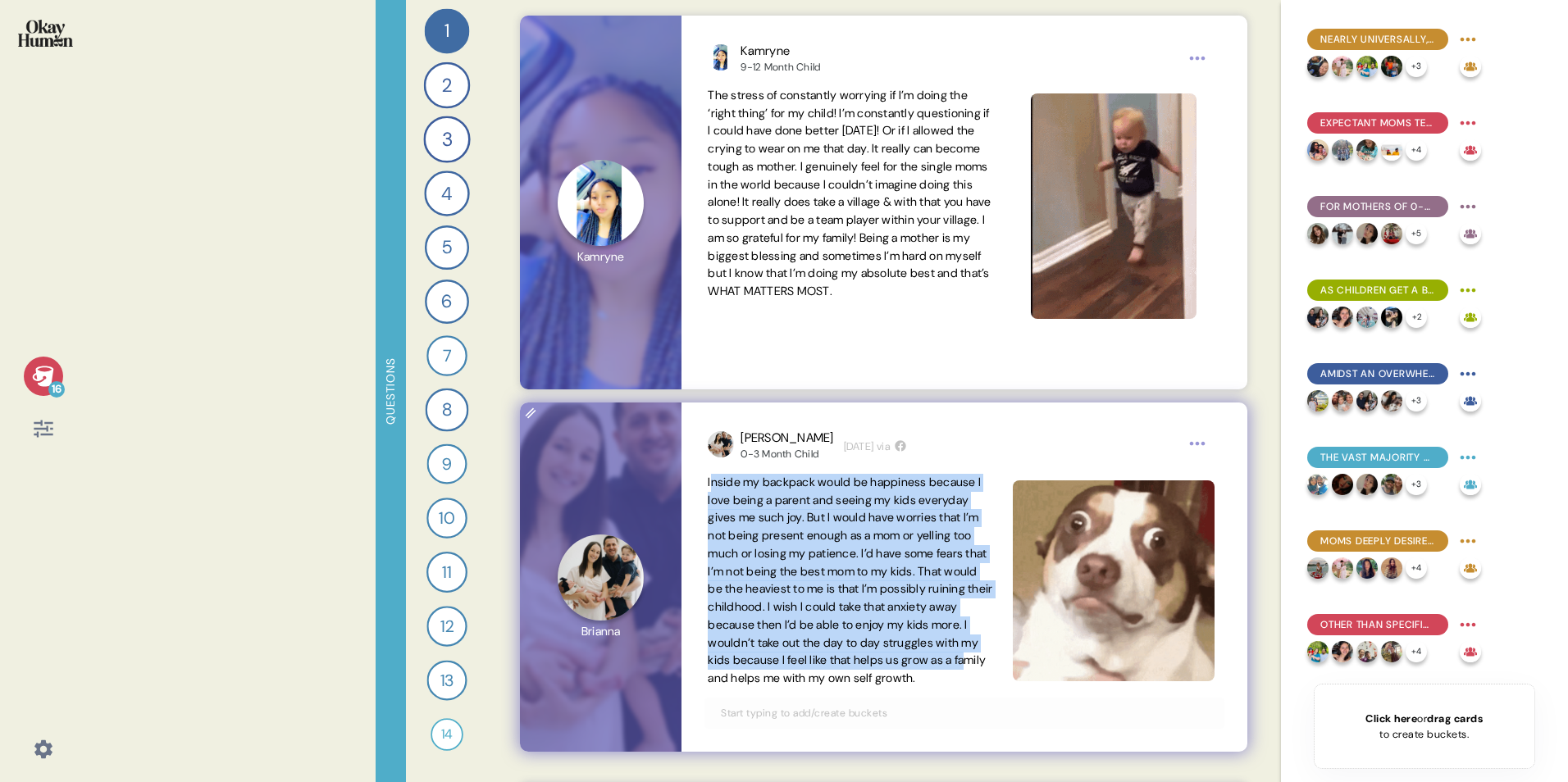
click at [857, 486] on span "Inside my backpack would be happiness because I love being a parent and seeing …" at bounding box center [850, 580] width 285 height 211
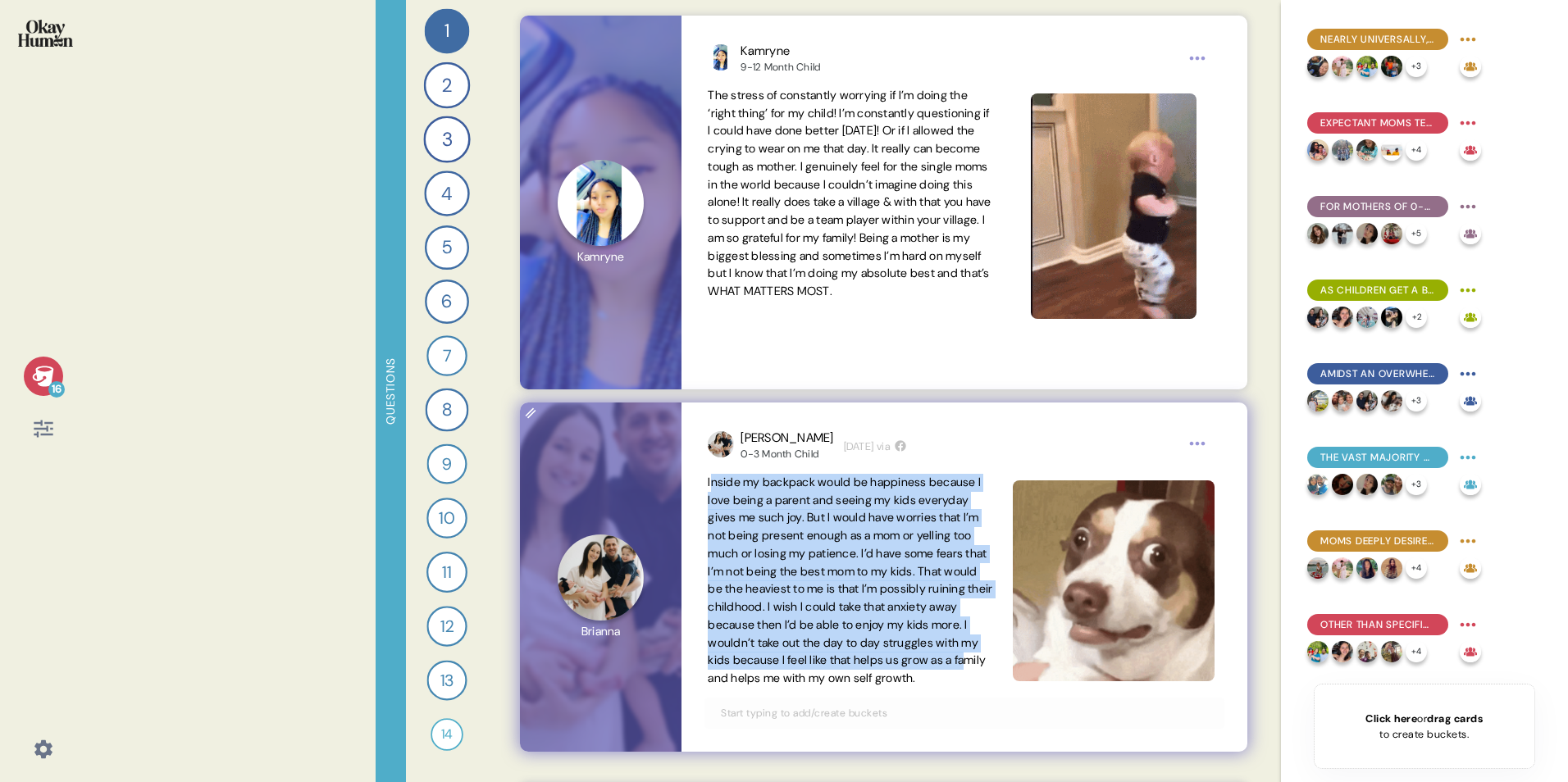
drag, startPoint x: 857, startPoint y: 683, endPoint x: 778, endPoint y: 561, distance: 145.3
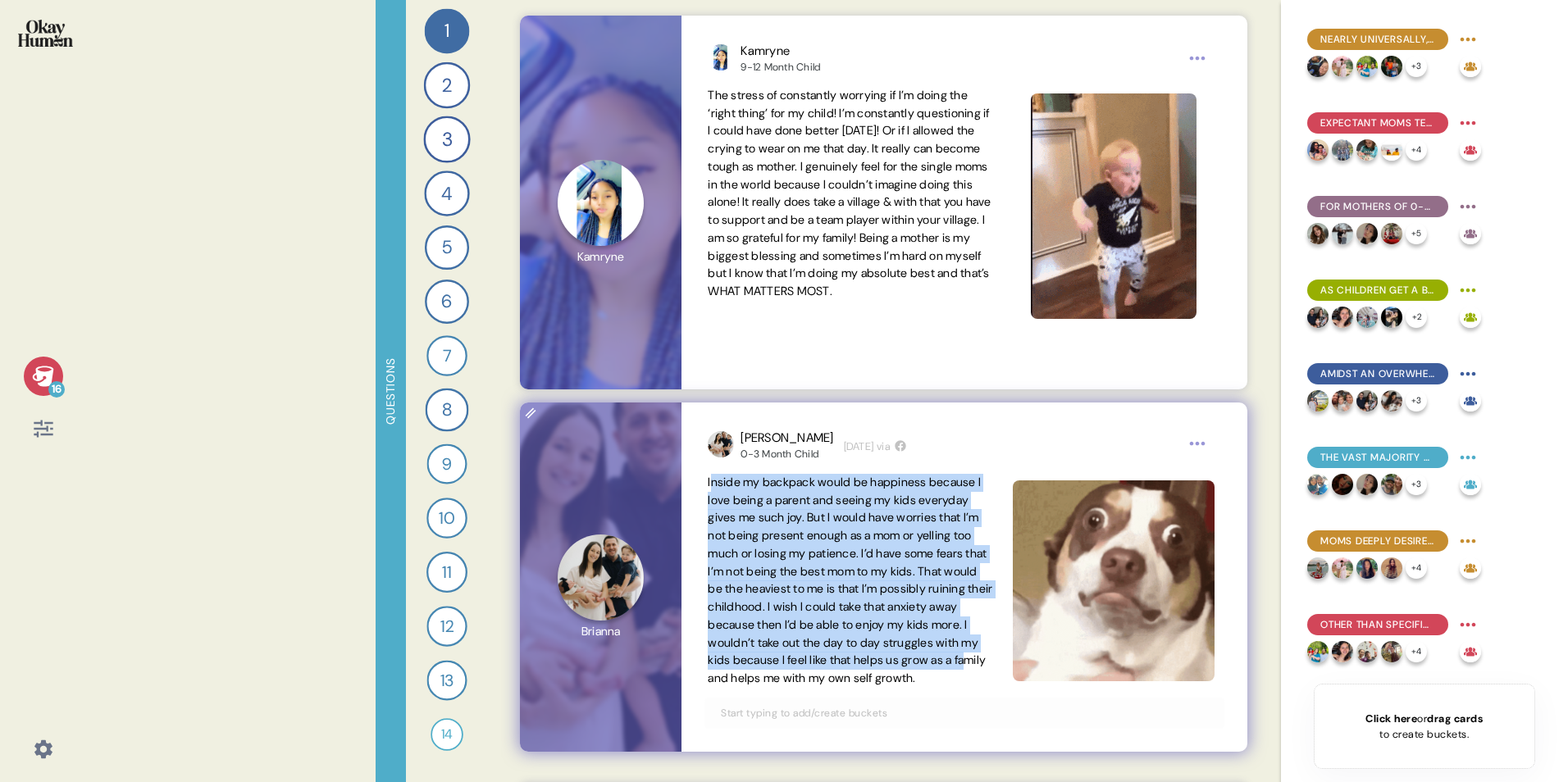
click at [778, 486] on span "Inside my backpack would be happiness because I love being a parent and seeing …" at bounding box center [850, 580] width 286 height 214
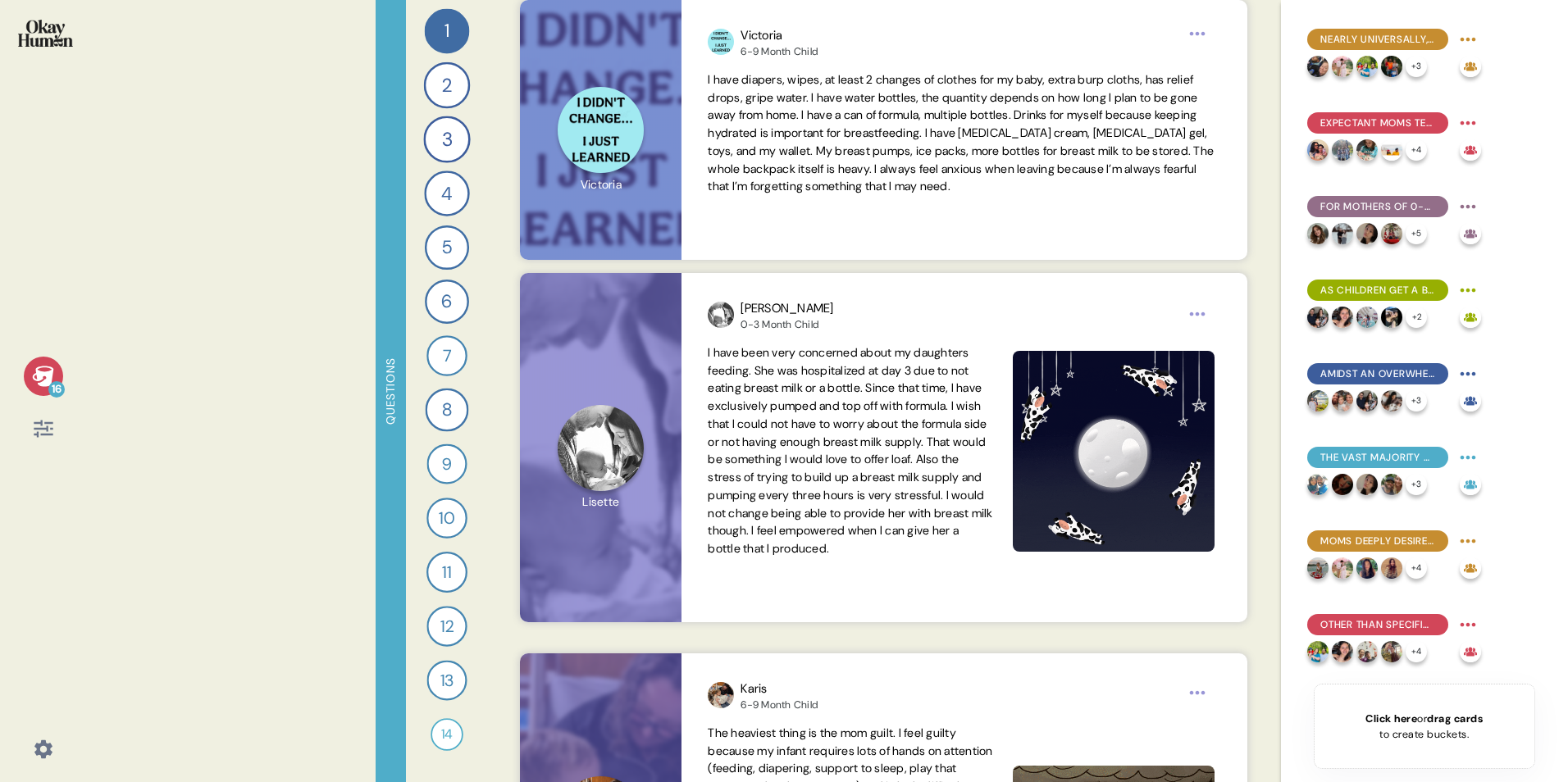
scroll to position [23199, 0]
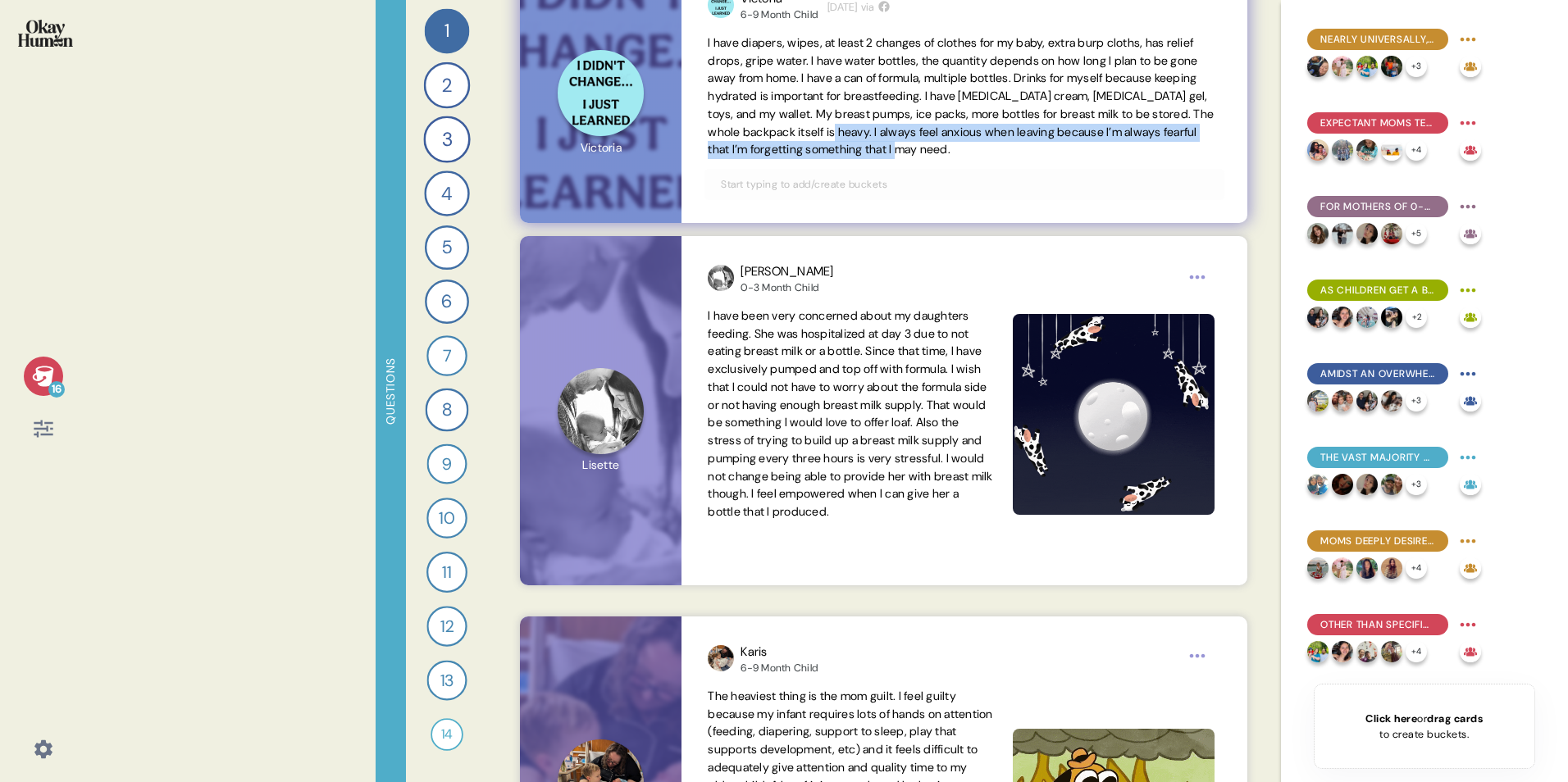
drag, startPoint x: 989, startPoint y: 129, endPoint x: 1139, endPoint y: 146, distance: 151.0
click at [1030, 146] on span "I have diapers, wipes, at least 2 changes of clothes for my baby, extra burp cl…" at bounding box center [964, 97] width 512 height 125
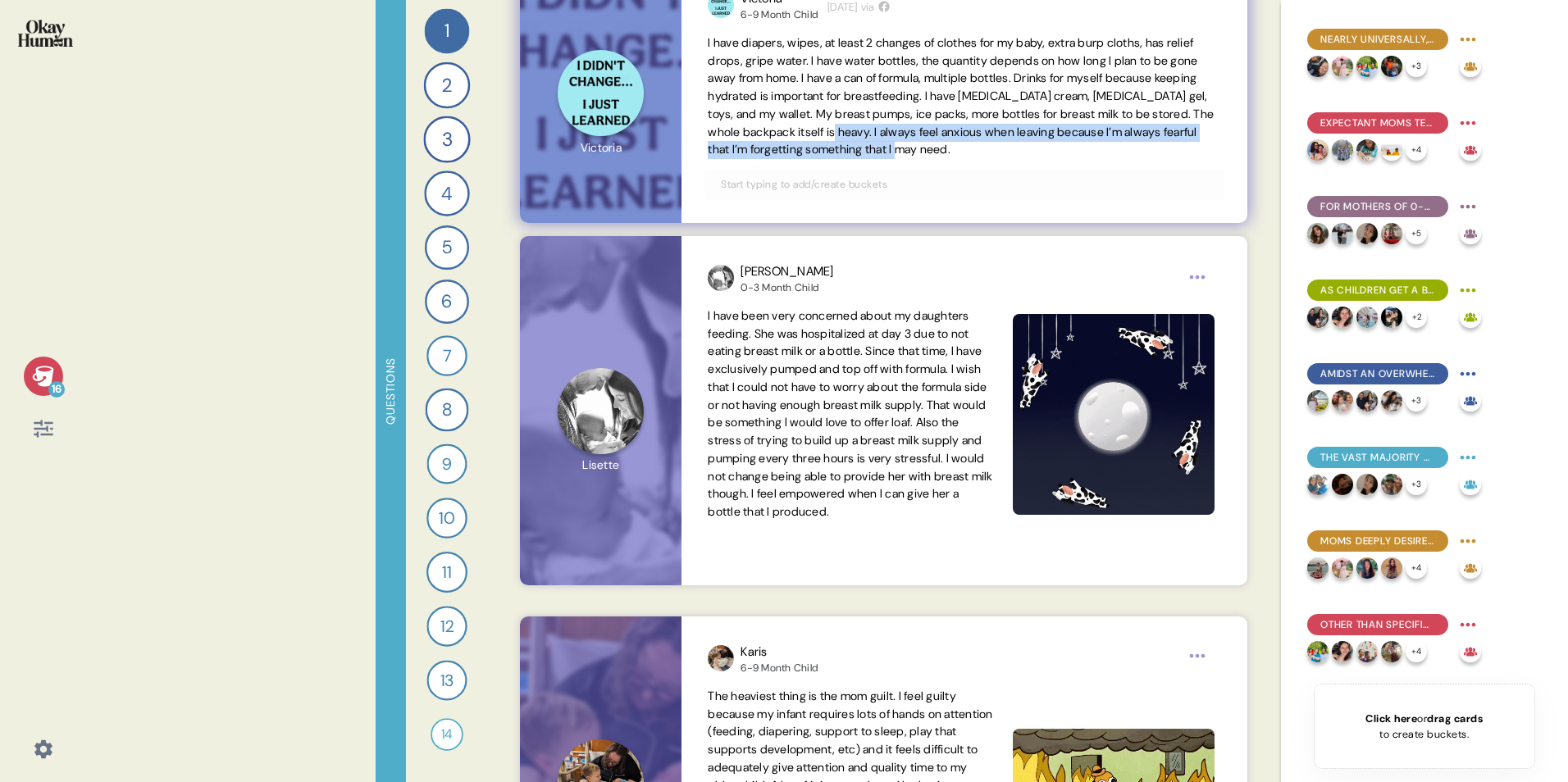
click at [764, 143] on span "I have diapers, wipes, at least 2 changes of clothes for my baby, extra burp cl…" at bounding box center [960, 95] width 506 height 122
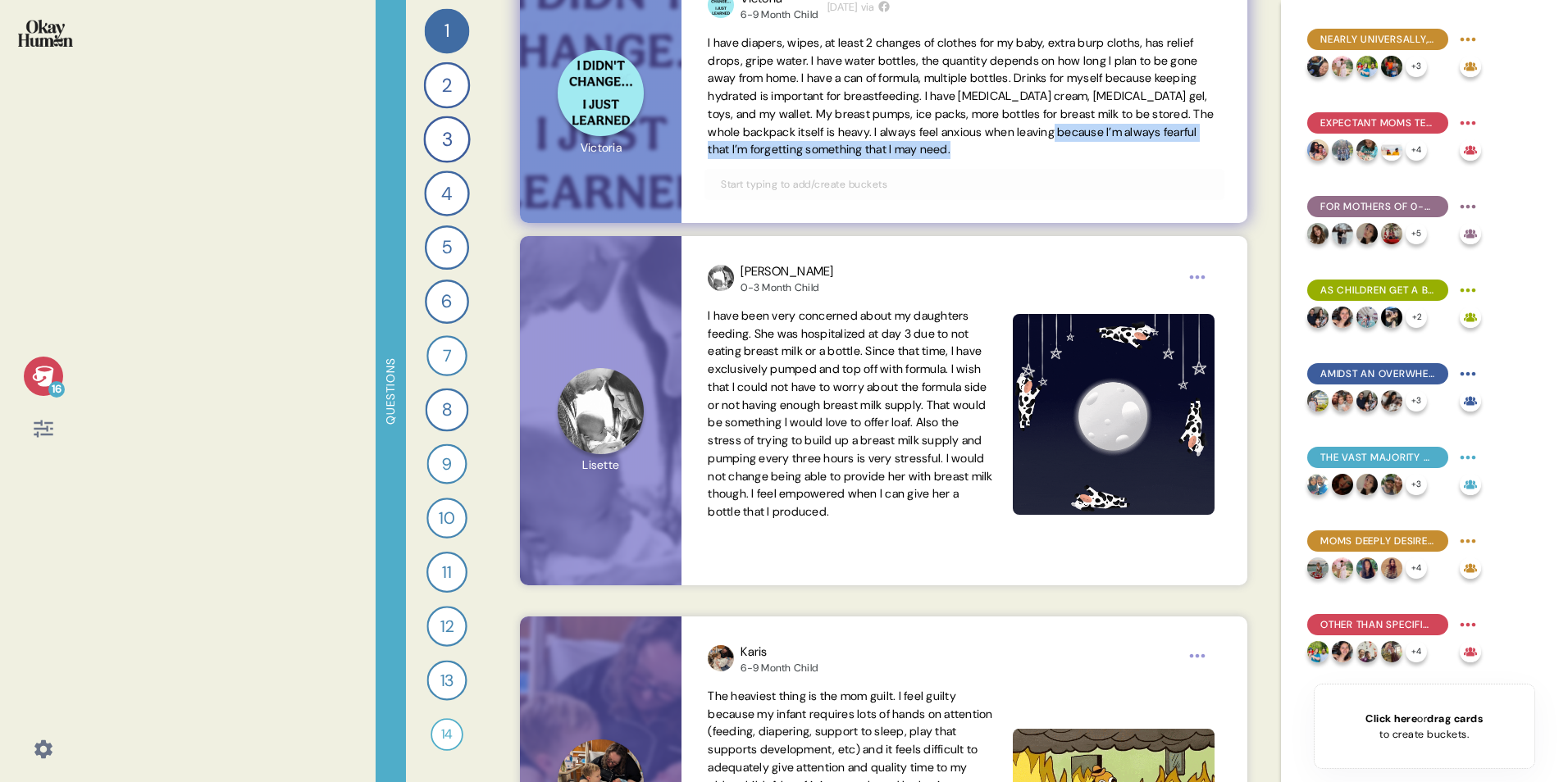
drag, startPoint x: 759, startPoint y: 147, endPoint x: 1203, endPoint y: 170, distance: 444.6
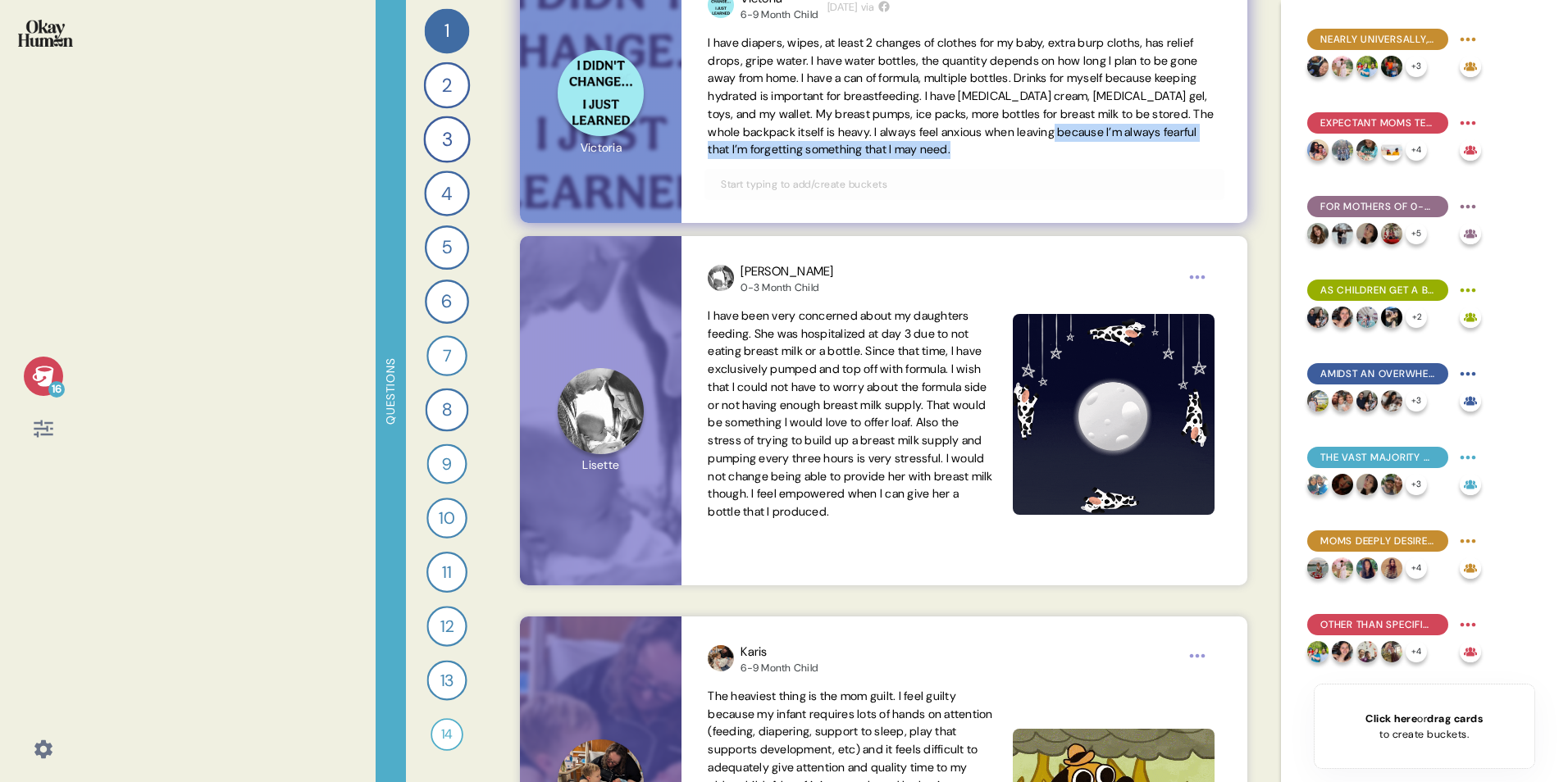
click at [1030, 170] on div "Victoria 6-9 Month Child 3 weeks ago via I have diapers, wipes, at least 2 chan…" at bounding box center [963, 93] width 565 height 260
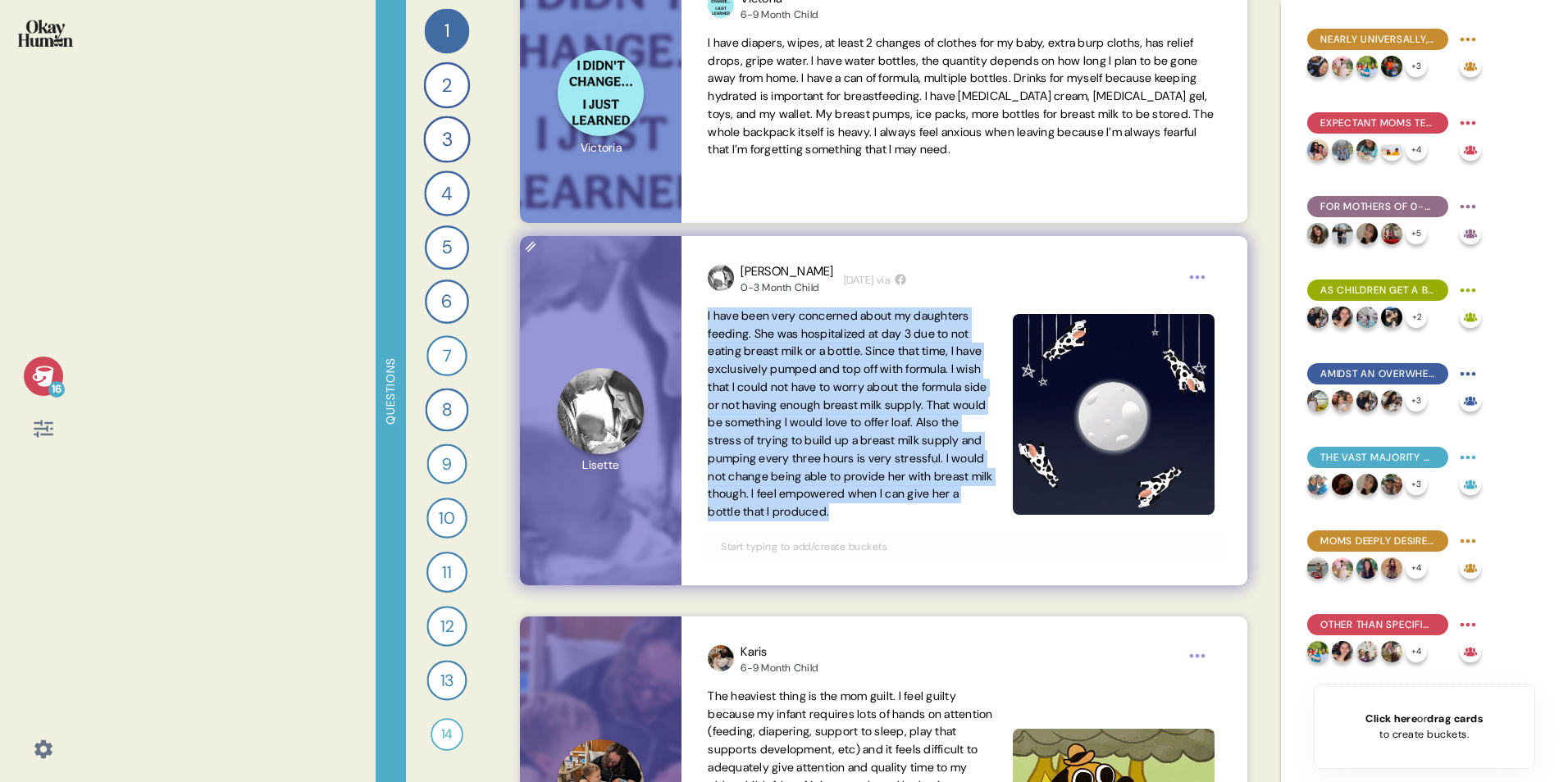
drag, startPoint x: 844, startPoint y: 530, endPoint x: 707, endPoint y: 307, distance: 261.7
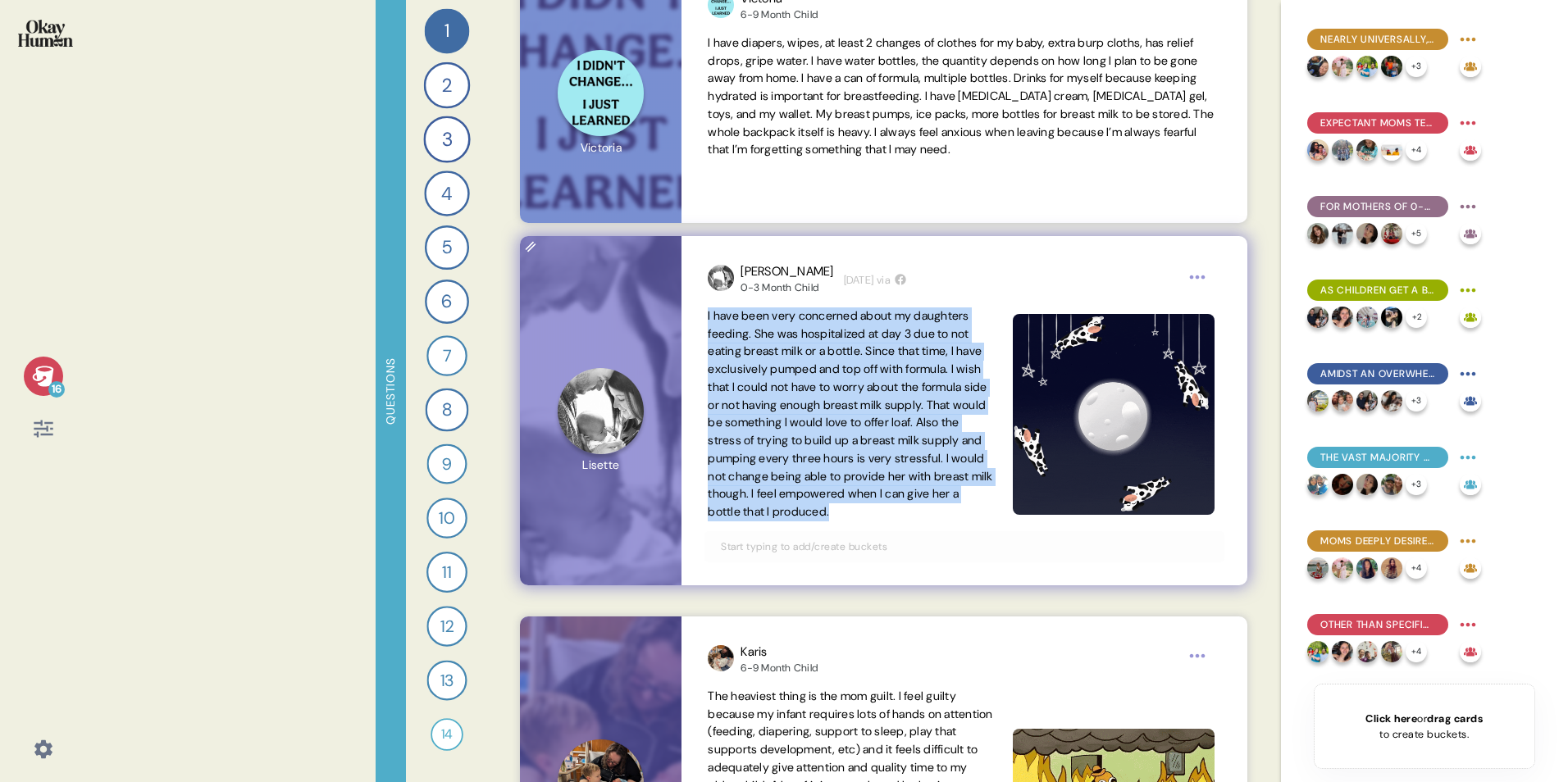
click at [707, 307] on div "Lisette 0-3 Month Child 4 weeks ago via I have been very concerned about my dau…" at bounding box center [963, 410] width 565 height 349
drag, startPoint x: 707, startPoint y: 307, endPoint x: 734, endPoint y: 349, distance: 49.9
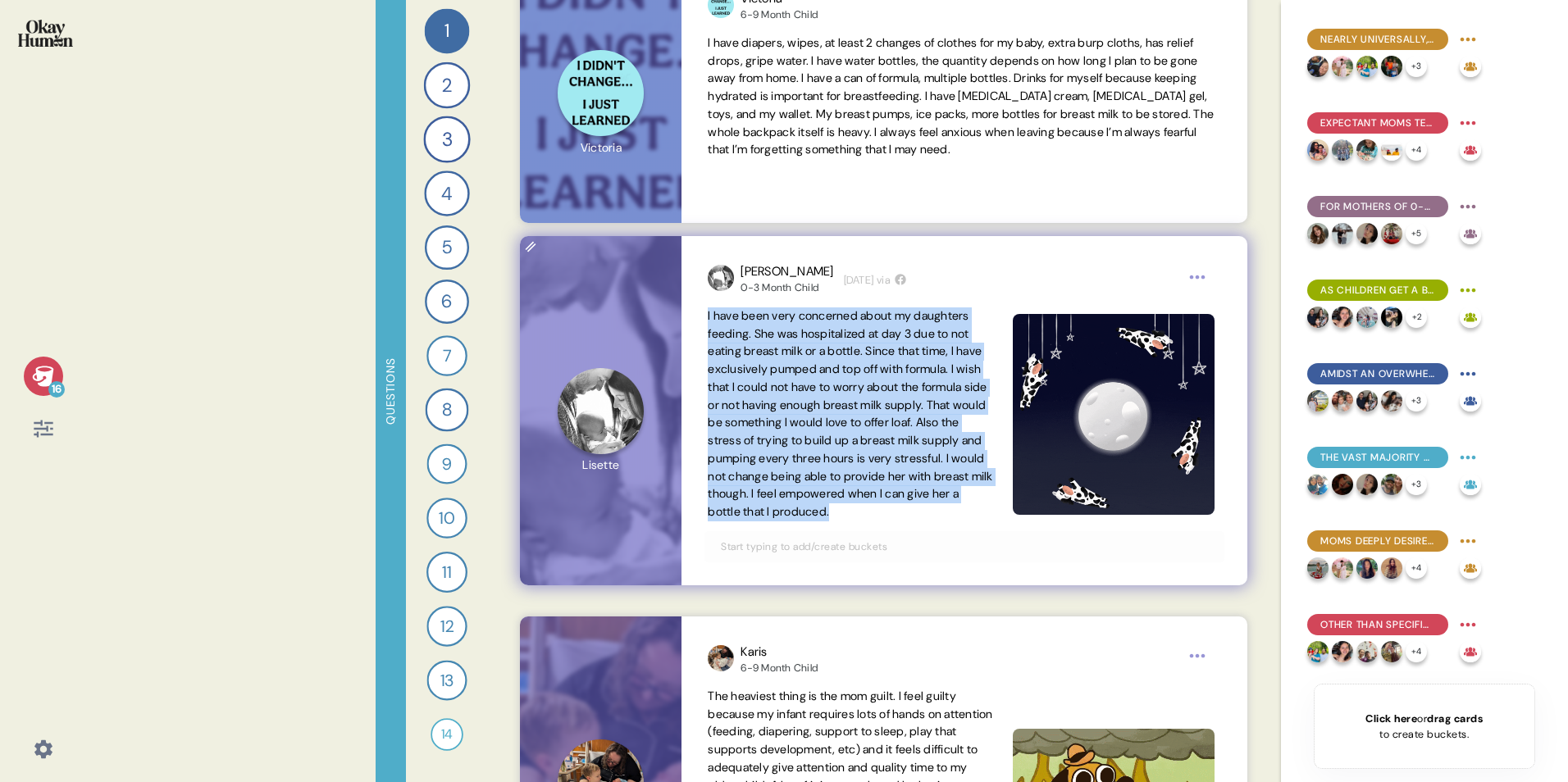
click at [734, 349] on span "I have been very concerned about my daughters feeding. She was hospitalized at …" at bounding box center [850, 414] width 285 height 211
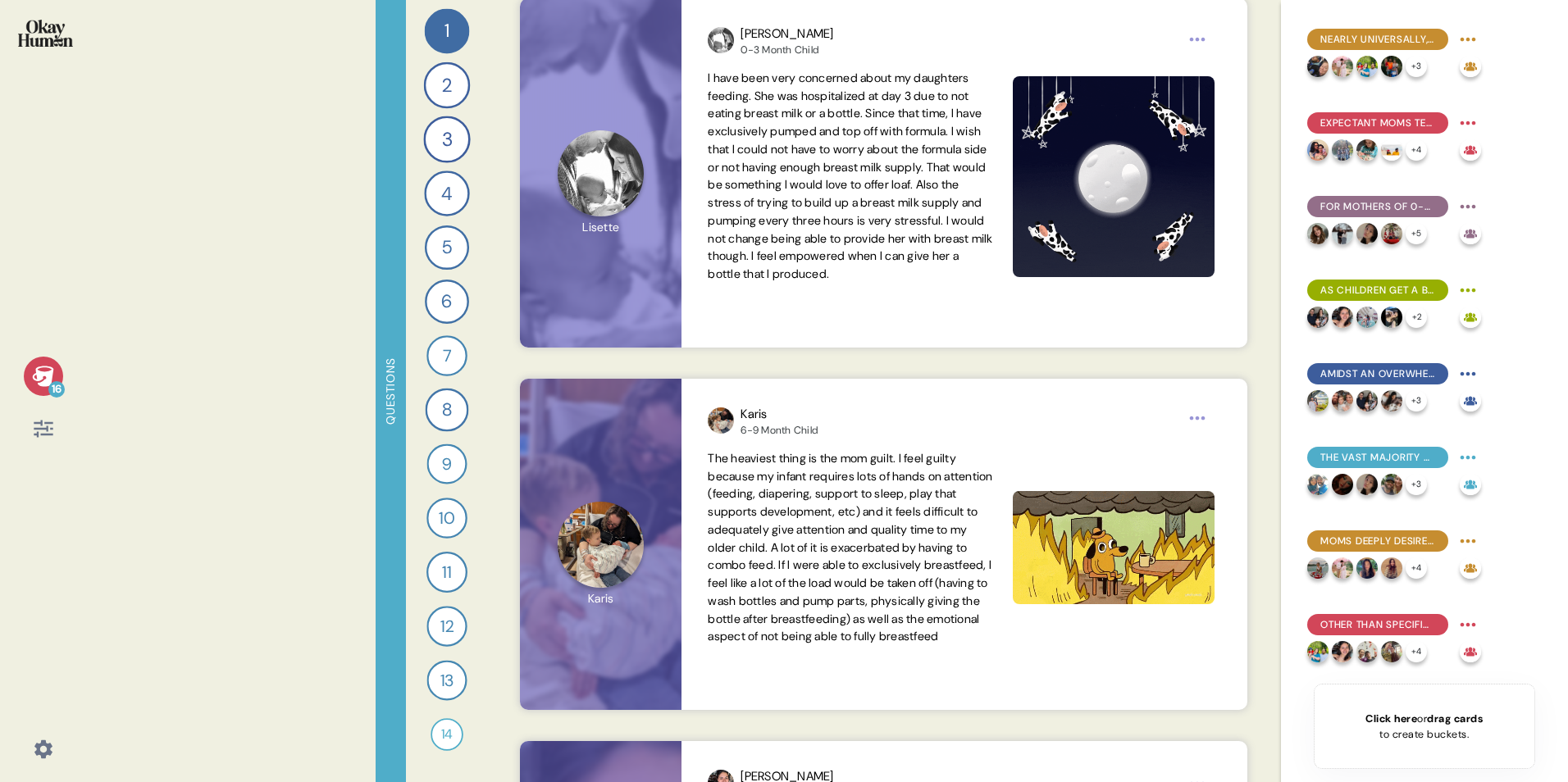
scroll to position [23445, 0]
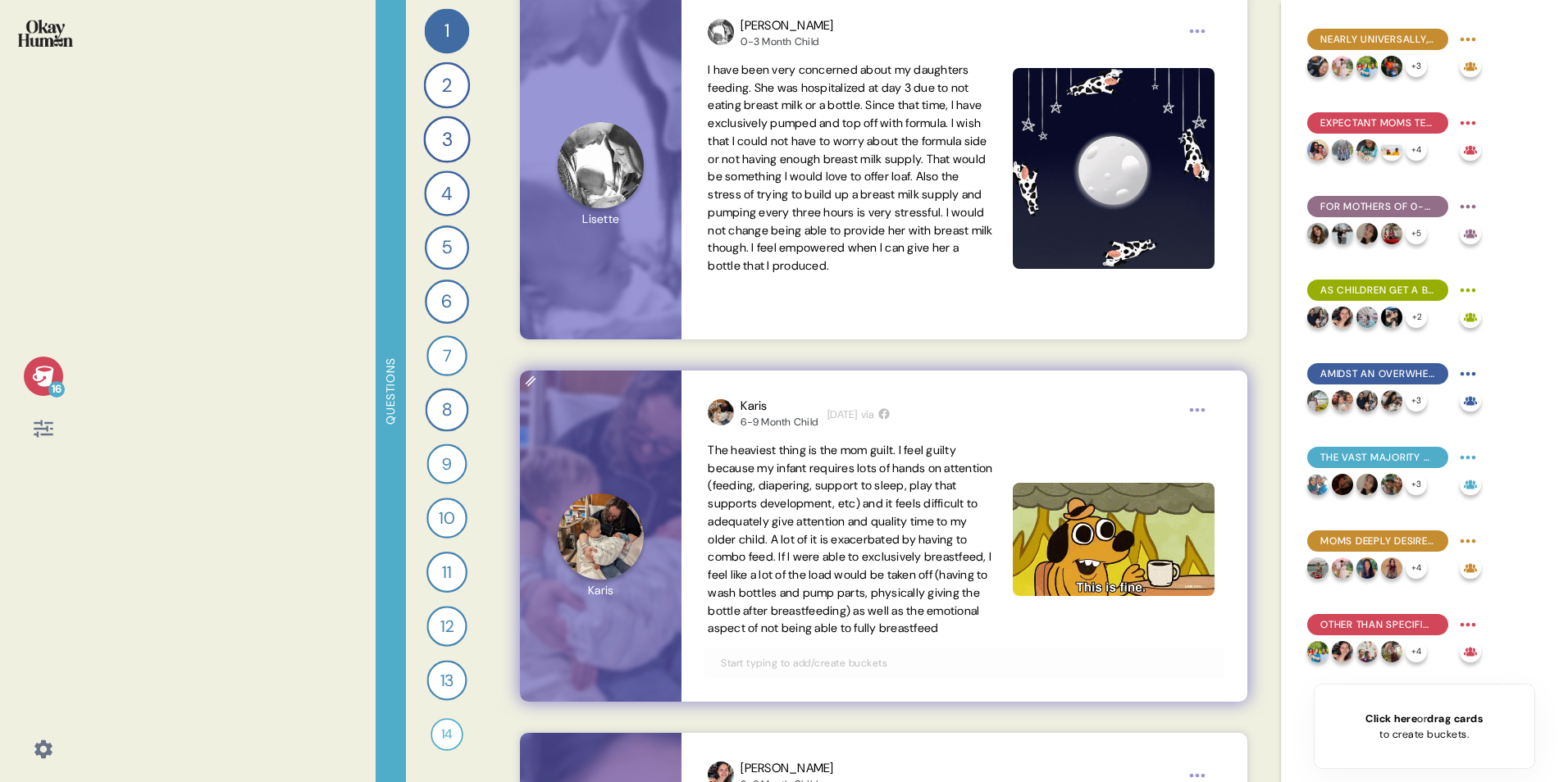
click at [925, 486] on div at bounding box center [963, 664] width 519 height 31
click at [899, 486] on input "text" at bounding box center [963, 664] width 506 height 18
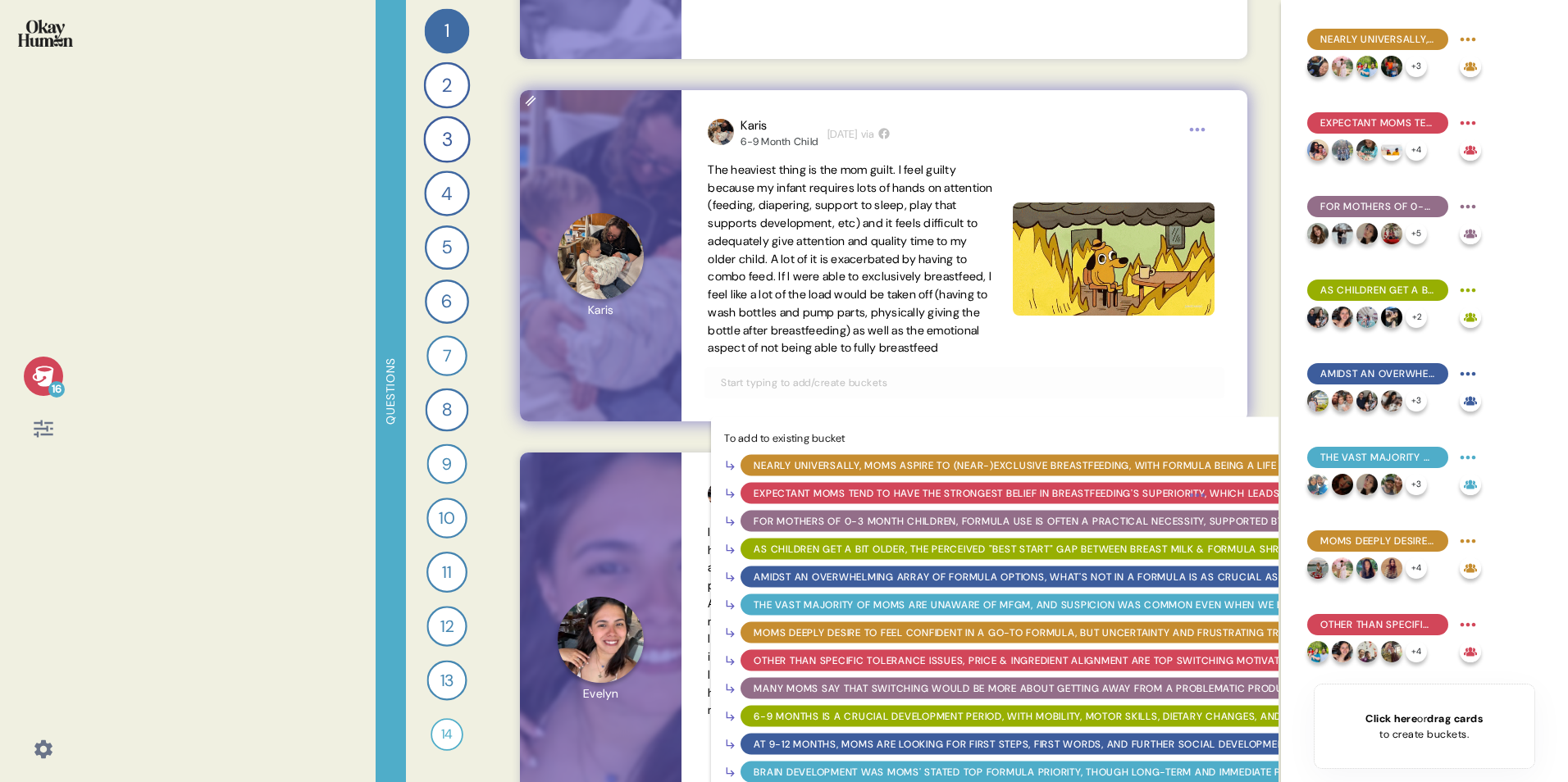
scroll to position [23773, 0]
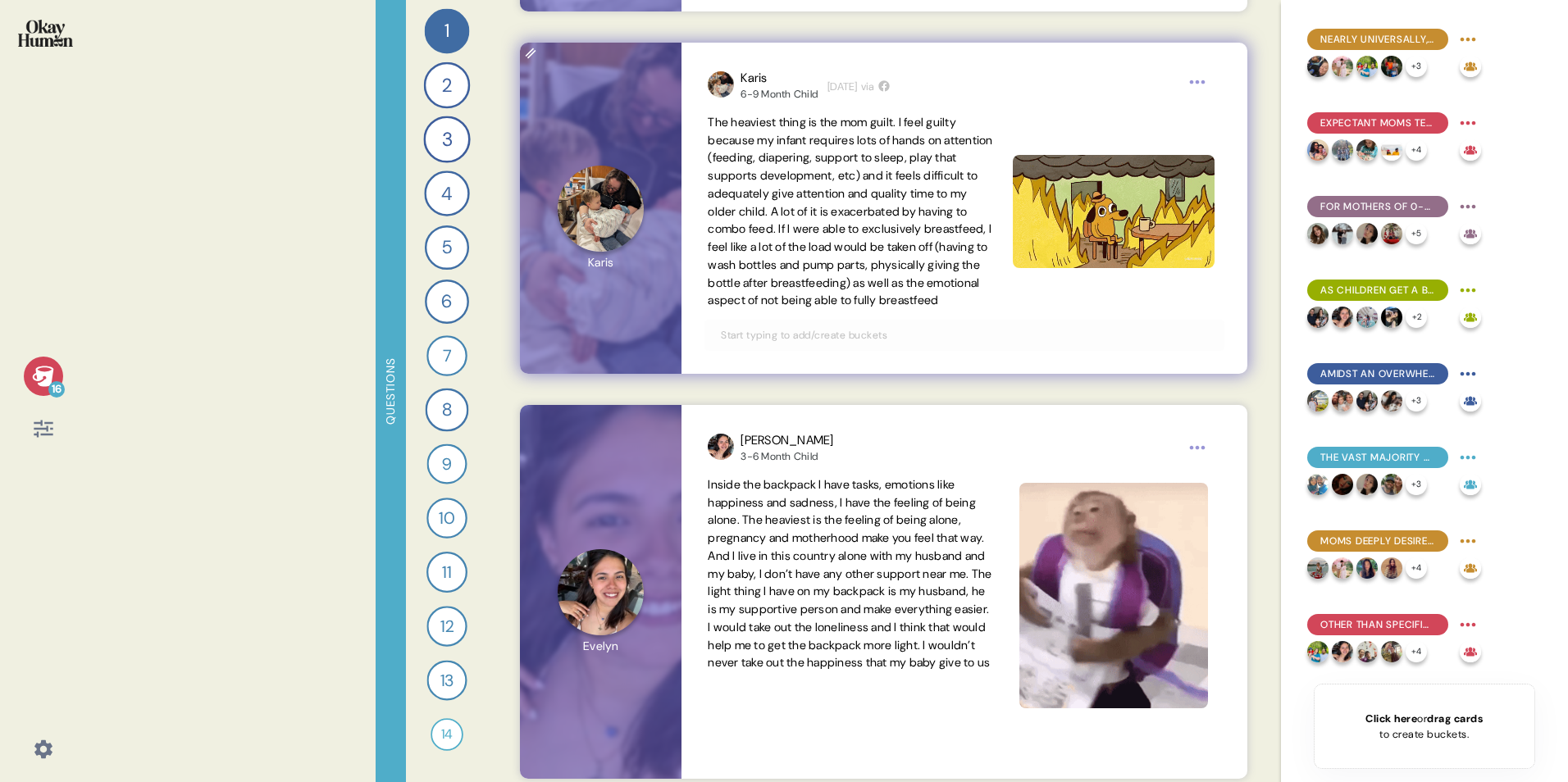
click at [941, 344] on input "text" at bounding box center [963, 335] width 506 height 18
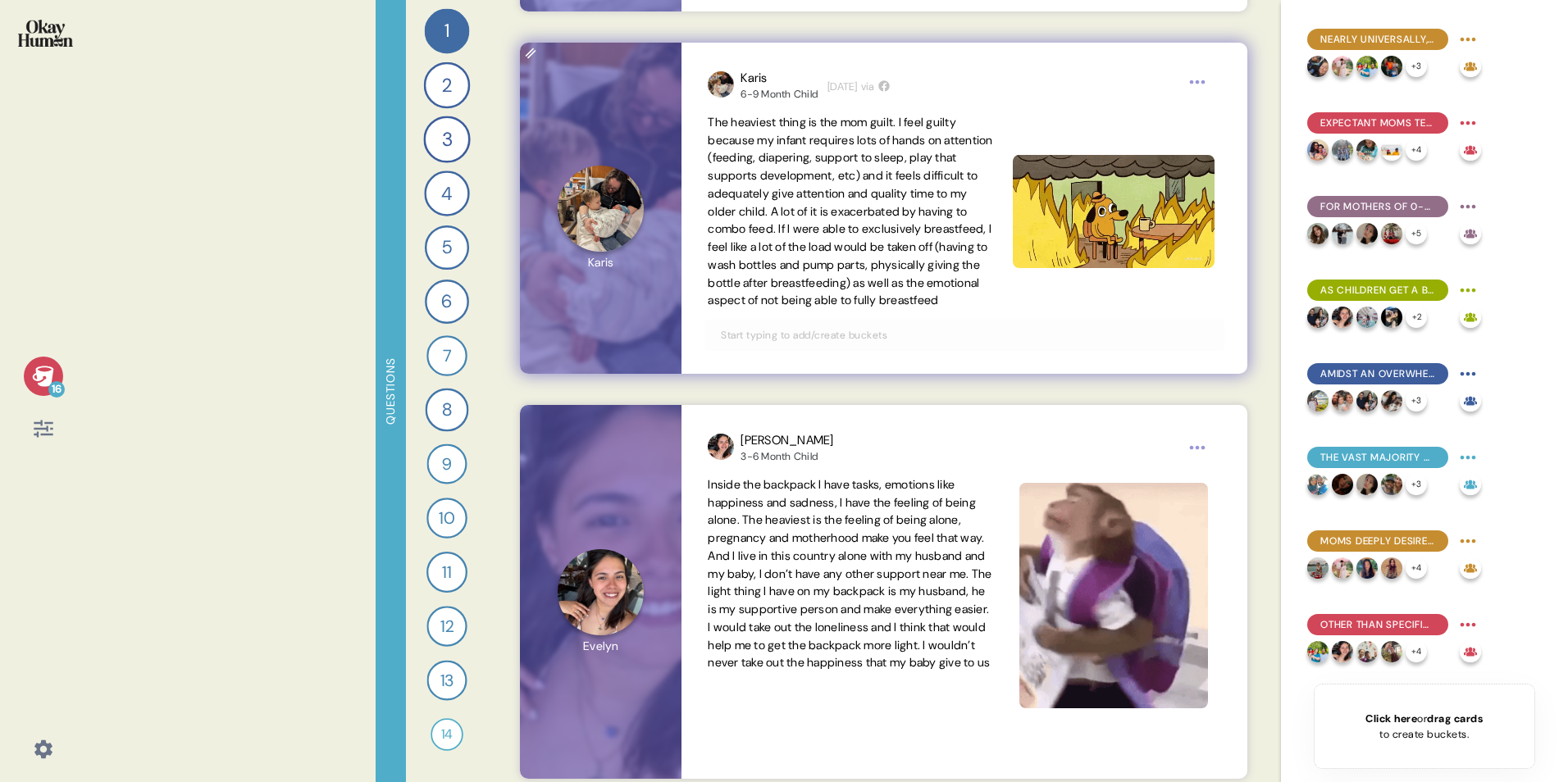
click at [902, 344] on input "text" at bounding box center [963, 335] width 506 height 18
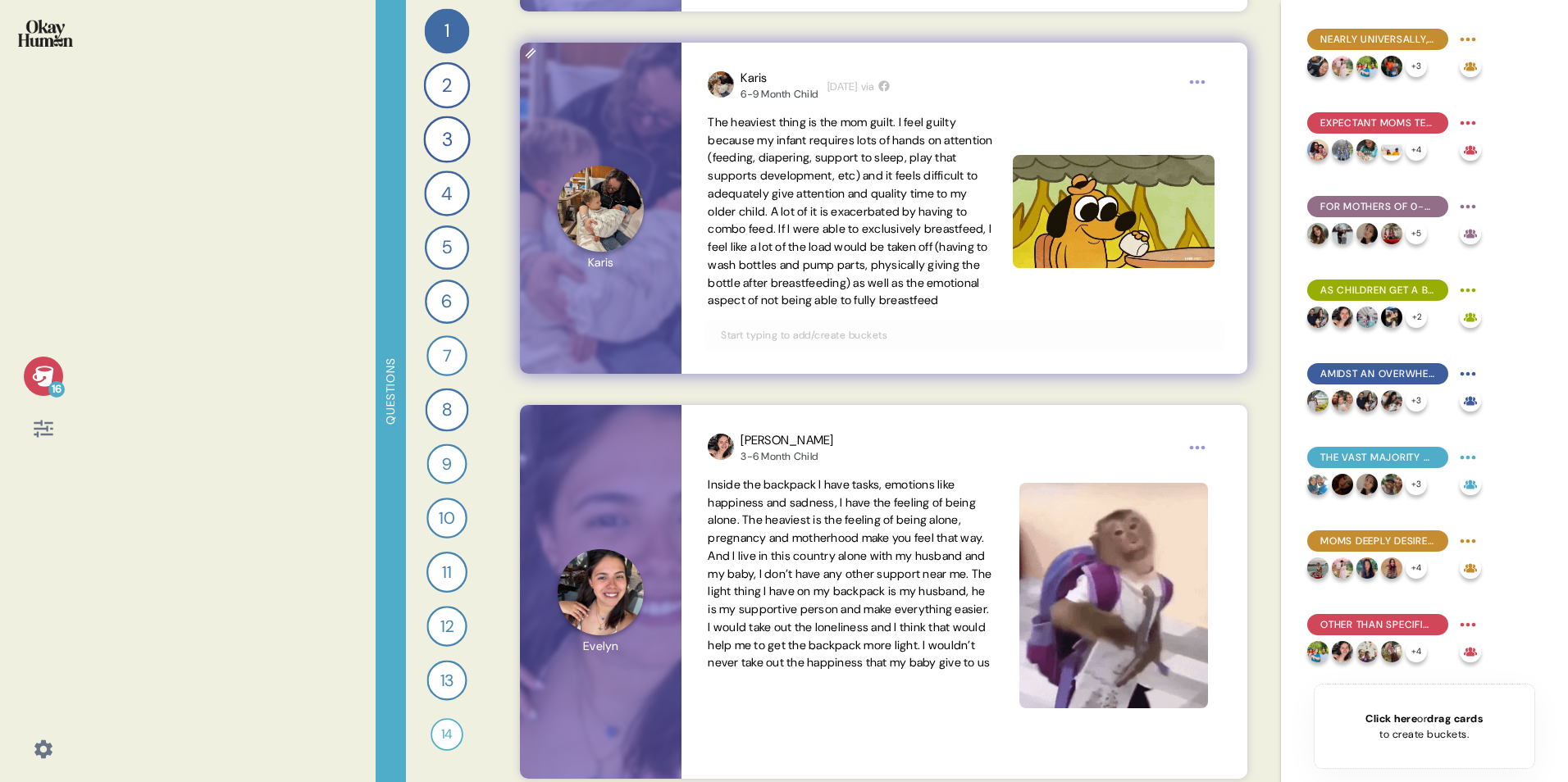
click at [980, 304] on span "The heaviest thing is the mom guilt. I feel guilty because my infant requires l…" at bounding box center [850, 211] width 285 height 194
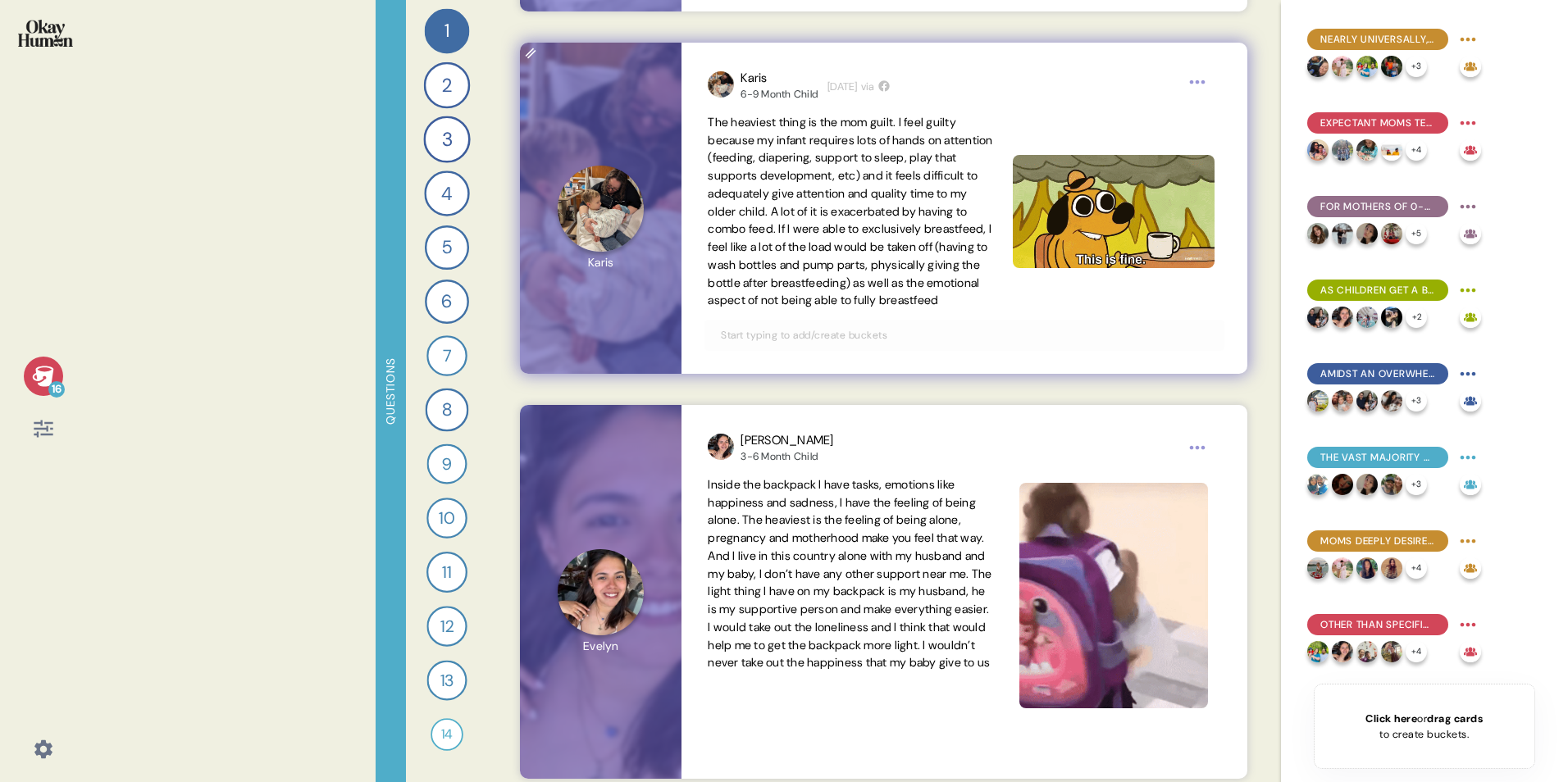
click at [899, 344] on input "text" at bounding box center [963, 335] width 506 height 18
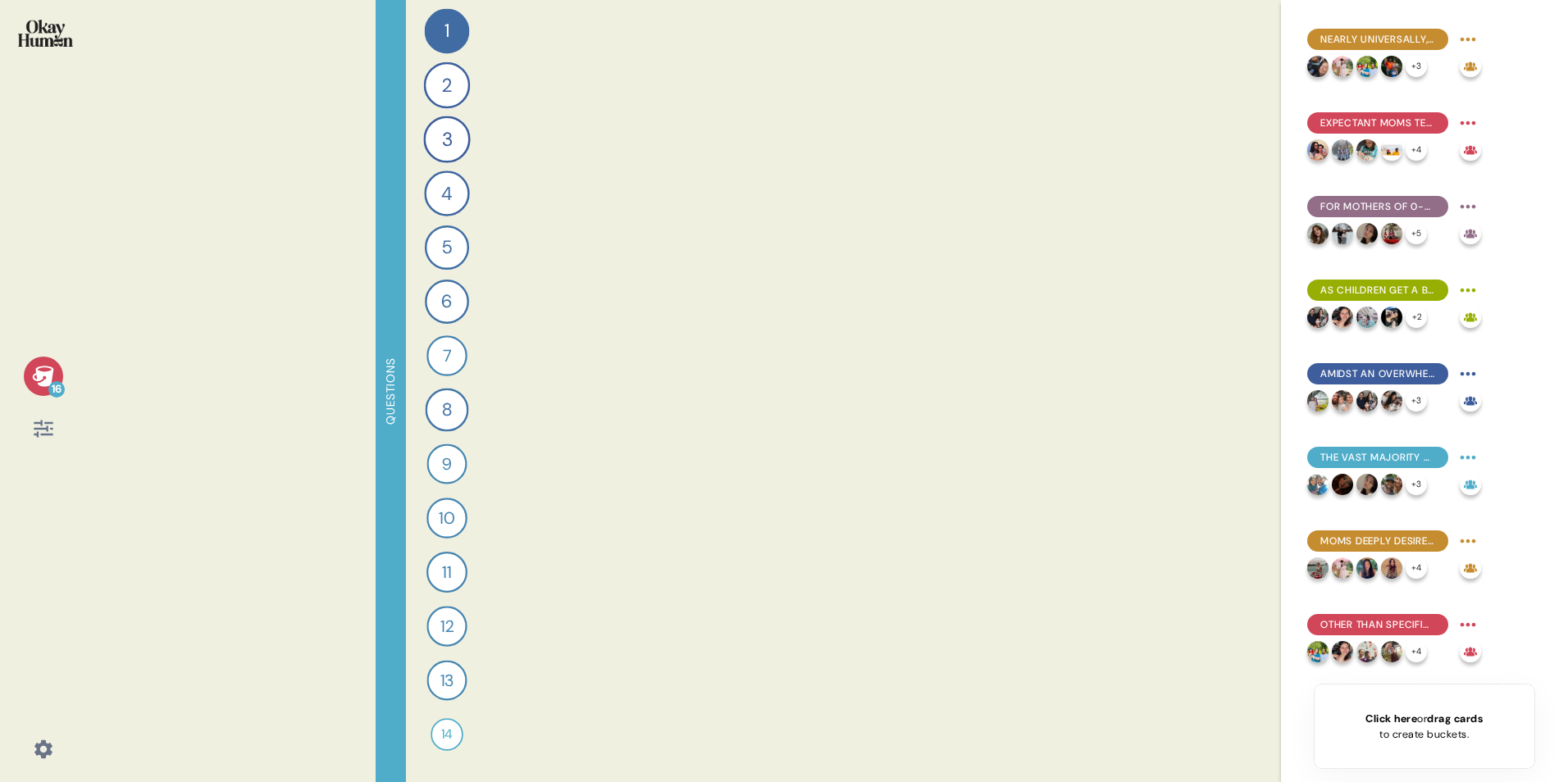
scroll to position [0, 0]
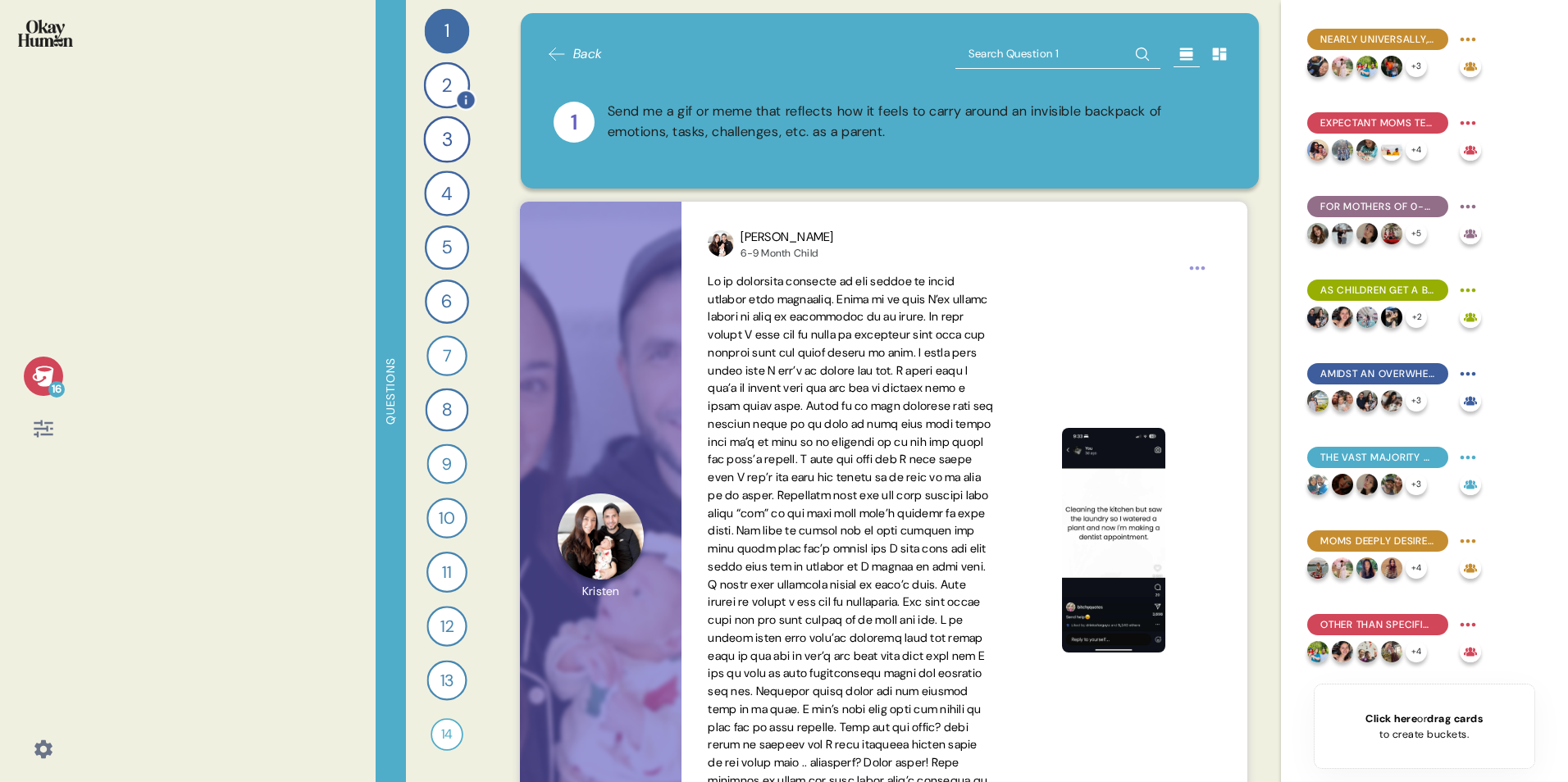
click at [468, 84] on div "2" at bounding box center [447, 85] width 47 height 47
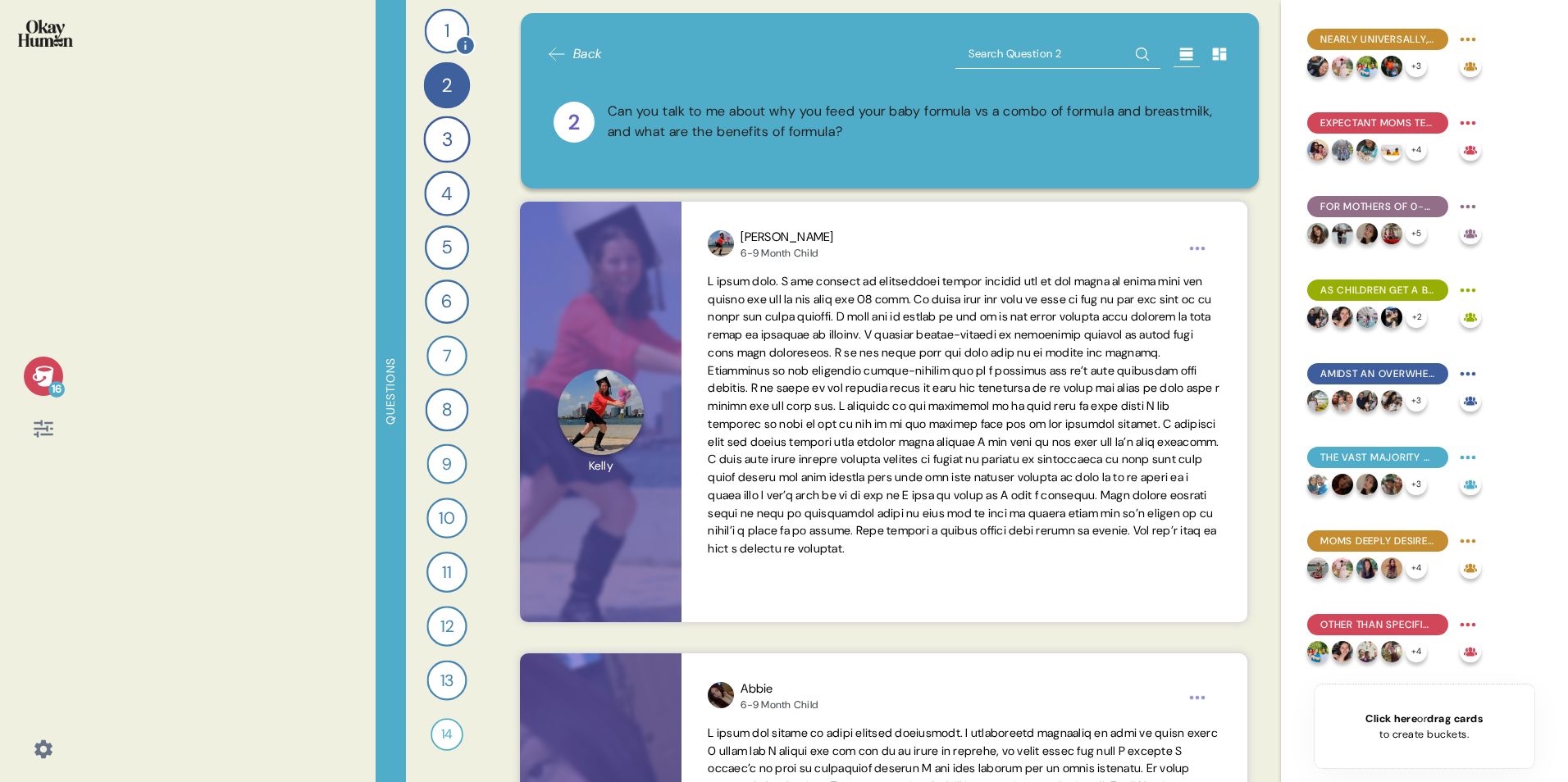
click at [434, 48] on div "1" at bounding box center [447, 31] width 45 height 45
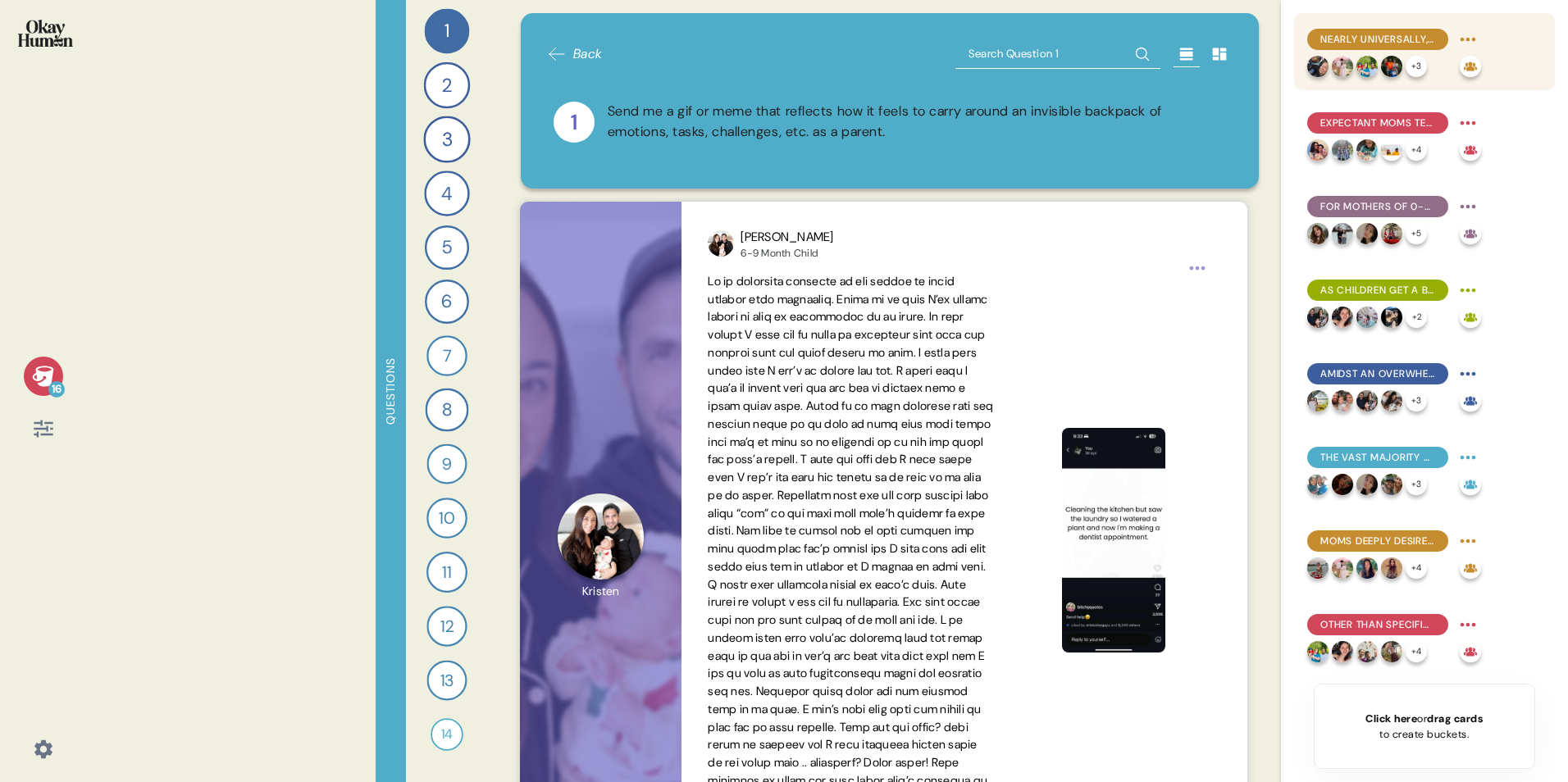
click at [1030, 41] on div "Nearly universally, moms aspire to (near-)exclusive breastfeeding, with formula…" at bounding box center [1424, 51] width 261 height 77
click at [1030, 41] on span "Nearly universally, moms aspire to (near-)exclusive breastfeeding, with formula…" at bounding box center [1377, 39] width 115 height 15
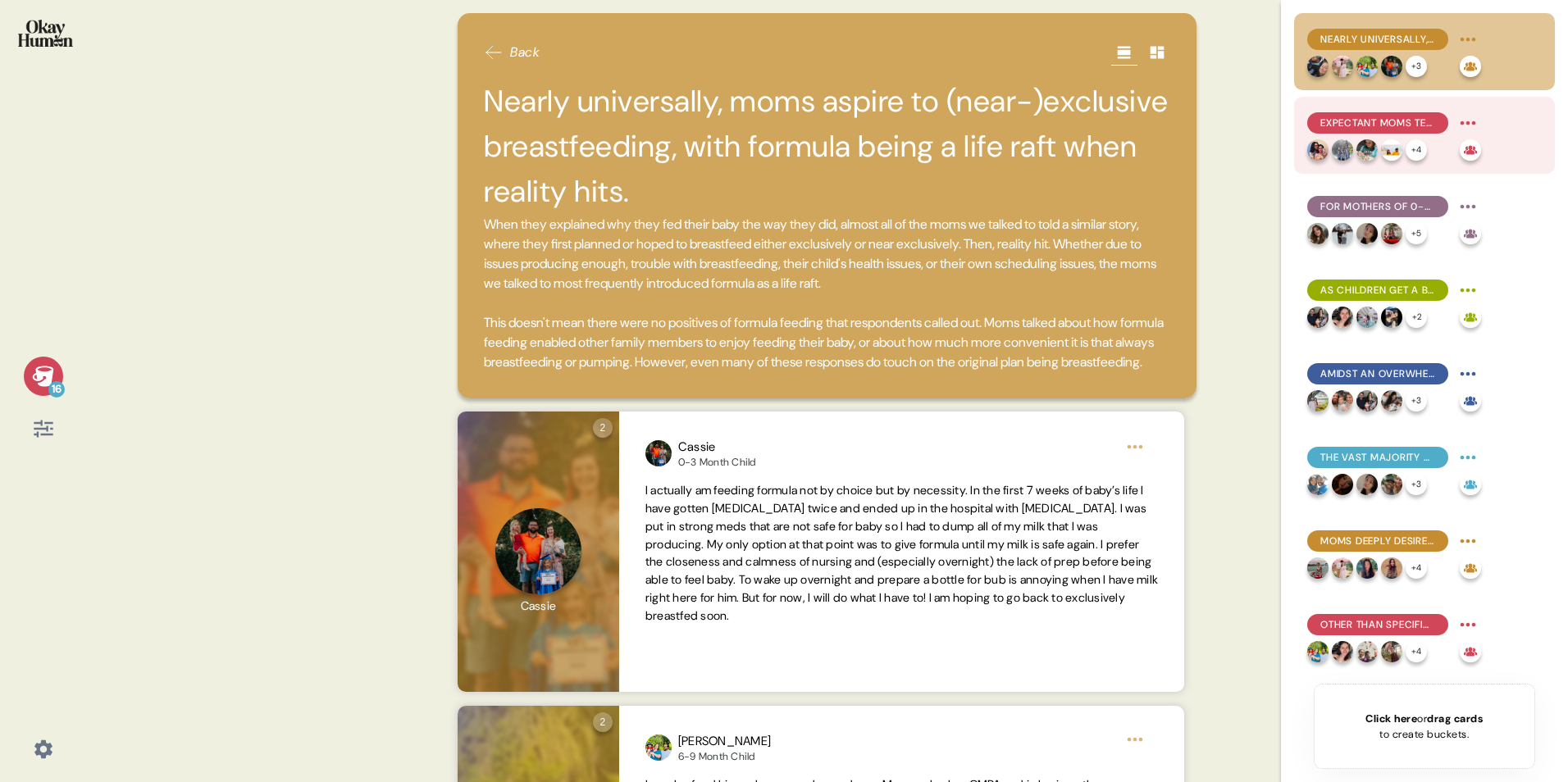
click at [1030, 109] on div "Expectant moms tend to have the strongest belief in breastfeeding's superiority…" at bounding box center [1424, 135] width 261 height 77
click at [1030, 128] on div "Expectant moms tend to have the strongest belief in breastfeeding's superiority…" at bounding box center [1424, 135] width 261 height 77
click at [1030, 130] on div "Expectant moms tend to have the strongest belief in breastfeeding's superiority…" at bounding box center [1424, 135] width 261 height 77
click at [1030, 125] on span "Expectant moms tend to have the strongest belief in breastfeeding's superiority…" at bounding box center [1377, 123] width 115 height 15
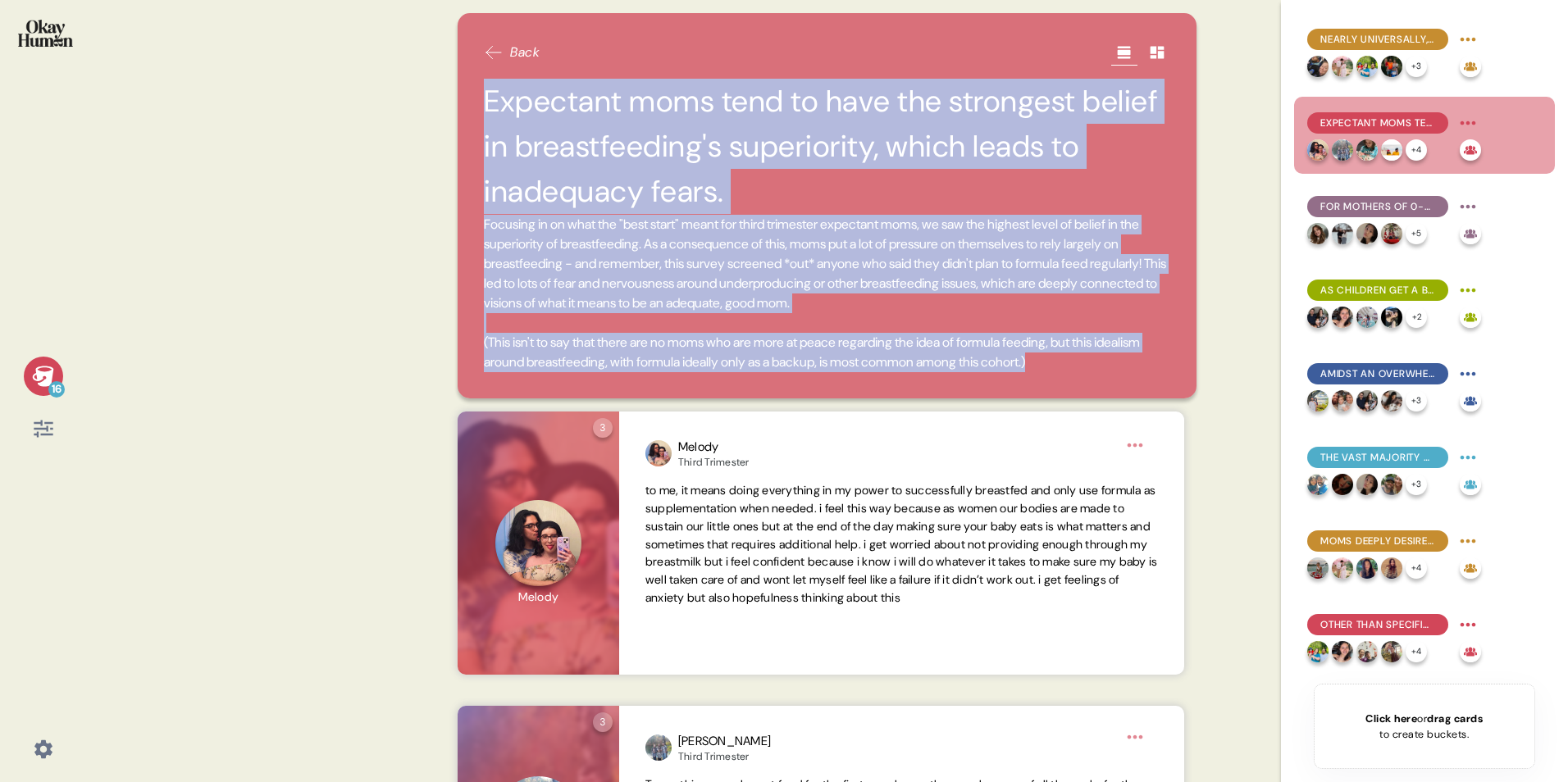
drag, startPoint x: 486, startPoint y: 93, endPoint x: 1163, endPoint y: 369, distance: 731.1
click at [1030, 369] on div "Back Expectant moms tend to have the strongest belief in breastfeeding's superi…" at bounding box center [826, 206] width 739 height 385
click at [792, 240] on span "Focusing in on what the "best start" meant for third trimester expectant moms, …" at bounding box center [824, 263] width 682 height 95
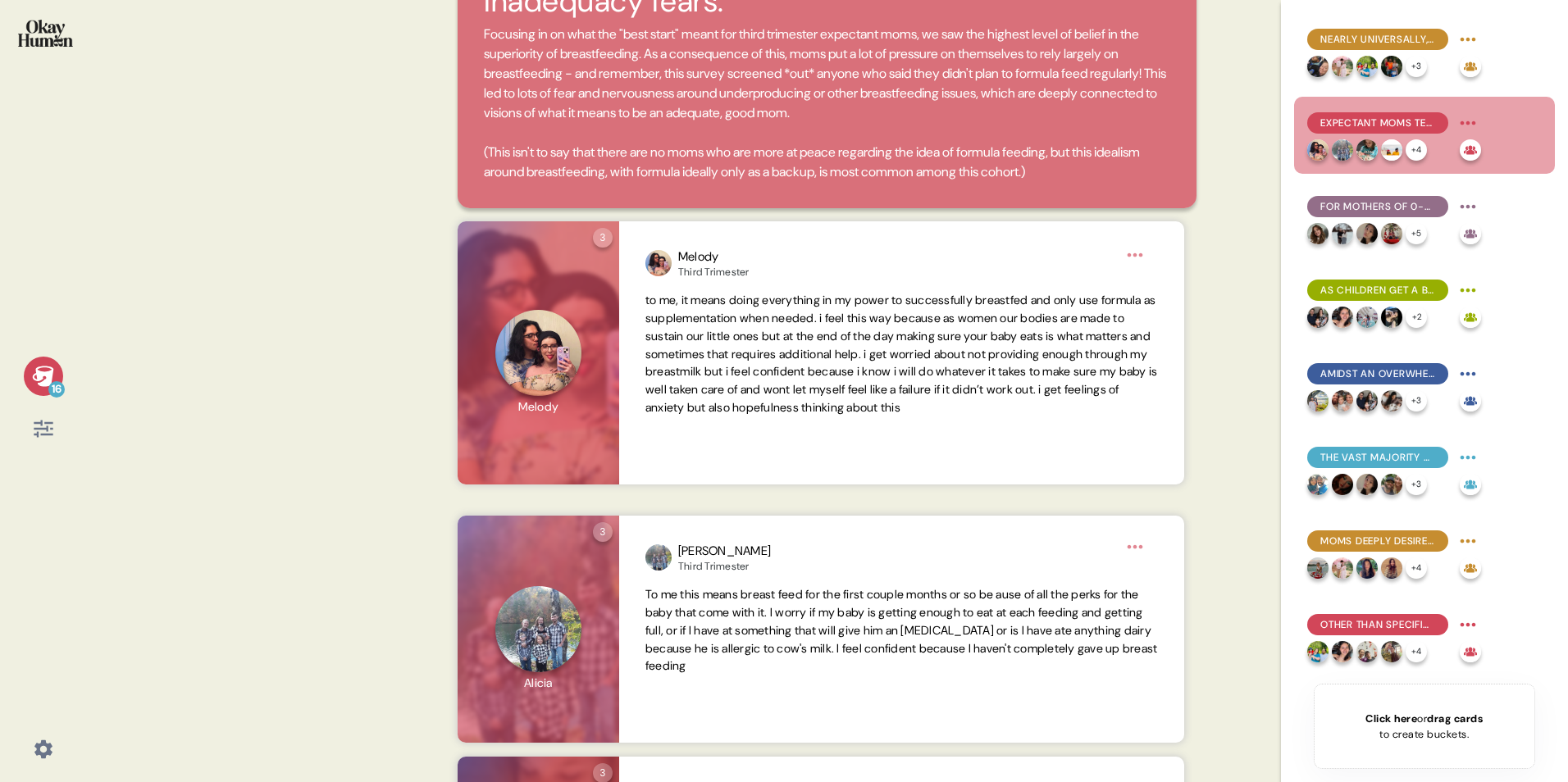
scroll to position [246, 0]
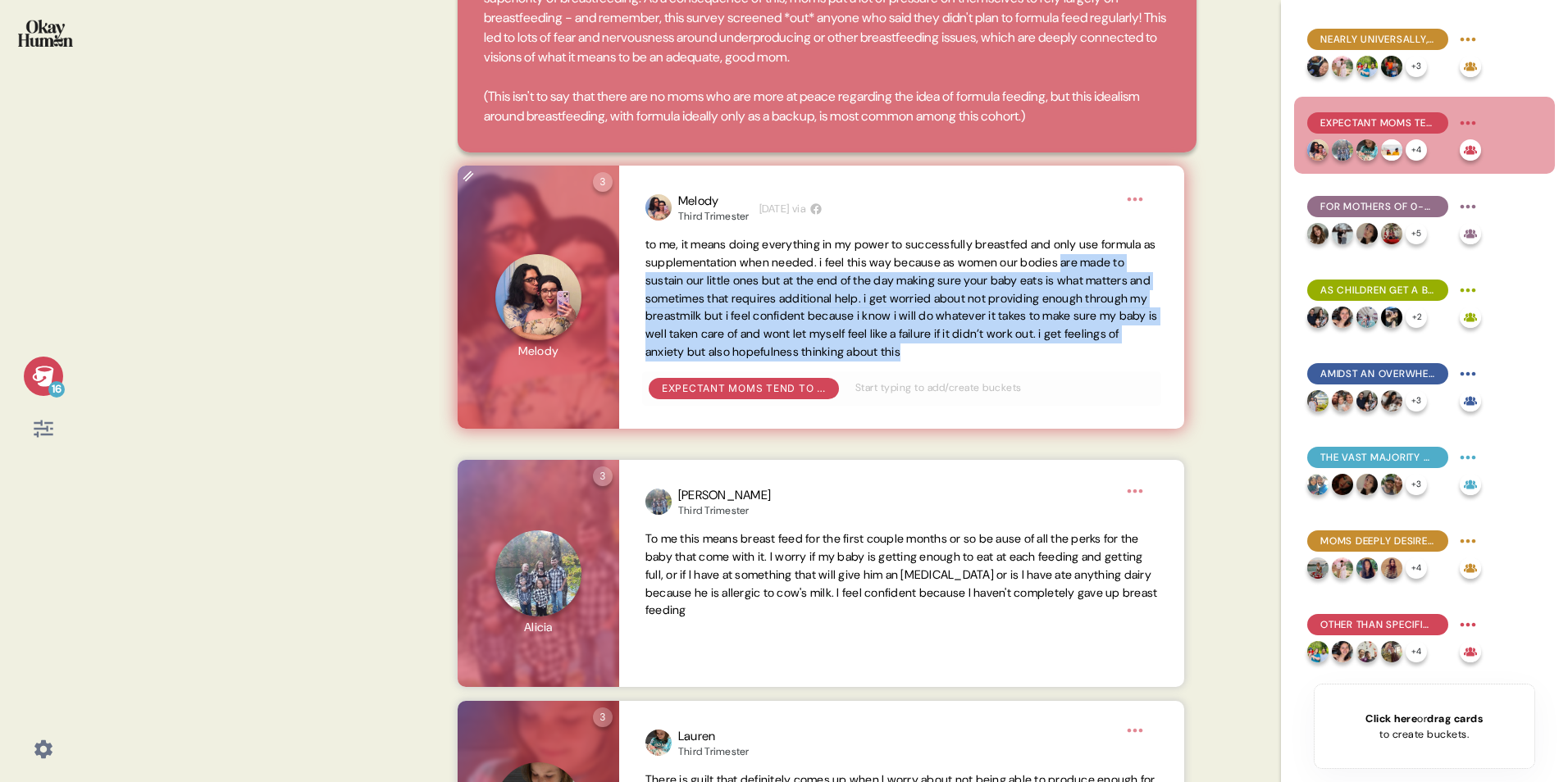
drag, startPoint x: 645, startPoint y: 285, endPoint x: 694, endPoint y: 370, distance: 98.1
click at [694, 361] on span "to me, it means doing everything in my power to successfully breastfed and only…" at bounding box center [902, 298] width 512 height 125
drag, startPoint x: 694, startPoint y: 370, endPoint x: 672, endPoint y: 369, distance: 22.0
click at [672, 361] on span "to me, it means doing everything in my power to successfully breastfed and only…" at bounding box center [902, 298] width 512 height 125
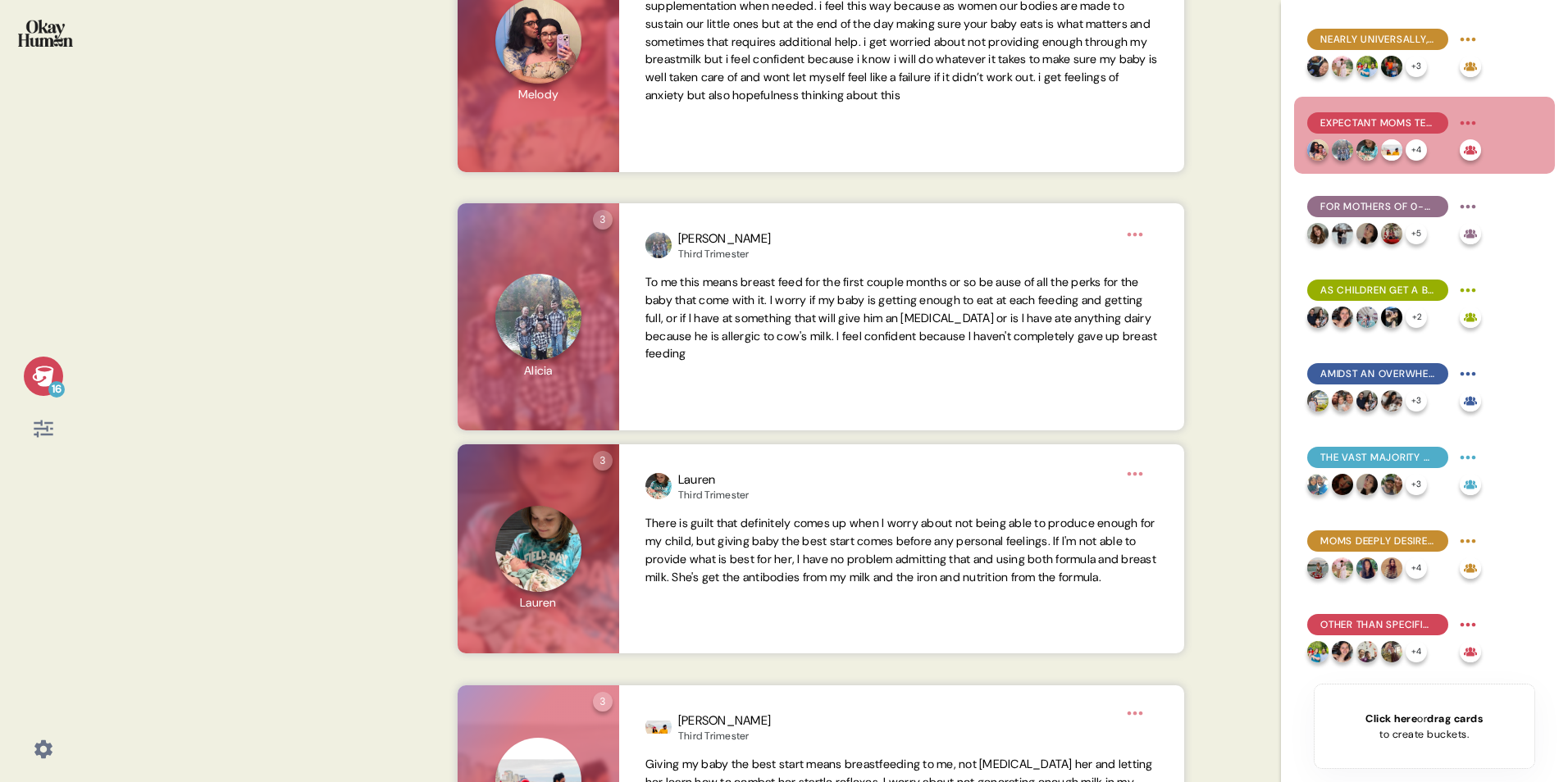
scroll to position [65, 0]
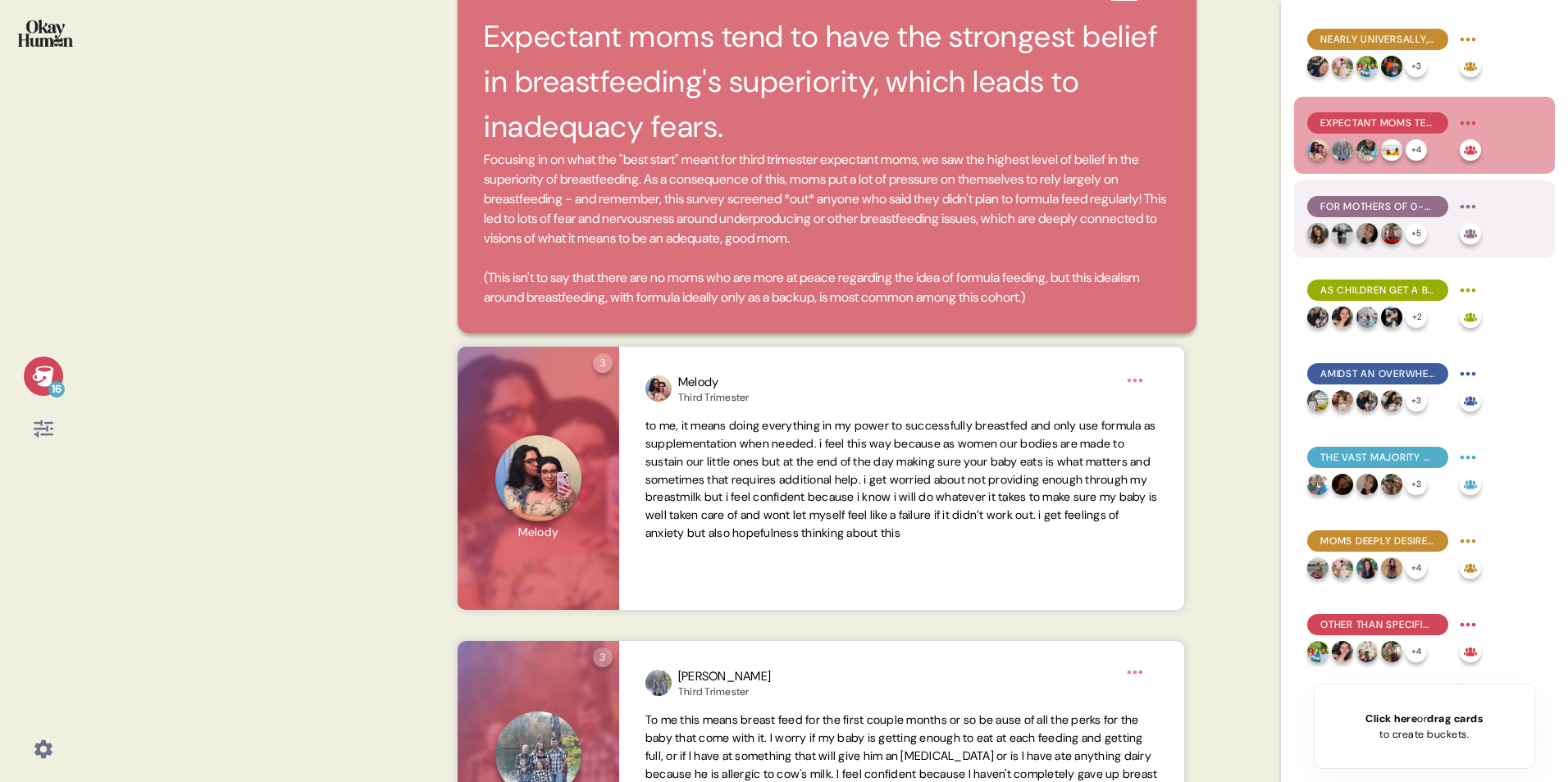
click at [1030, 227] on div "For mothers of 0-3 month children, formula use is often a practical necessity, …" at bounding box center [1424, 218] width 261 height 77
click at [1030, 198] on div "For mothers of 0-3 month children, formula use is often a practical necessity, …" at bounding box center [1378, 206] width 141 height 21
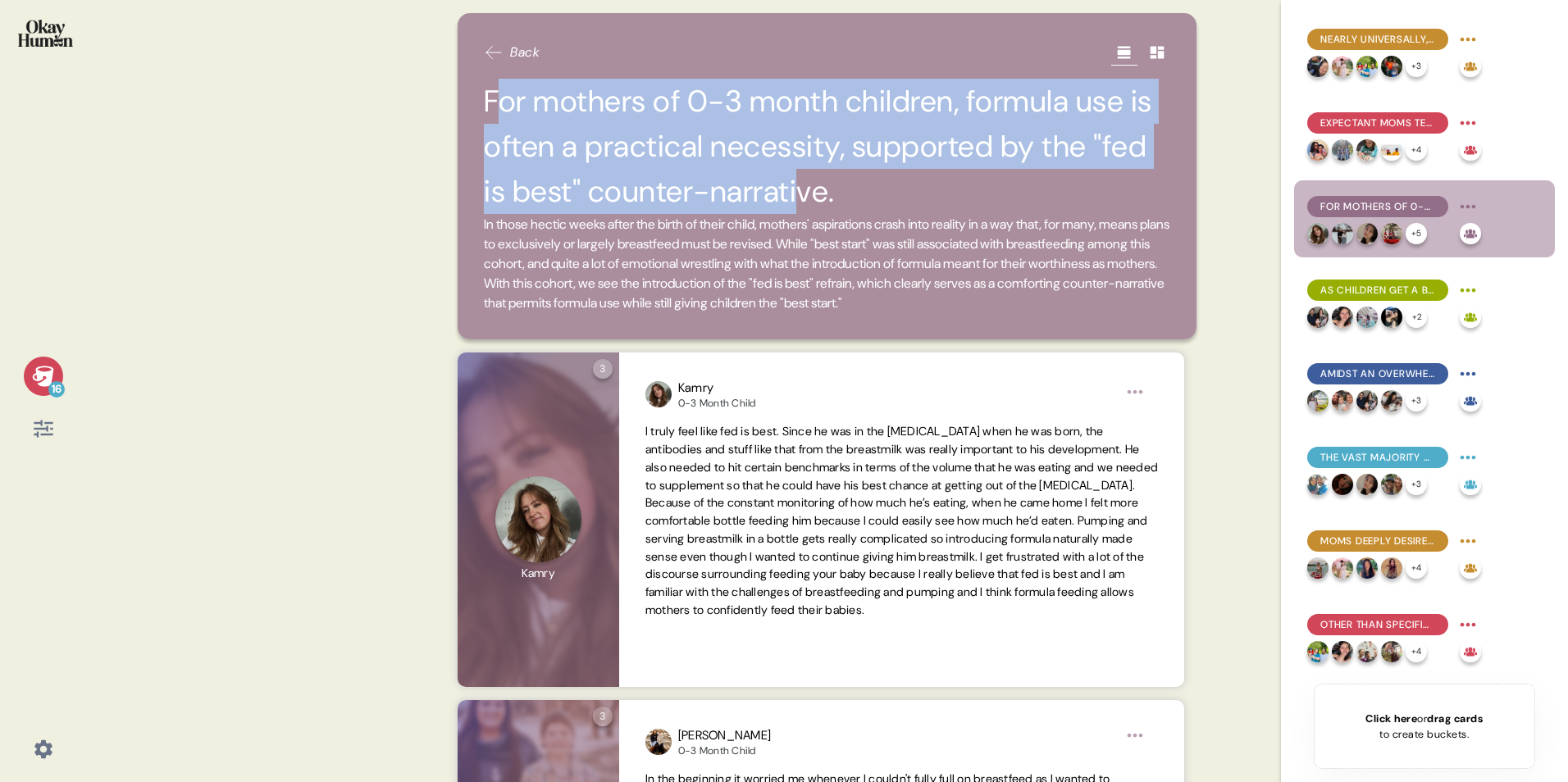
drag, startPoint x: 495, startPoint y: 101, endPoint x: 794, endPoint y: 195, distance: 313.4
click at [794, 195] on h2 "For mothers of 0-3 month children, formula use is often a practical necessity, …" at bounding box center [827, 147] width 687 height 136
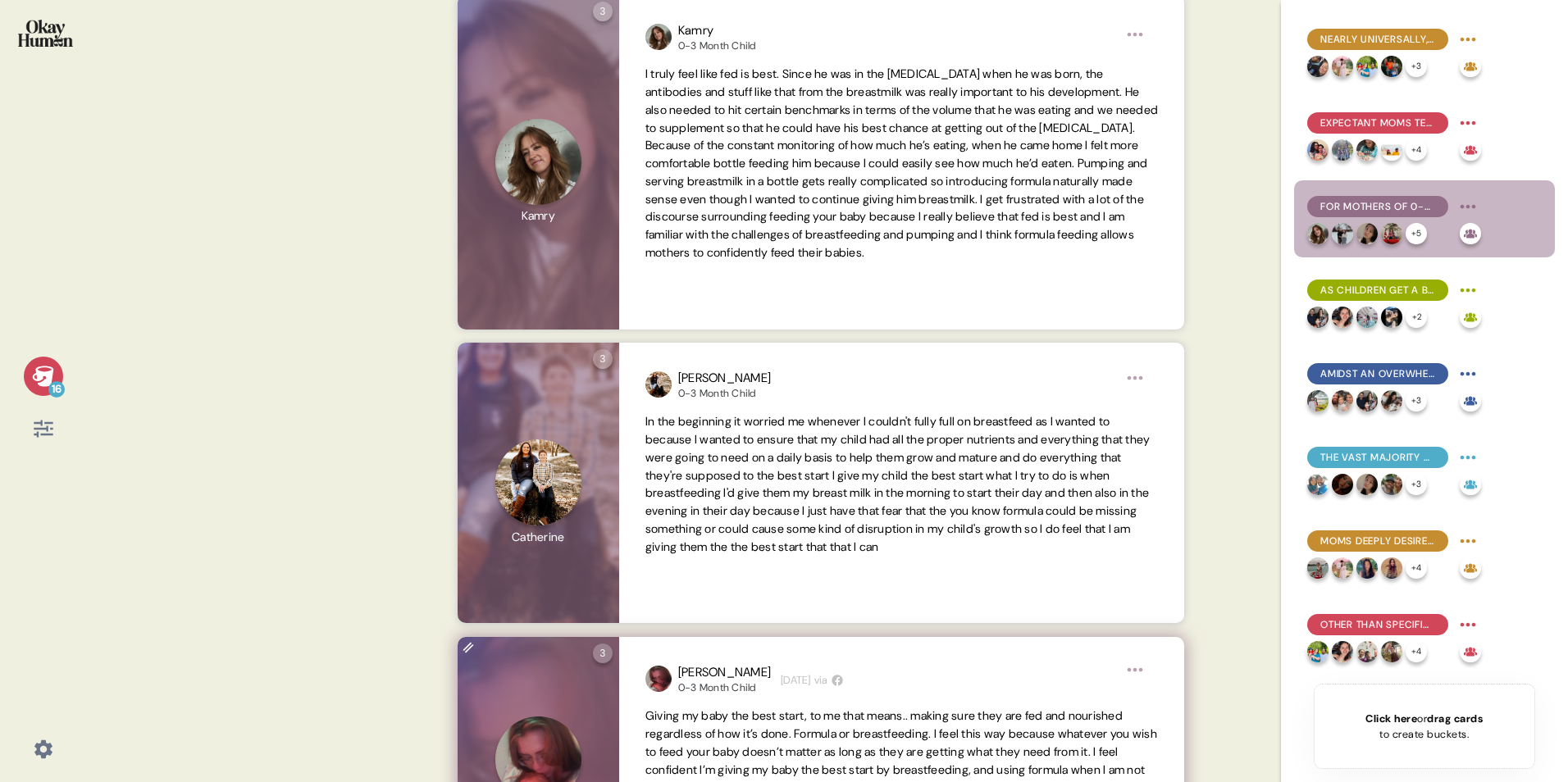
scroll to position [328, 0]
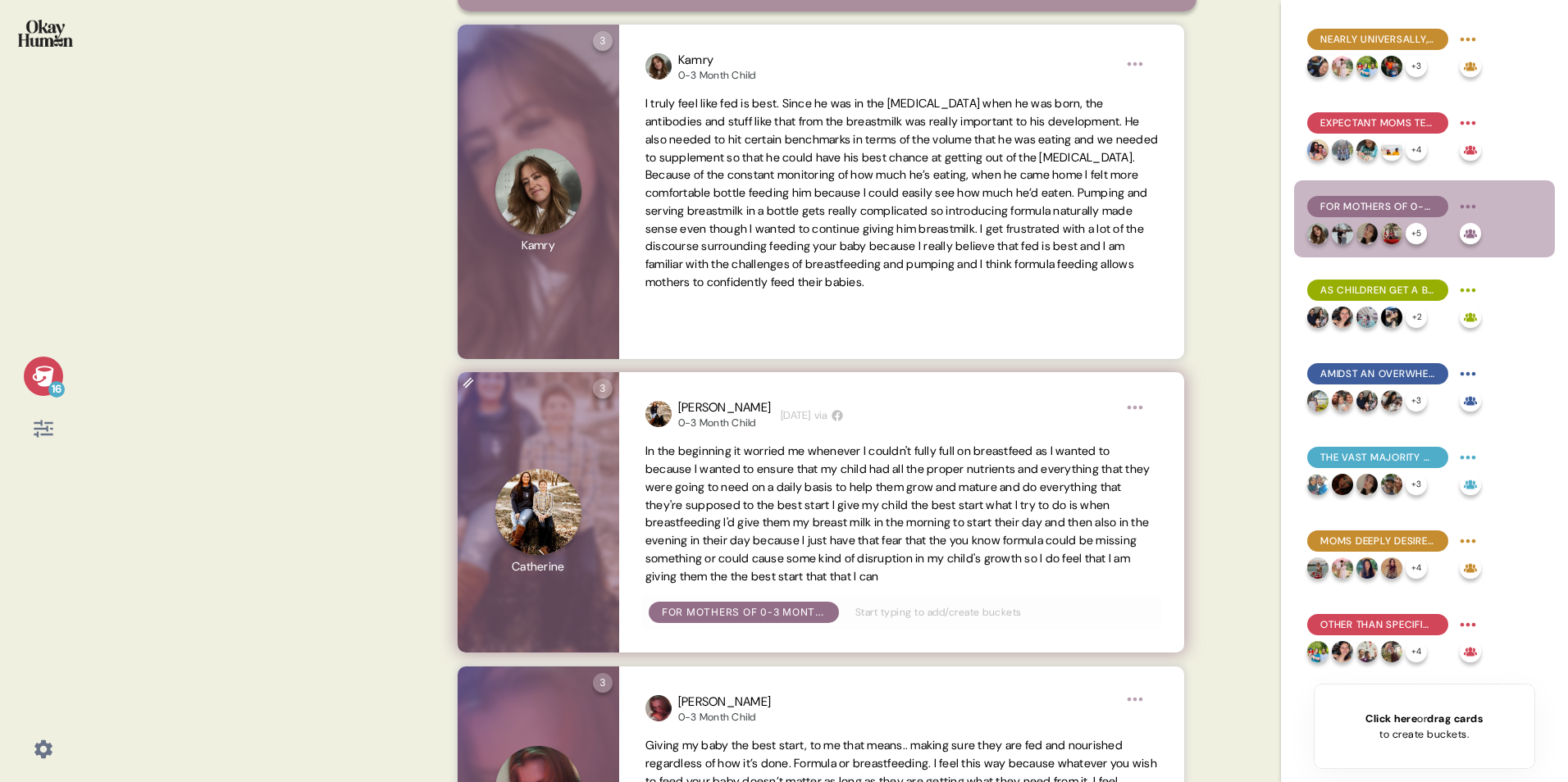
click at [956, 486] on span "In the beginning it worried me whenever I couldn't fully full on breastfeed as …" at bounding box center [898, 513] width 505 height 140
click at [1030, 427] on html "16 Back For mothers of 0-3 month children, formula use is often a practical nec…" at bounding box center [784, 391] width 1568 height 782
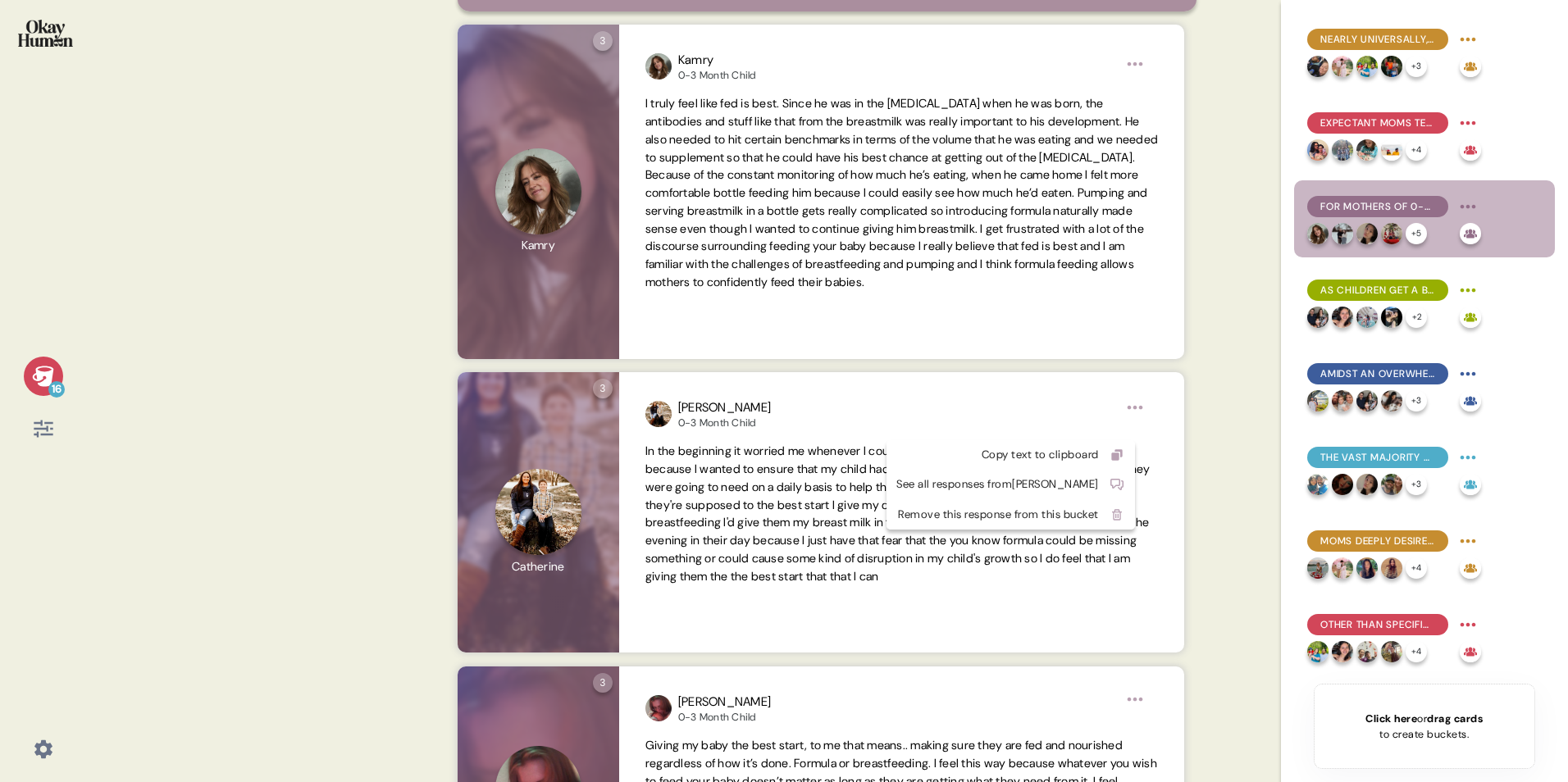
click at [1030, 419] on html "16 Back For mothers of 0-3 month children, formula use is often a practical nec…" at bounding box center [784, 391] width 1568 height 782
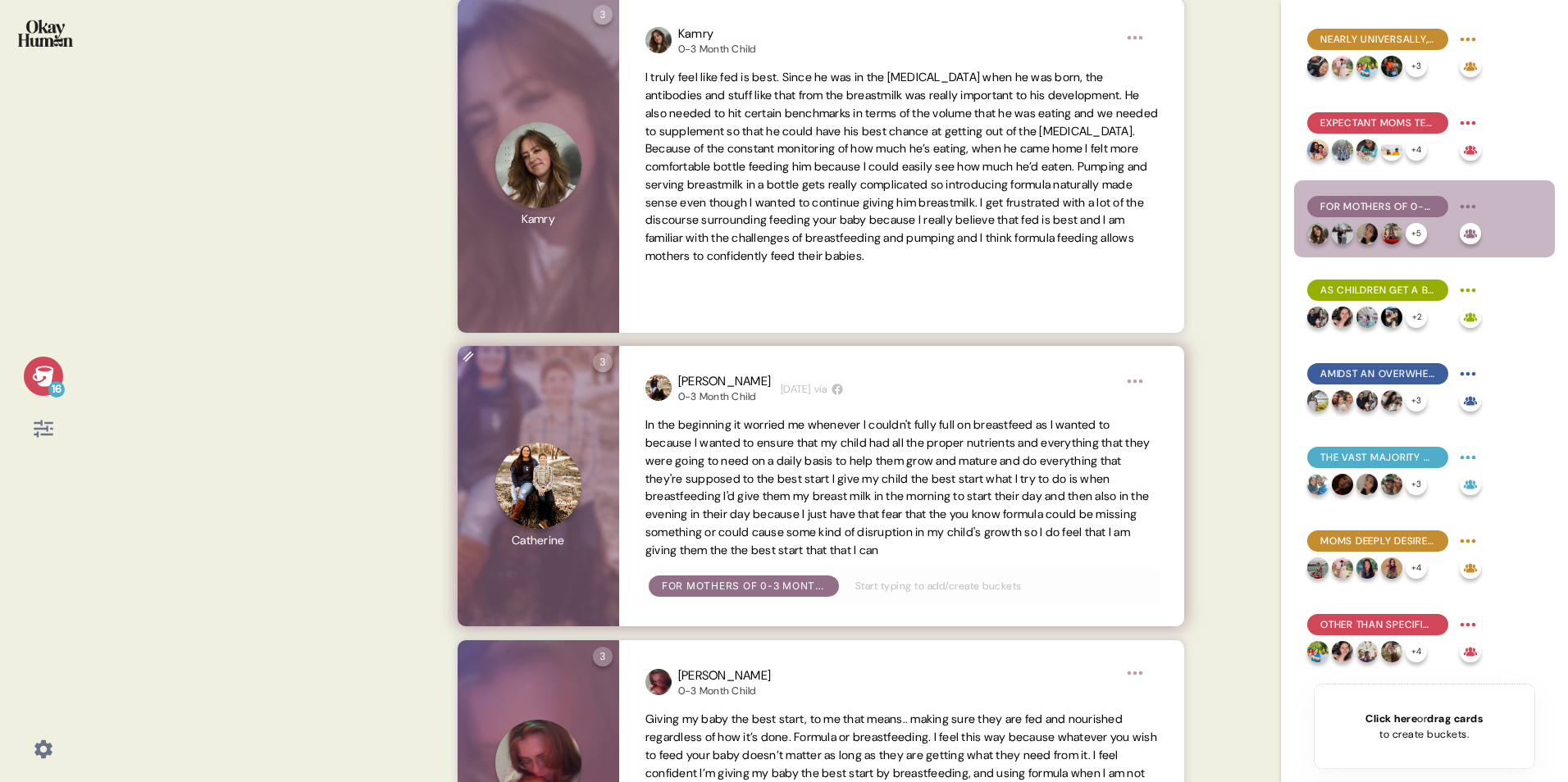
scroll to position [355, 0]
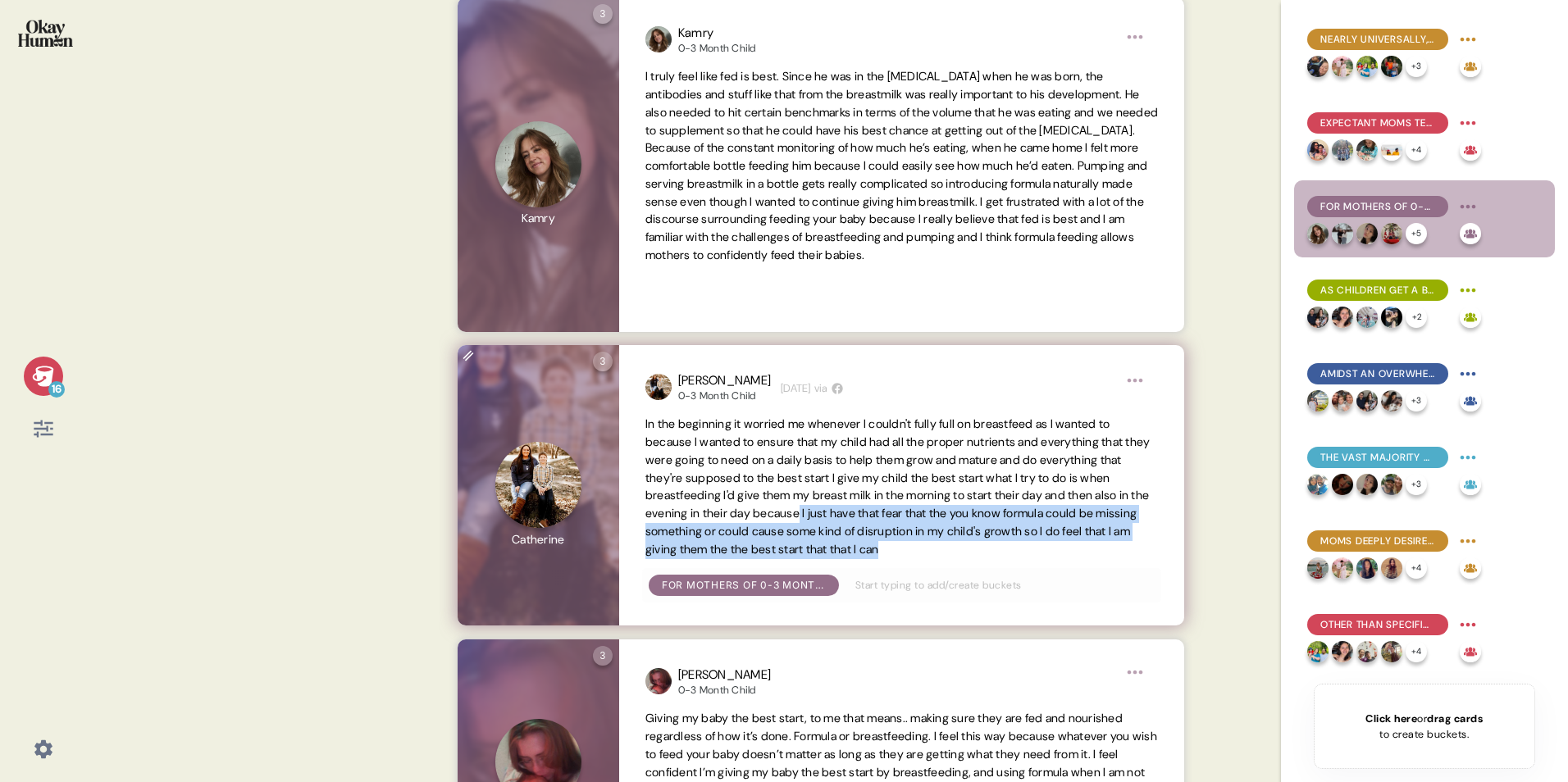
drag, startPoint x: 901, startPoint y: 532, endPoint x: 1103, endPoint y: 562, distance: 204.2
click at [1030, 486] on span "In the beginning it worried me whenever I couldn't fully full on breastfeed as …" at bounding box center [902, 486] width 512 height 142
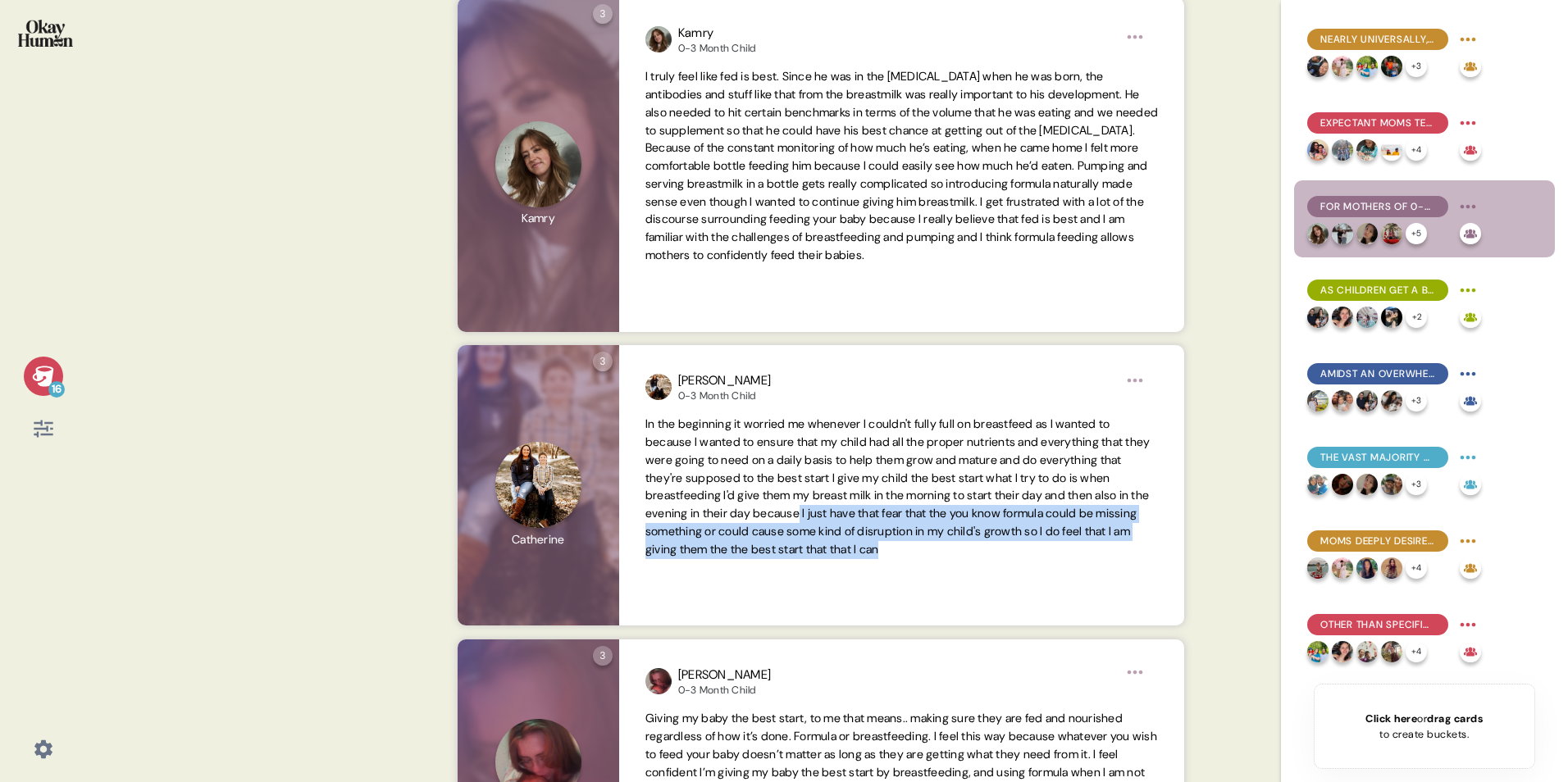
click at [1030, 404] on html "16 Back For mothers of 0-3 month children, formula use is often a practical nec…" at bounding box center [784, 391] width 1568 height 782
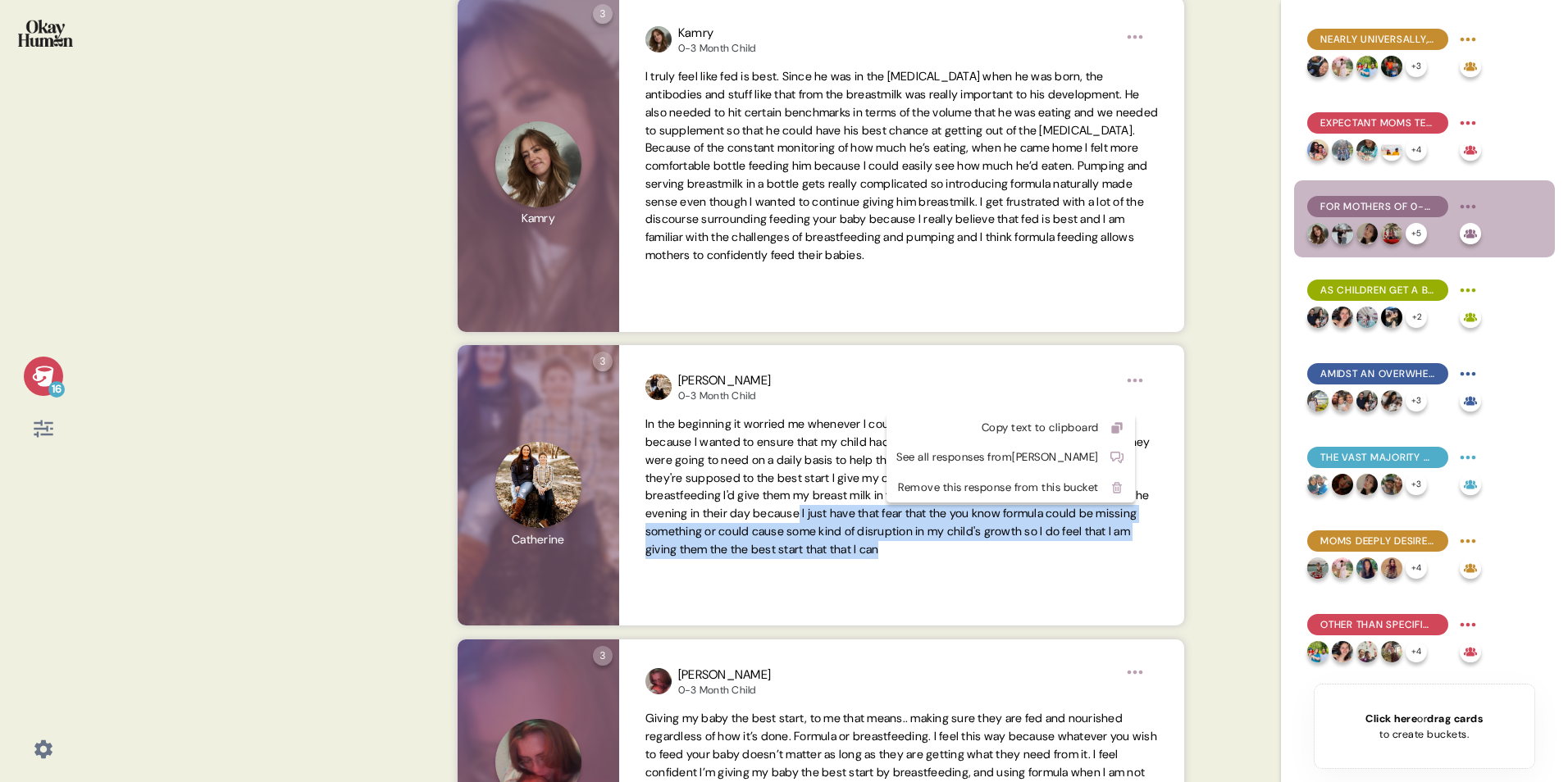
click at [838, 486] on html "16 Back For mothers of 0-3 month children, formula use is often a practical nec…" at bounding box center [784, 391] width 1568 height 782
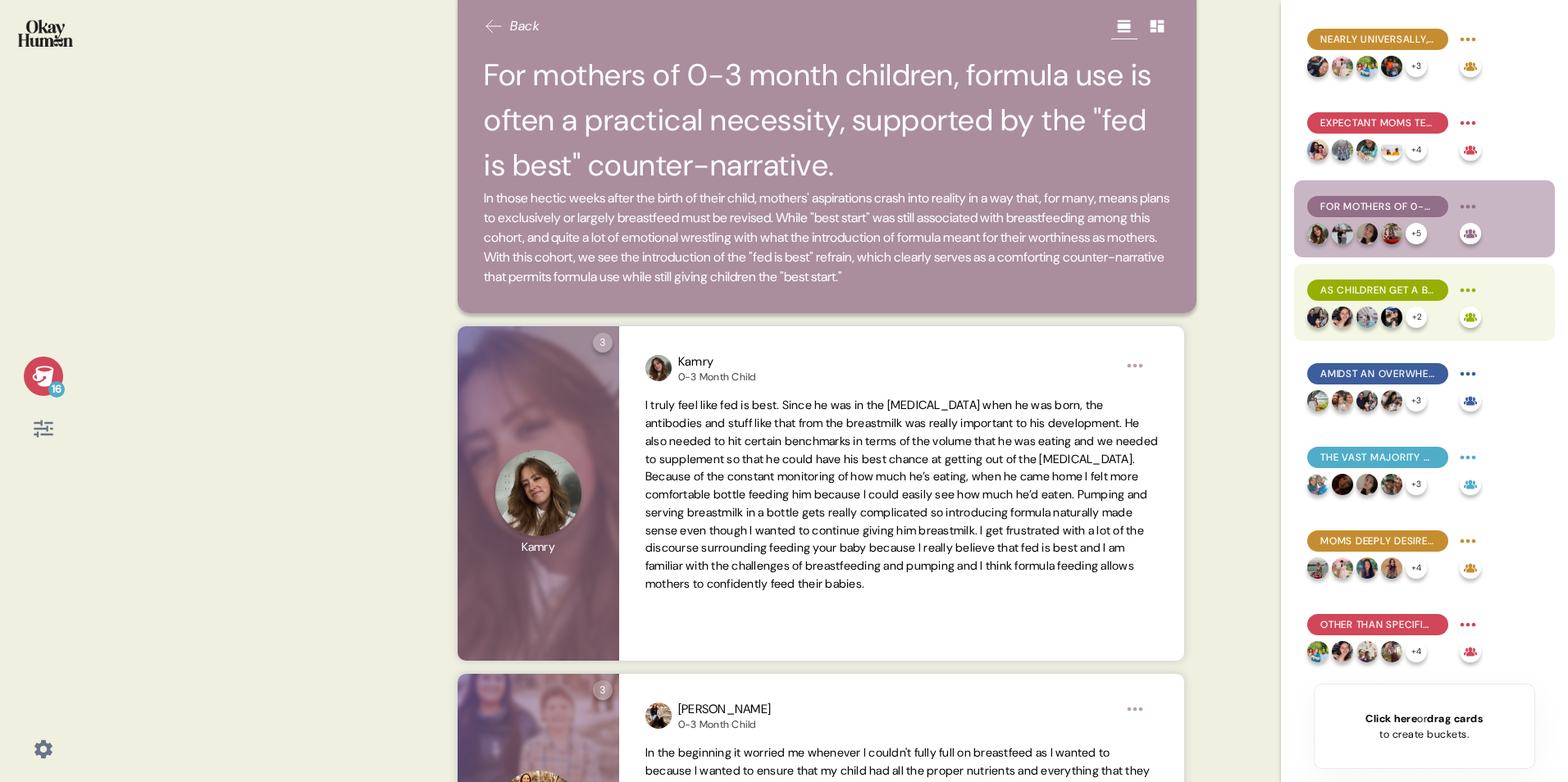
scroll to position [0, 0]
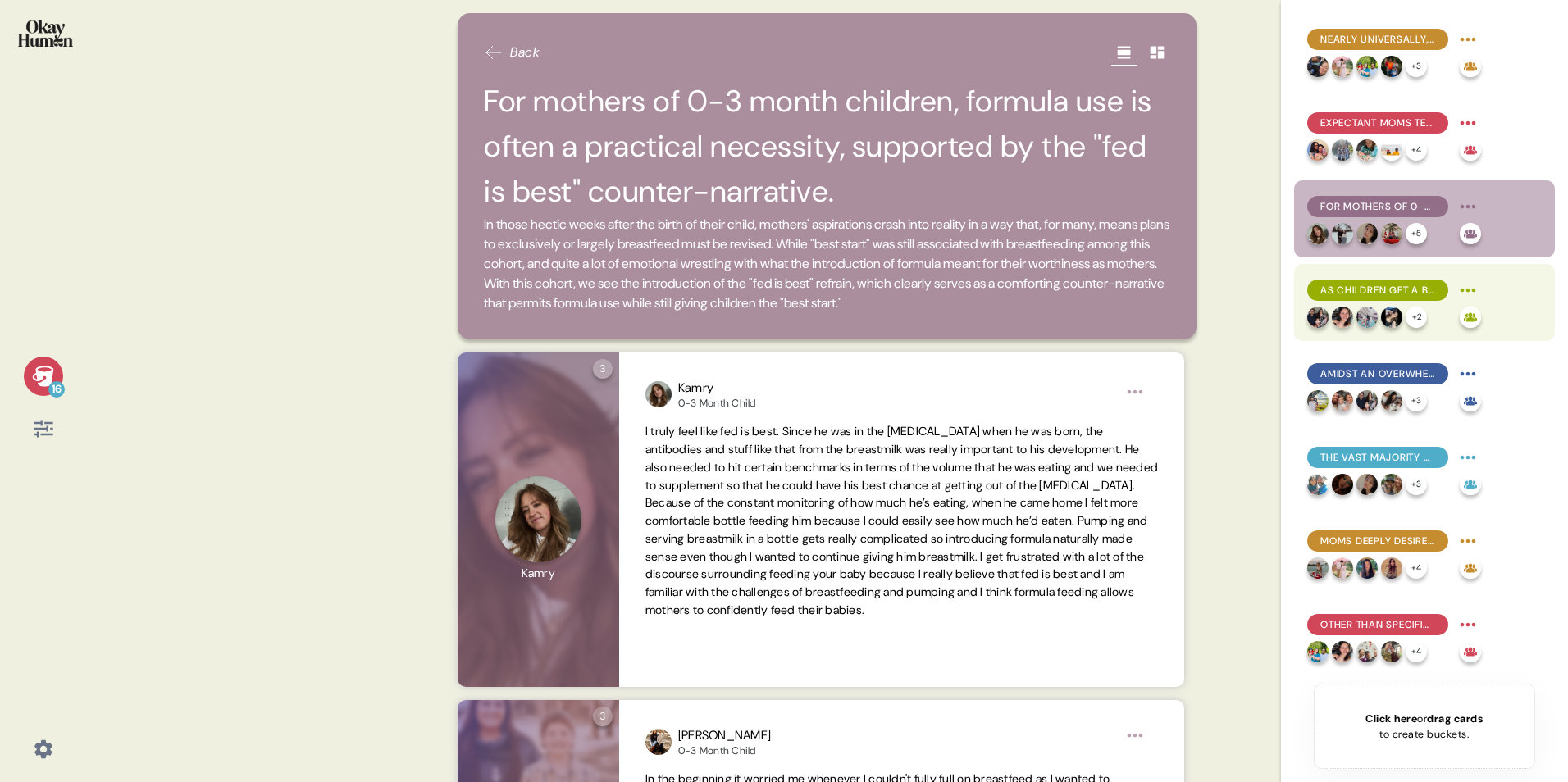
click at [1030, 280] on div "As children get a bit older, the perceived "best start" gap between breast milk…" at bounding box center [1424, 303] width 261 height 77
click at [1030, 285] on span "As children get a bit older, the perceived "best start" gap between breast milk…" at bounding box center [1377, 290] width 115 height 15
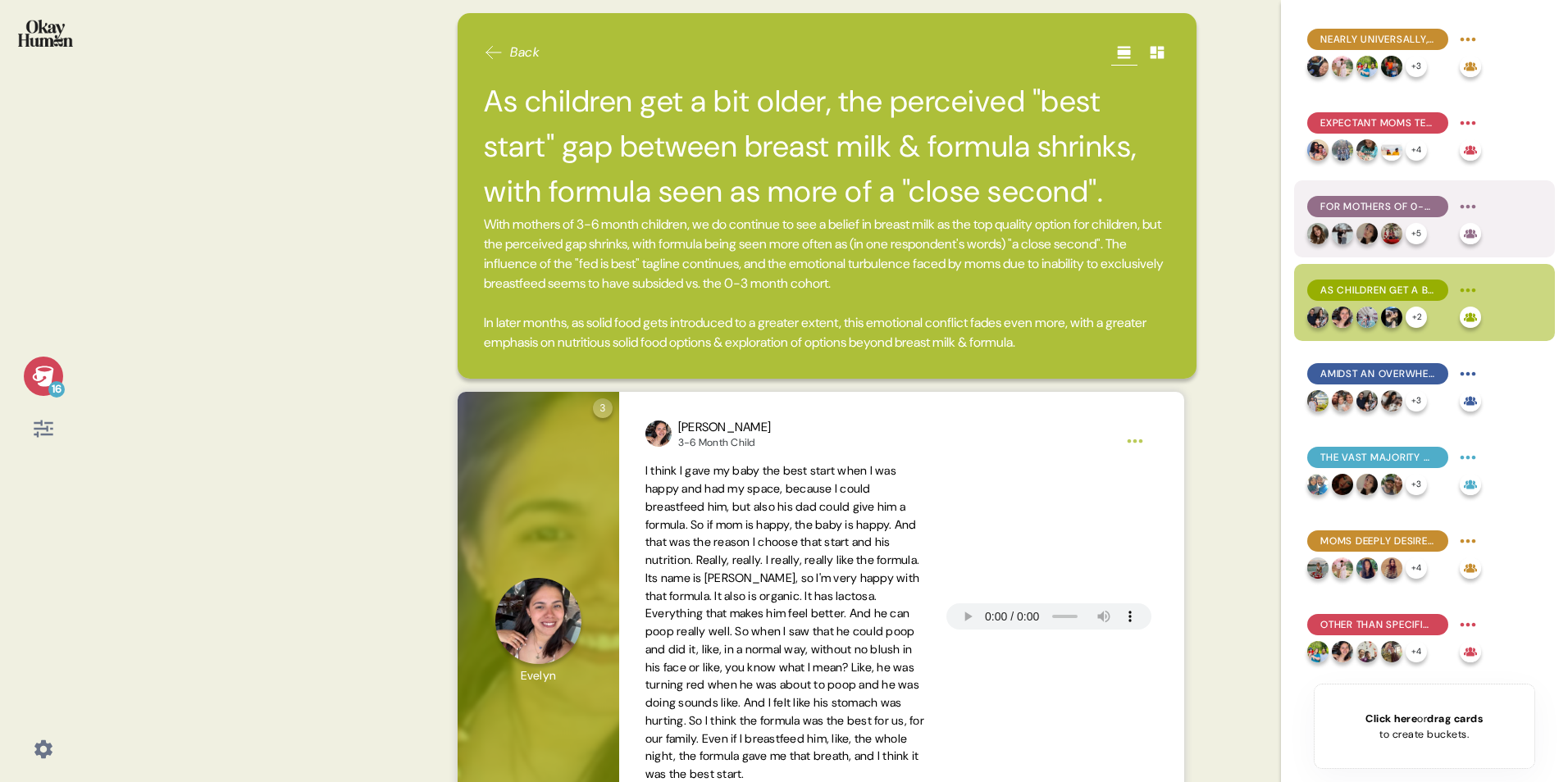
click at [1030, 223] on div "For mothers of 0-3 month children, formula use is often a practical necessity, …" at bounding box center [1424, 218] width 261 height 77
click at [1030, 204] on span "For mothers of 0-3 month children, formula use is often a practical necessity, …" at bounding box center [1377, 207] width 115 height 15
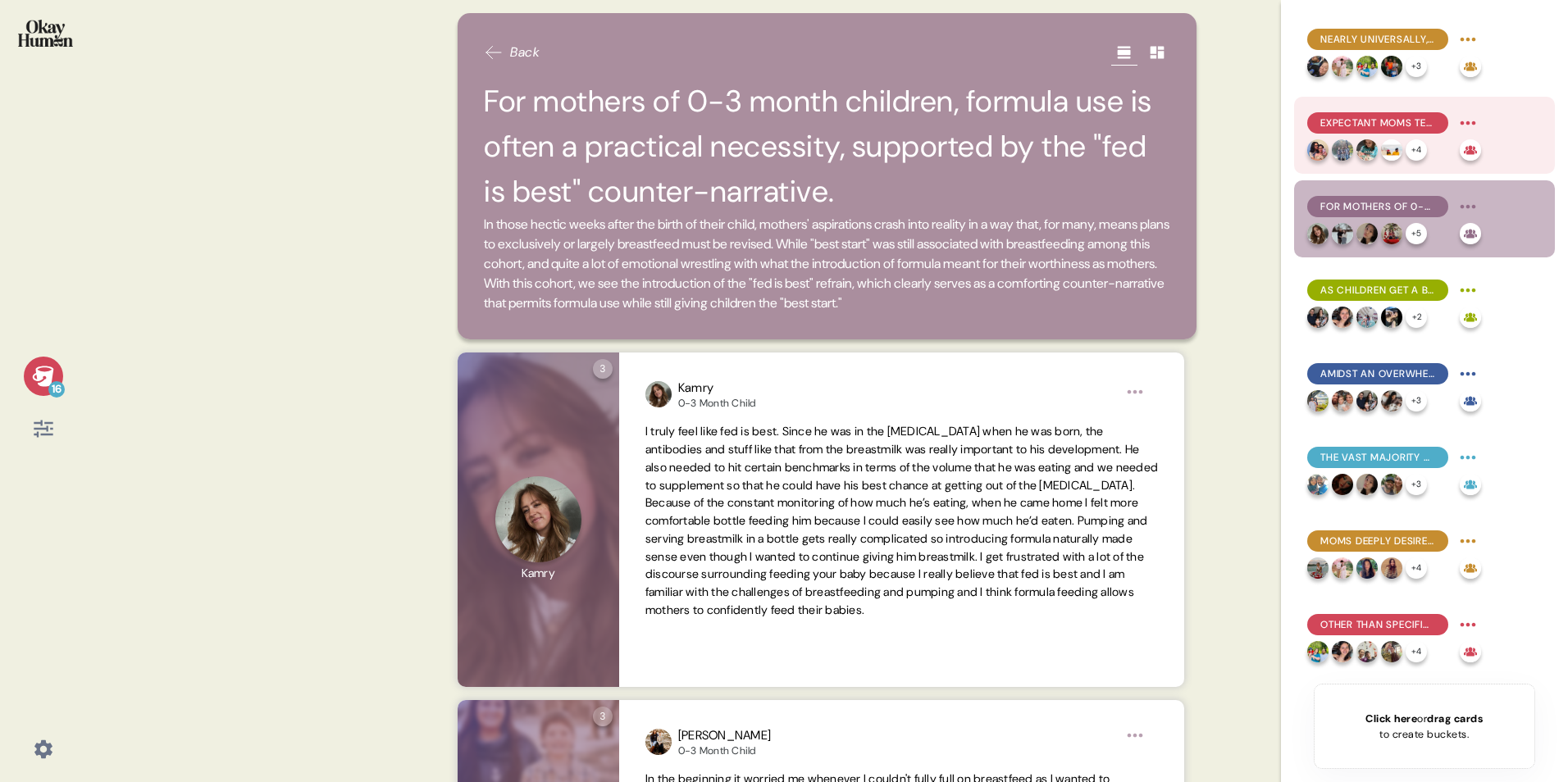
click at [1030, 111] on div "Expectant moms tend to have the strongest belief in breastfeeding's superiority…" at bounding box center [1394, 123] width 174 height 27
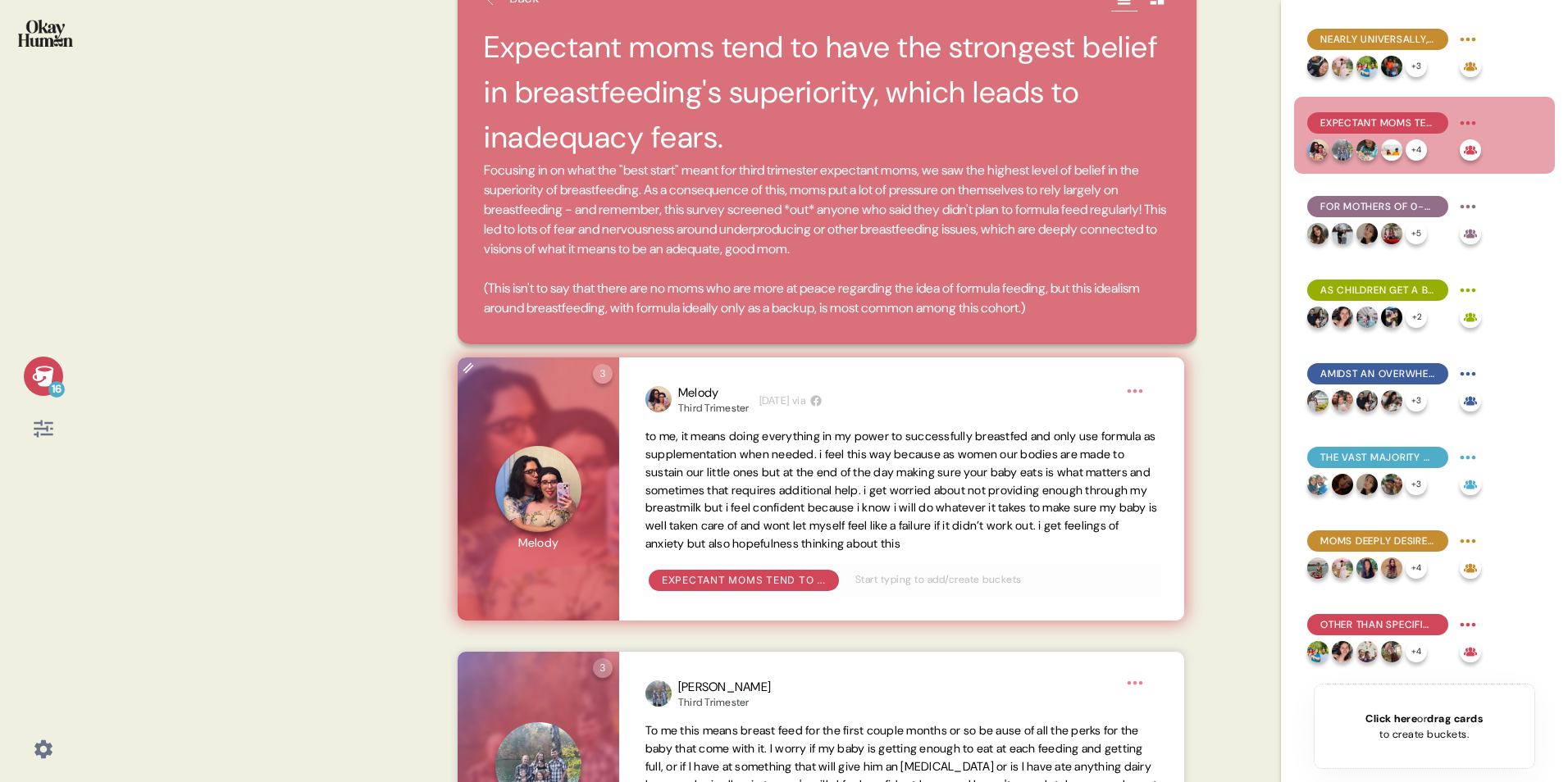
scroll to position [82, 0]
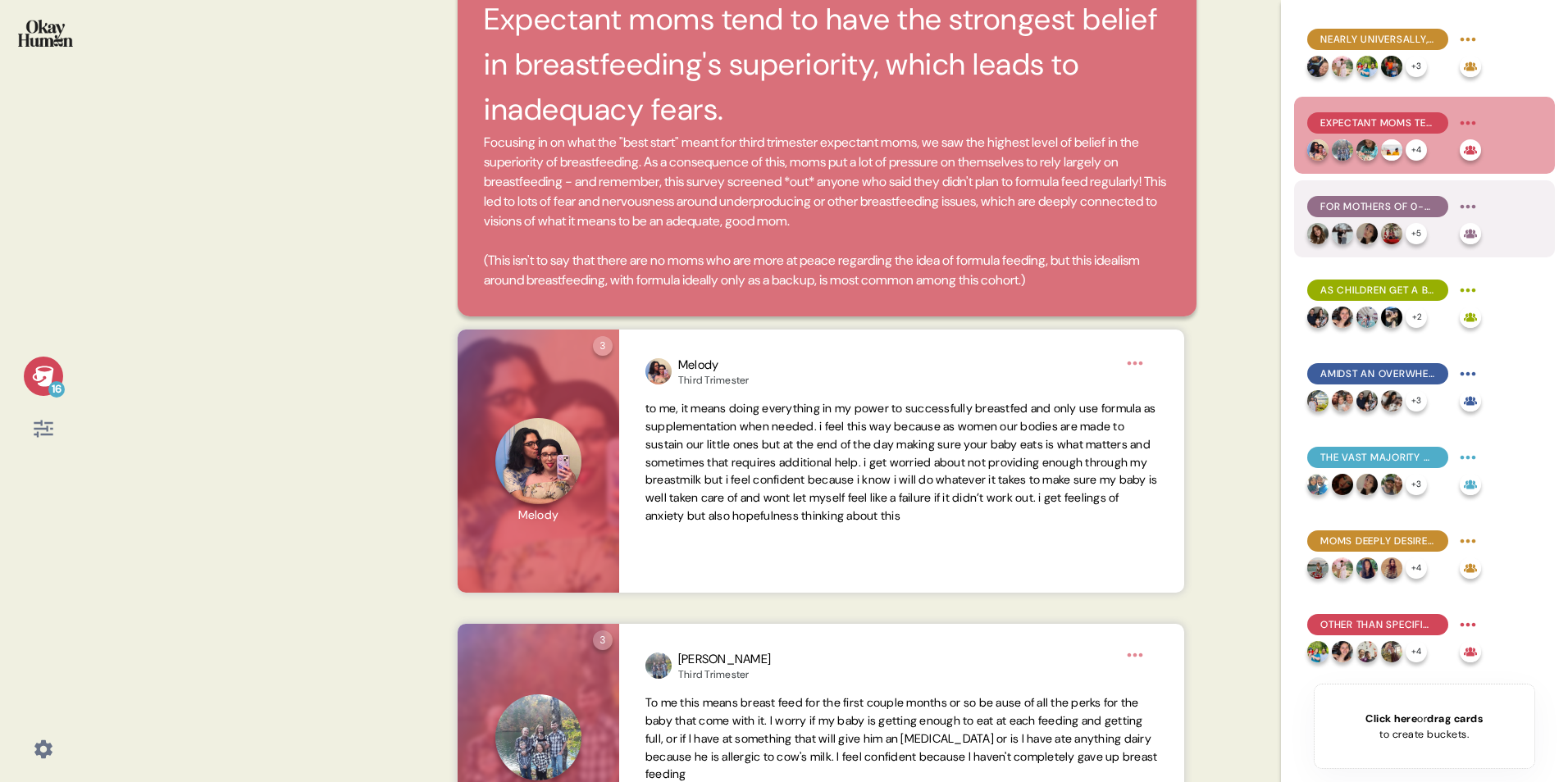
click at [1030, 206] on span "For mothers of 0-3 month children, formula use is often a practical necessity, …" at bounding box center [1377, 207] width 115 height 15
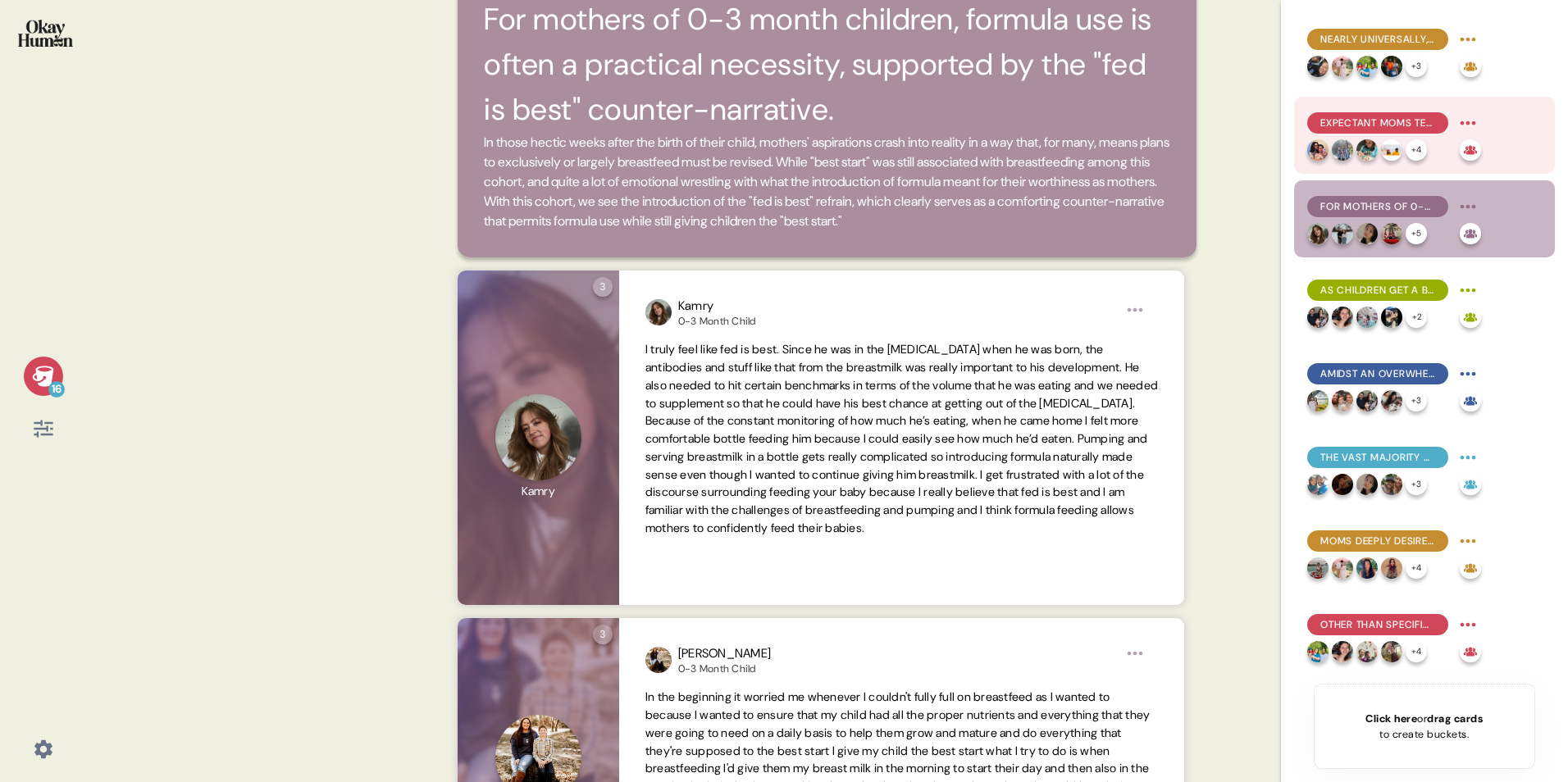
click at [1030, 123] on span "Expectant moms tend to have the strongest belief in breastfeeding's superiority…" at bounding box center [1377, 123] width 115 height 15
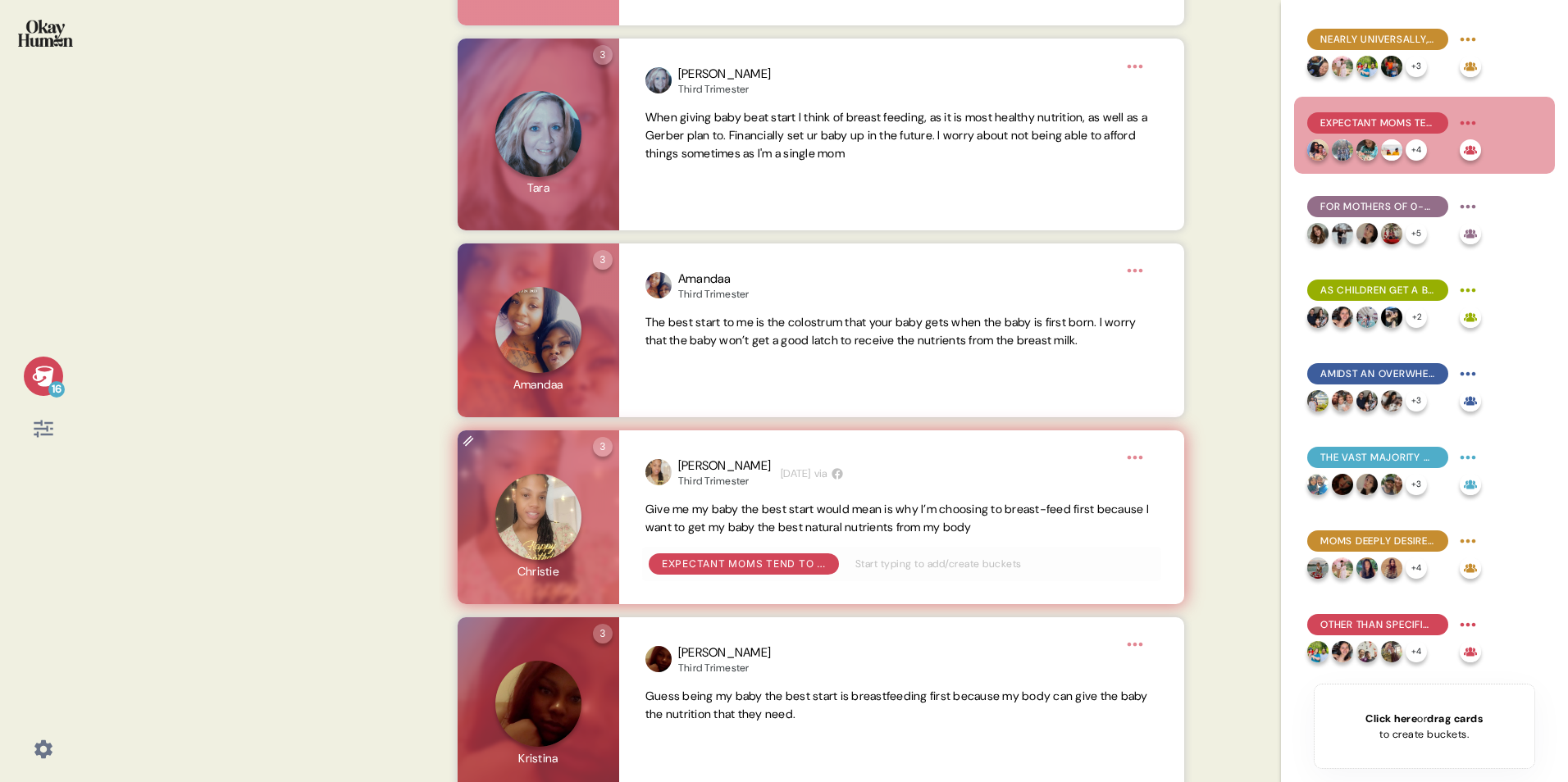
scroll to position [1377, 0]
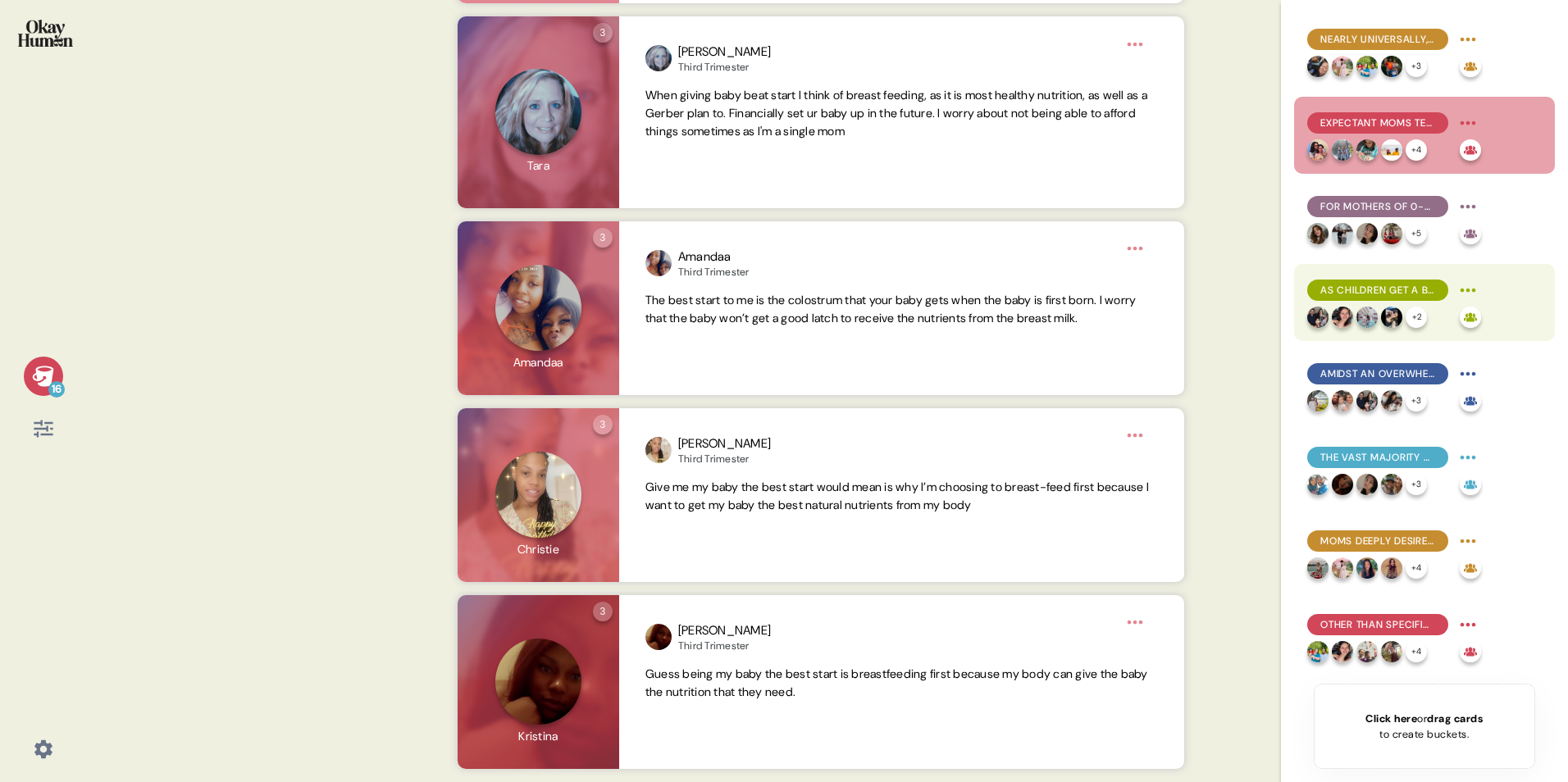
click at [1030, 289] on span "As children get a bit older, the perceived "best start" gap between breast milk…" at bounding box center [1377, 290] width 115 height 15
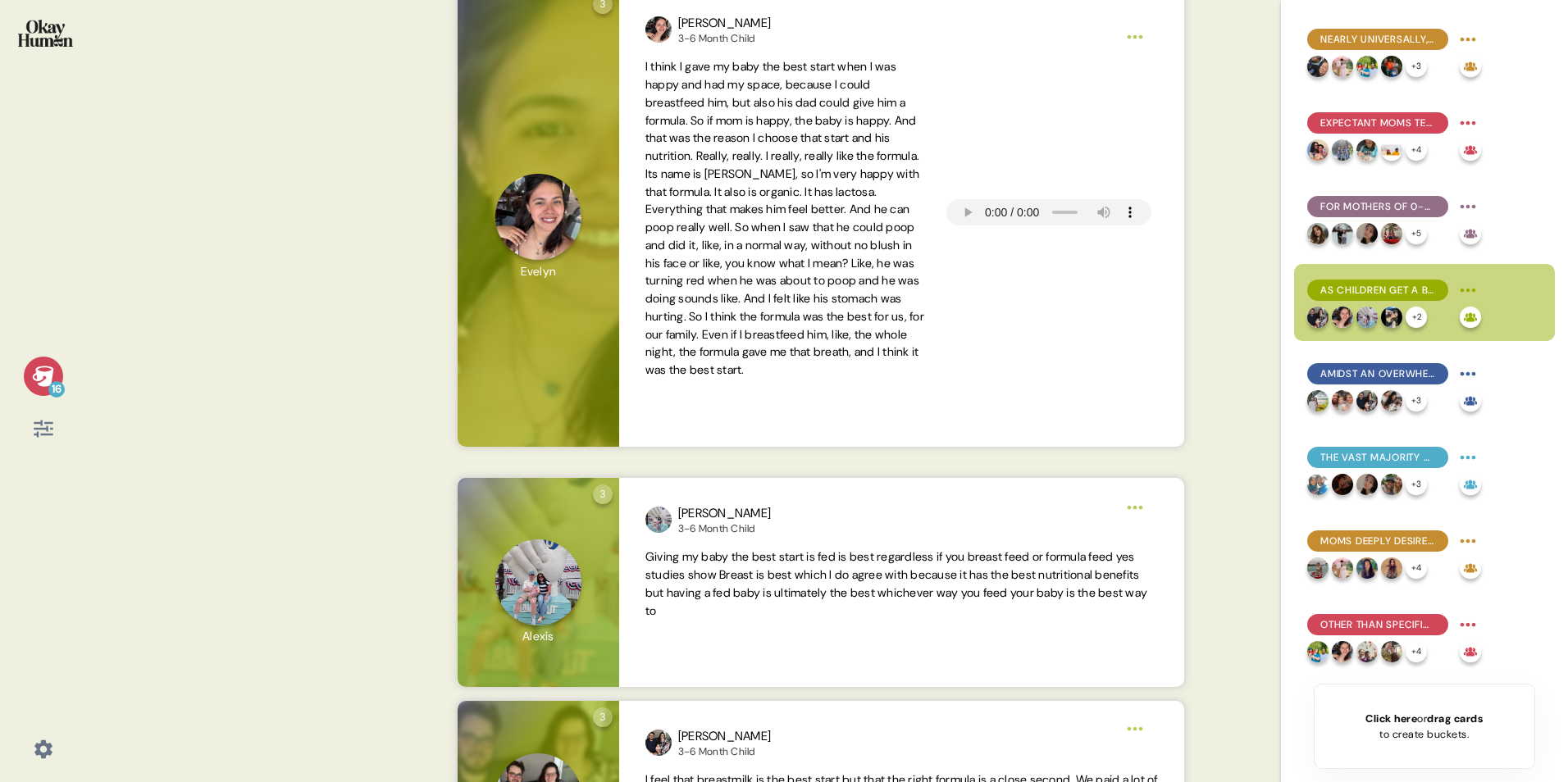
scroll to position [410, 0]
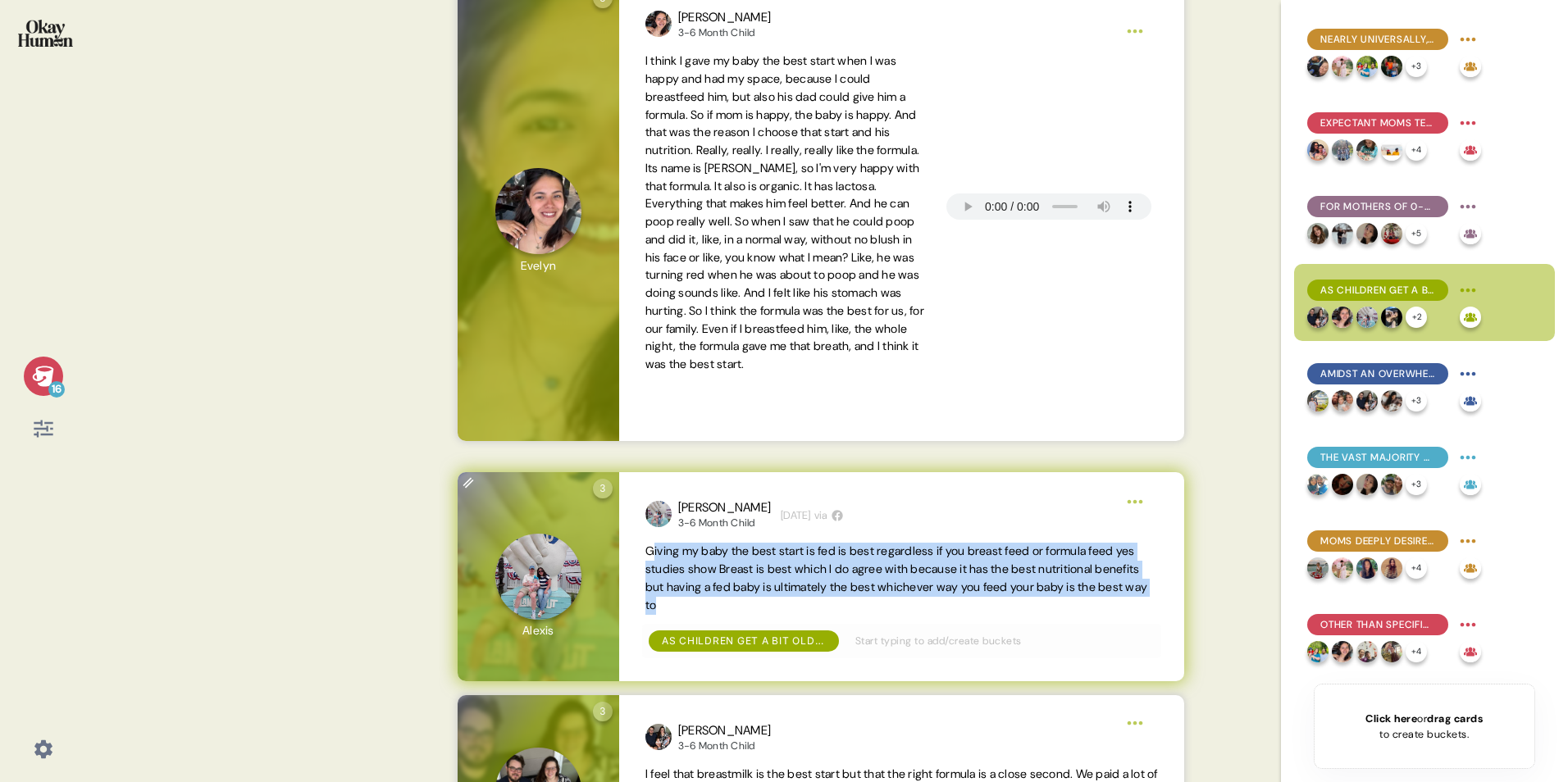
drag, startPoint x: 651, startPoint y: 551, endPoint x: 748, endPoint y: 601, distance: 109.1
click at [748, 486] on span "Giving my baby the best start is fed is best regardless if you breast feed or f…" at bounding box center [902, 578] width 512 height 72
drag, startPoint x: 748, startPoint y: 601, endPoint x: 702, endPoint y: 579, distance: 51.0
click at [702, 486] on span "Giving my baby the best start is fed is best regardless if you breast feed or f…" at bounding box center [896, 577] width 502 height 68
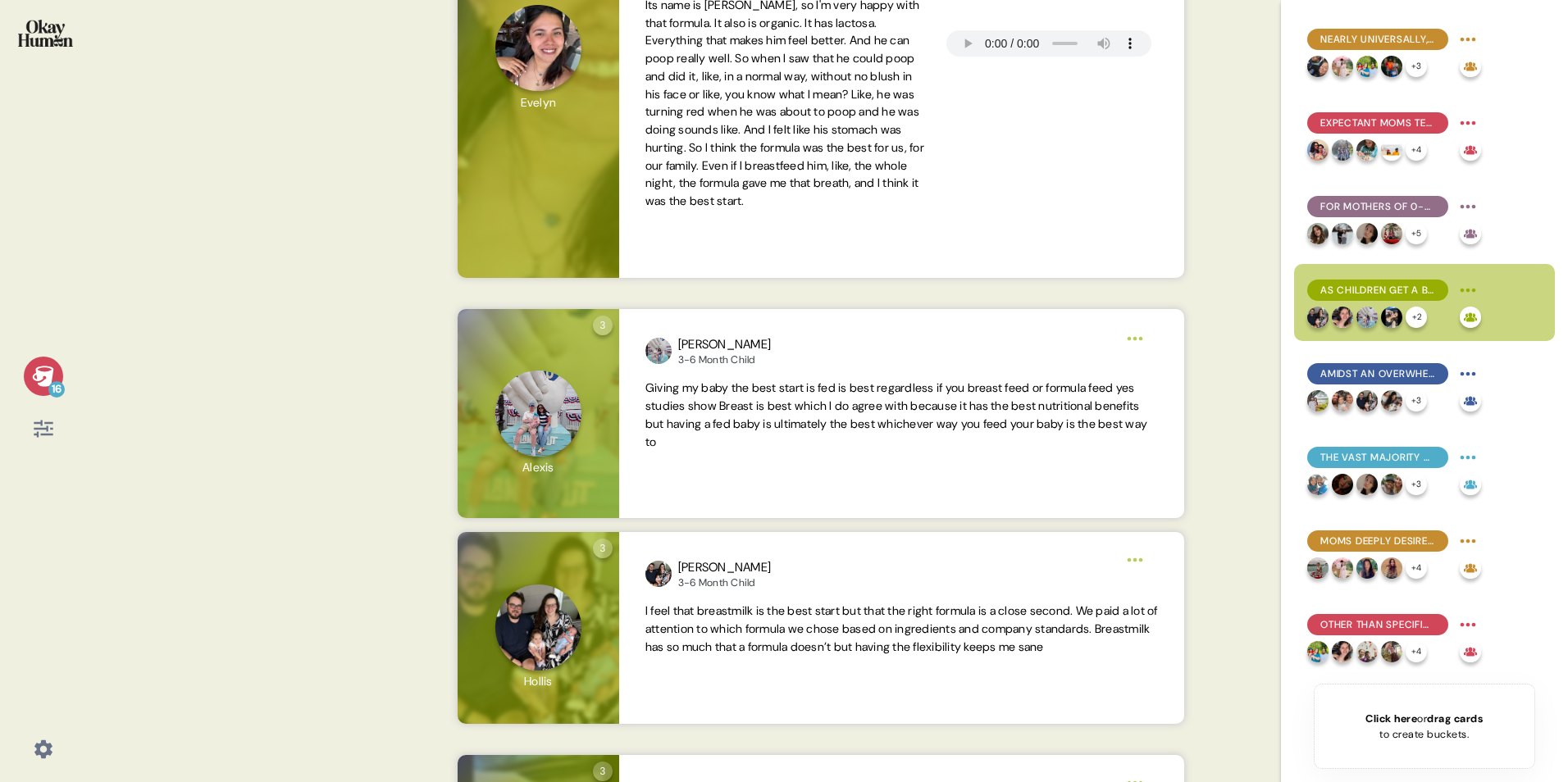
scroll to position [574, 0]
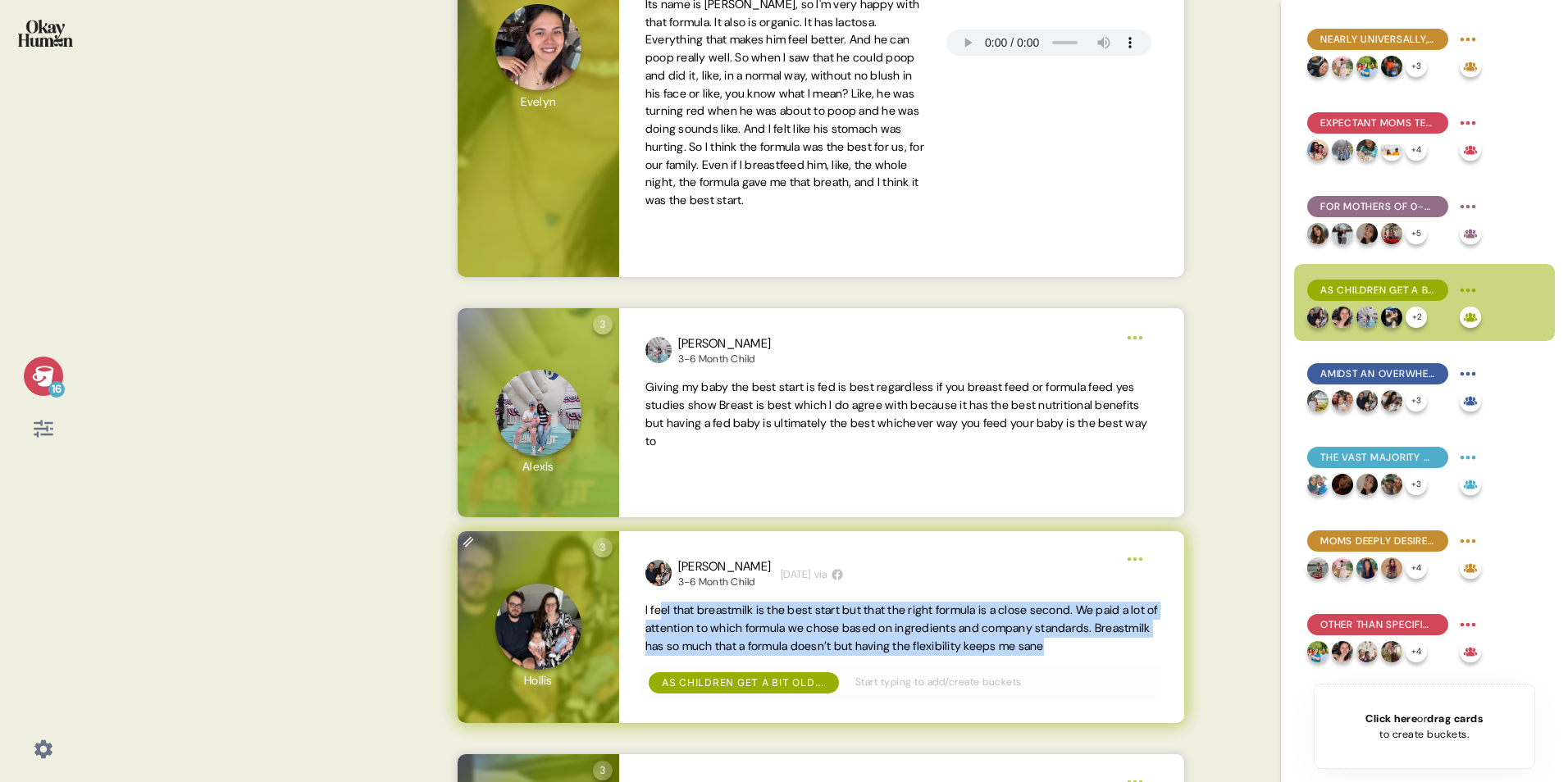
drag, startPoint x: 664, startPoint y: 610, endPoint x: 749, endPoint y: 669, distance: 103.5
click at [749, 486] on span "I feel that breastmilk is the best start but that the right formula is a close …" at bounding box center [902, 629] width 512 height 53
drag, startPoint x: 749, startPoint y: 669, endPoint x: 730, endPoint y: 625, distance: 47.9
click at [730, 486] on span "I feel that breastmilk is the best start but that the right formula is a close …" at bounding box center [902, 627] width 512 height 50
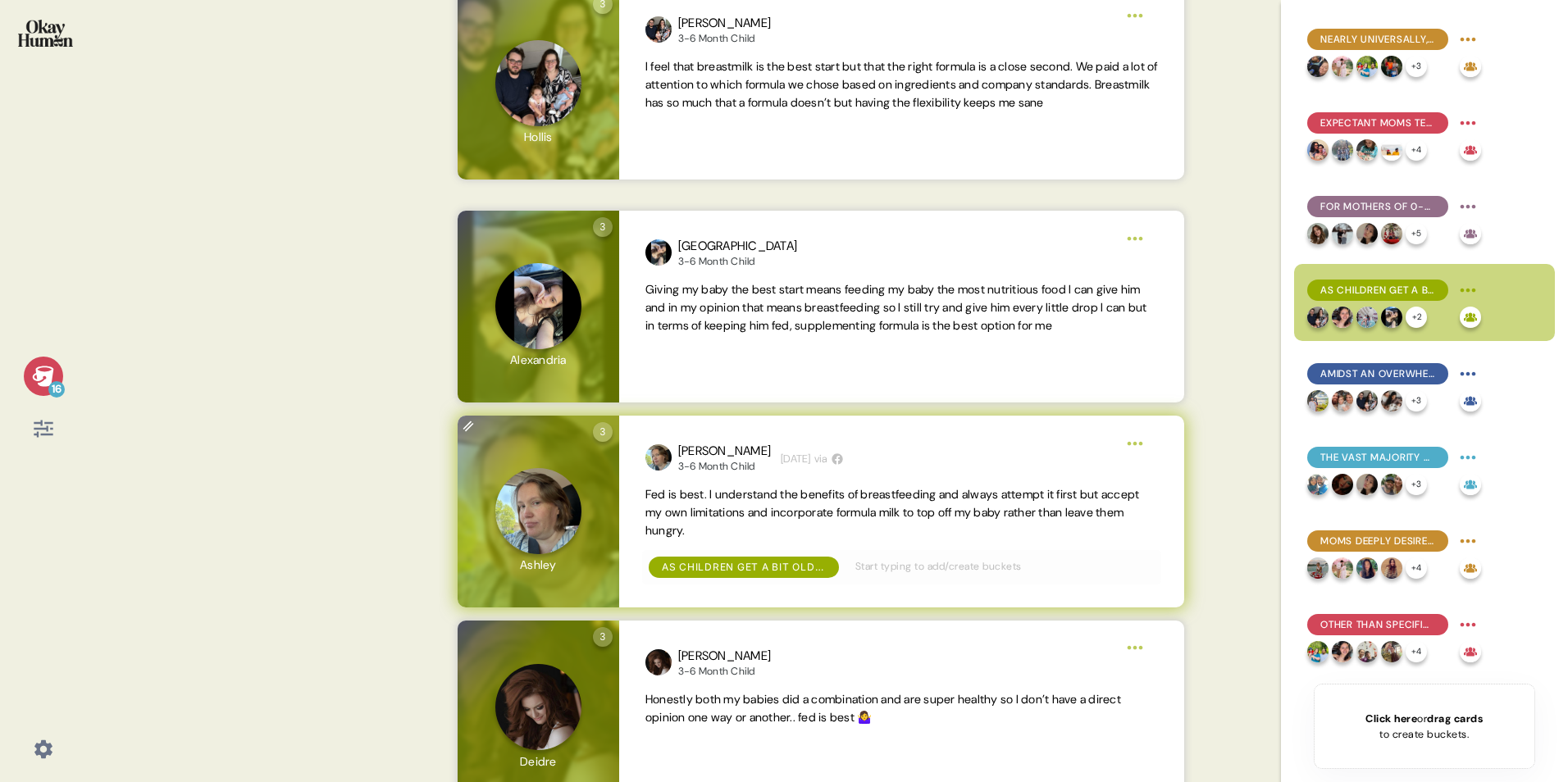
scroll to position [1143, 0]
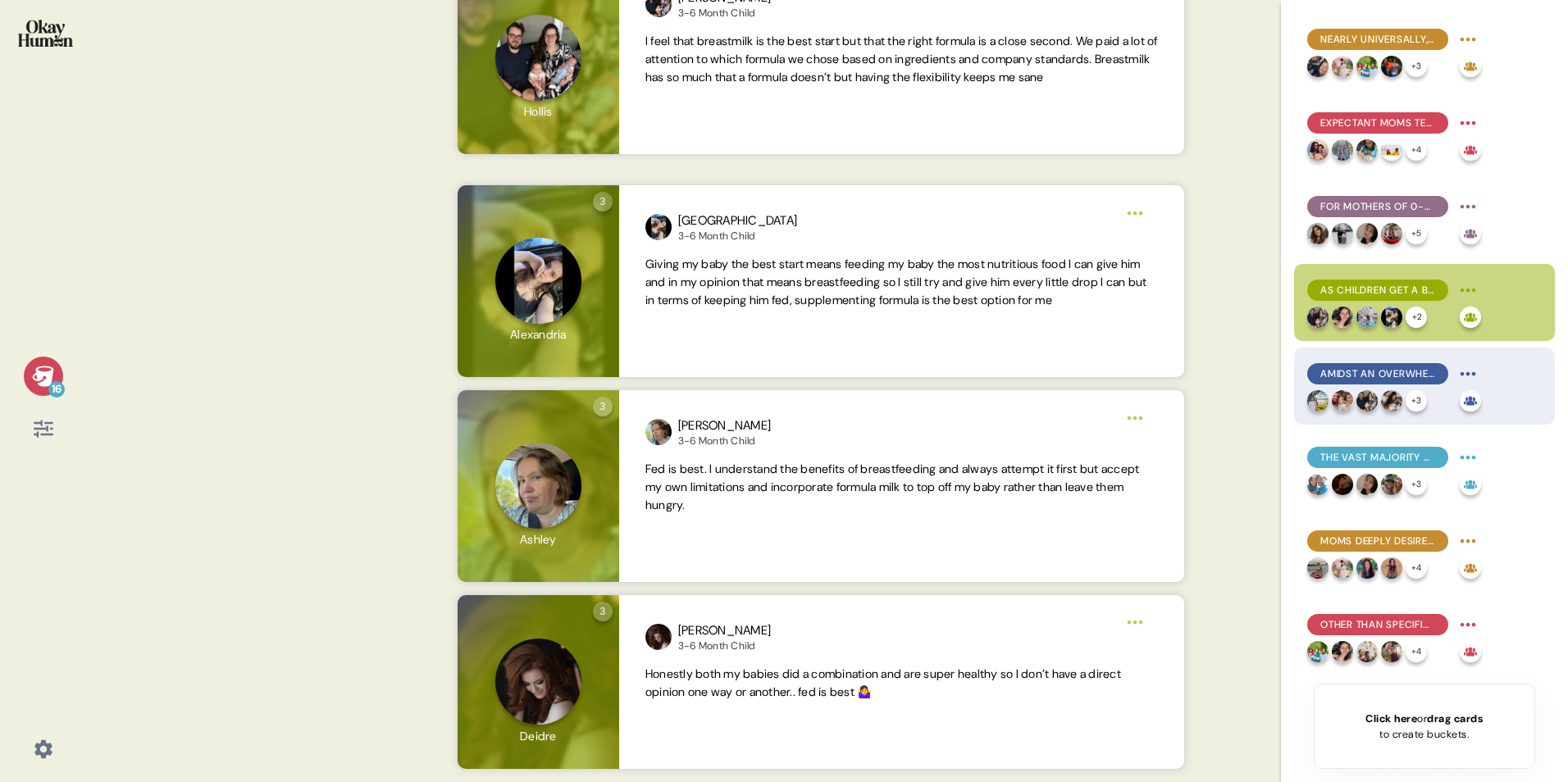
click at [1030, 383] on div "Amidst an overwhelming array of formula options, what's not in a formula is as …" at bounding box center [1424, 386] width 261 height 77
click at [1030, 377] on span "Amidst an overwhelming array of formula options, what's not in a formula is as …" at bounding box center [1377, 374] width 115 height 15
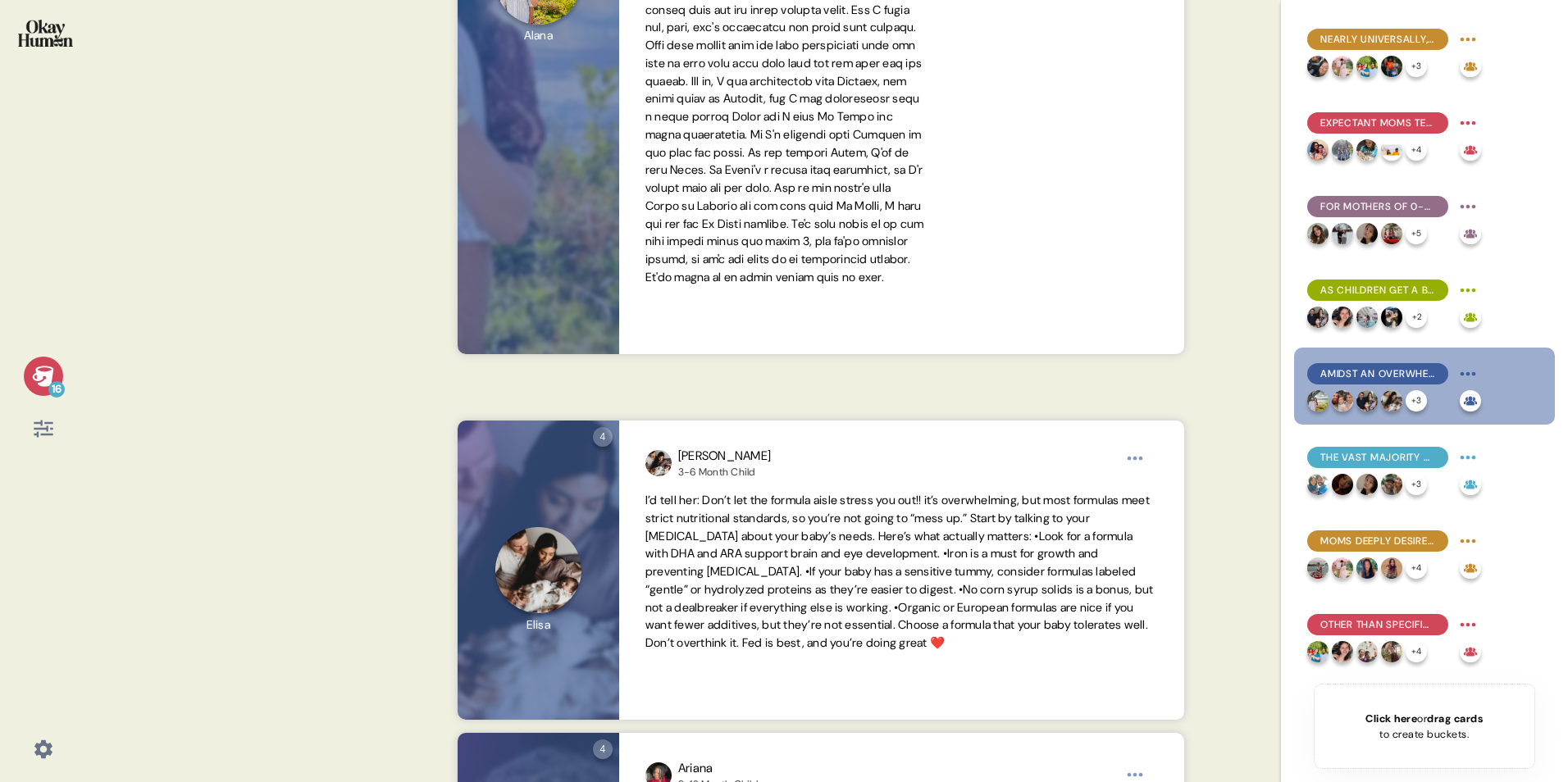
scroll to position [820, 0]
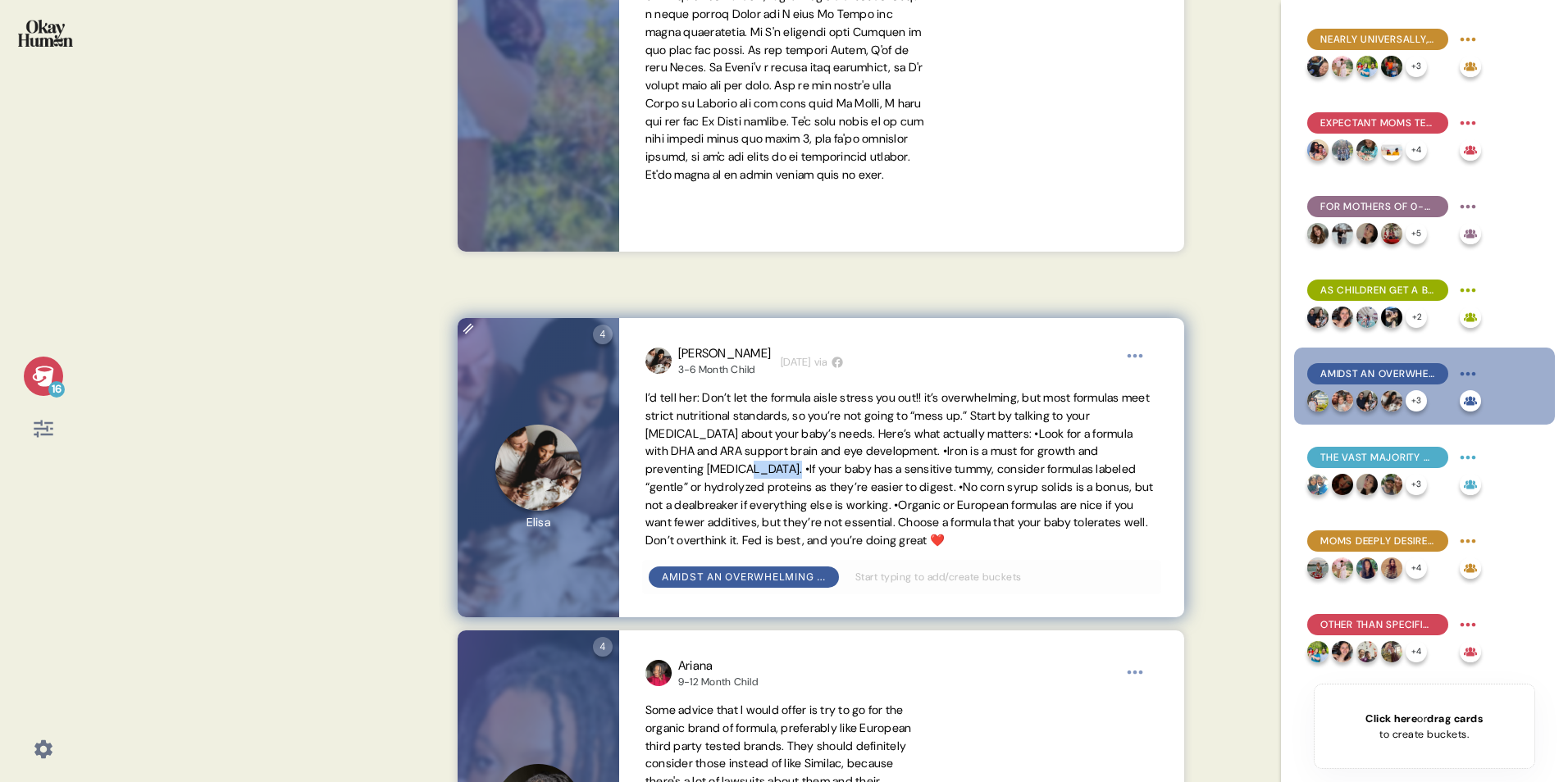
drag, startPoint x: 756, startPoint y: 494, endPoint x: 797, endPoint y: 494, distance: 41.0
click at [797, 486] on span "I’d tell her: Don’t let the formula aisle stress you out!! it’s overwhelming, b…" at bounding box center [900, 468] width 509 height 157
drag, startPoint x: 755, startPoint y: 487, endPoint x: 775, endPoint y: 487, distance: 20.0
click at [775, 486] on span "I’d tell her: Don’t let the formula aisle stress you out!! it’s overwhelming, b…" at bounding box center [900, 468] width 509 height 157
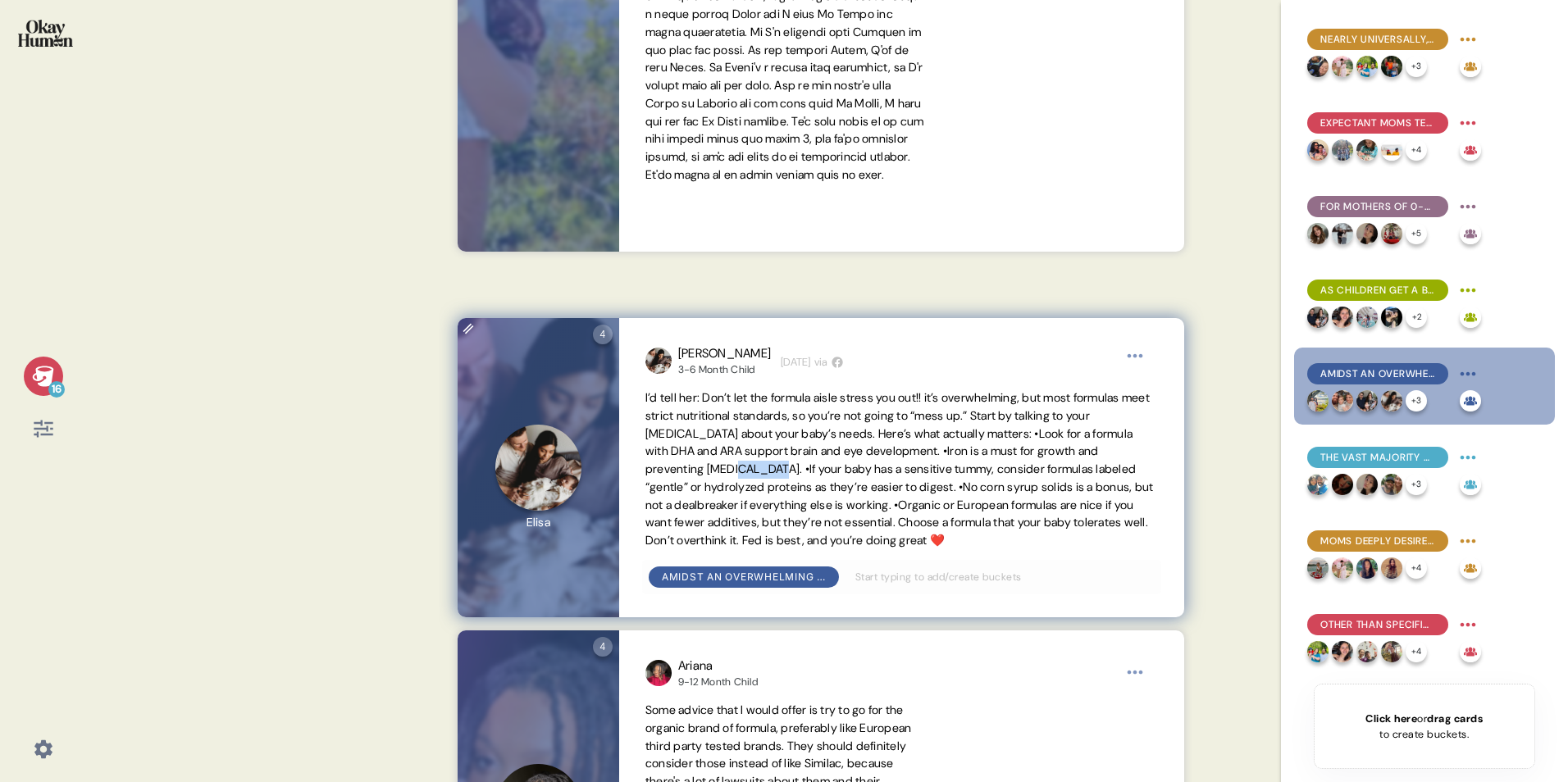
click at [775, 486] on span "I’d tell her: Don’t let the formula aisle stress you out!! it’s overwhelming, b…" at bounding box center [900, 468] width 509 height 157
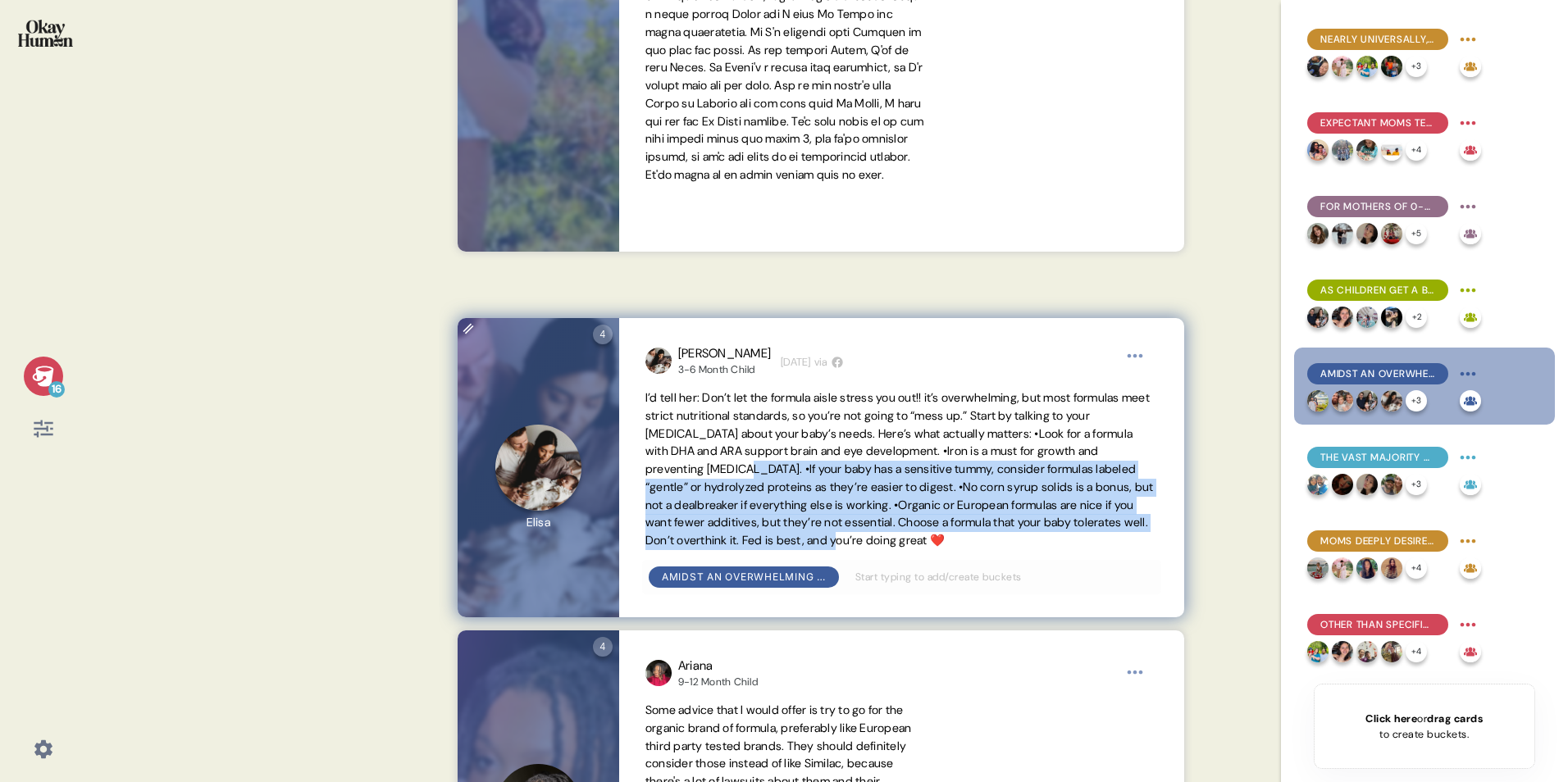
drag, startPoint x: 756, startPoint y: 487, endPoint x: 1016, endPoint y: 554, distance: 268.5
click at [1016, 486] on span "I’d tell her: Don’t let the formula aisle stress you out!! it’s overwhelming, b…" at bounding box center [900, 468] width 509 height 157
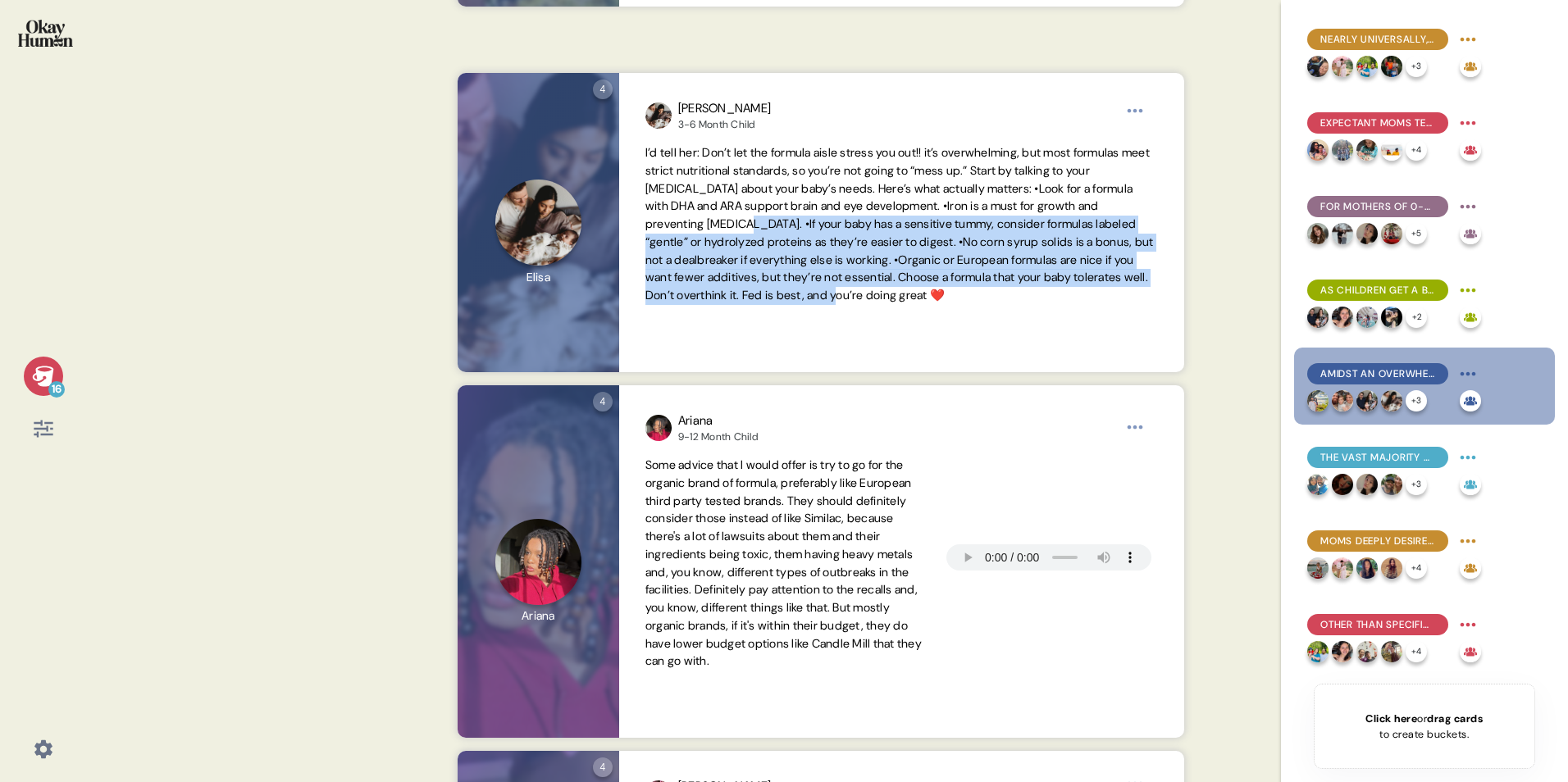
scroll to position [1066, 0]
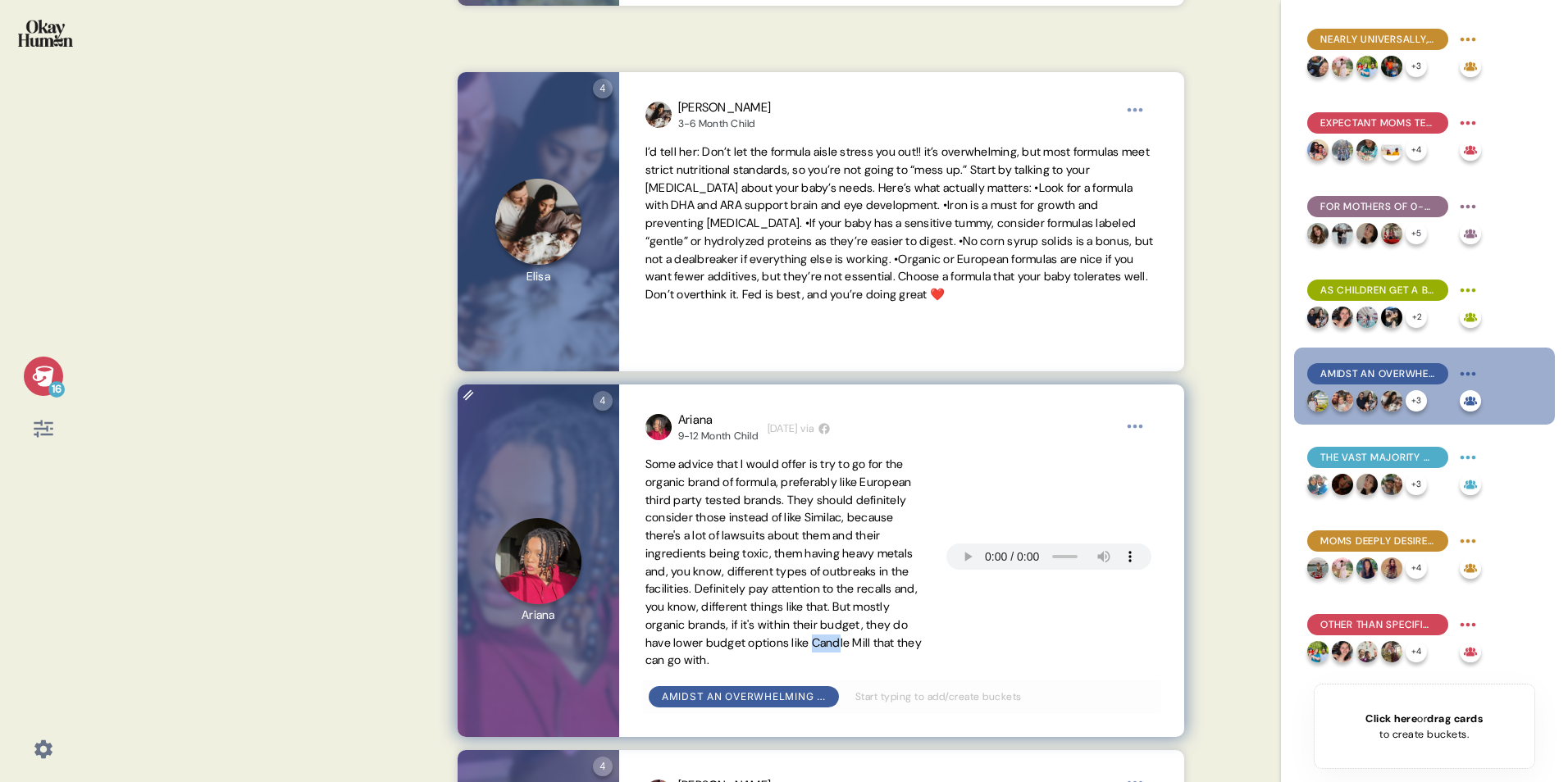
drag, startPoint x: 713, startPoint y: 680, endPoint x: 744, endPoint y: 679, distance: 31.0
click at [744, 486] on span "Some advice that I would offer is try to go for the organic brand of formula, p…" at bounding box center [783, 562] width 276 height 211
drag, startPoint x: 744, startPoint y: 679, endPoint x: 710, endPoint y: 679, distance: 34.0
click at [710, 486] on span "Some advice that I would offer is try to go for the organic brand of formula, p…" at bounding box center [783, 562] width 276 height 211
drag, startPoint x: 760, startPoint y: 676, endPoint x: 746, endPoint y: 680, distance: 14.6
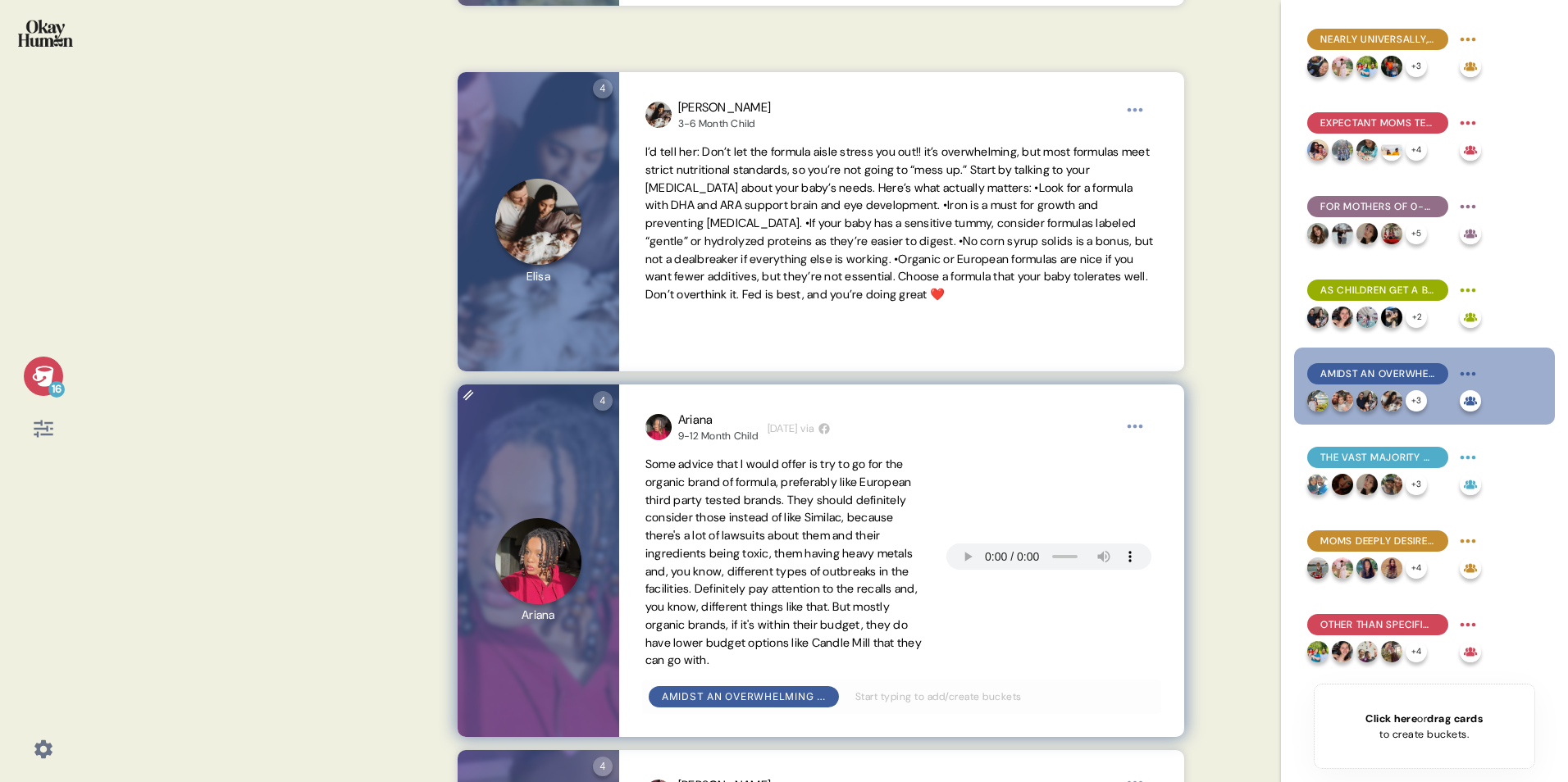
click at [760, 486] on span "Some advice that I would offer is try to go for the organic brand of formula, p…" at bounding box center [783, 562] width 276 height 211
click at [730, 486] on span "Some advice that I would offer is try to go for the organic brand of formula, p…" at bounding box center [783, 562] width 276 height 211
drag, startPoint x: 730, startPoint y: 687, endPoint x: 717, endPoint y: 668, distance: 23.0
click at [717, 486] on span "Some advice that I would offer is try to go for the organic brand of formula, p…" at bounding box center [783, 562] width 276 height 211
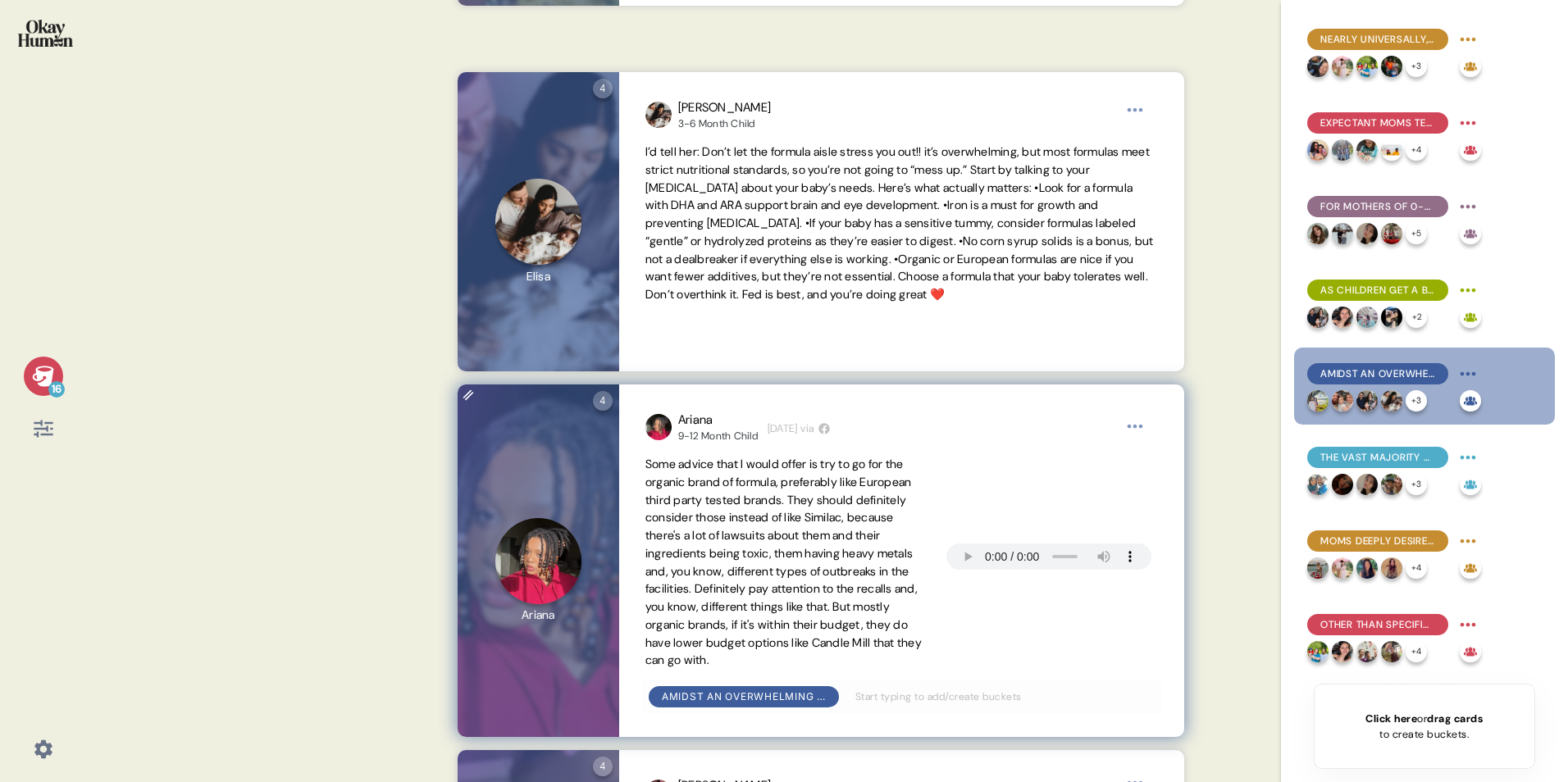
click at [711, 486] on span "Some advice that I would offer is try to go for the organic brand of formula, p…" at bounding box center [783, 562] width 276 height 211
click at [692, 486] on span "Some advice that I would offer is try to go for the organic brand of formula, p…" at bounding box center [786, 563] width 281 height 214
click at [672, 486] on span "Some advice that I would offer is try to go for the organic brand of formula, p…" at bounding box center [783, 562] width 276 height 211
drag, startPoint x: 672, startPoint y: 664, endPoint x: 777, endPoint y: 668, distance: 105.1
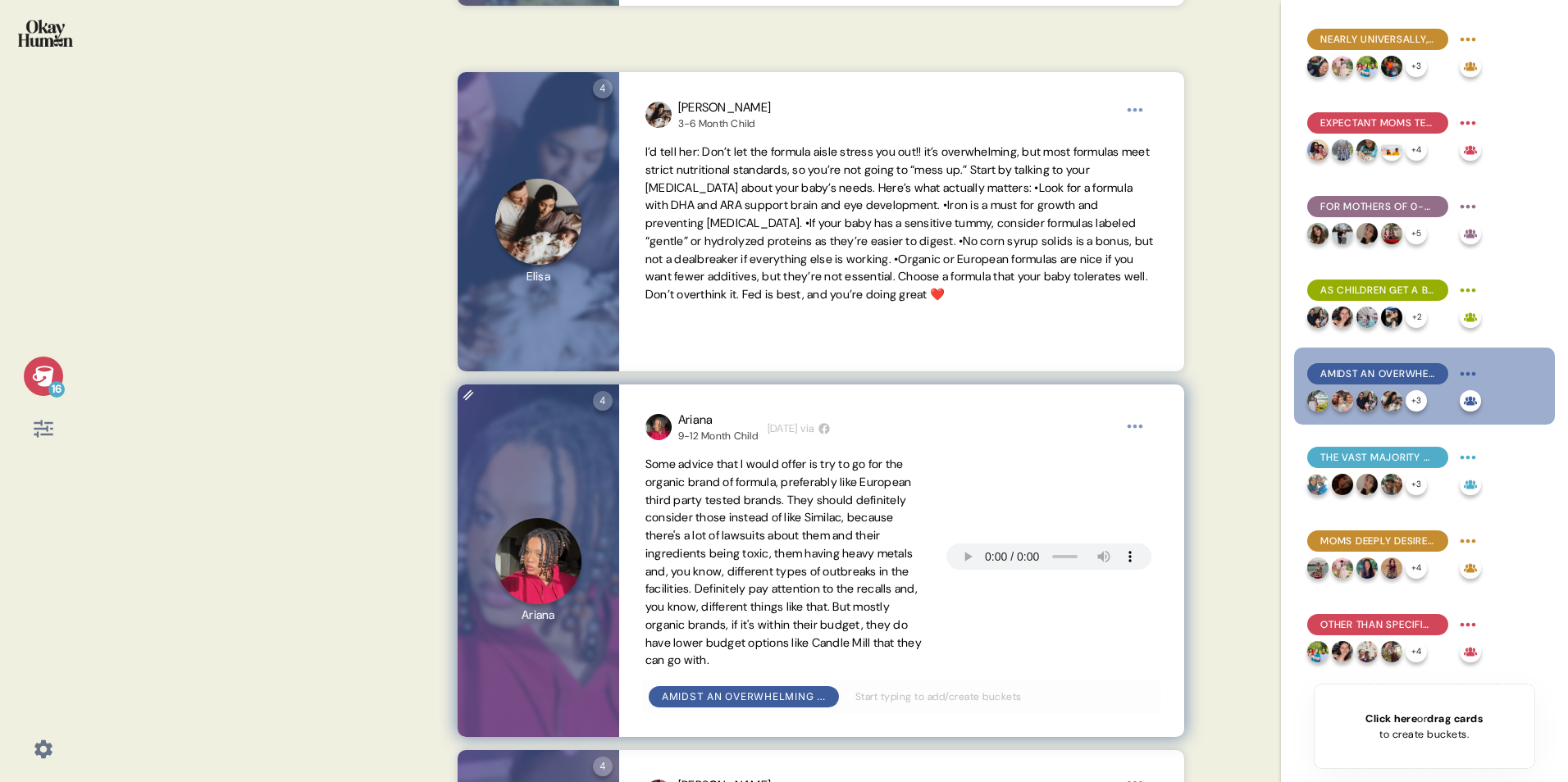
click at [777, 486] on span "Some advice that I would offer is try to go for the organic brand of formula, p…" at bounding box center [783, 562] width 276 height 211
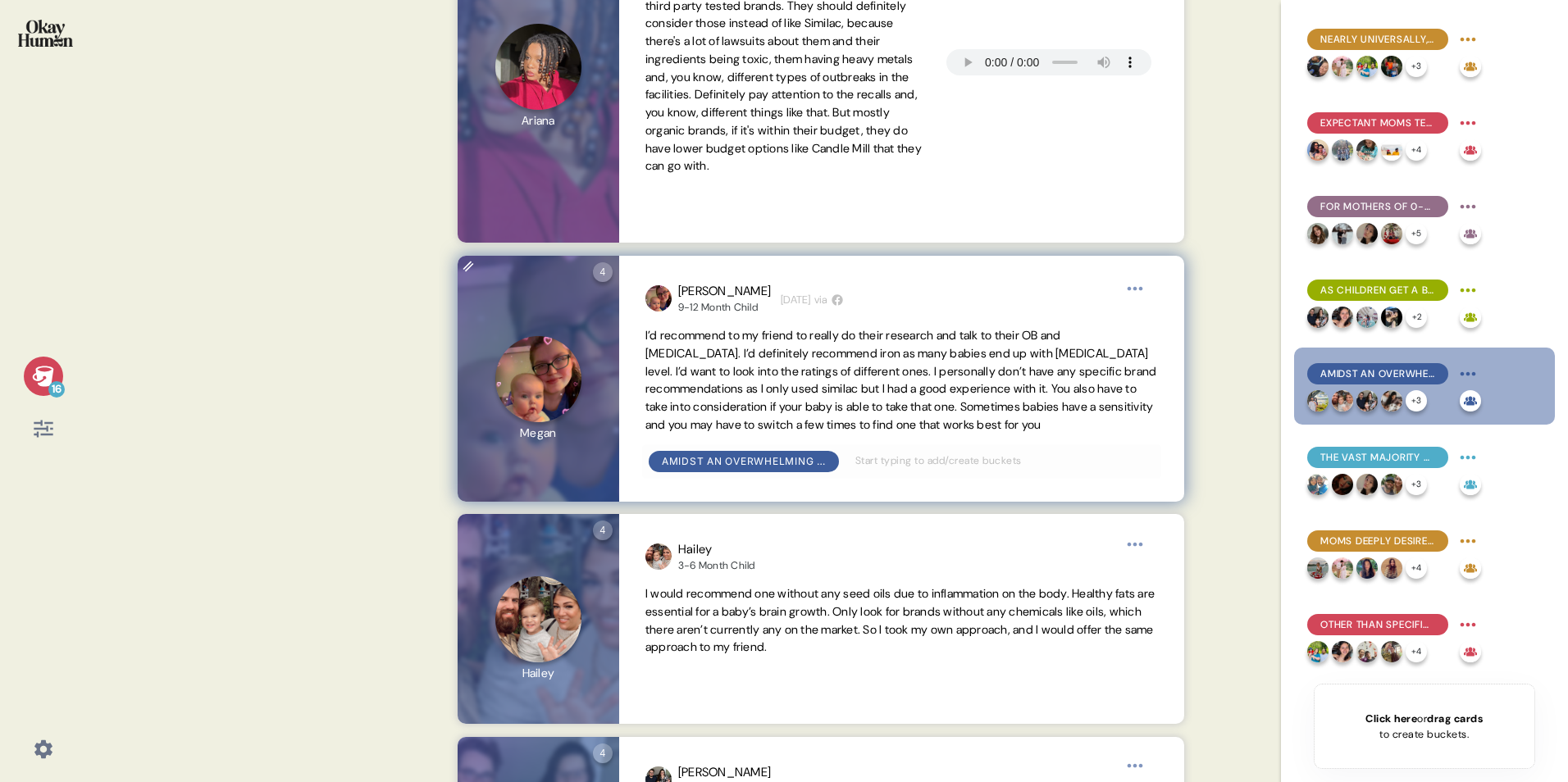
scroll to position [1560, 0]
click at [902, 432] on span "I’d recommend to my friend to really do their research and talk to their OB and…" at bounding box center [901, 379] width 511 height 104
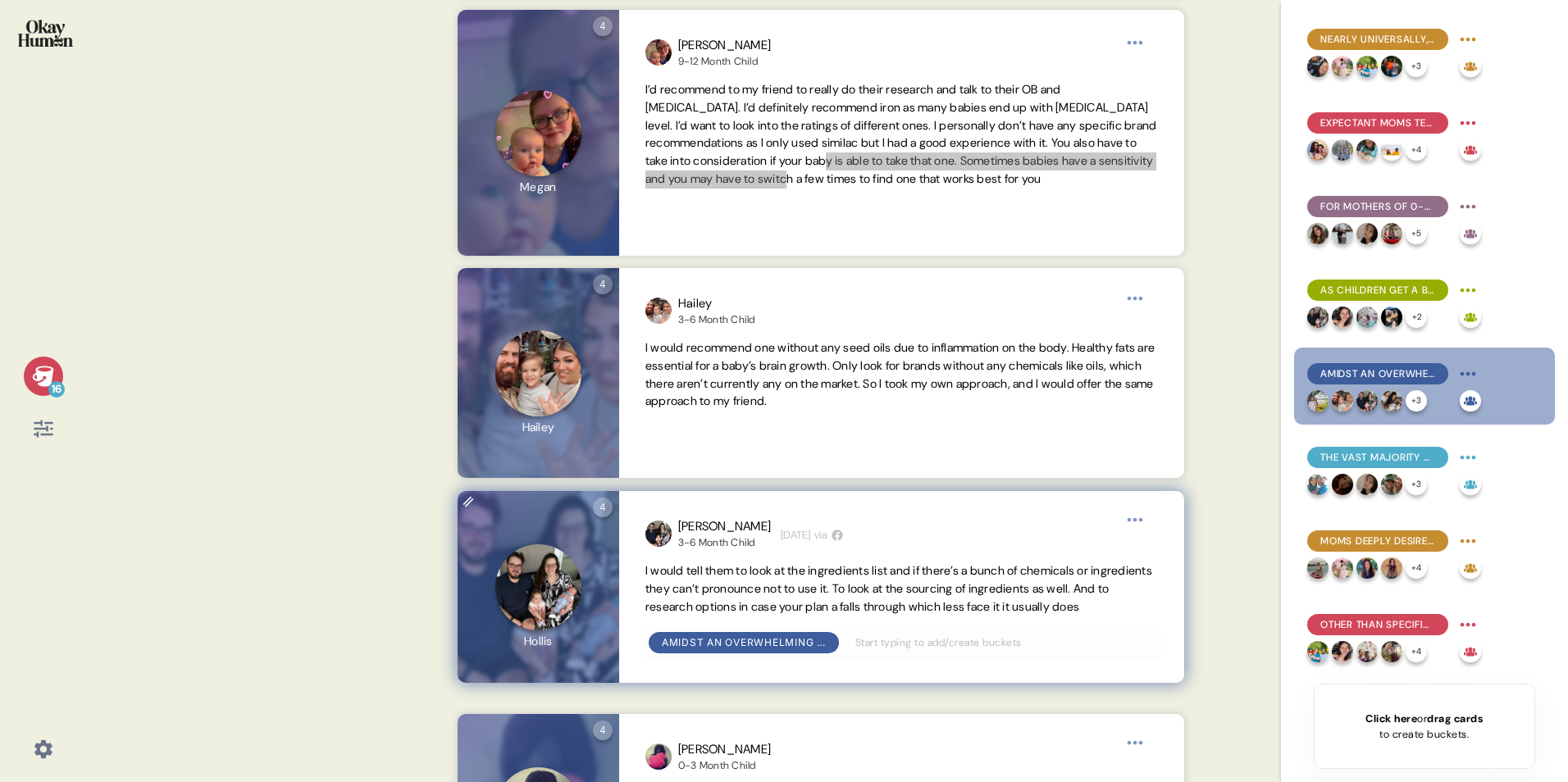
scroll to position [1962, 0]
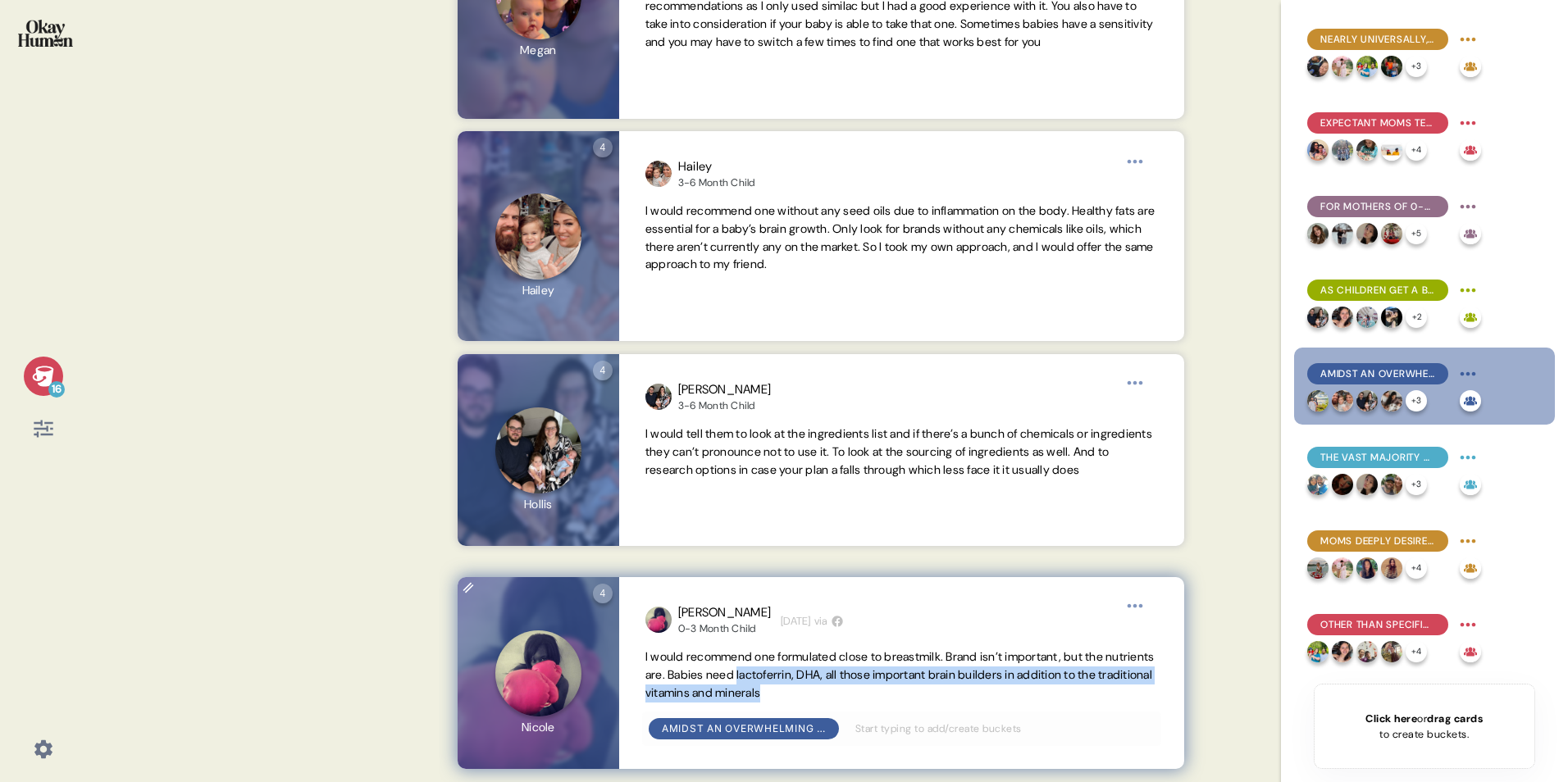
drag, startPoint x: 910, startPoint y: 687, endPoint x: 794, endPoint y: 675, distance: 116.6
click at [794, 486] on span "I would recommend one formulated close to breastmilk. Brand isn’t important, bu…" at bounding box center [902, 675] width 512 height 53
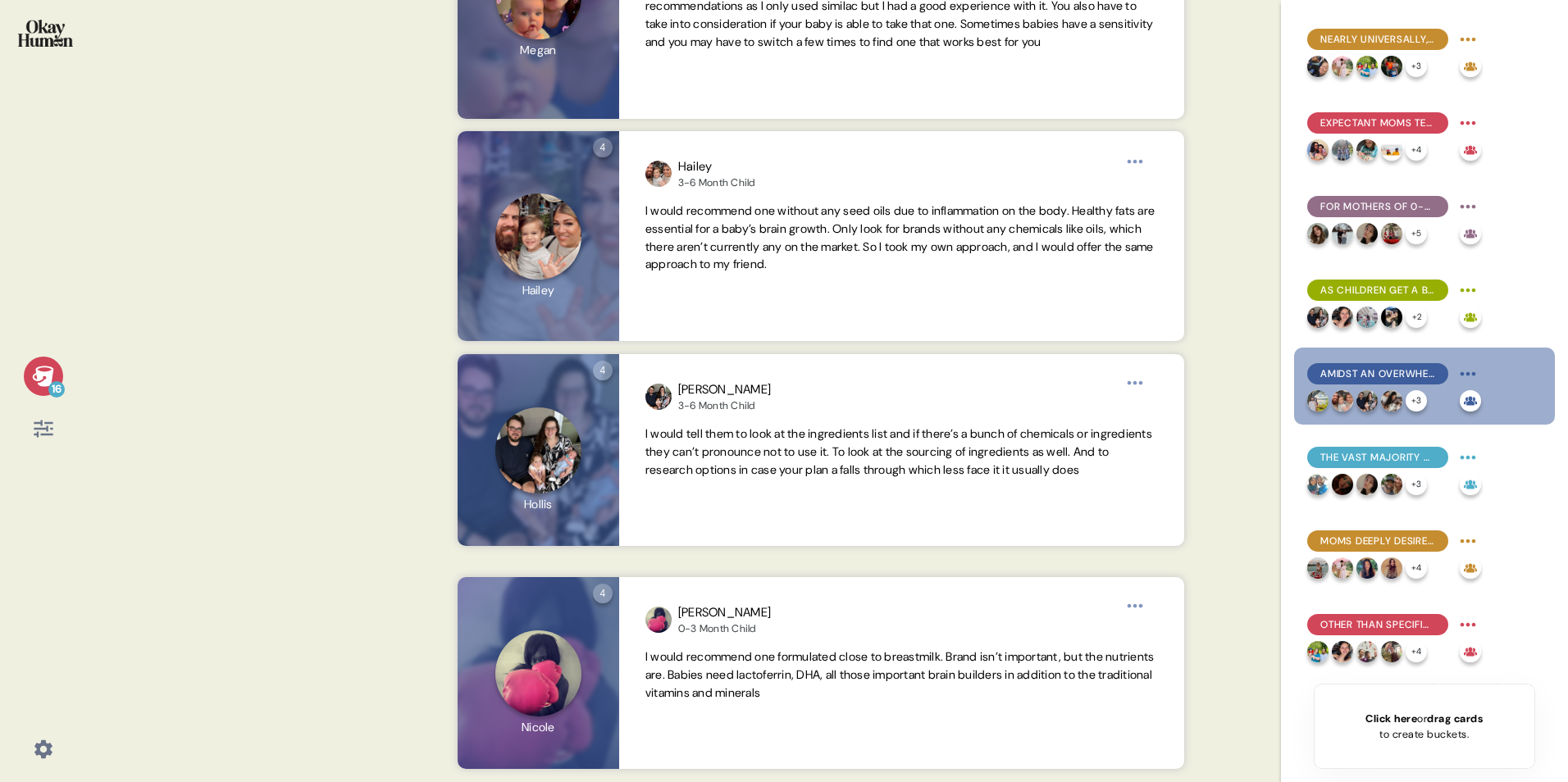
click at [1030, 486] on div "16 Back Amidst an overwhelming array of formula options, what's not in a formul…" at bounding box center [784, 391] width 1568 height 782
click at [1030, 441] on div "The vast majority of moms are unaware of MFGM, and suspicion was common even wh…" at bounding box center [1424, 470] width 261 height 77
click at [1030, 454] on span "The vast majority of moms are unaware of MFGM, and suspicion was common even wh…" at bounding box center [1377, 457] width 115 height 15
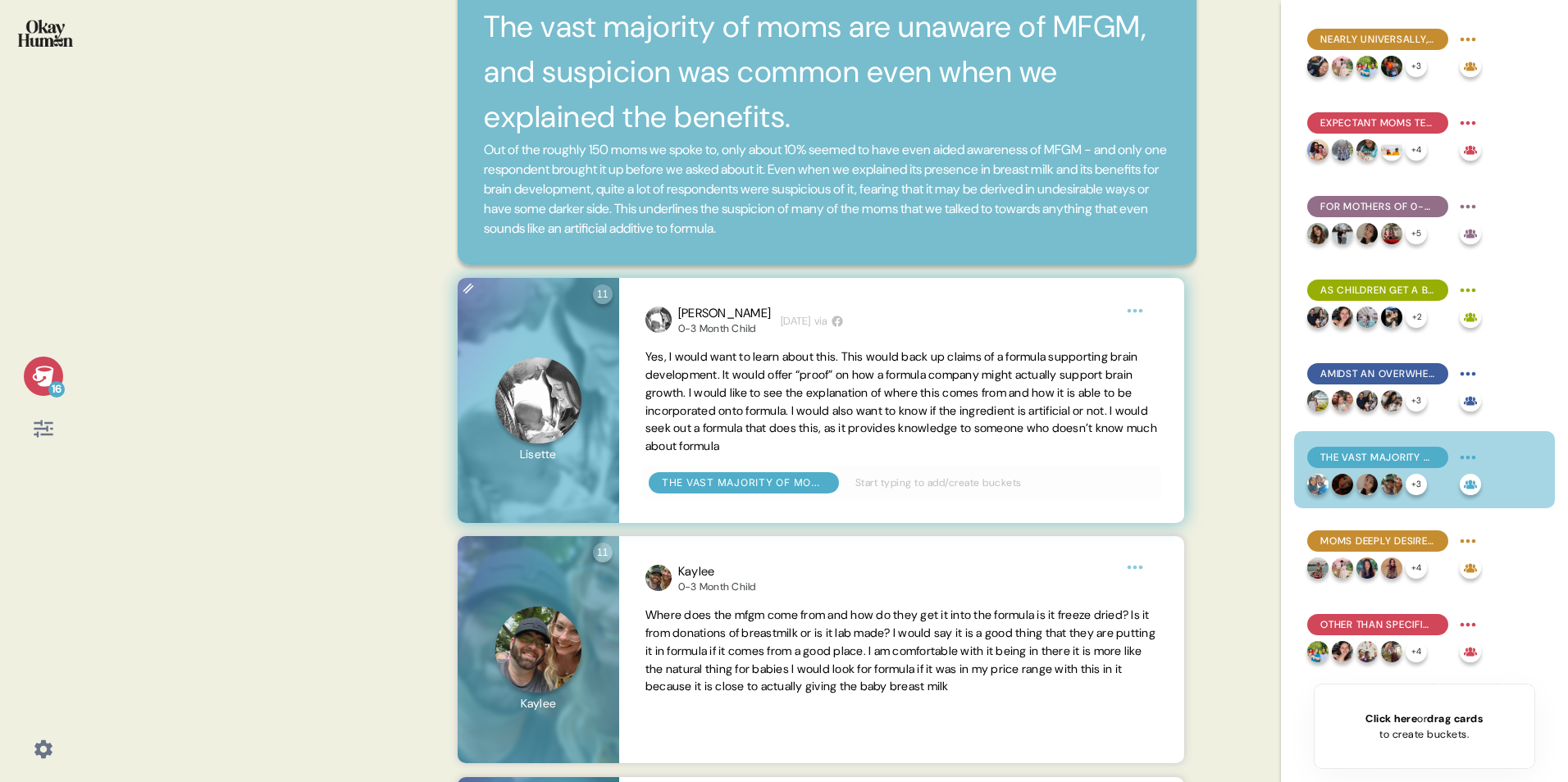
scroll to position [0, 0]
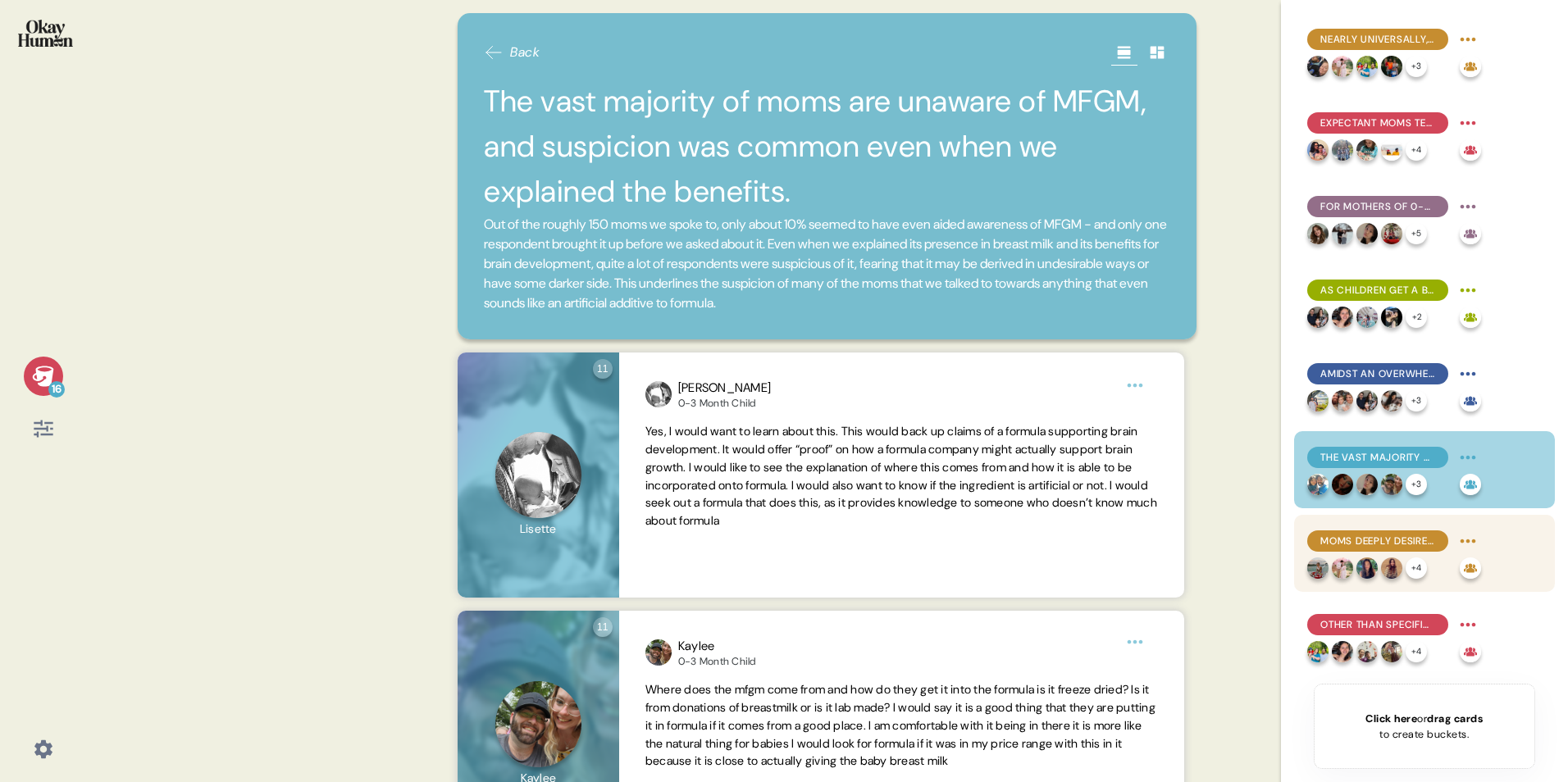
click at [1030, 486] on div "Moms deeply desire to feel confident in a go-to formula, but uncertainty and fr…" at bounding box center [1424, 553] width 261 height 77
click at [1030, 486] on span "Moms deeply desire to feel confident in a go-to formula, but uncertainty and fr…" at bounding box center [1377, 541] width 115 height 15
